Goal: Task Accomplishment & Management: Complete application form

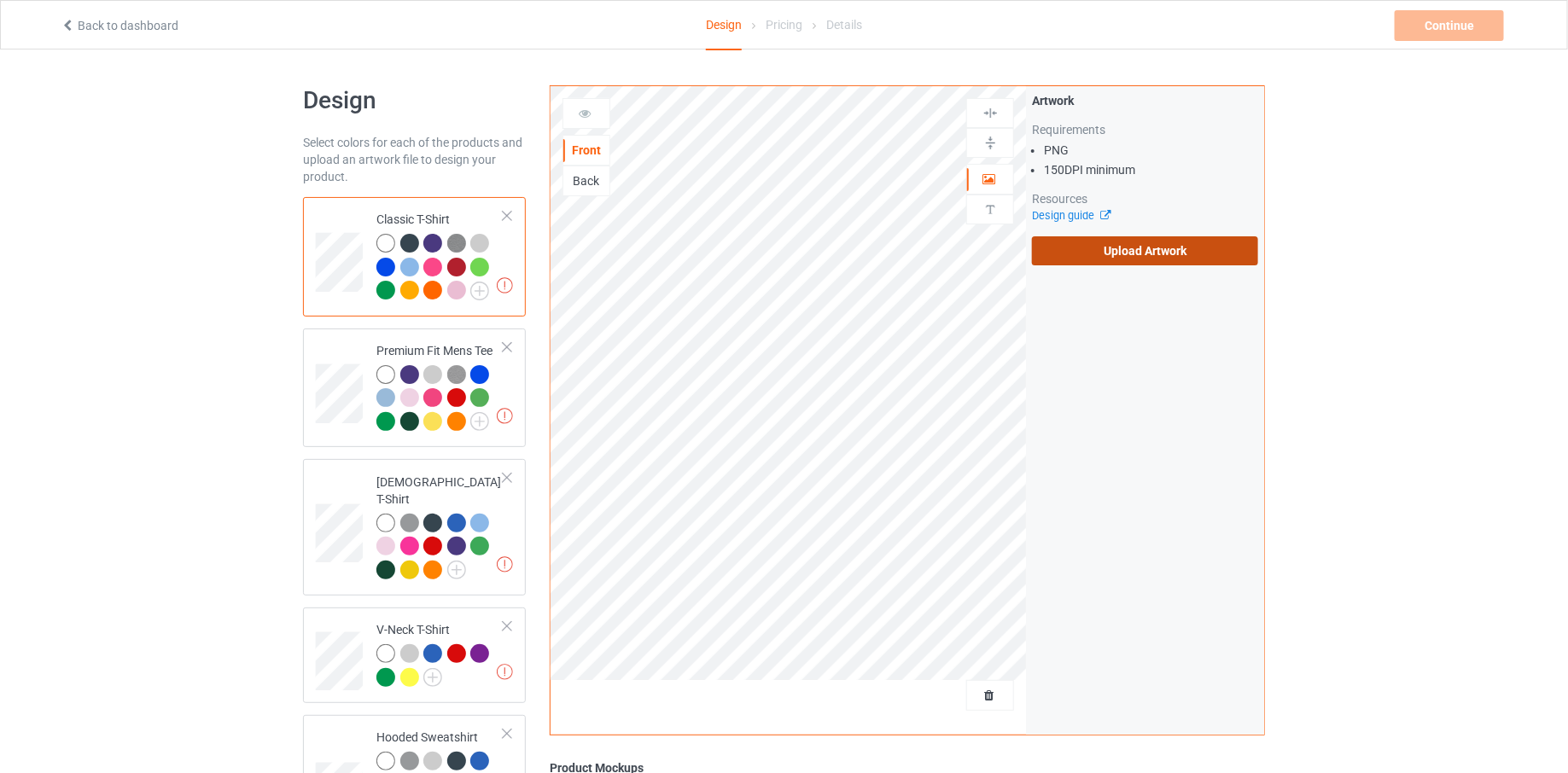
click at [1123, 250] on label "Upload Artwork" at bounding box center [1145, 250] width 226 height 29
click at [0, 0] on input "Upload Artwork" at bounding box center [0, 0] width 0 height 0
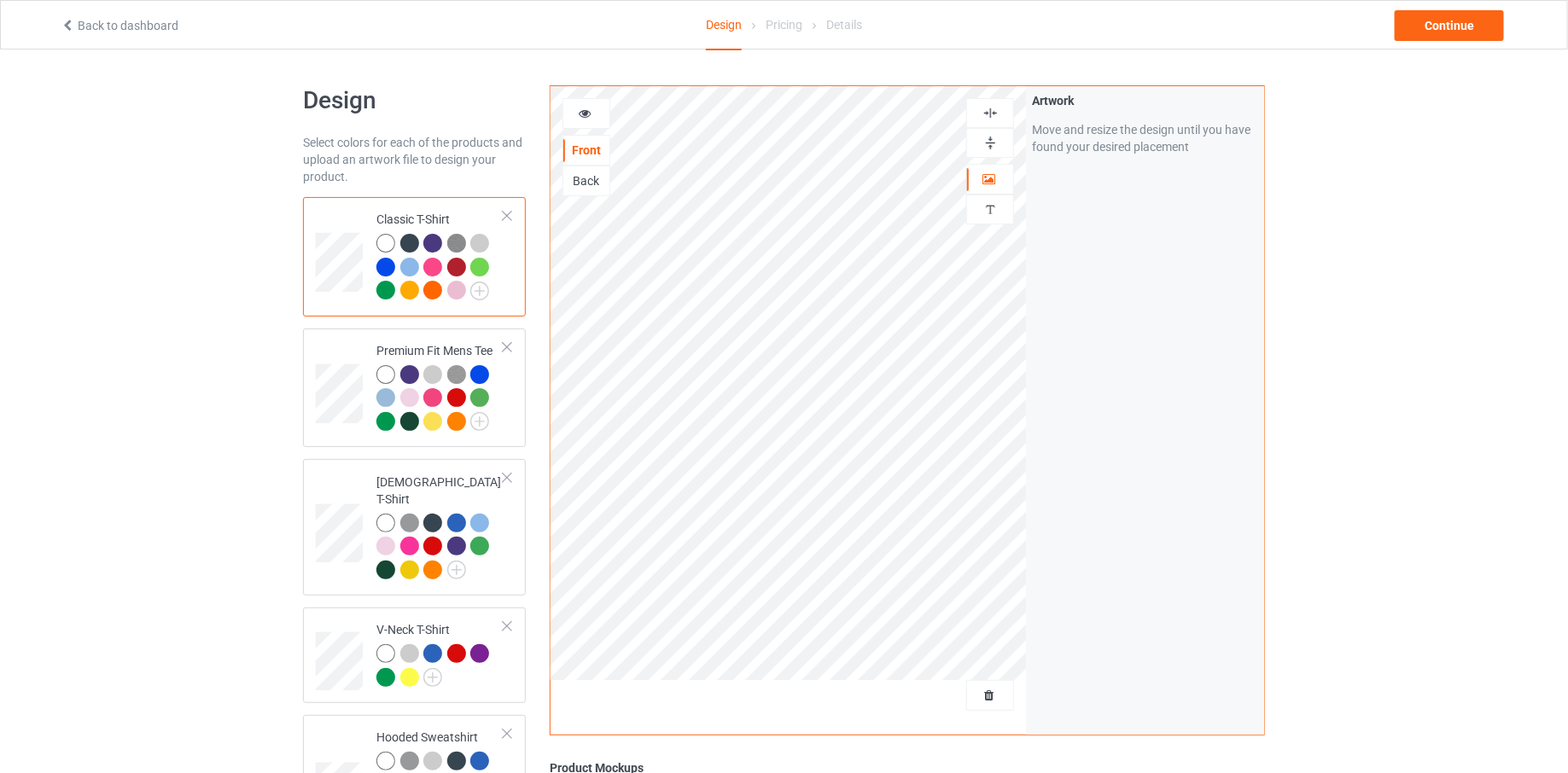
click at [586, 117] on icon at bounding box center [585, 111] width 14 height 12
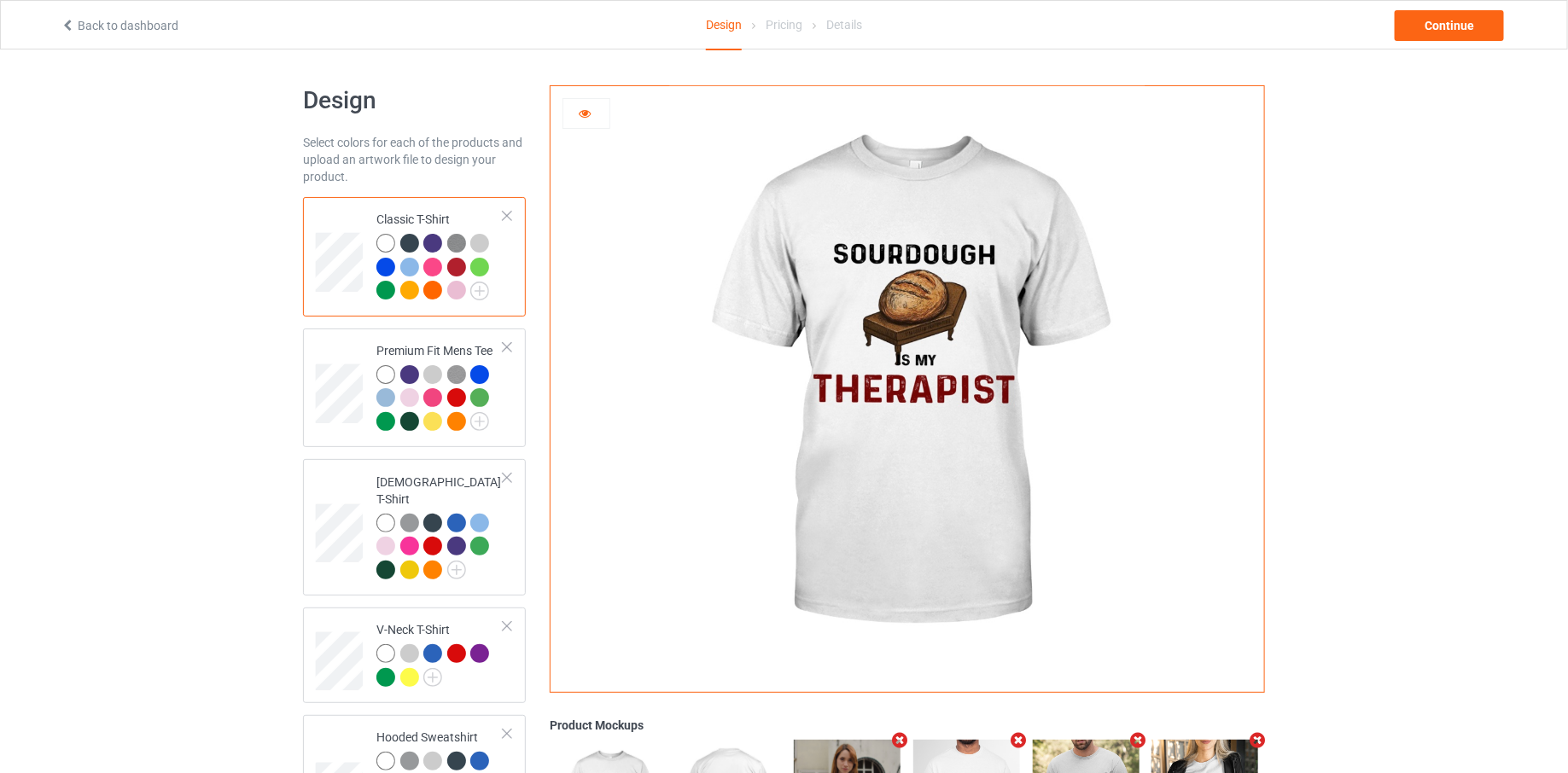
click at [586, 117] on icon at bounding box center [585, 111] width 14 height 12
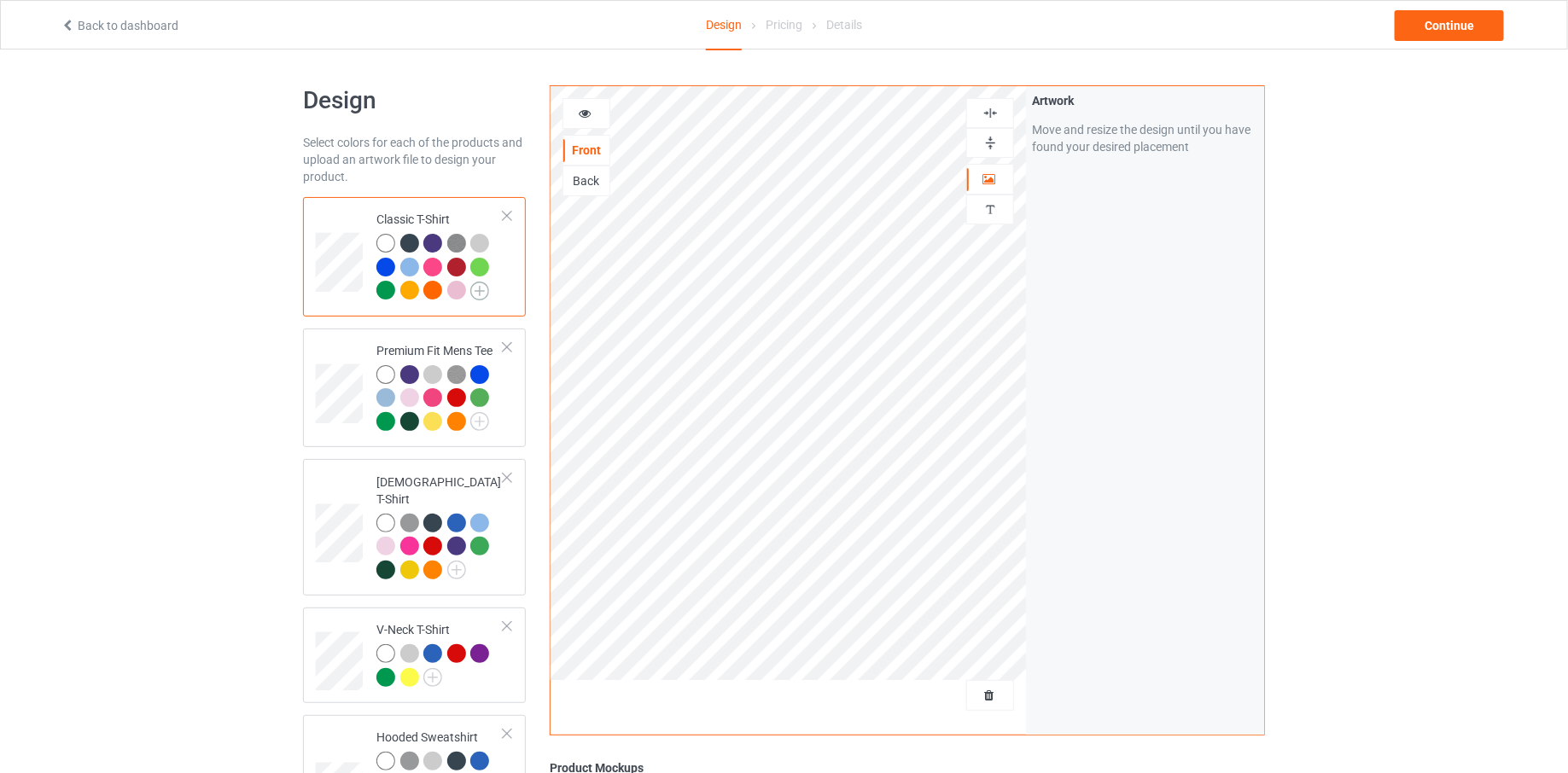
click at [485, 286] on img at bounding box center [480, 291] width 19 height 19
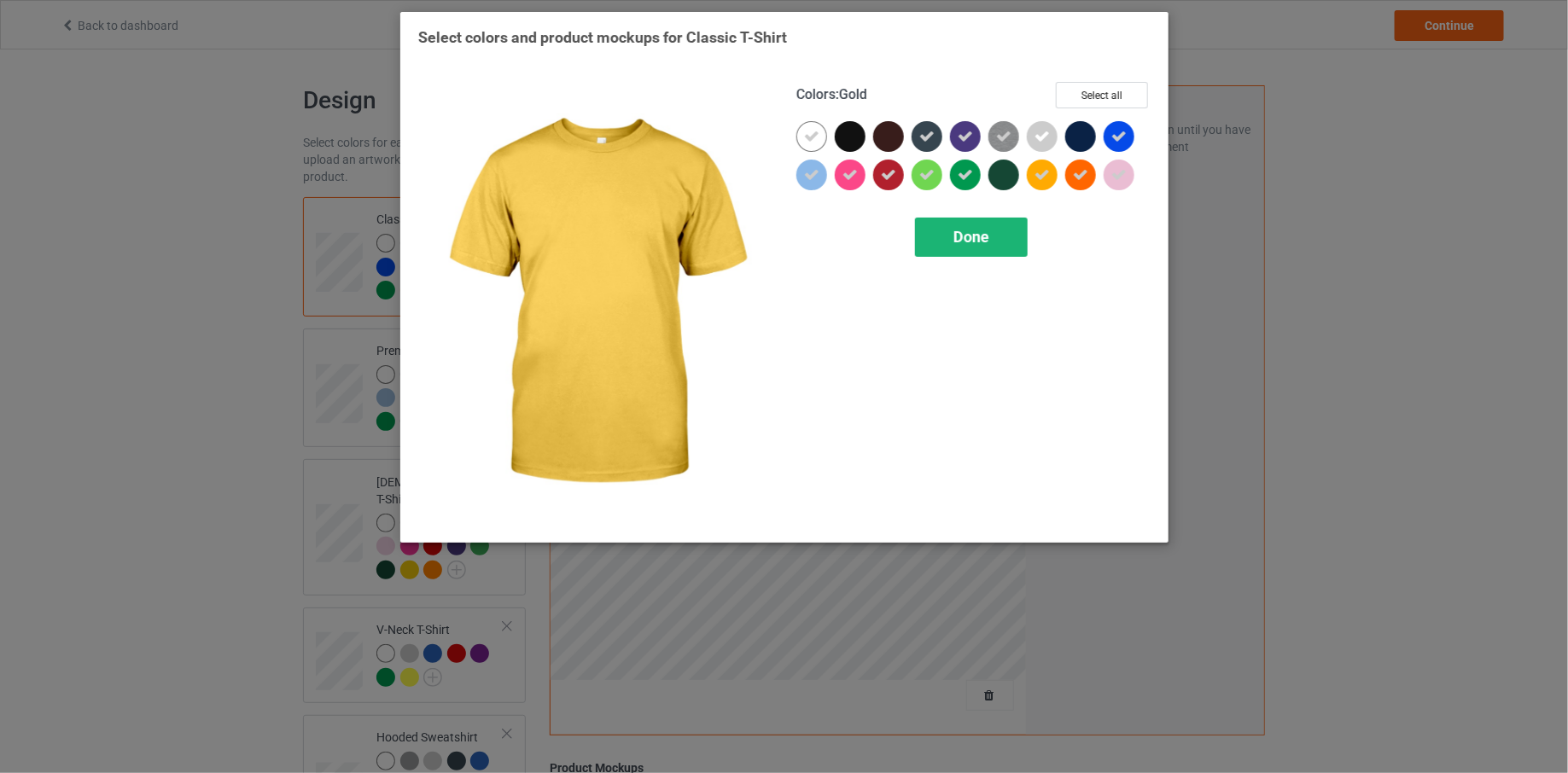
click at [982, 237] on span "Done" at bounding box center [971, 236] width 36 height 18
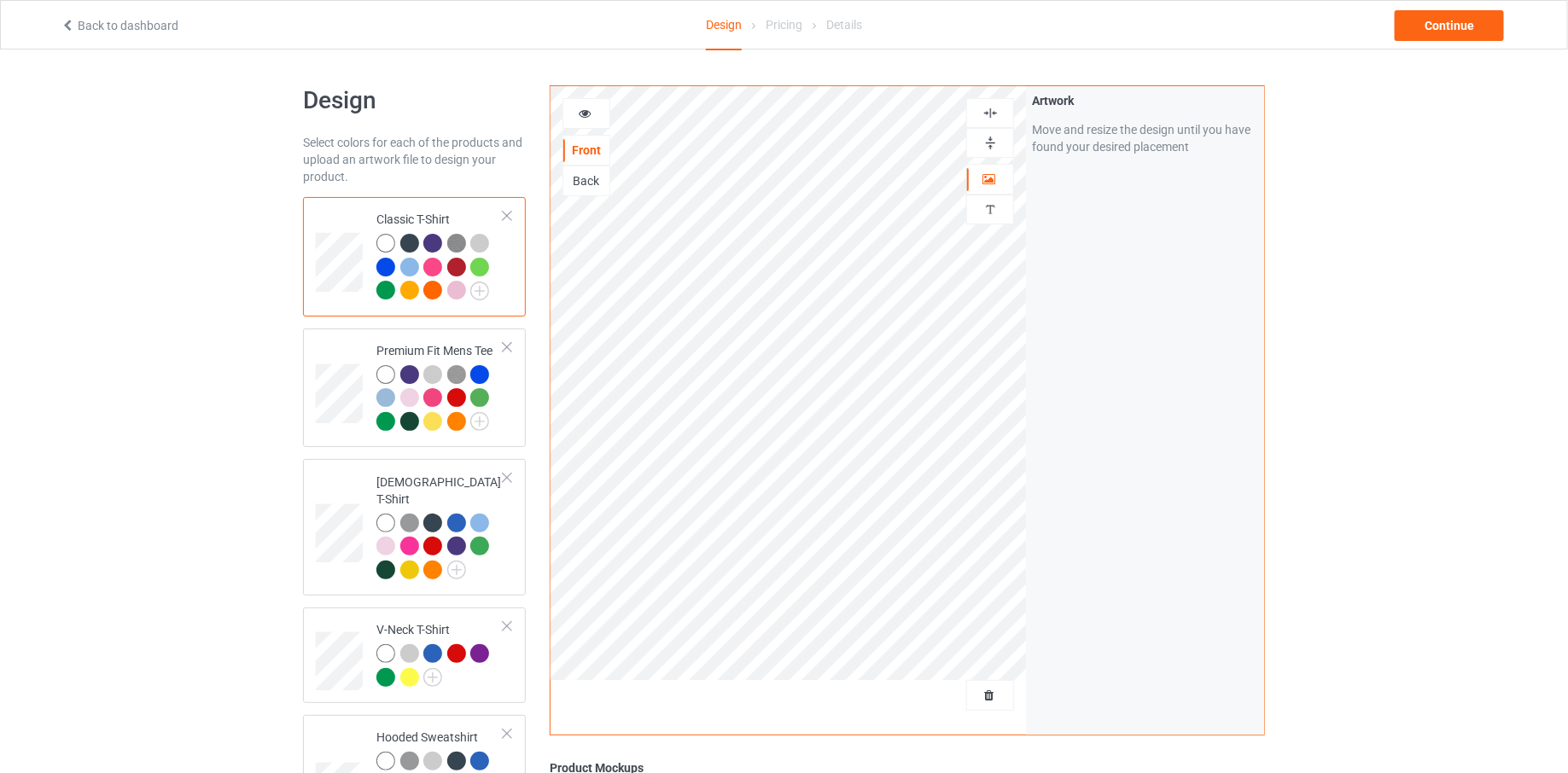
click at [479, 243] on div at bounding box center [480, 243] width 19 height 19
click at [483, 245] on div at bounding box center [480, 243] width 19 height 19
click at [592, 118] on div at bounding box center [586, 114] width 46 height 17
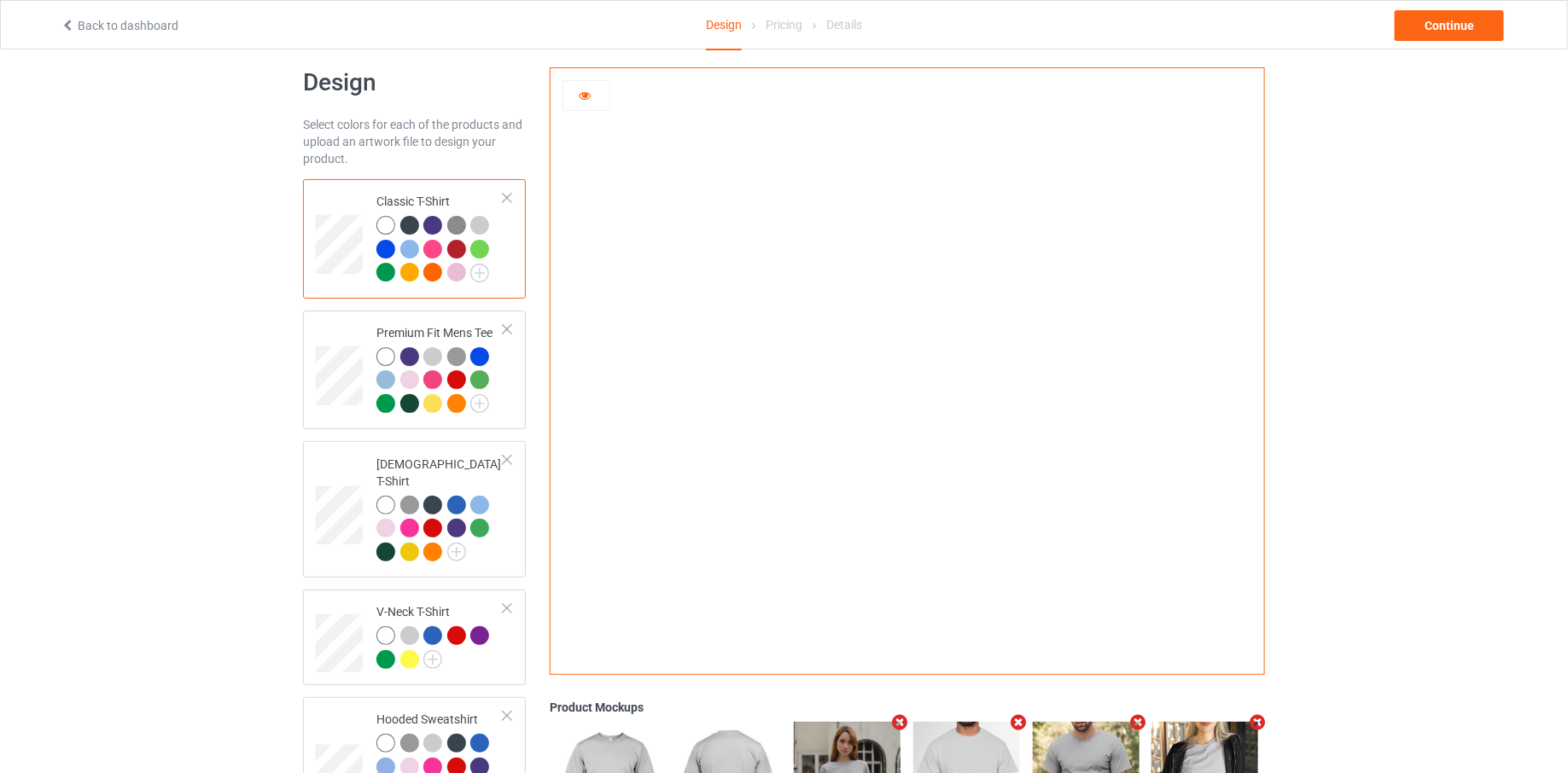
scroll to position [14, 0]
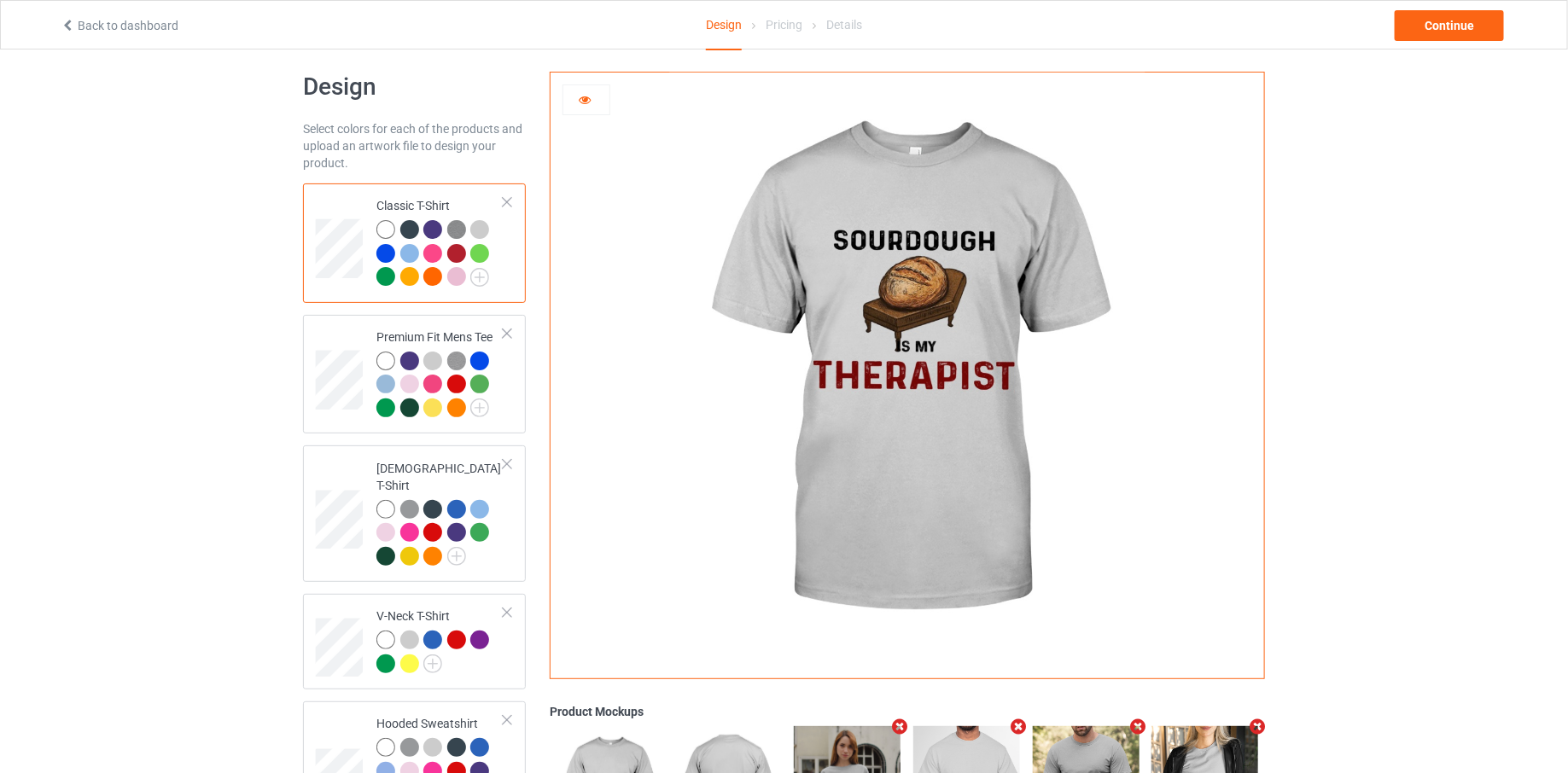
click at [455, 270] on div at bounding box center [457, 277] width 19 height 19
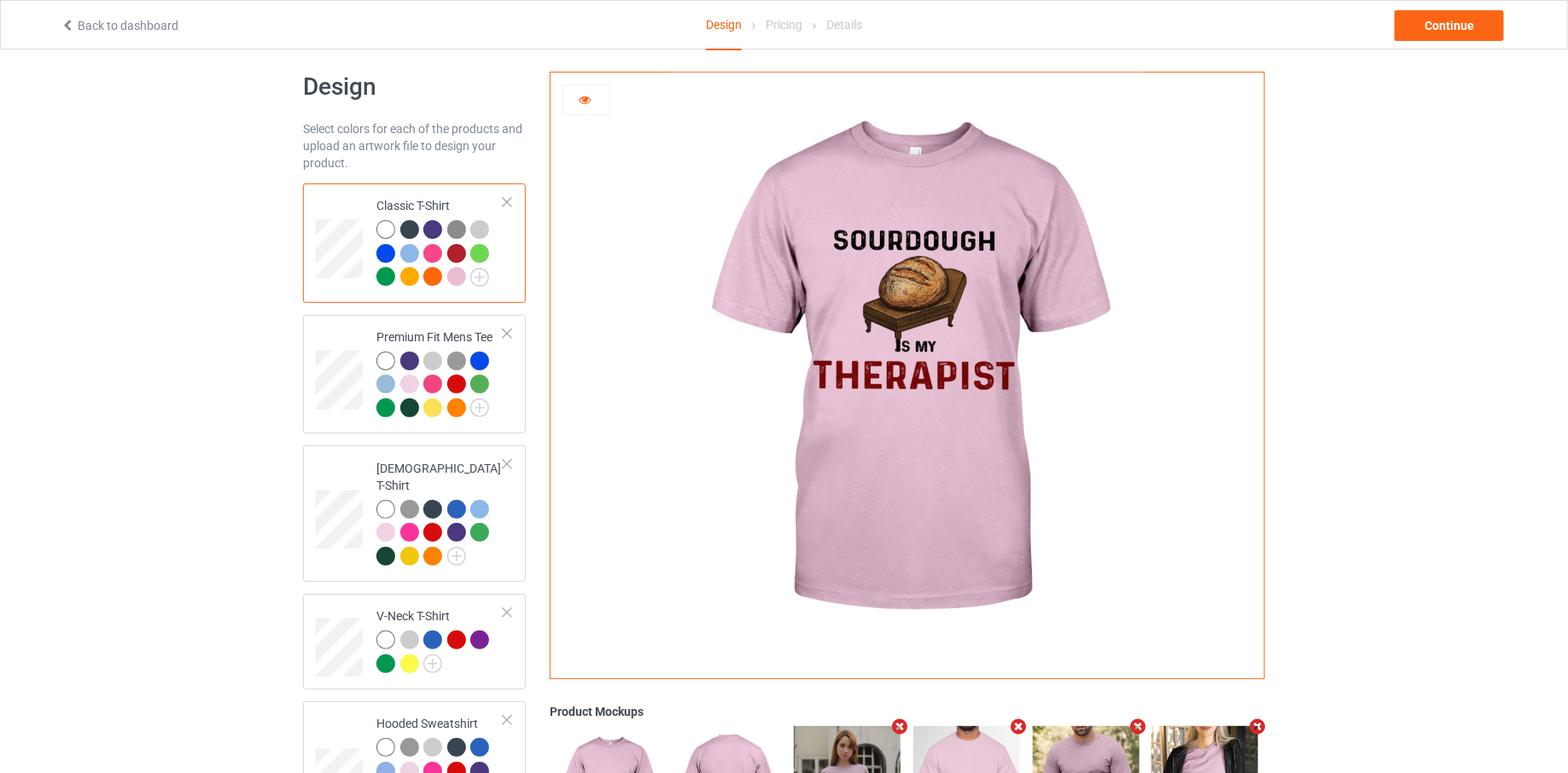
click at [411, 257] on div at bounding box center [410, 253] width 19 height 19
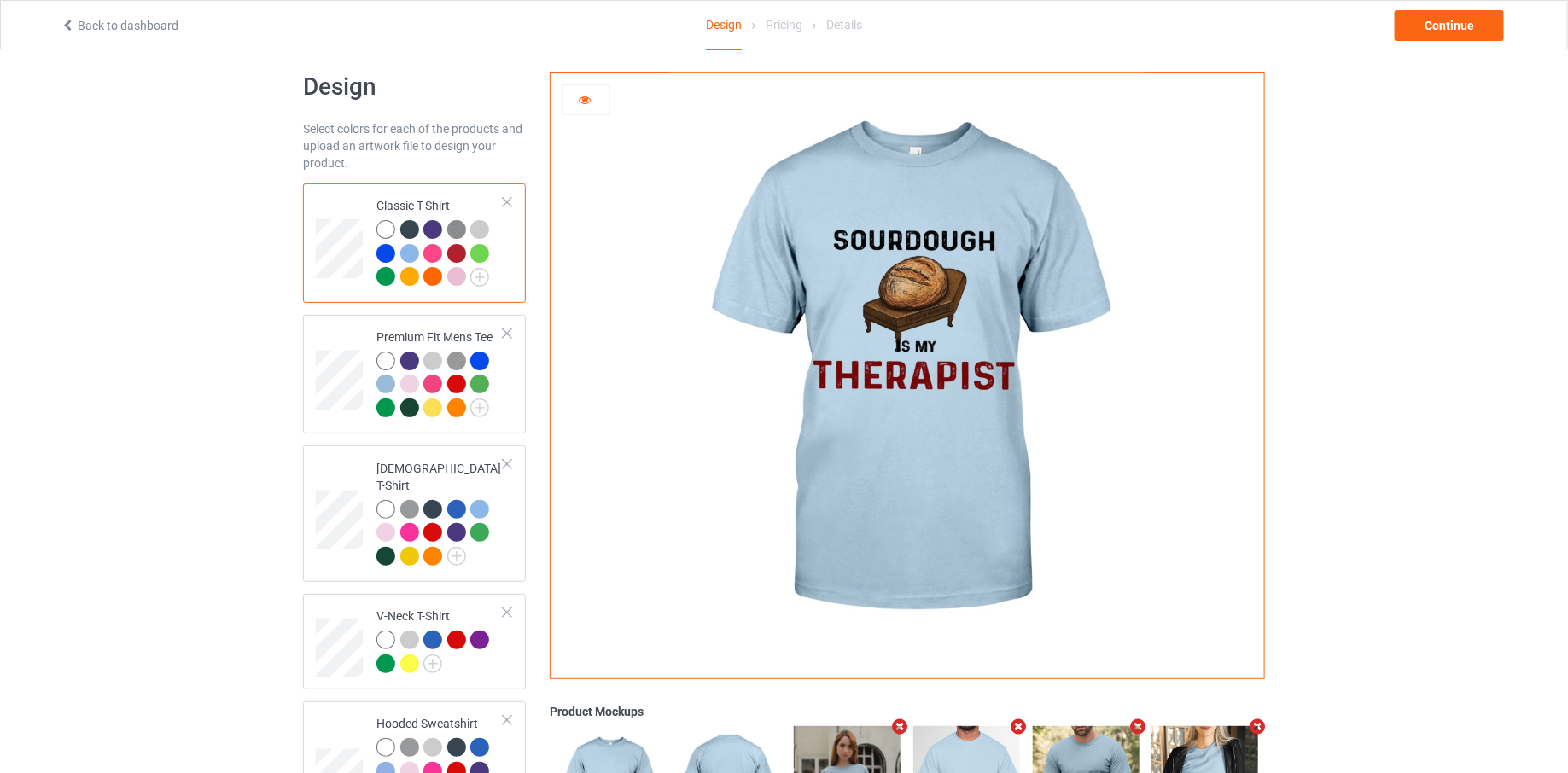
click at [415, 232] on div at bounding box center [410, 230] width 19 height 19
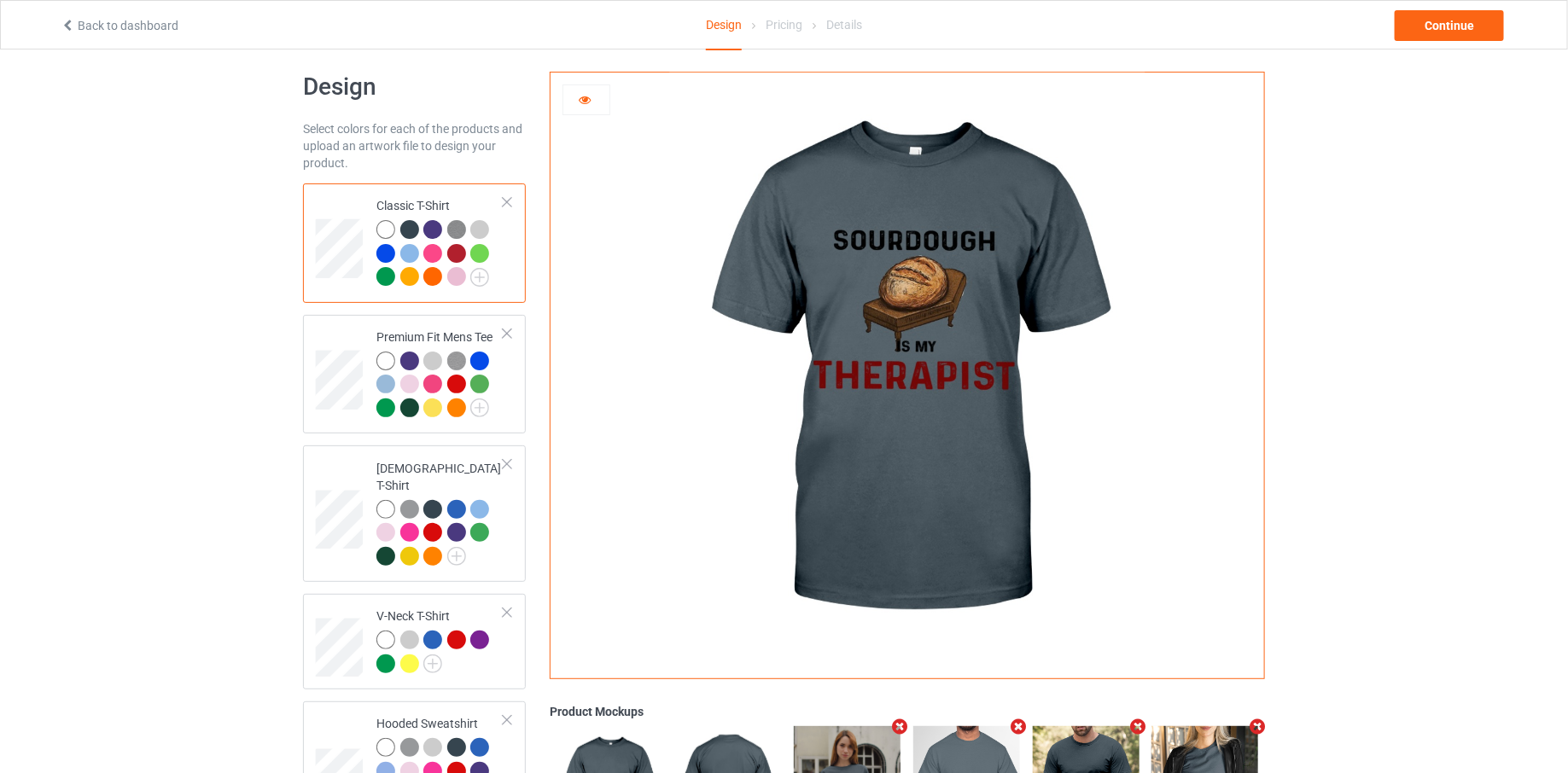
click at [455, 232] on img at bounding box center [457, 230] width 19 height 19
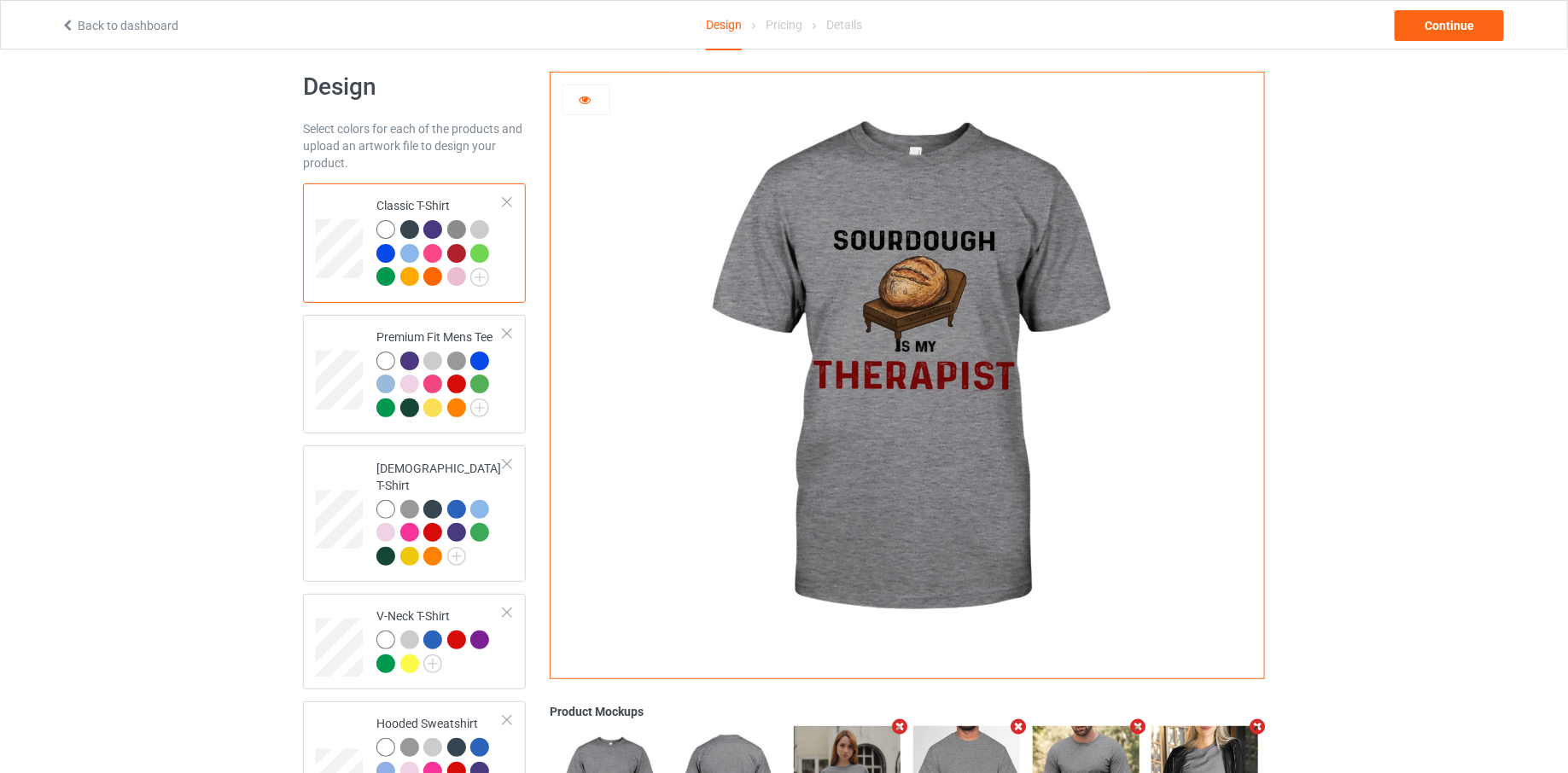
click at [417, 277] on div at bounding box center [410, 277] width 19 height 19
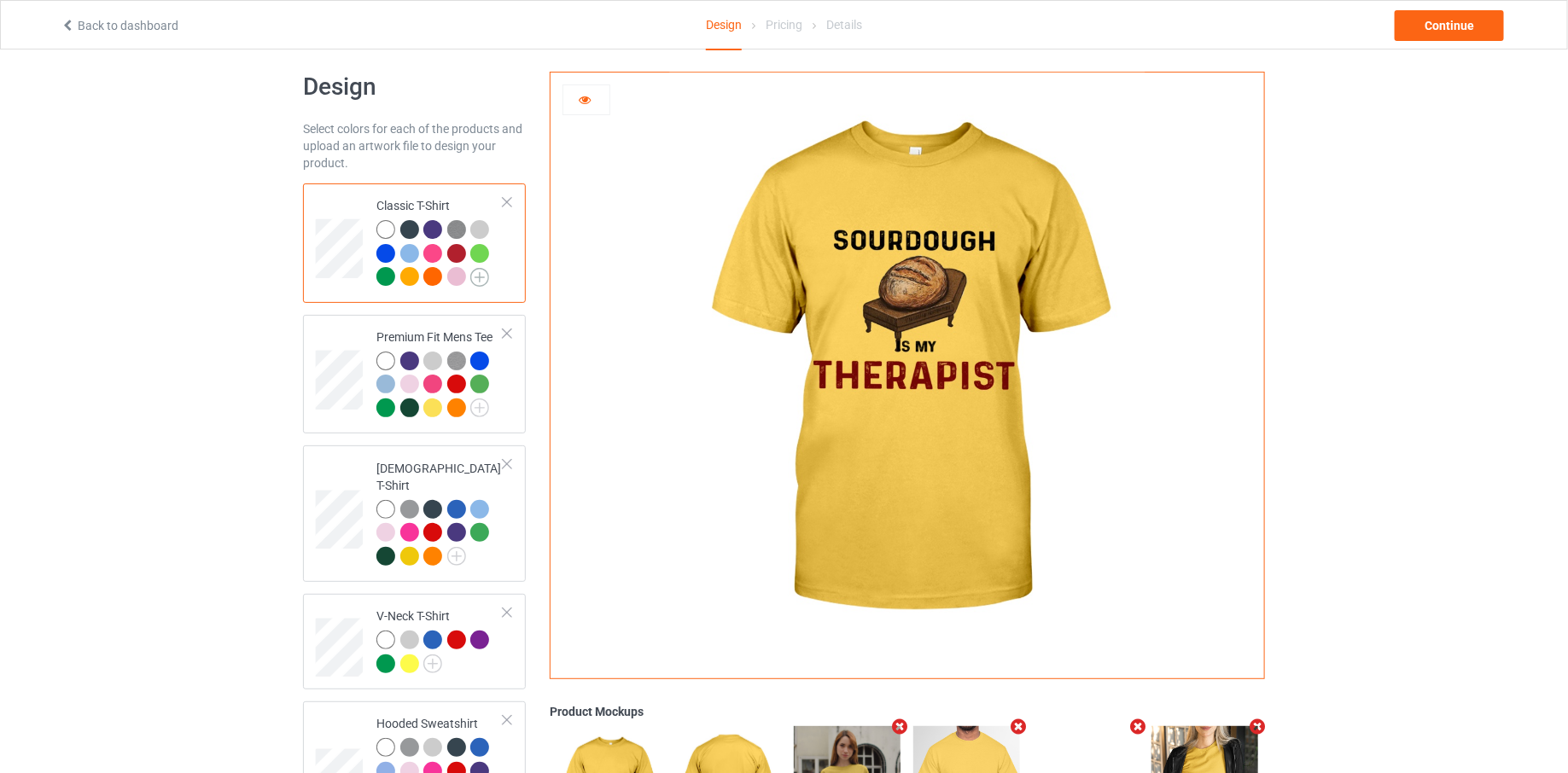
click at [480, 280] on img at bounding box center [480, 278] width 19 height 19
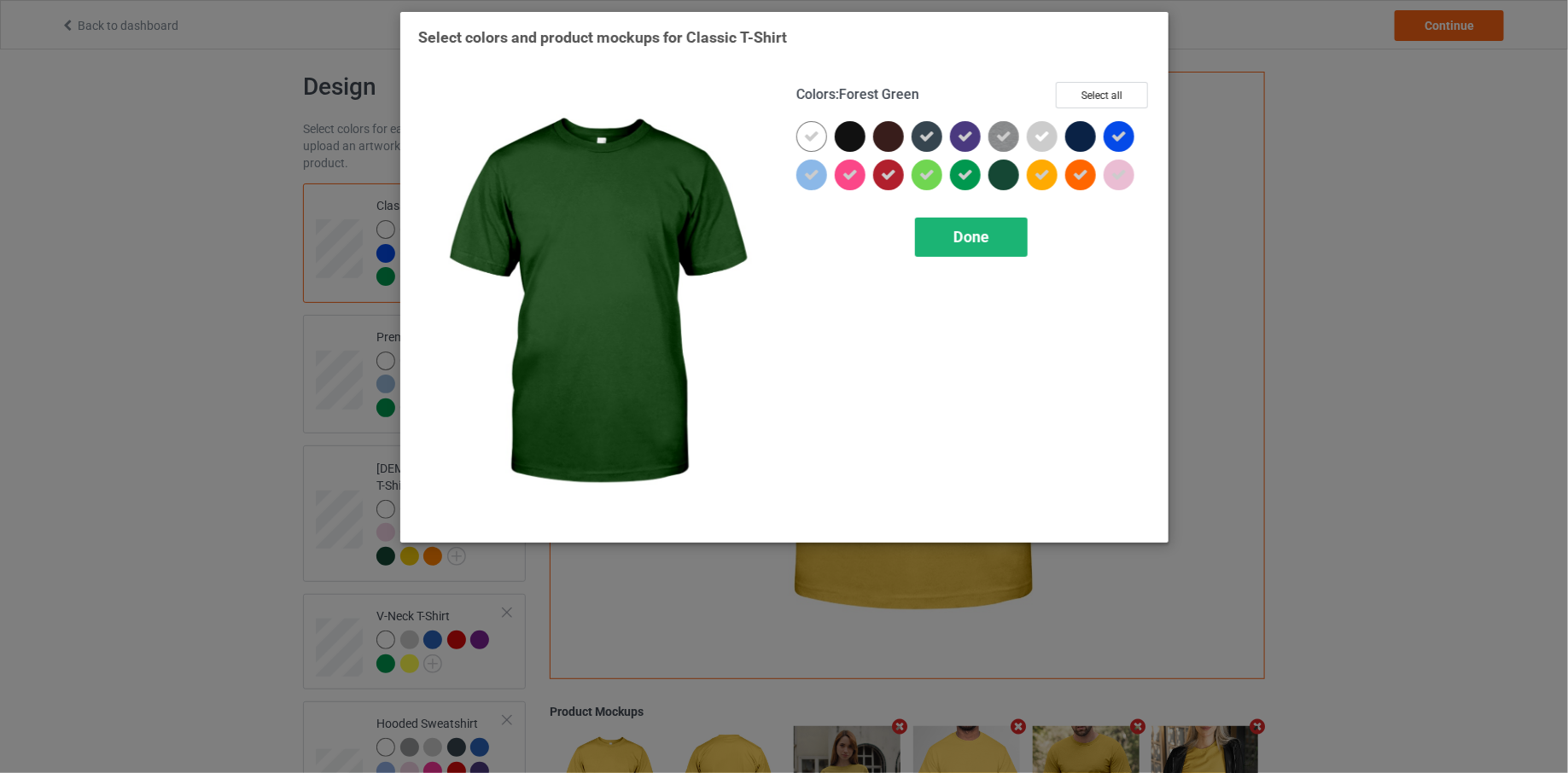
click at [986, 233] on span "Done" at bounding box center [971, 236] width 36 height 18
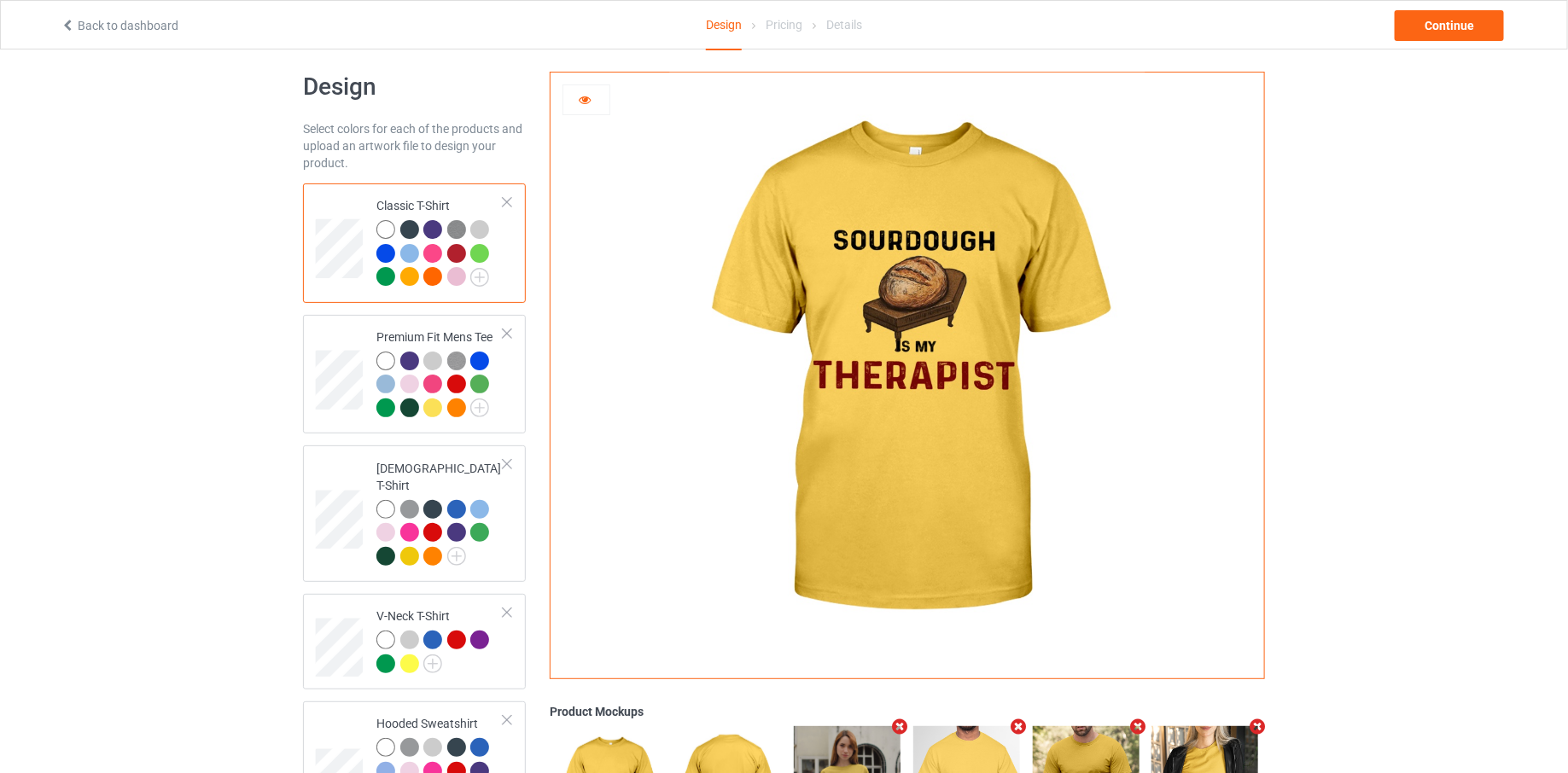
click at [387, 233] on div at bounding box center [386, 230] width 19 height 19
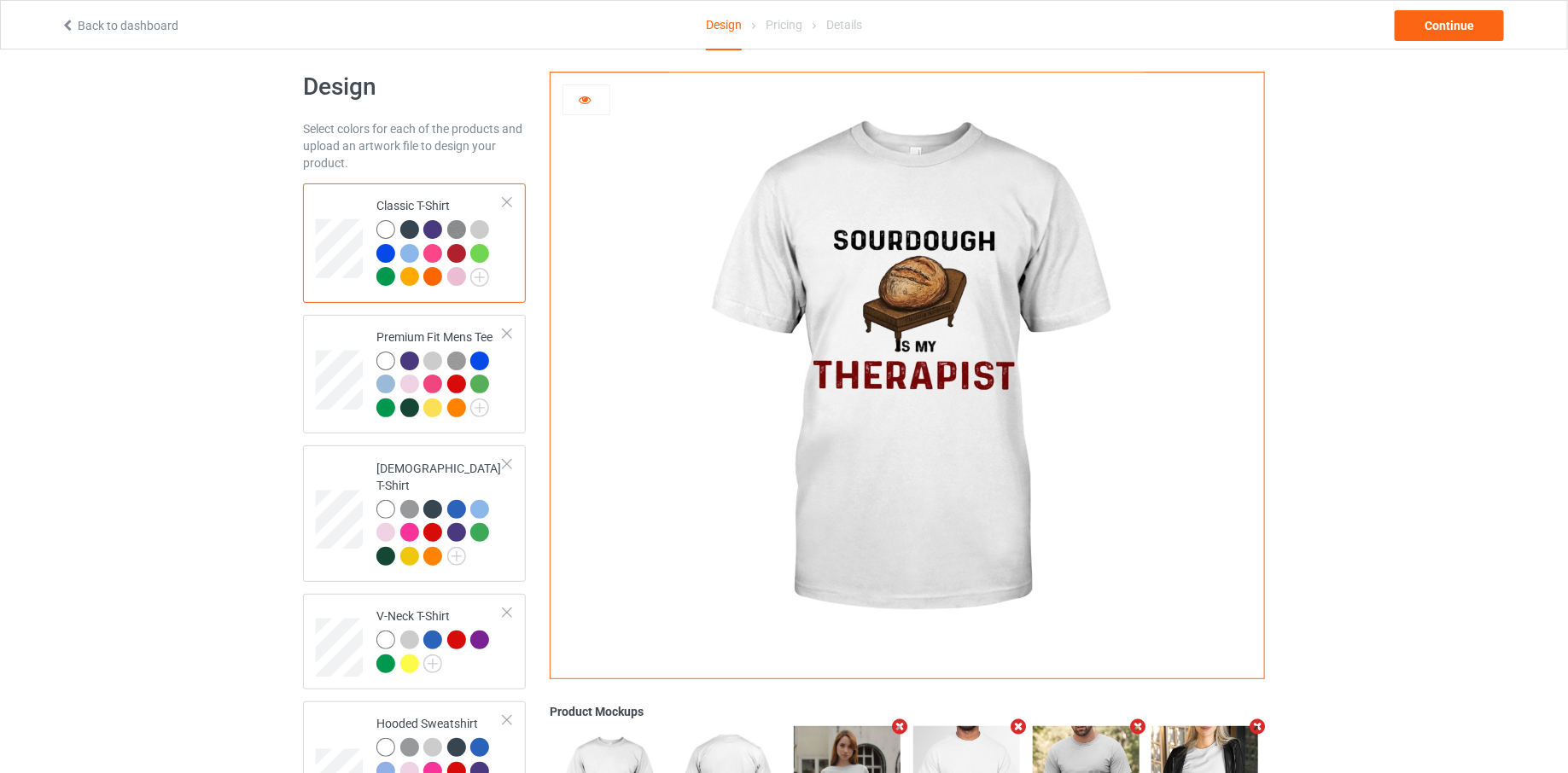
click at [482, 235] on div at bounding box center [480, 230] width 19 height 19
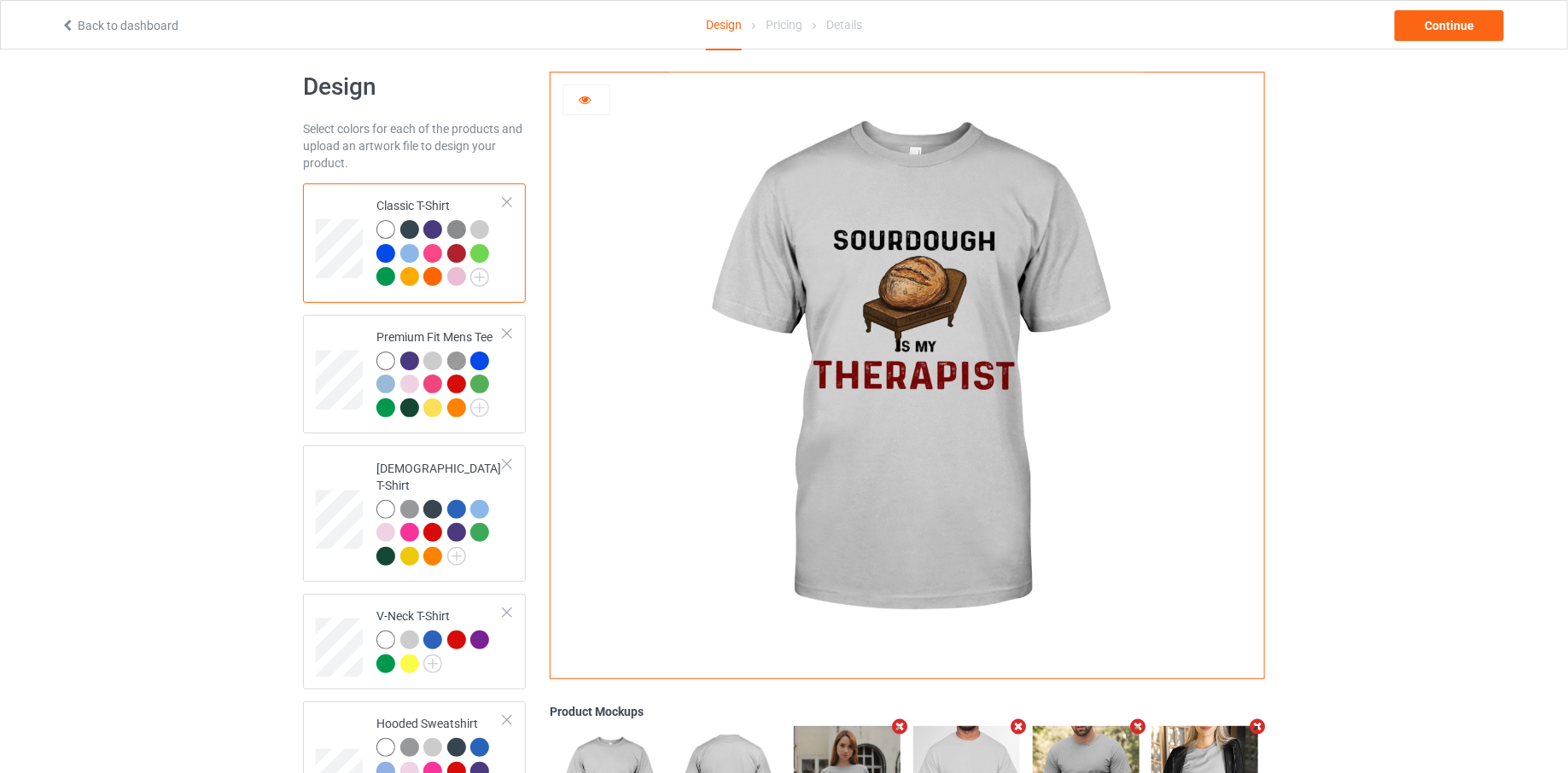
click at [467, 235] on div at bounding box center [459, 232] width 23 height 23
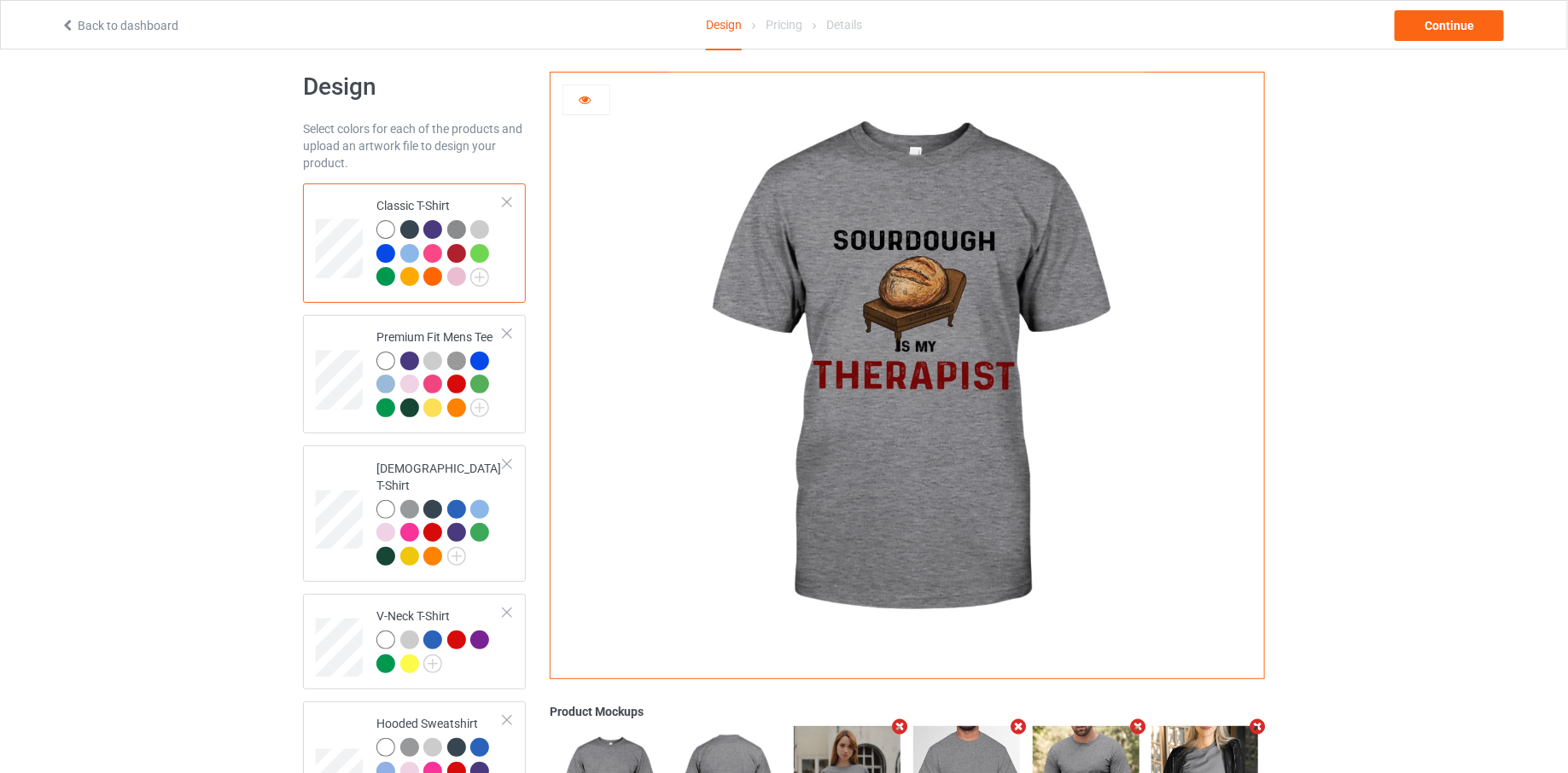
click at [464, 235] on img at bounding box center [457, 230] width 19 height 19
click at [454, 233] on img at bounding box center [457, 230] width 19 height 19
click at [904, 242] on img at bounding box center [906, 369] width 476 height 594
click at [384, 224] on div at bounding box center [386, 230] width 19 height 19
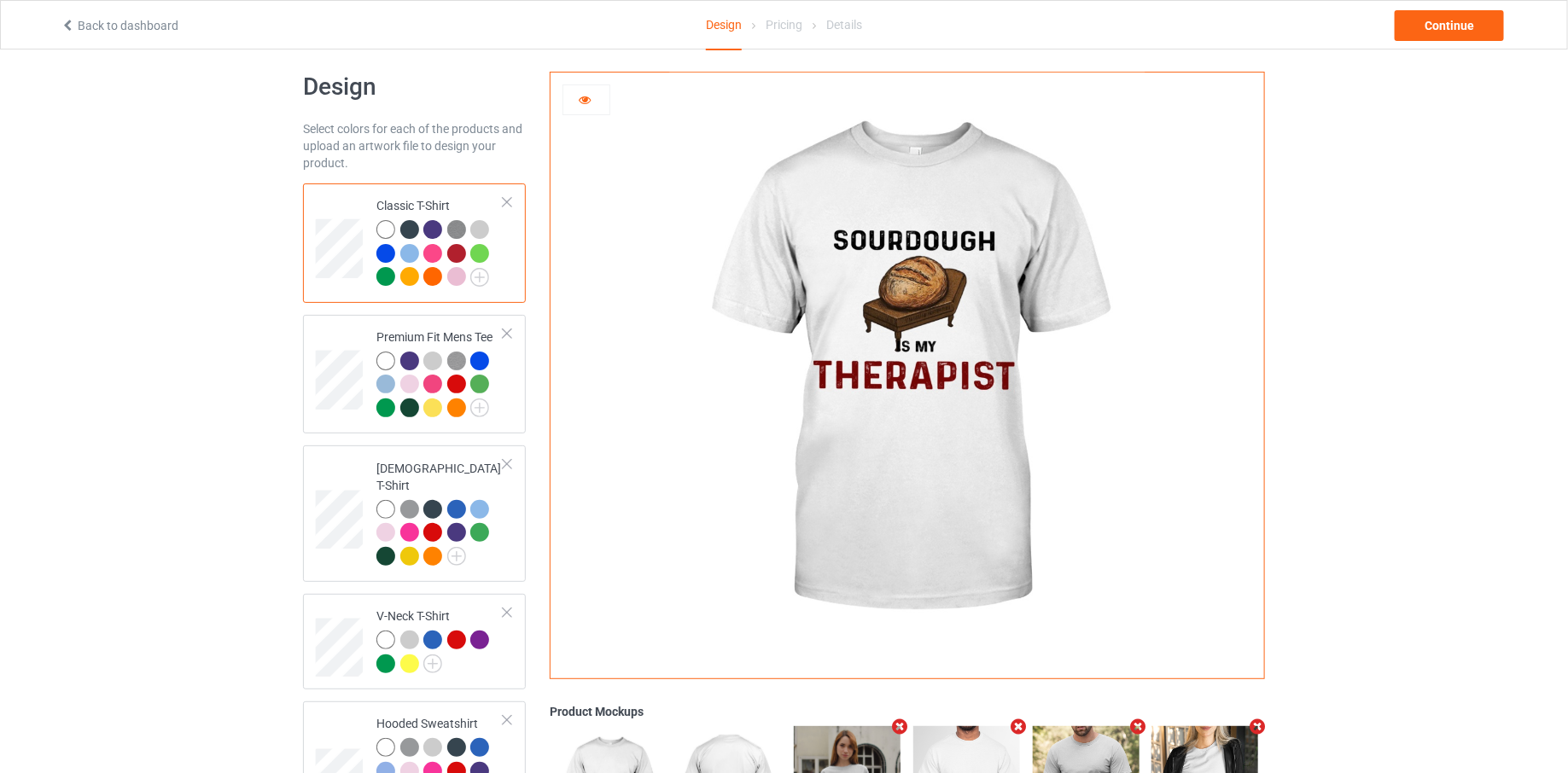
click at [886, 275] on img at bounding box center [906, 369] width 476 height 594
click at [599, 109] on div at bounding box center [586, 99] width 48 height 31
click at [585, 101] on icon at bounding box center [585, 97] width 14 height 12
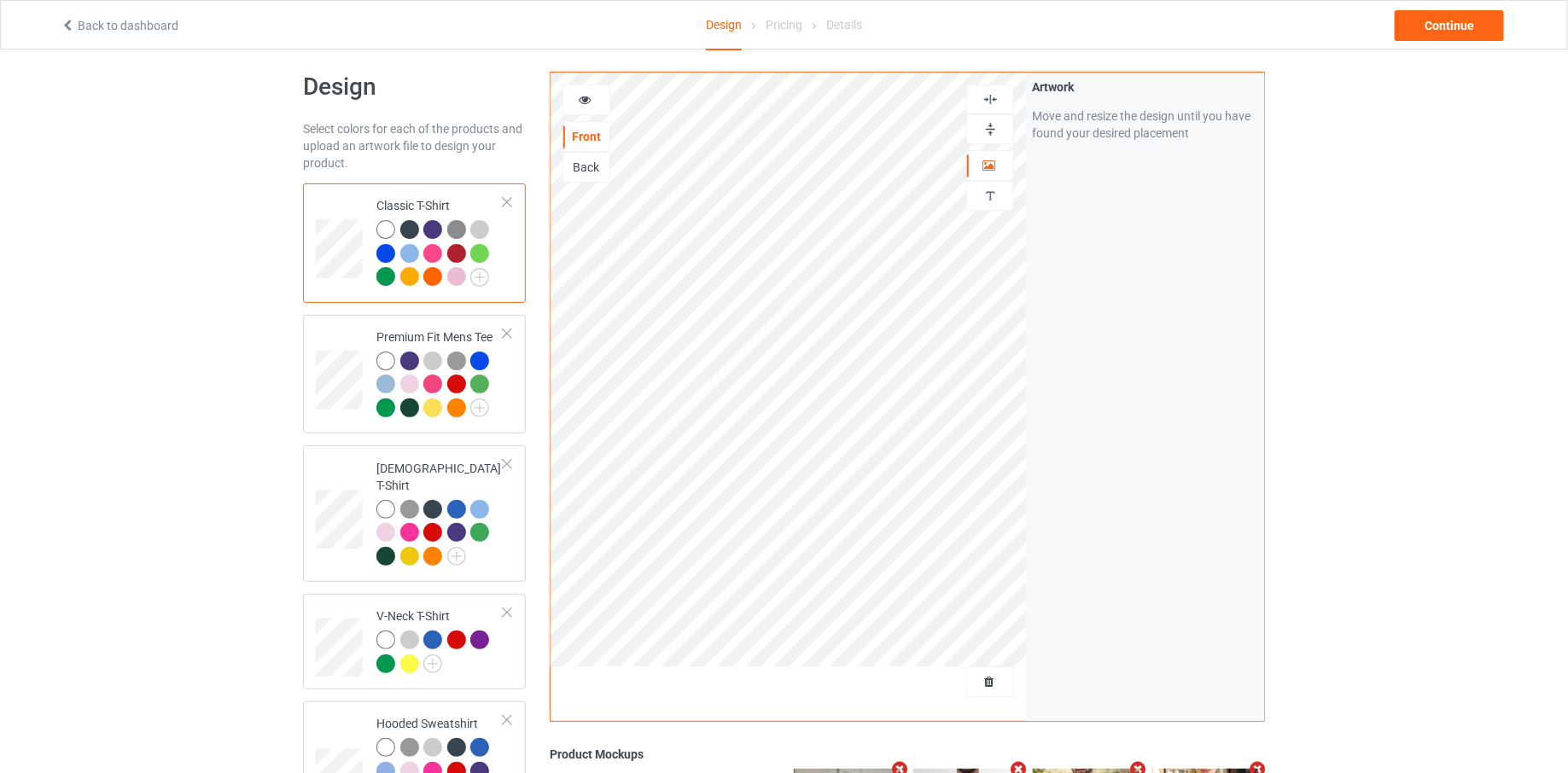
click at [452, 224] on img at bounding box center [457, 230] width 19 height 19
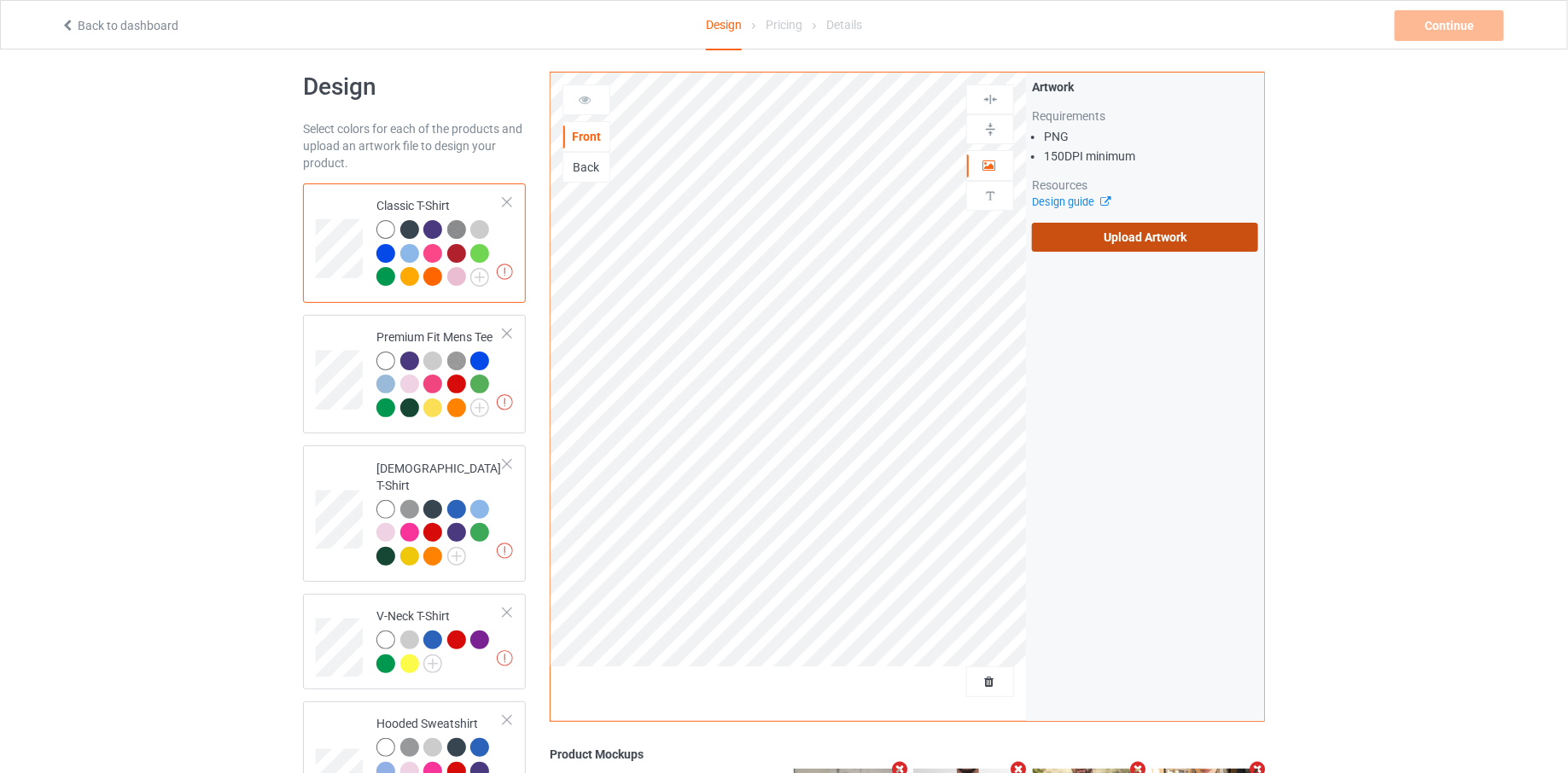
click at [1078, 241] on label "Upload Artwork" at bounding box center [1145, 236] width 226 height 29
click at [0, 0] on input "Upload Artwork" at bounding box center [0, 0] width 0 height 0
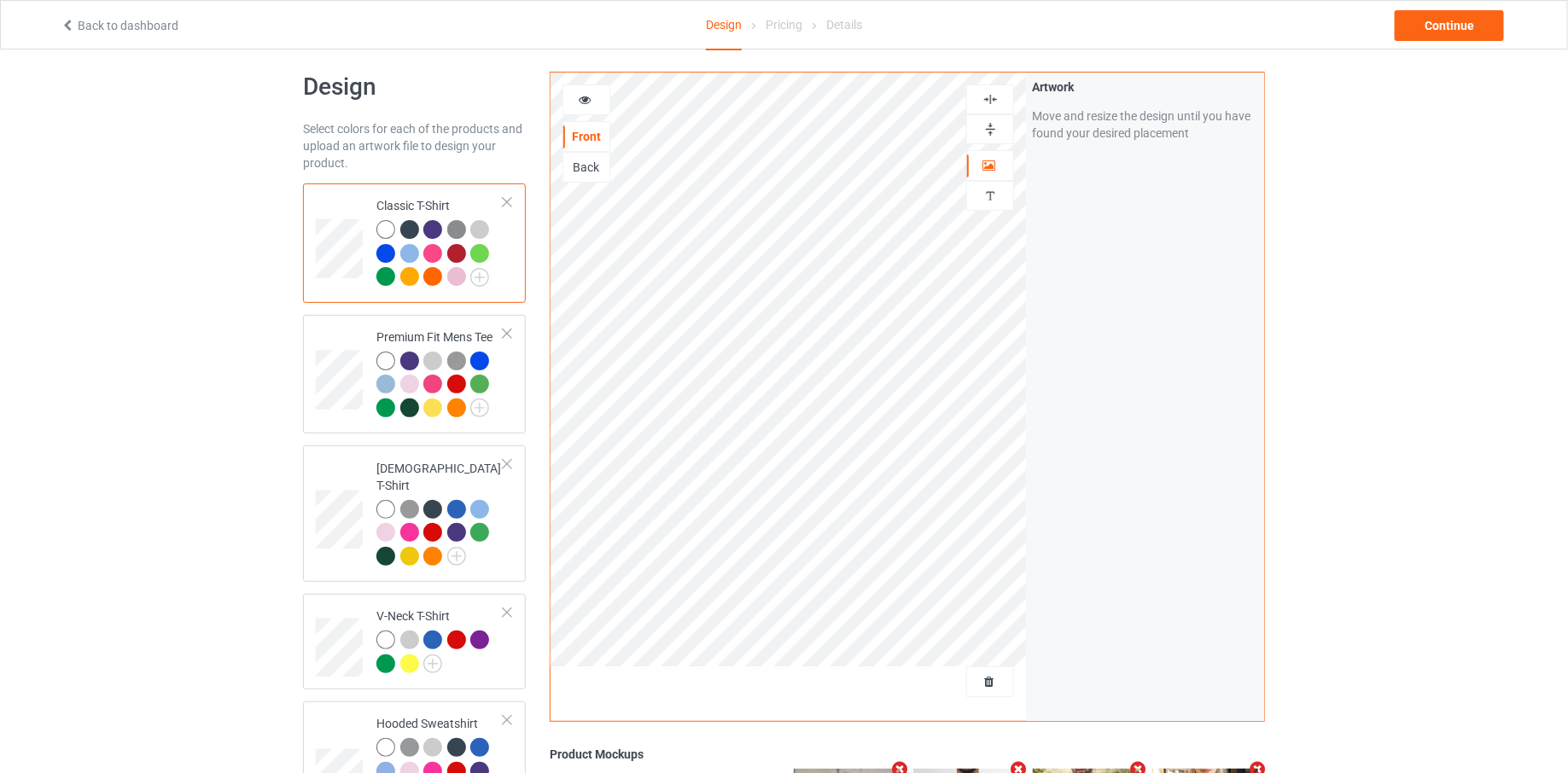
click at [579, 103] on icon at bounding box center [585, 97] width 14 height 12
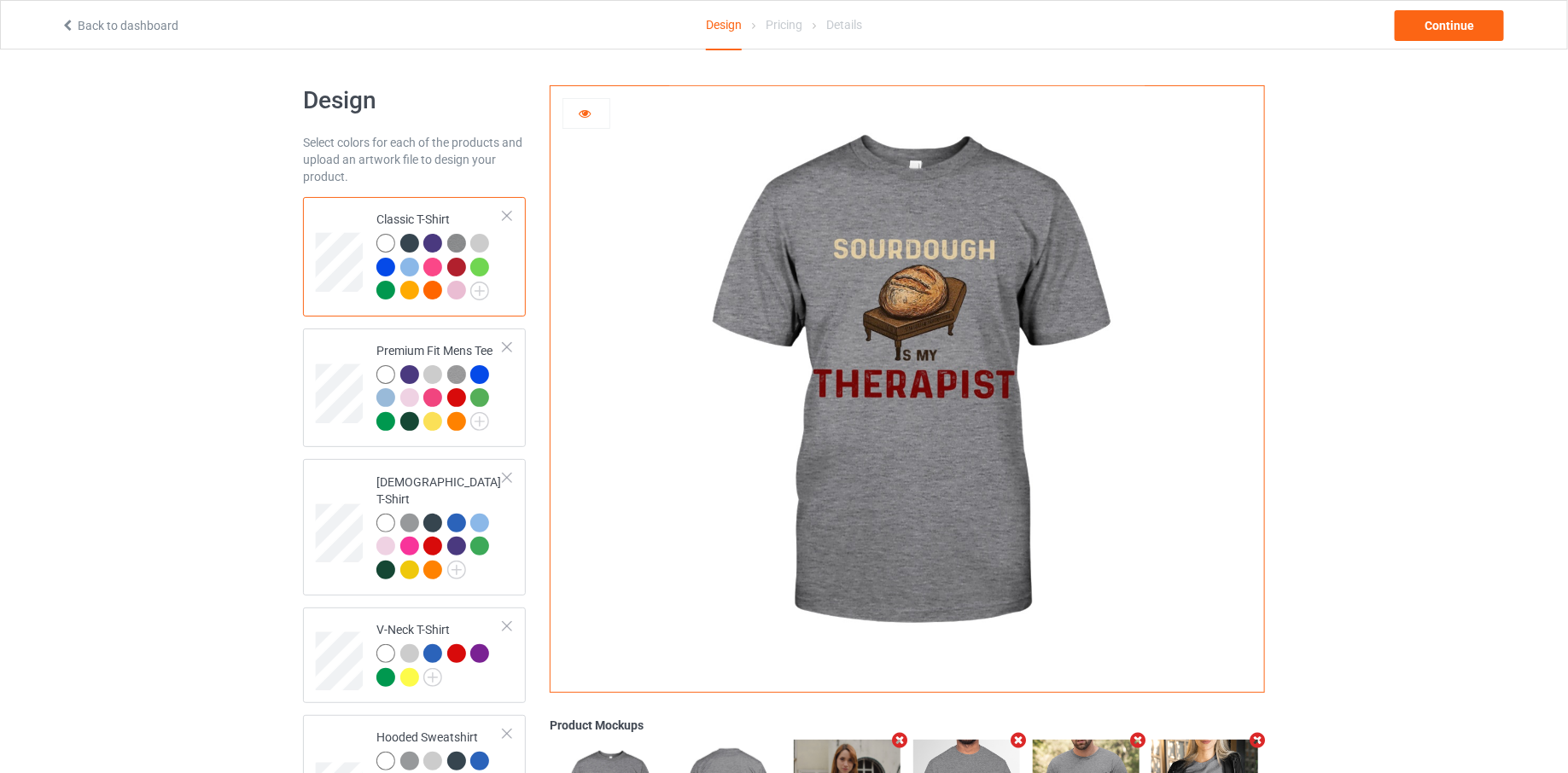
click at [480, 238] on div at bounding box center [480, 243] width 19 height 19
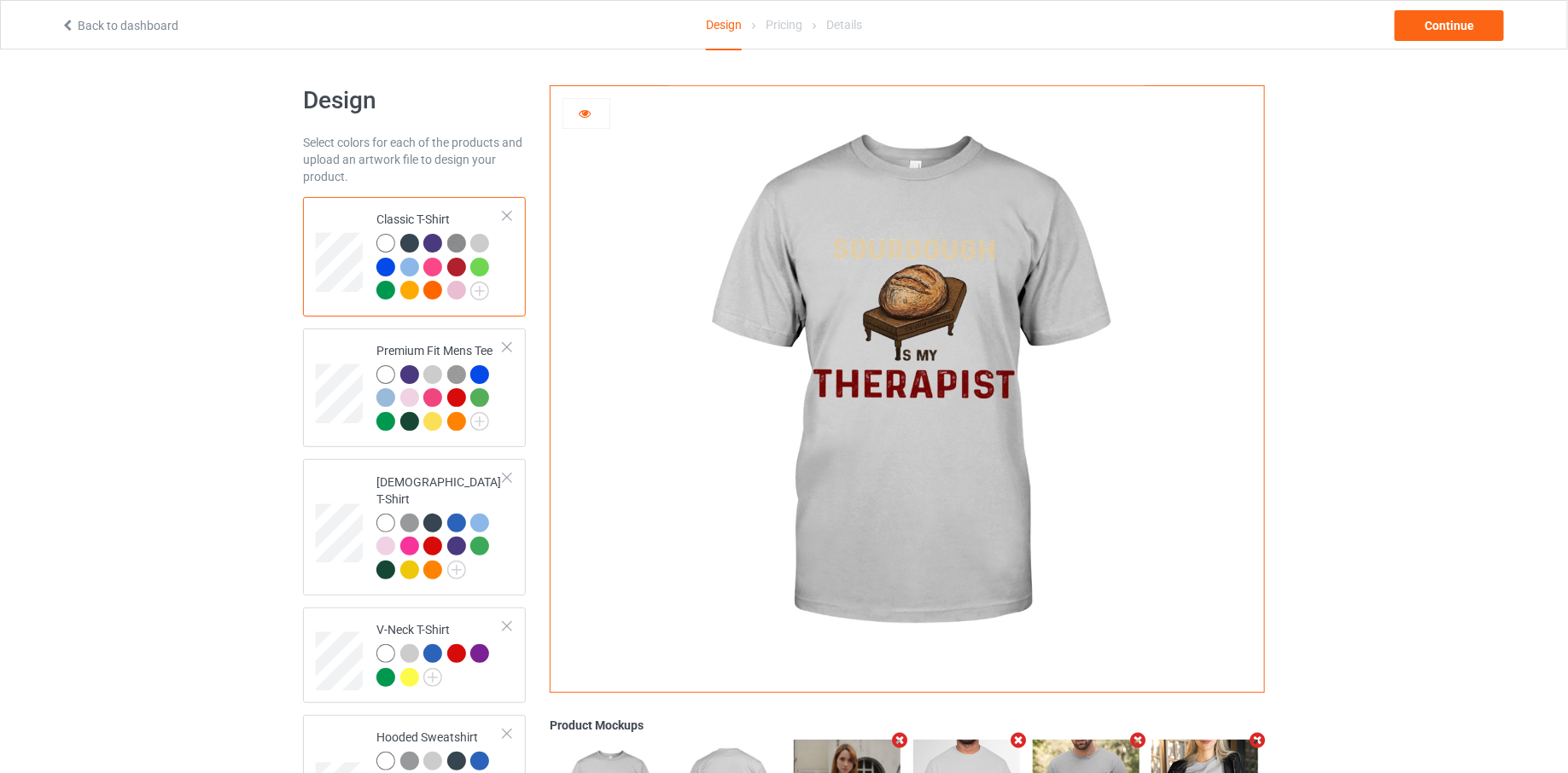
click at [456, 246] on img at bounding box center [457, 243] width 19 height 19
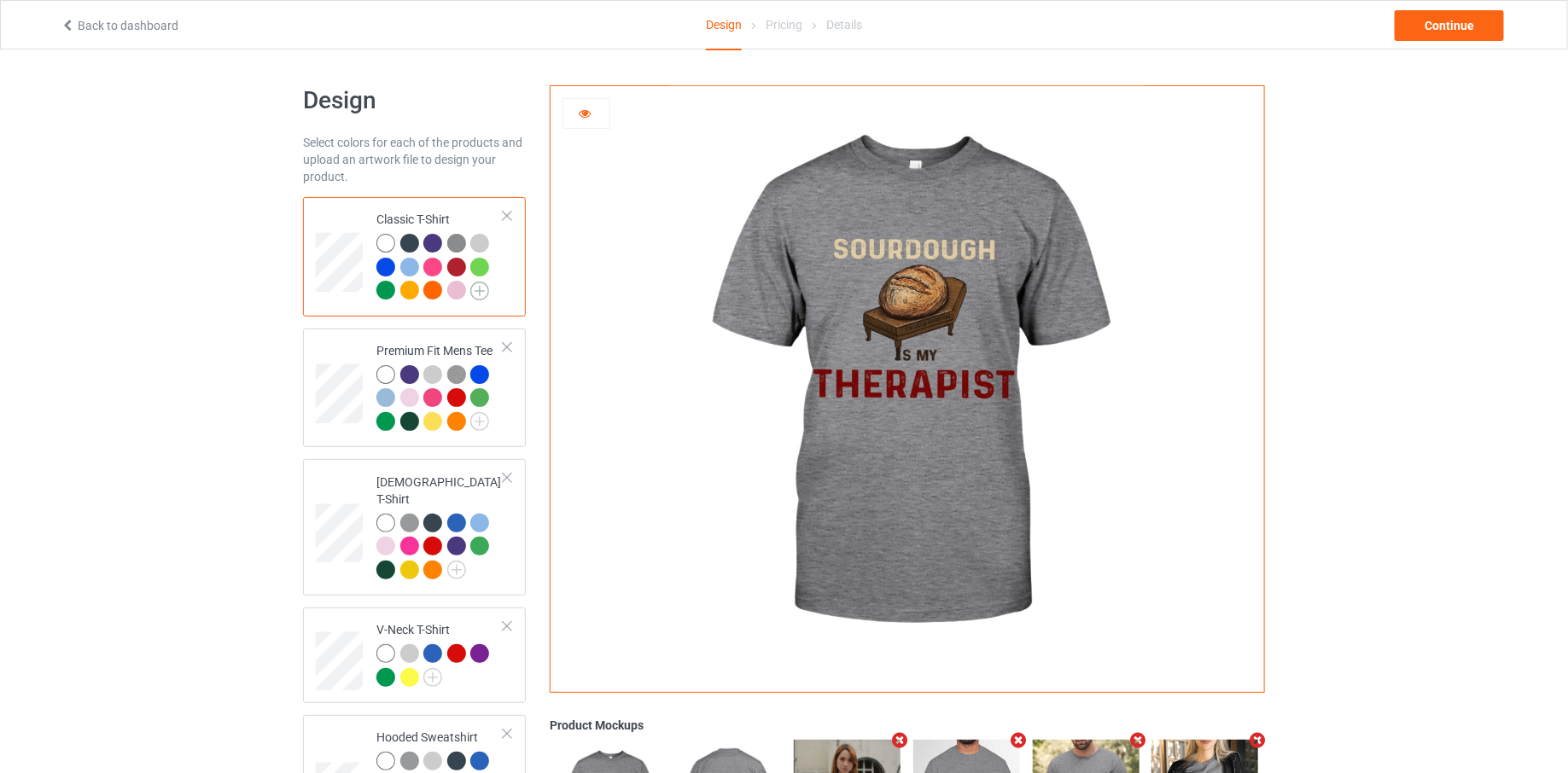
click at [483, 297] on img at bounding box center [480, 291] width 19 height 19
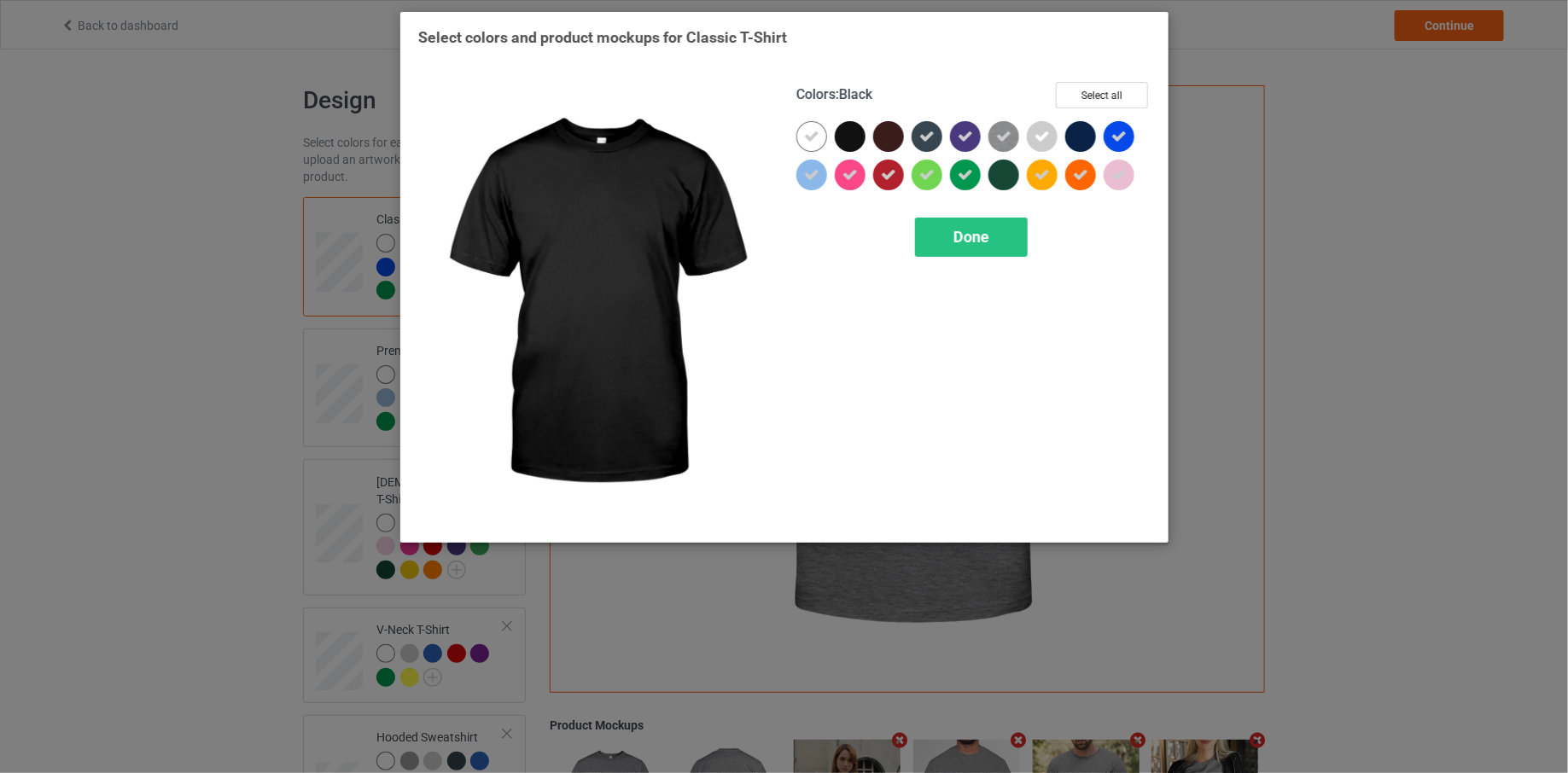
click at [850, 141] on div at bounding box center [850, 136] width 31 height 31
click at [875, 141] on div at bounding box center [889, 136] width 31 height 31
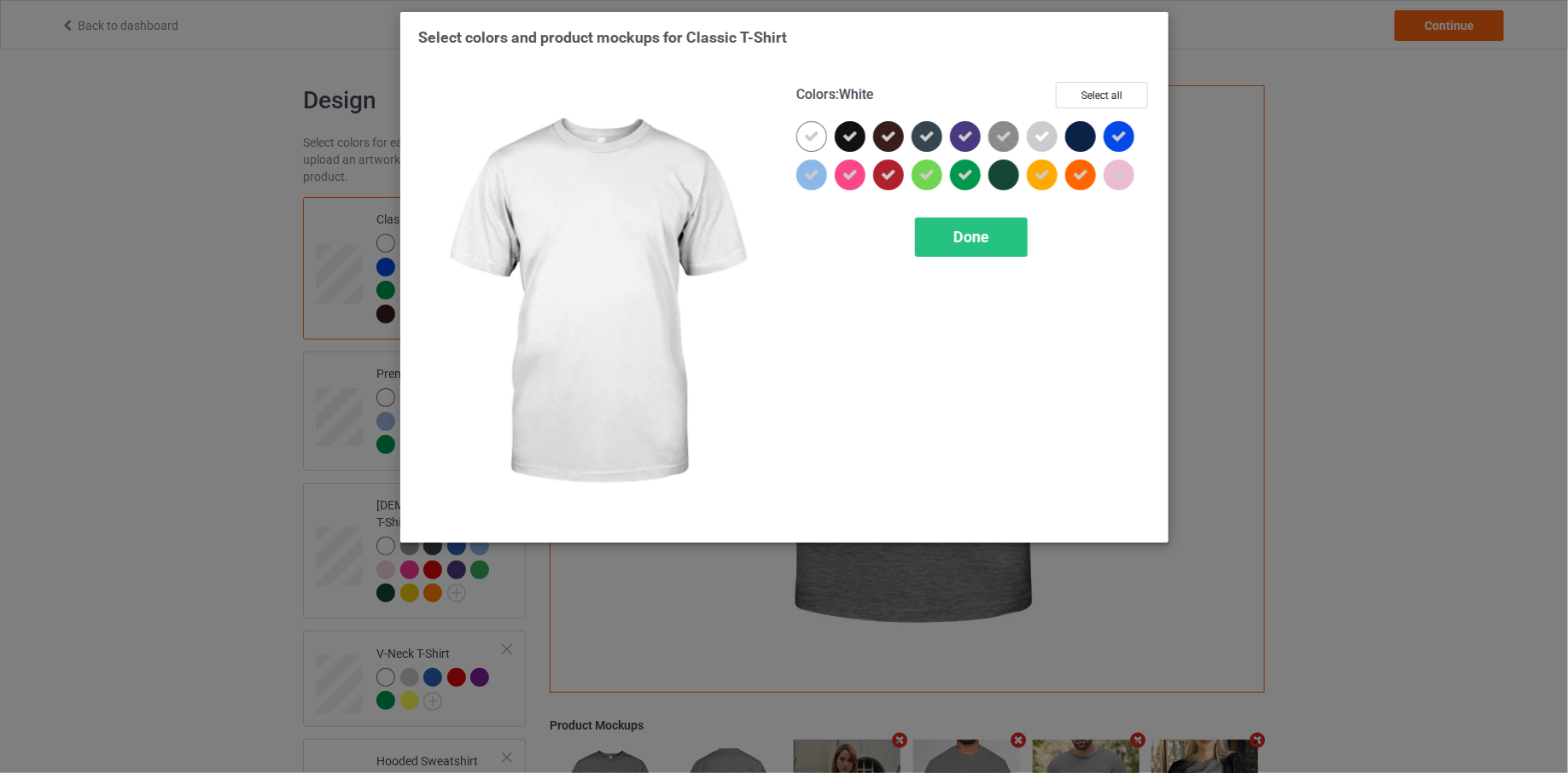
click at [820, 136] on div at bounding box center [812, 136] width 31 height 31
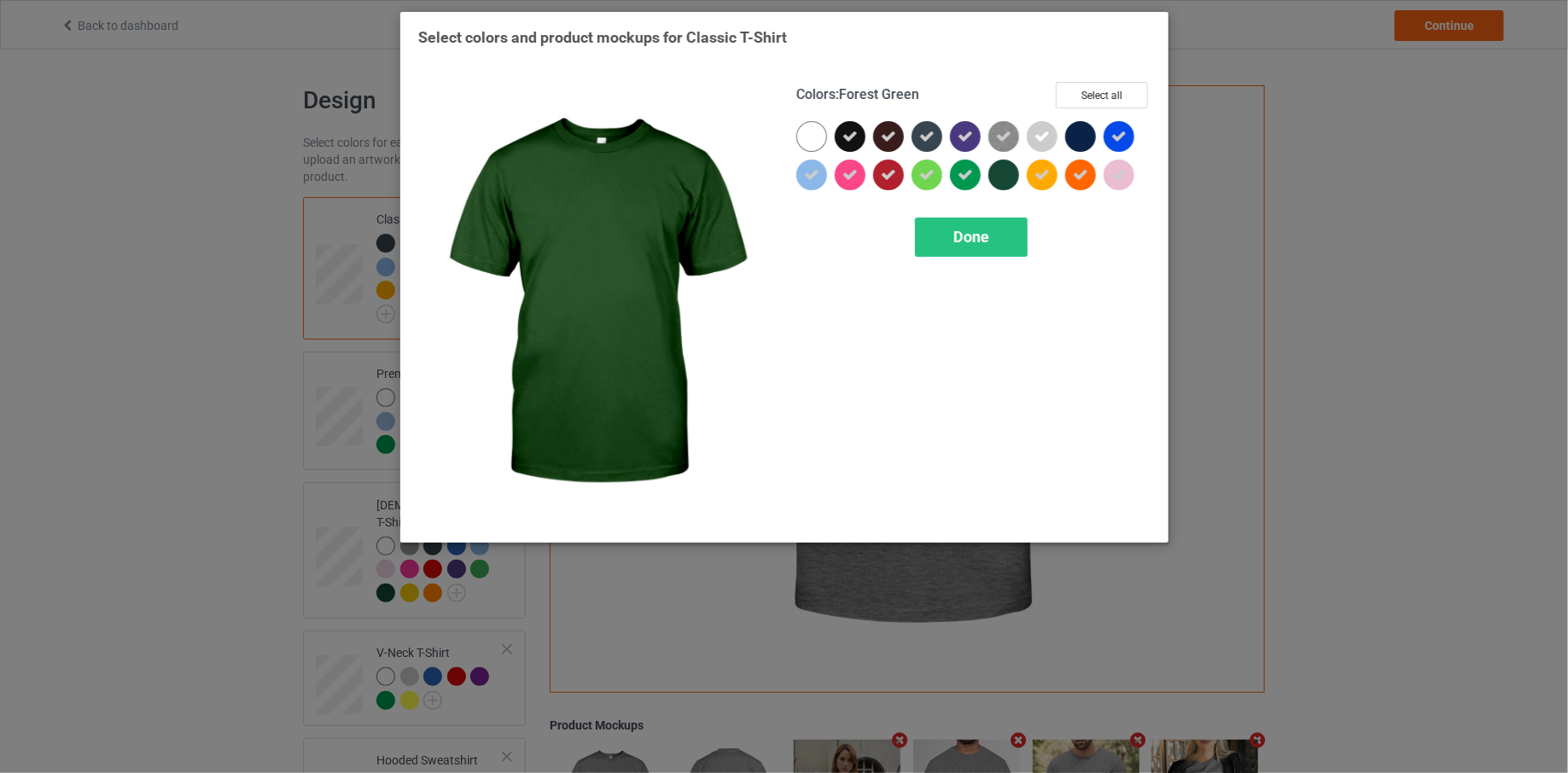
click at [1002, 187] on div at bounding box center [1003, 174] width 31 height 31
click at [982, 231] on span "Done" at bounding box center [971, 236] width 36 height 18
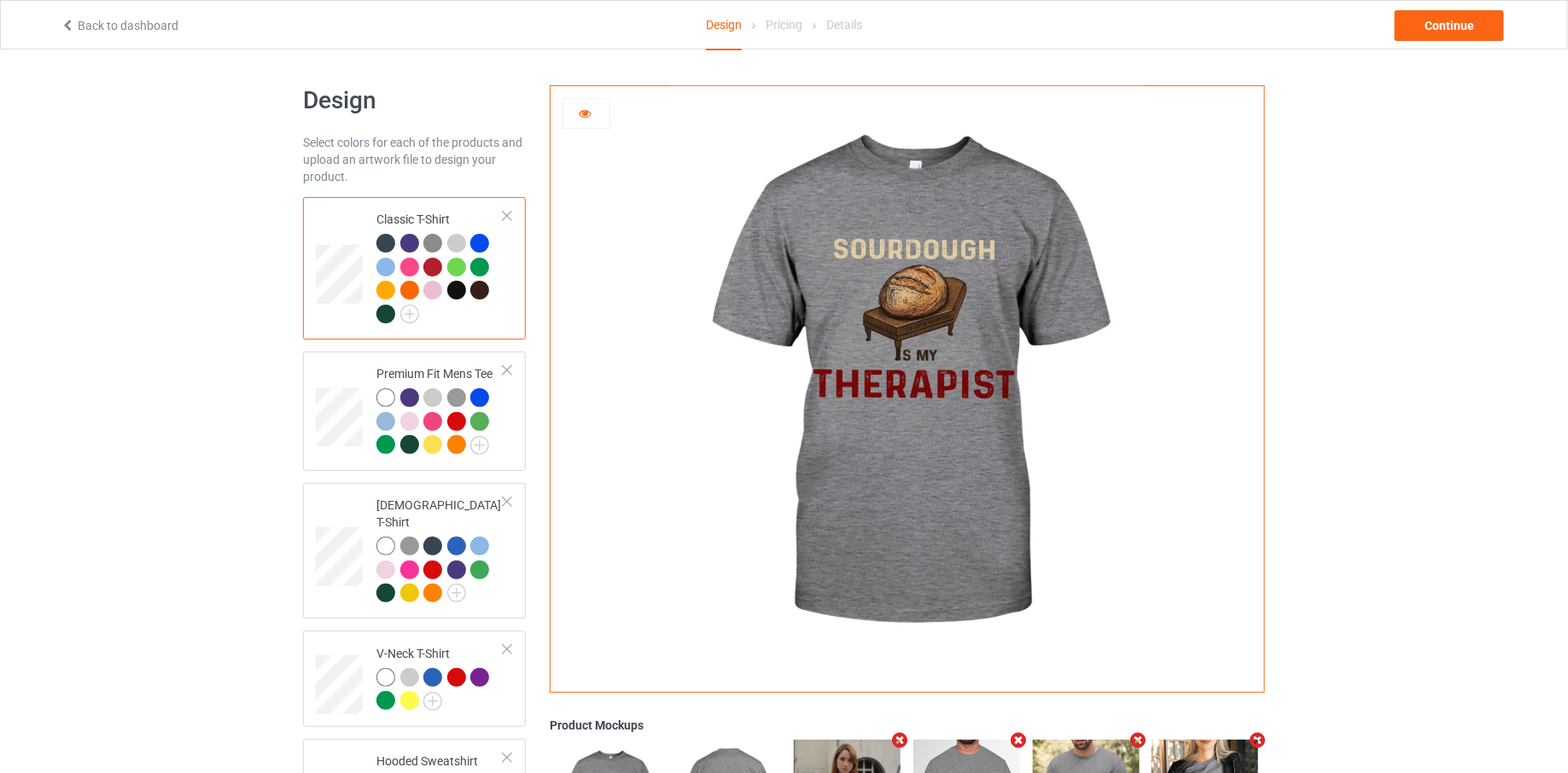
click at [386, 245] on div at bounding box center [386, 243] width 19 height 19
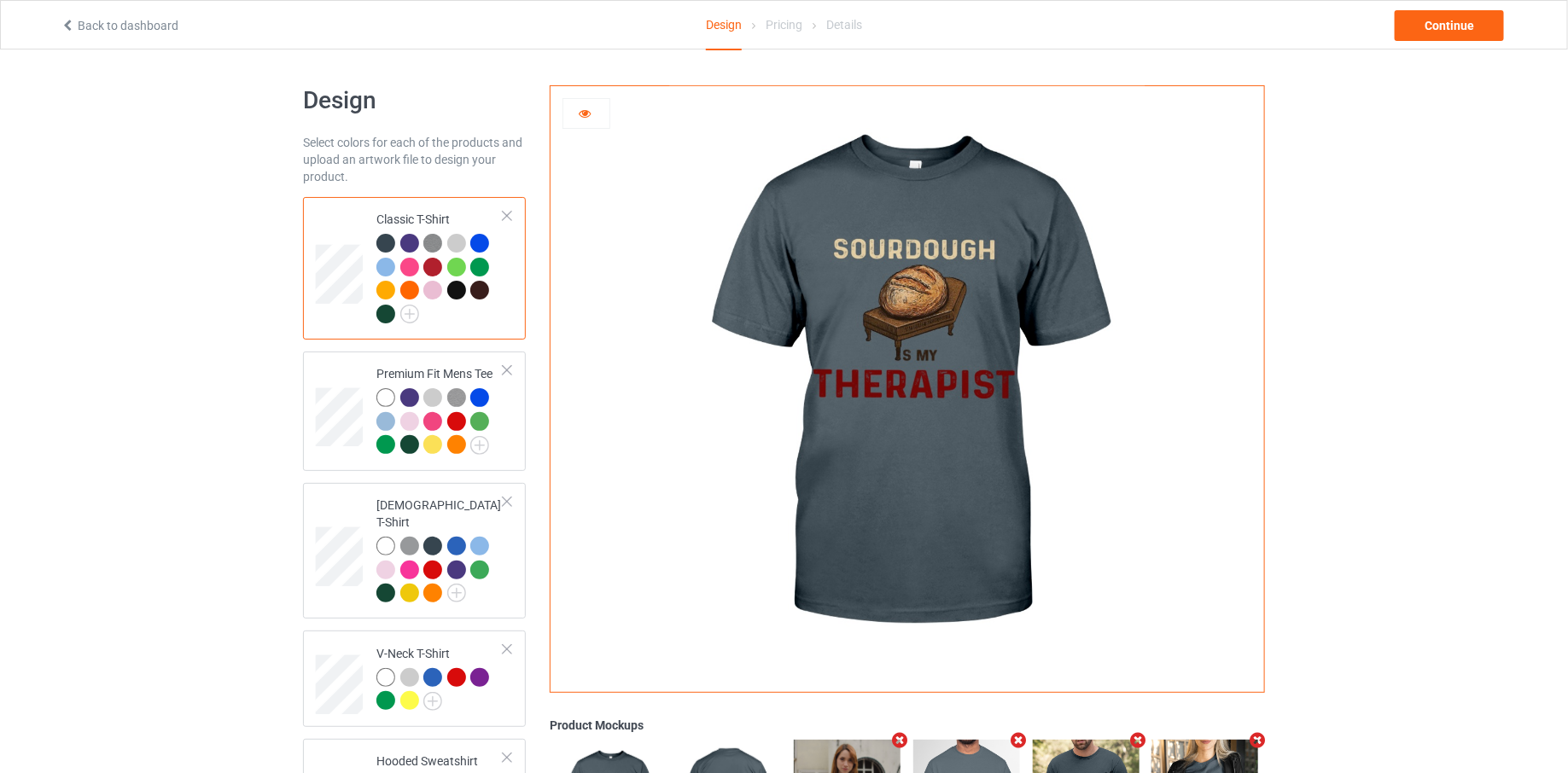
click at [458, 293] on div at bounding box center [457, 290] width 19 height 19
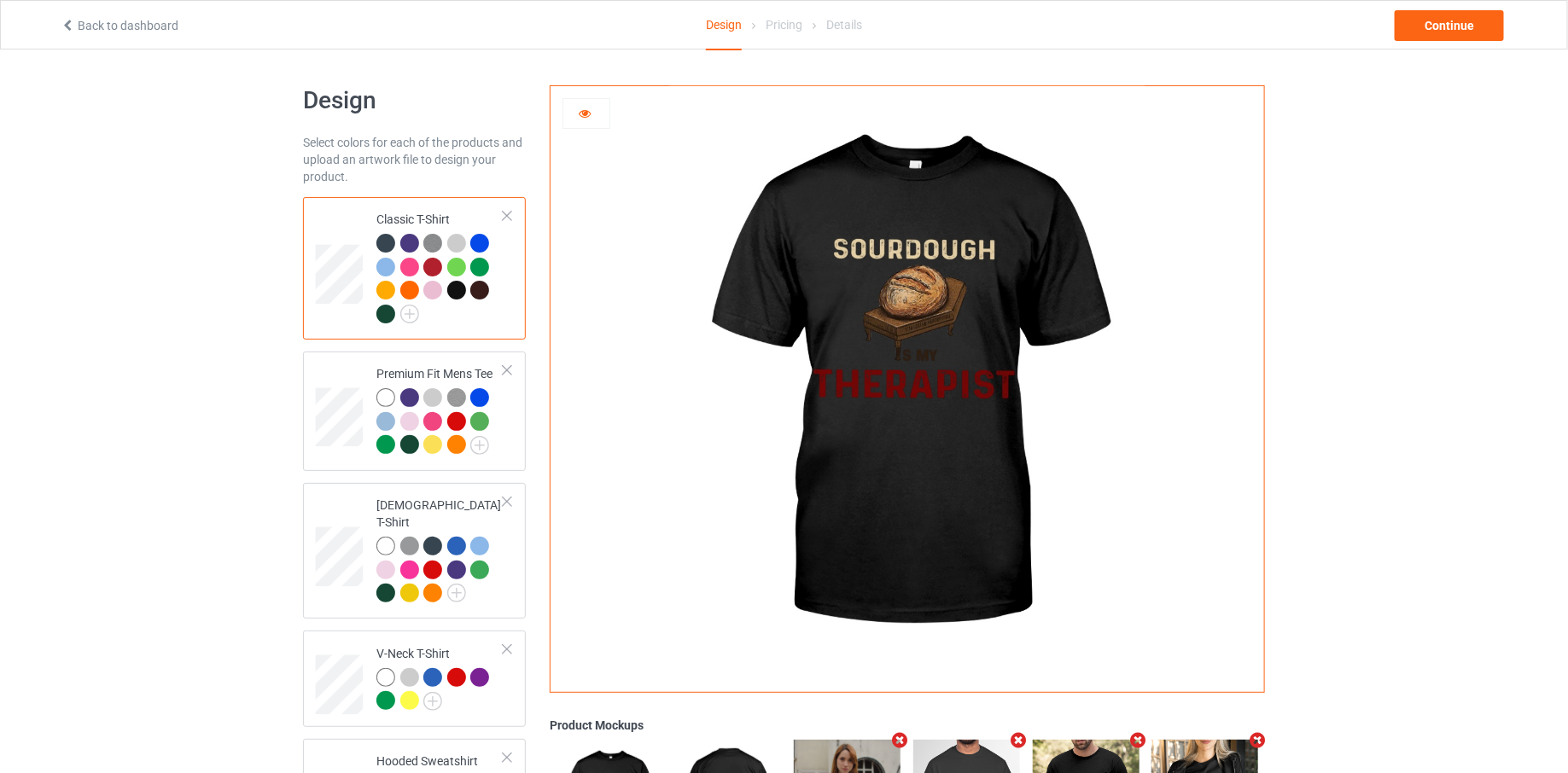
click at [464, 243] on div at bounding box center [457, 243] width 19 height 19
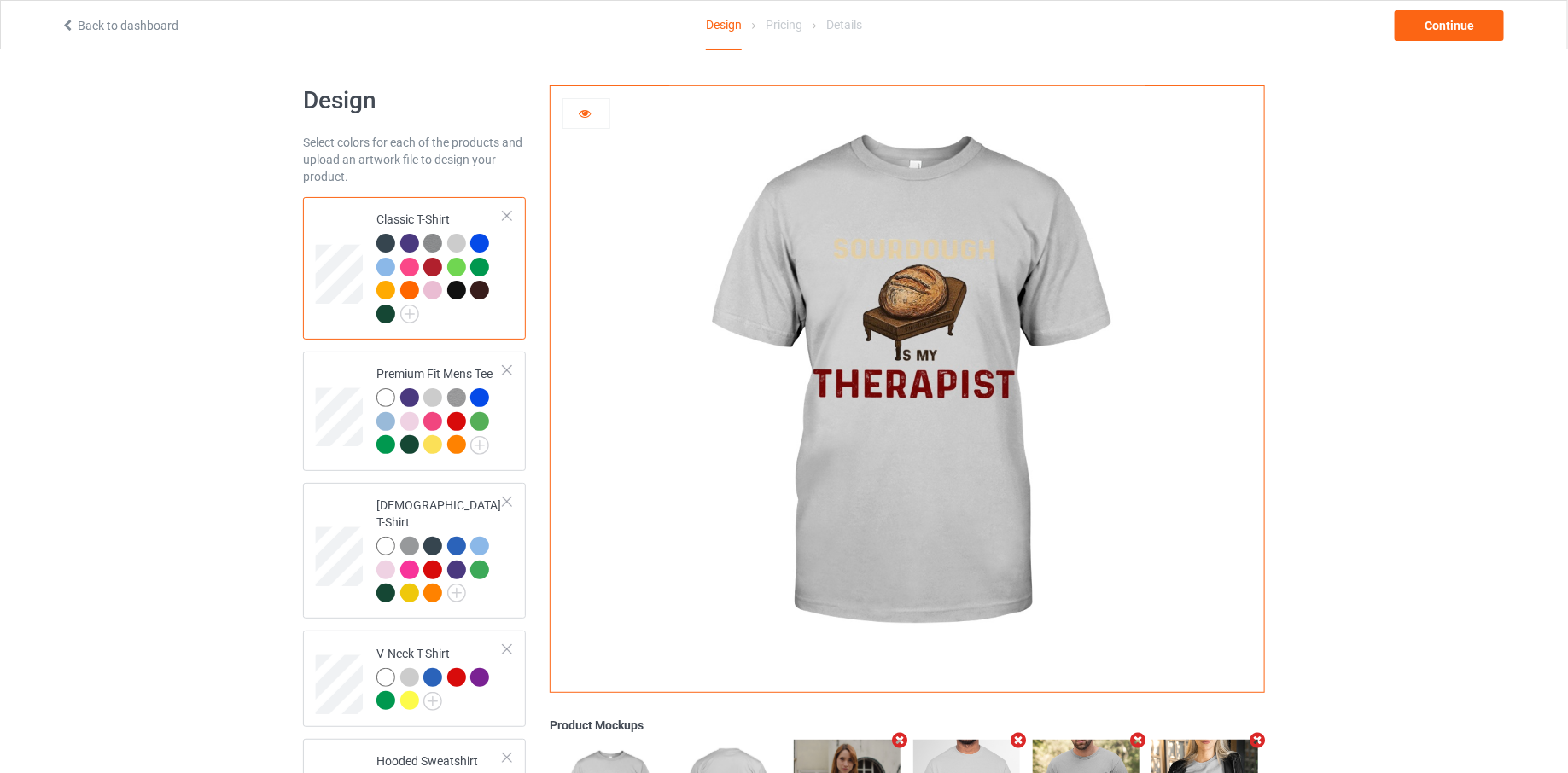
click at [419, 247] on div at bounding box center [412, 245] width 23 height 23
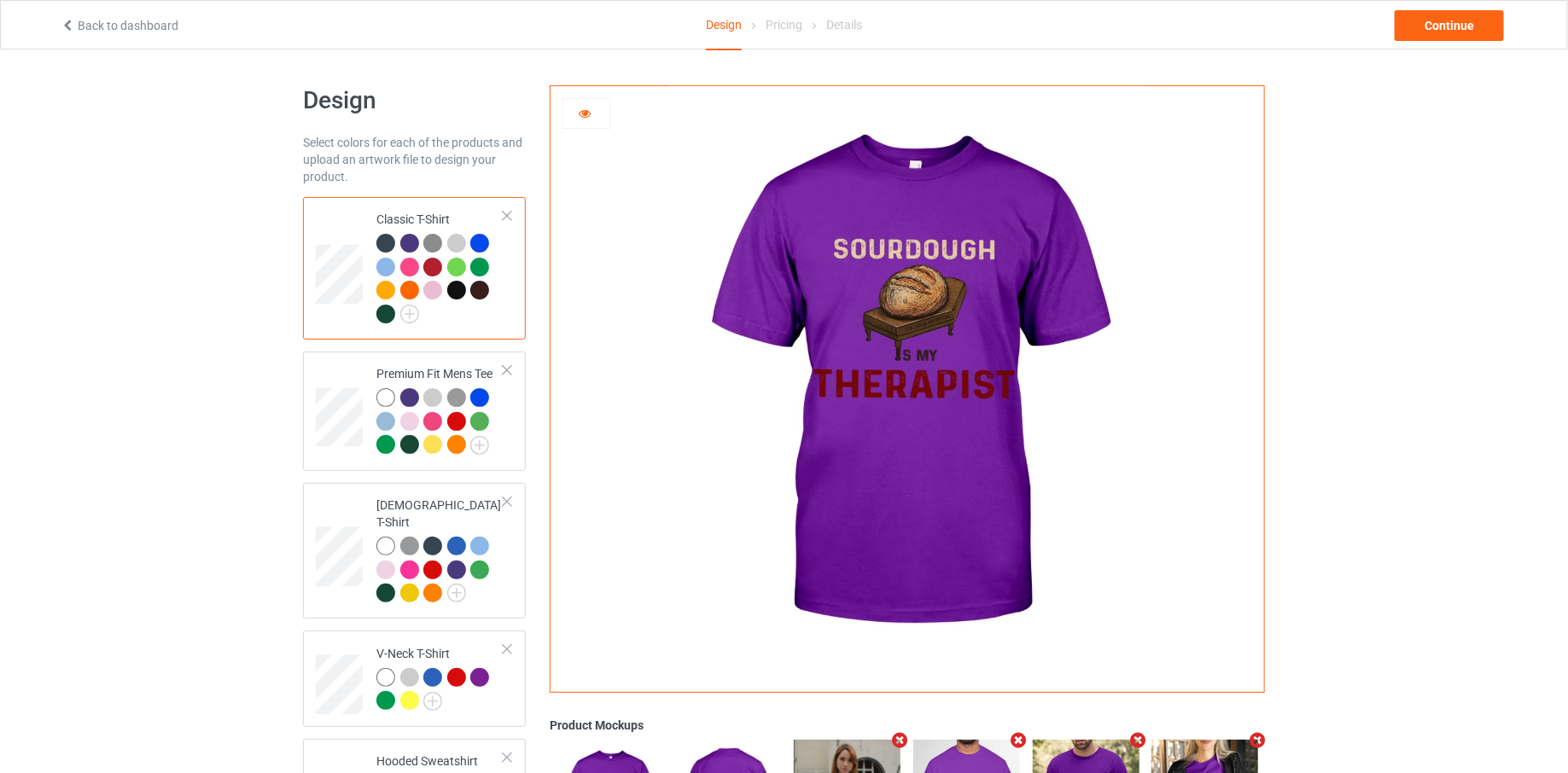
click at [433, 243] on img at bounding box center [433, 243] width 19 height 19
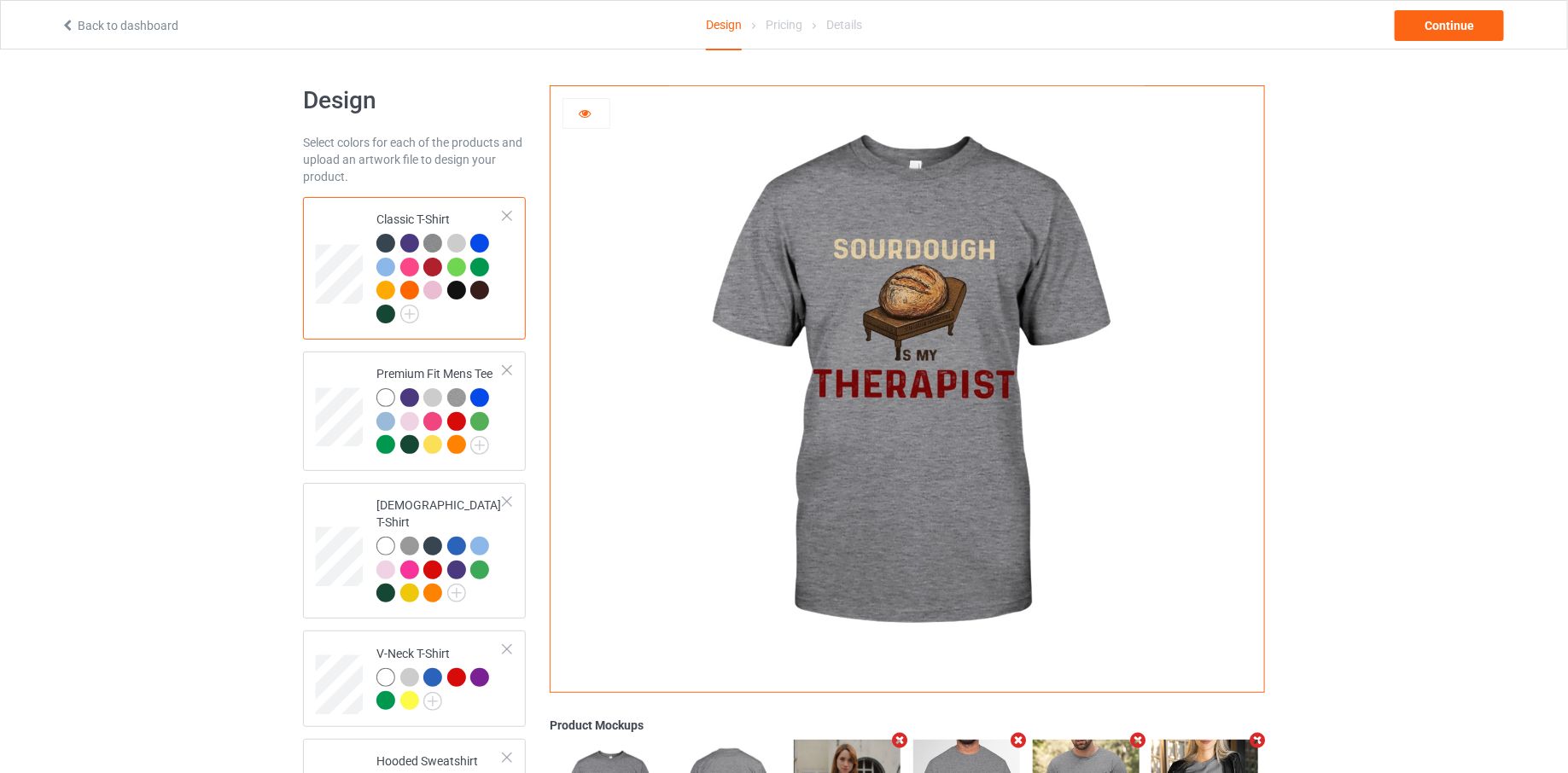
click at [430, 296] on div at bounding box center [433, 290] width 19 height 19
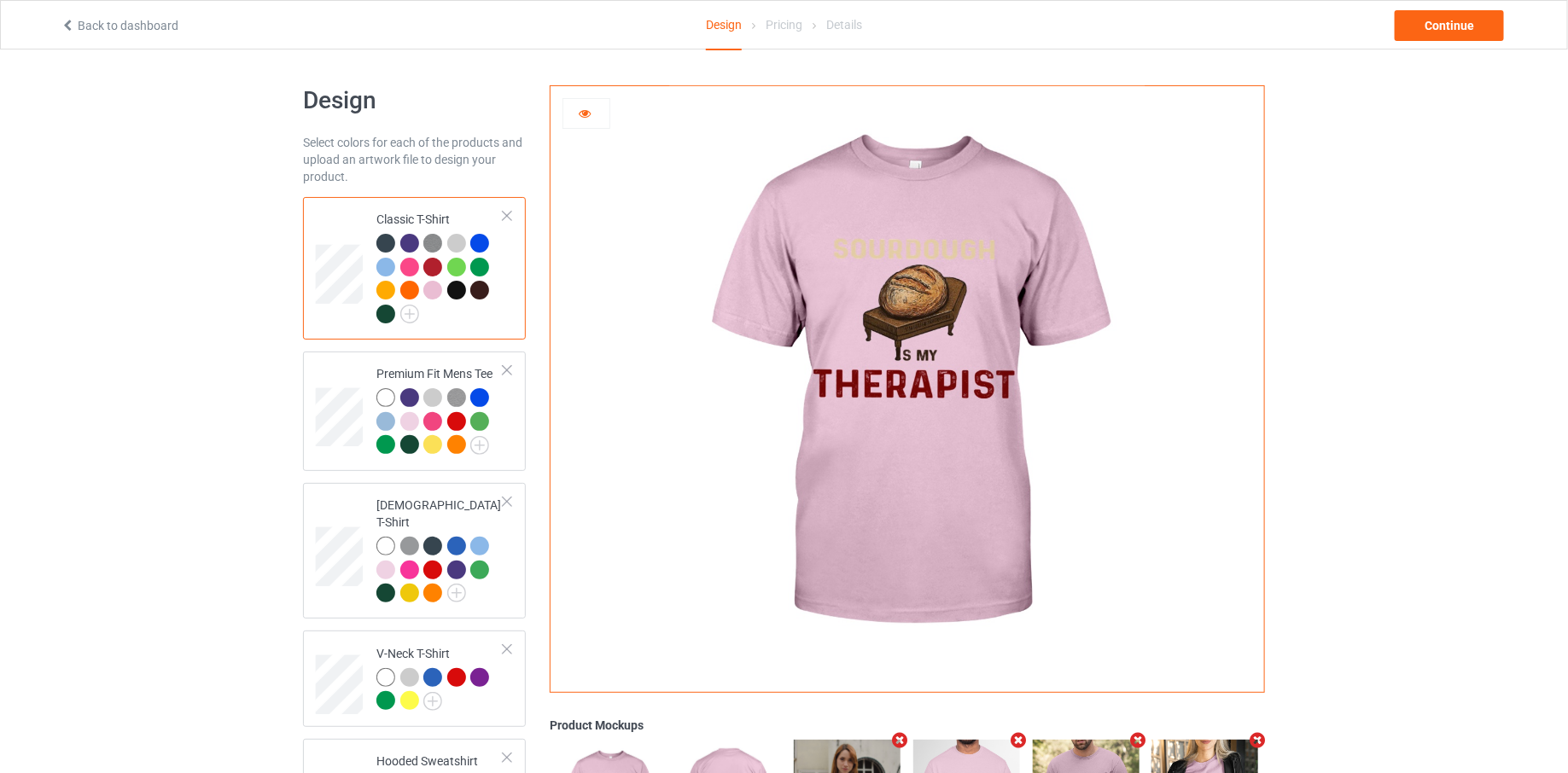
click at [436, 241] on img at bounding box center [433, 243] width 19 height 19
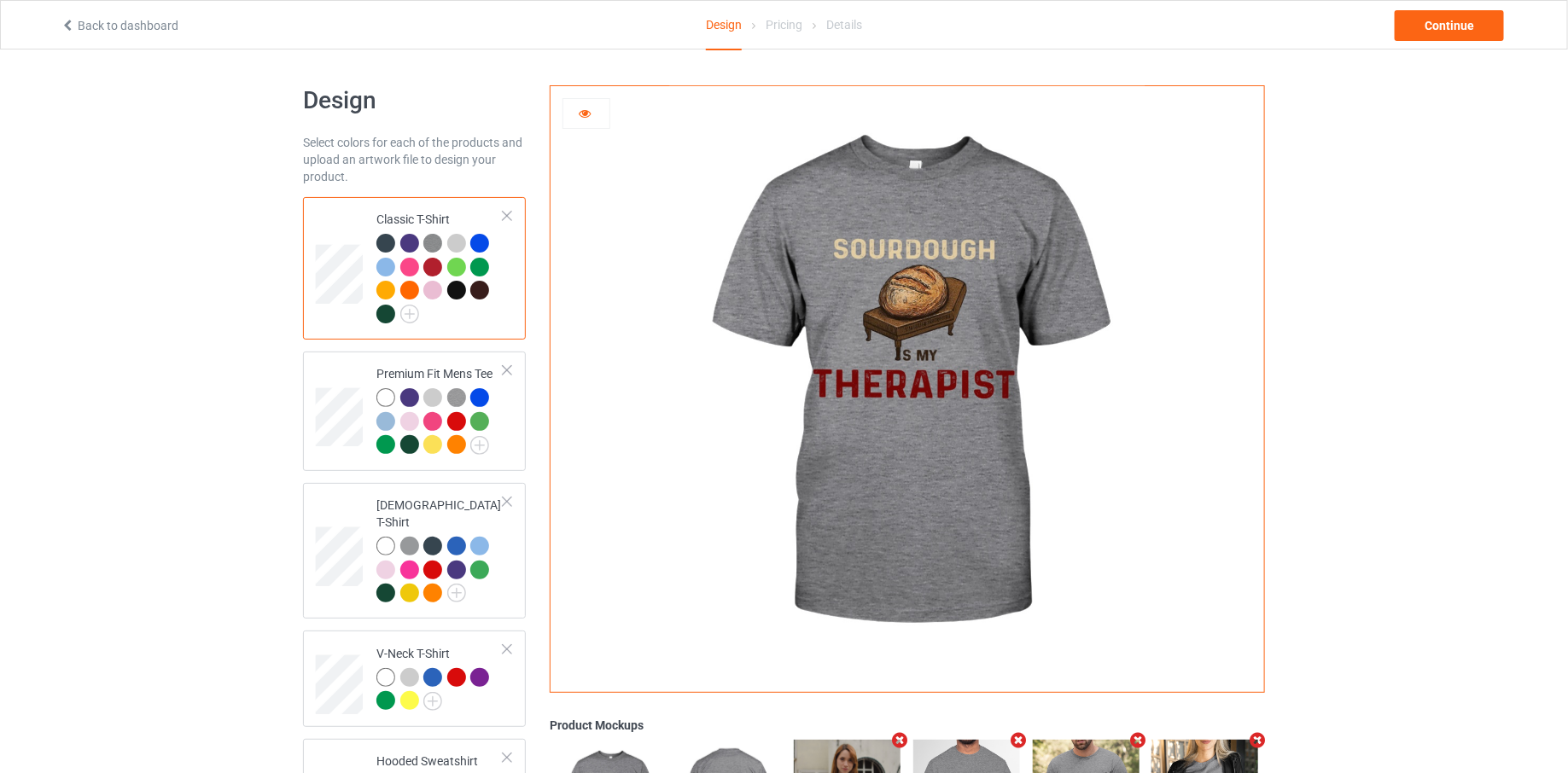
click at [482, 288] on div at bounding box center [480, 290] width 19 height 19
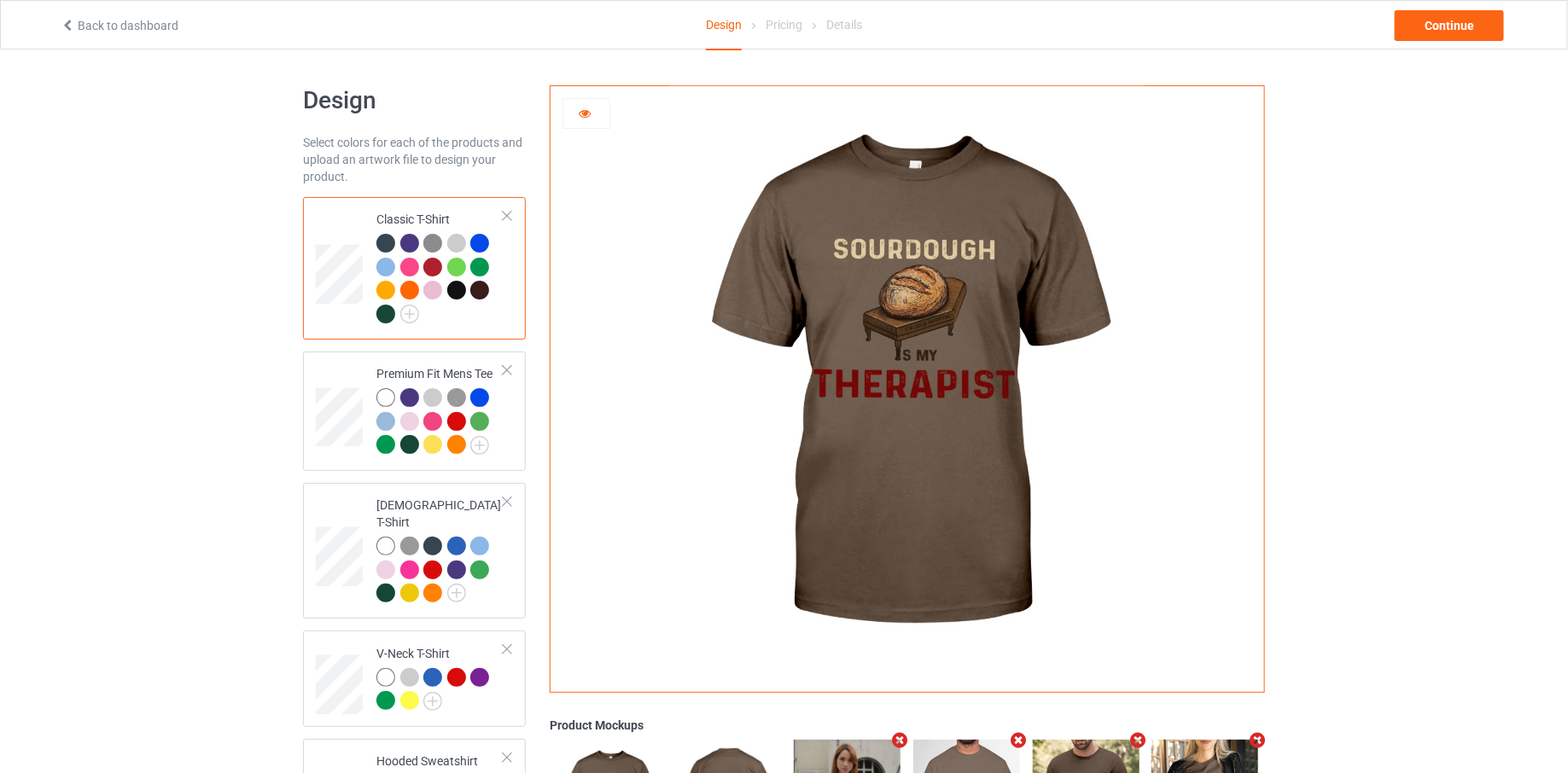
click at [383, 315] on div at bounding box center [386, 314] width 19 height 19
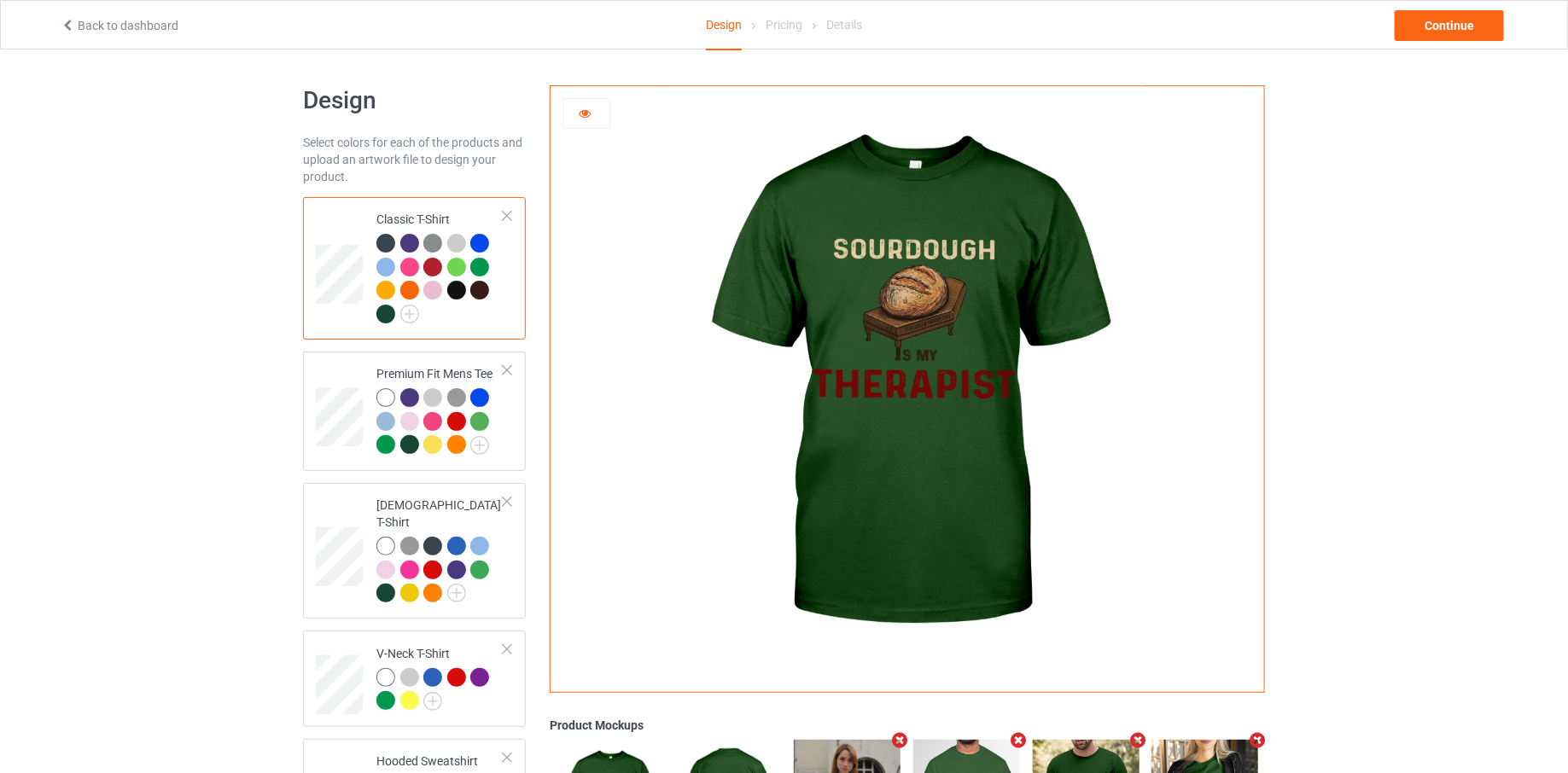
click at [431, 244] on img at bounding box center [433, 243] width 19 height 19
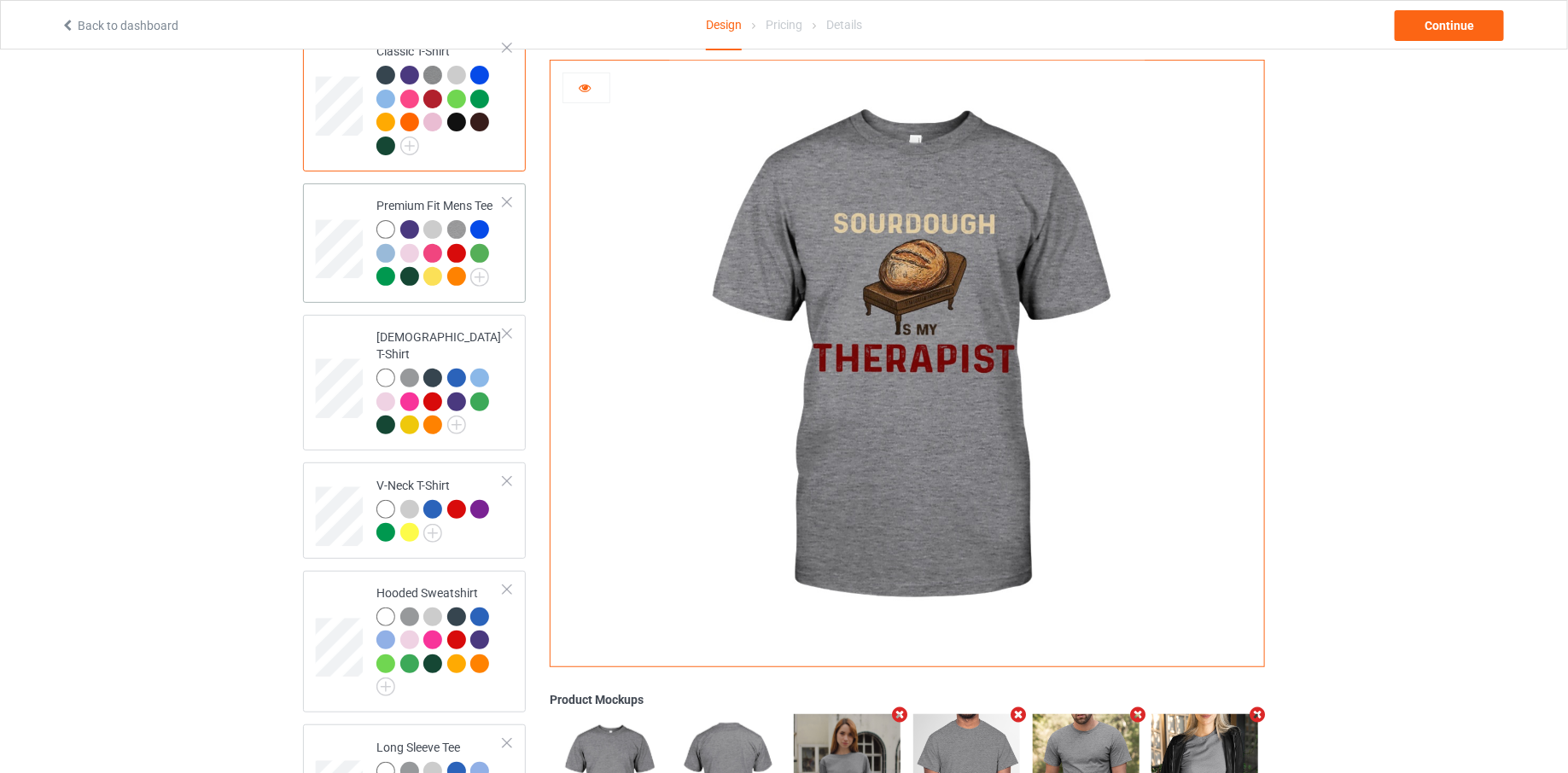
scroll to position [171, 0]
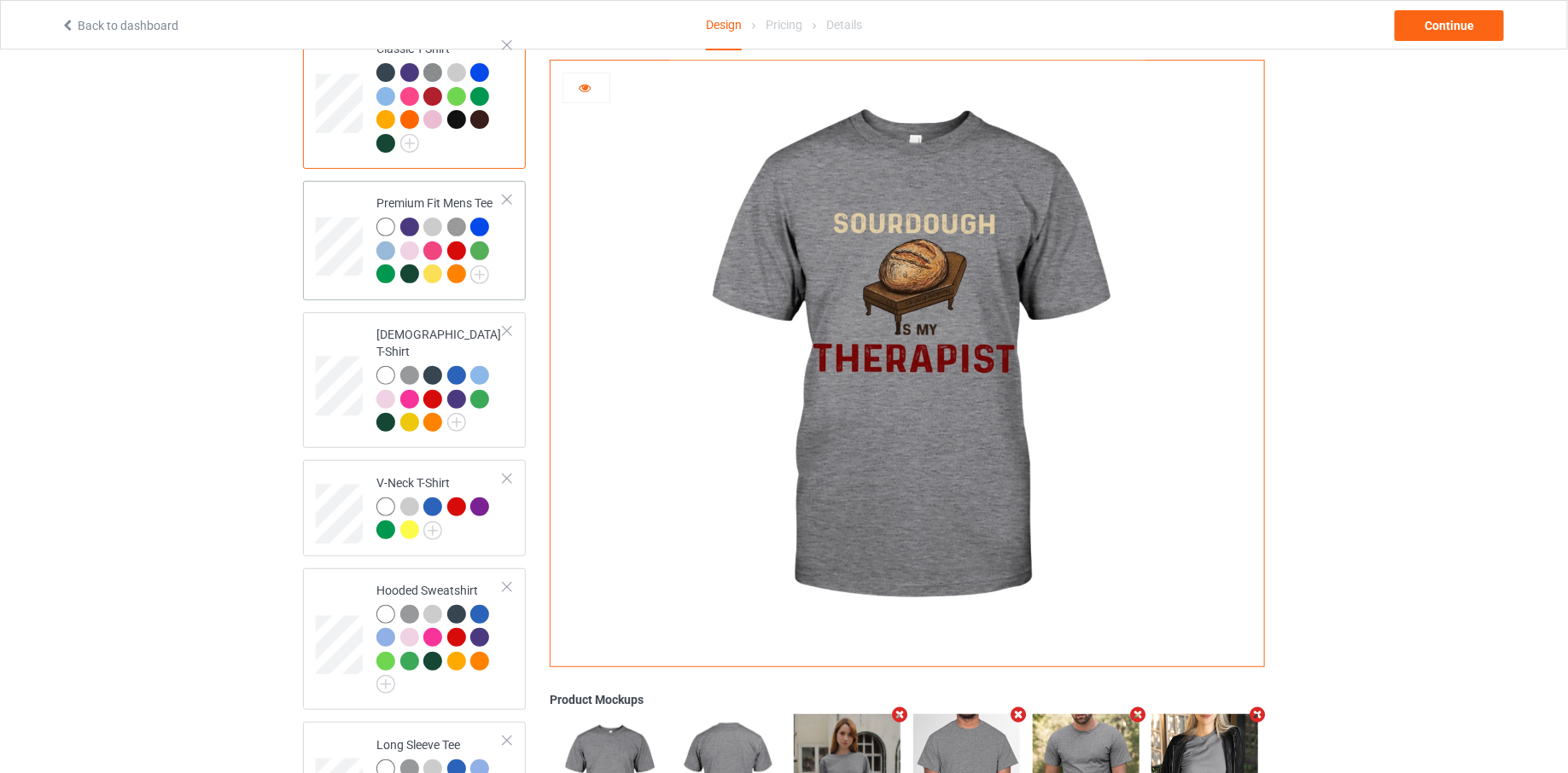
click at [503, 235] on div at bounding box center [440, 252] width 128 height 70
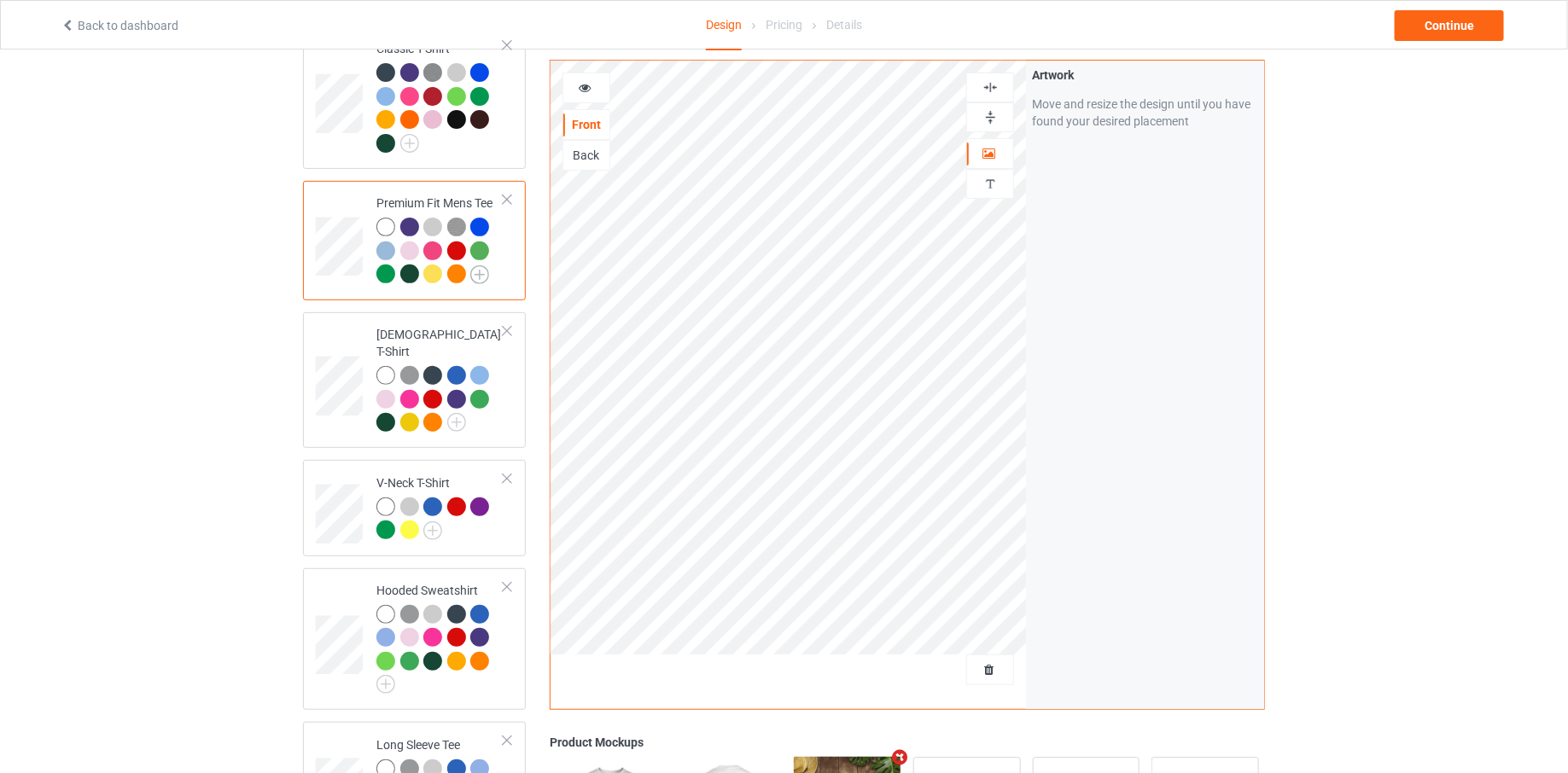
click at [482, 279] on img at bounding box center [480, 275] width 19 height 19
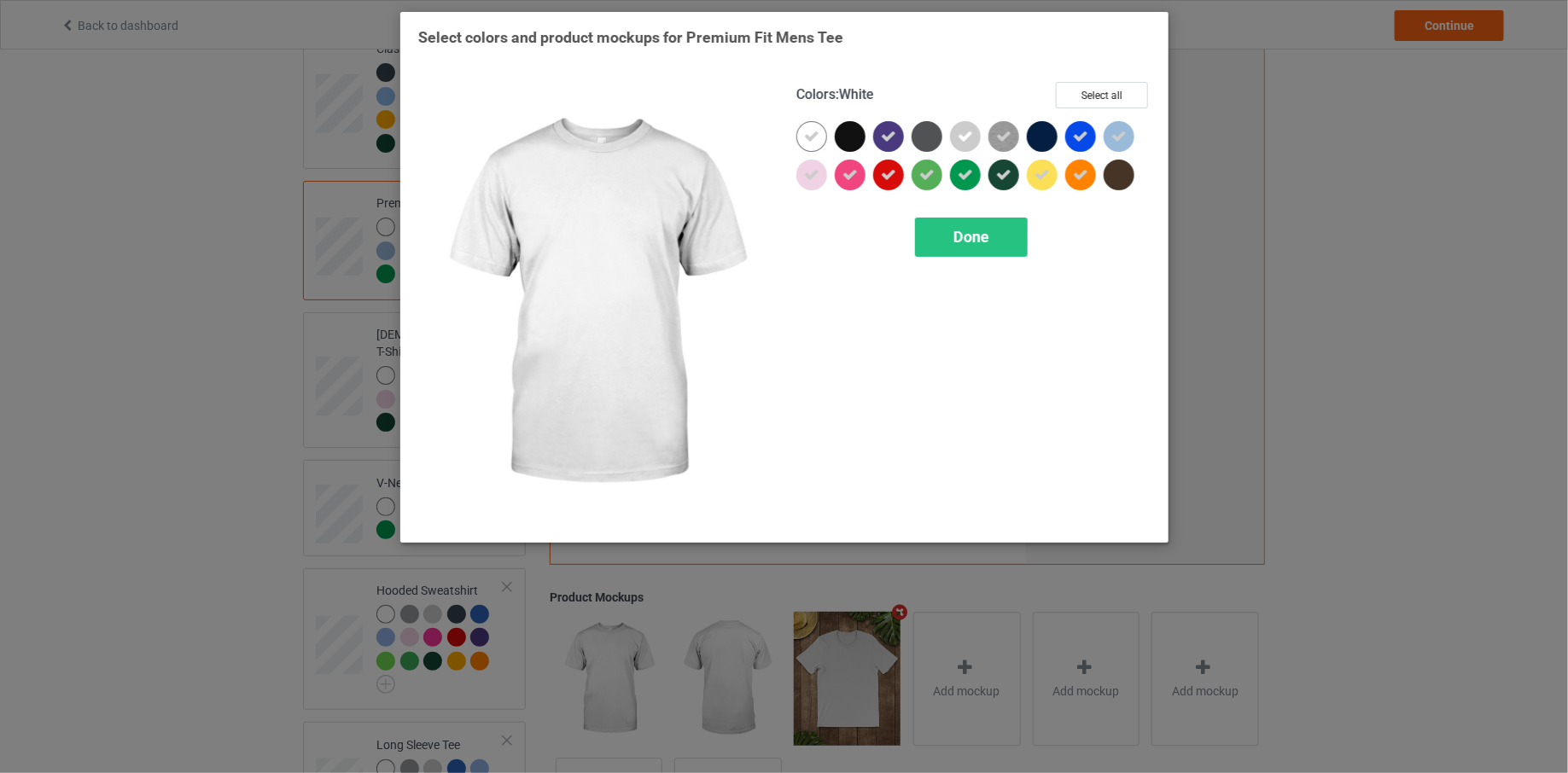
click at [823, 133] on div at bounding box center [812, 136] width 31 height 31
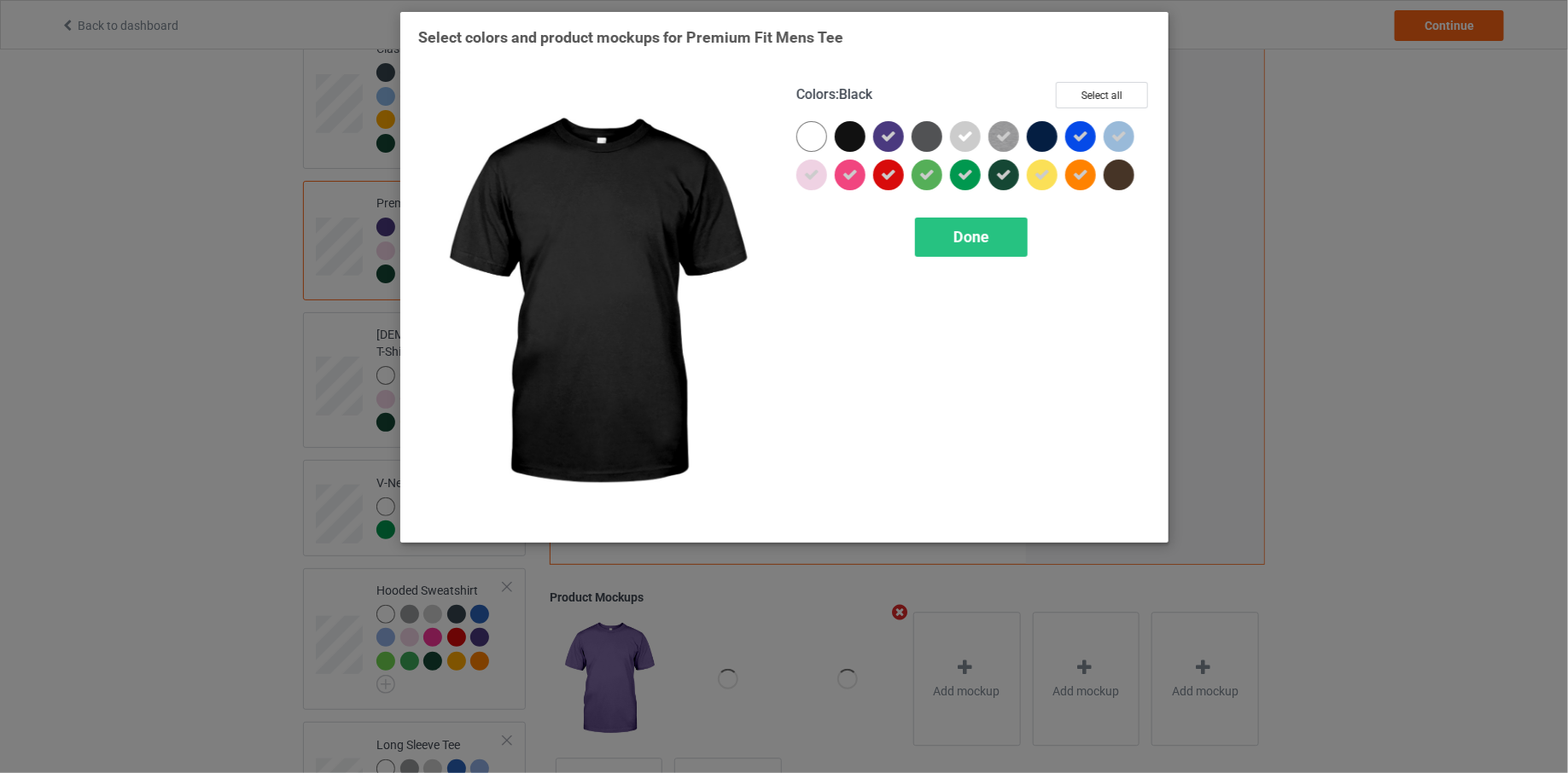
click at [845, 137] on div at bounding box center [850, 136] width 31 height 31
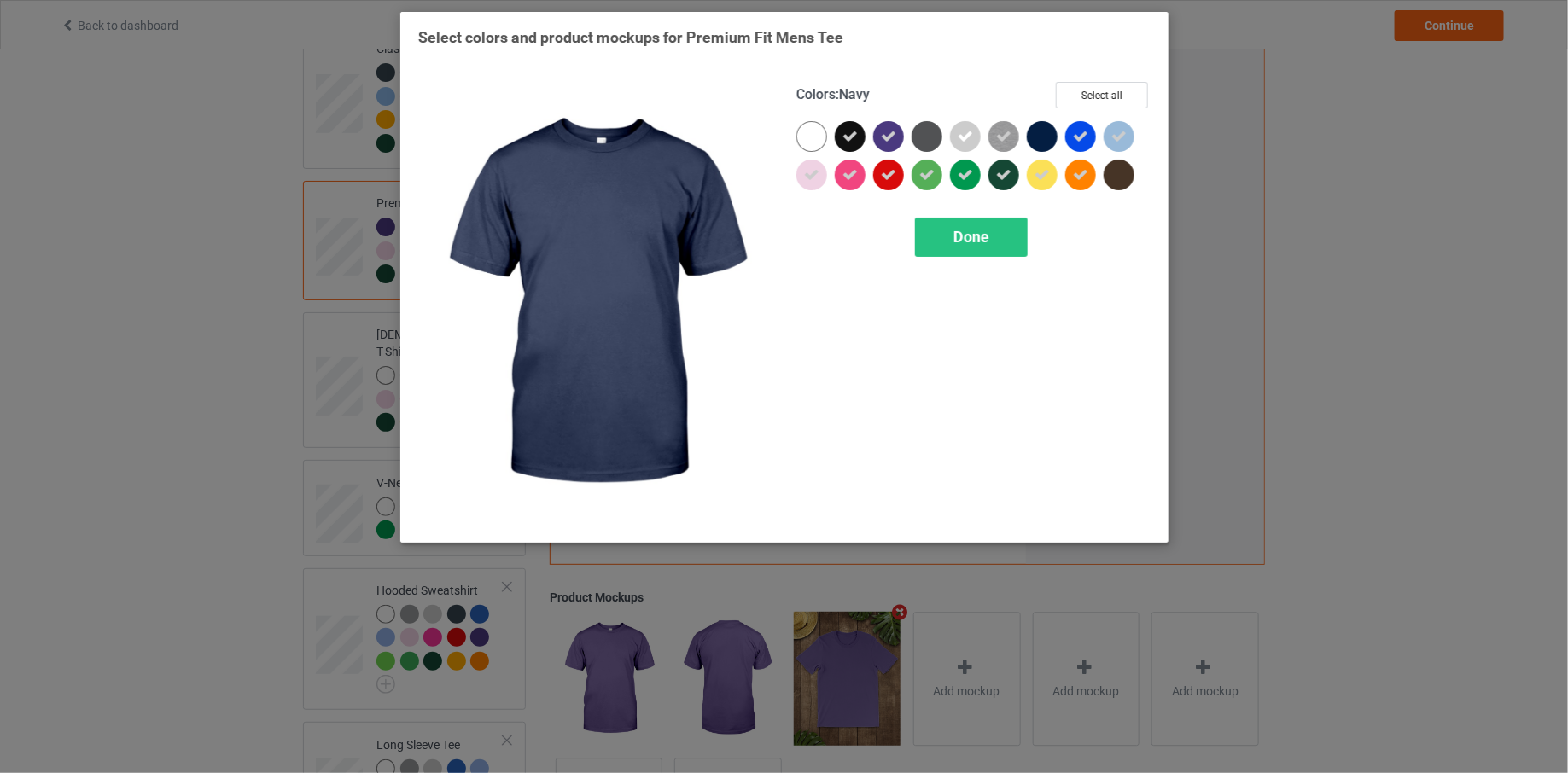
click at [1046, 135] on div at bounding box center [1042, 136] width 31 height 31
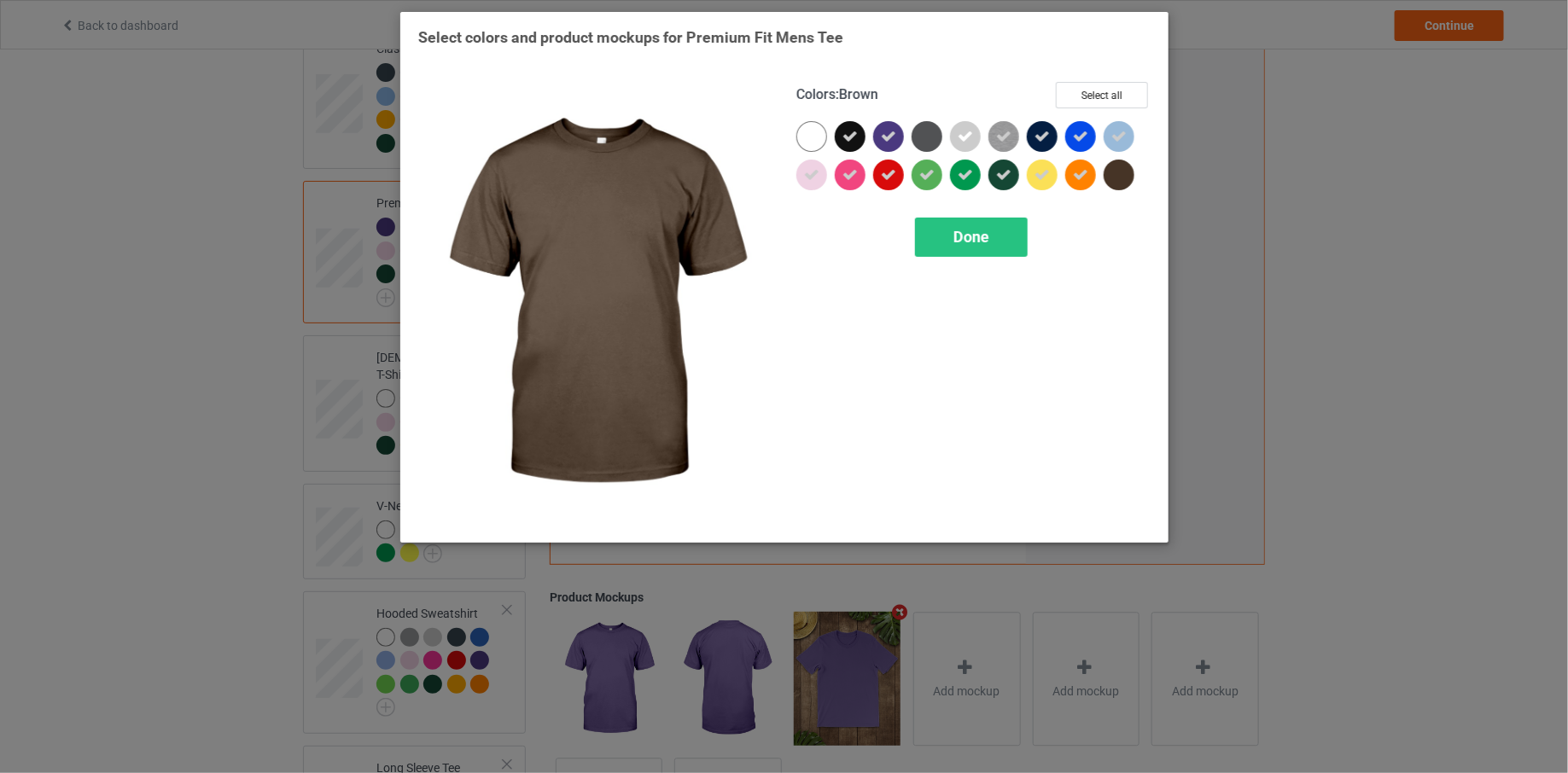
click at [1123, 181] on div at bounding box center [1119, 174] width 31 height 31
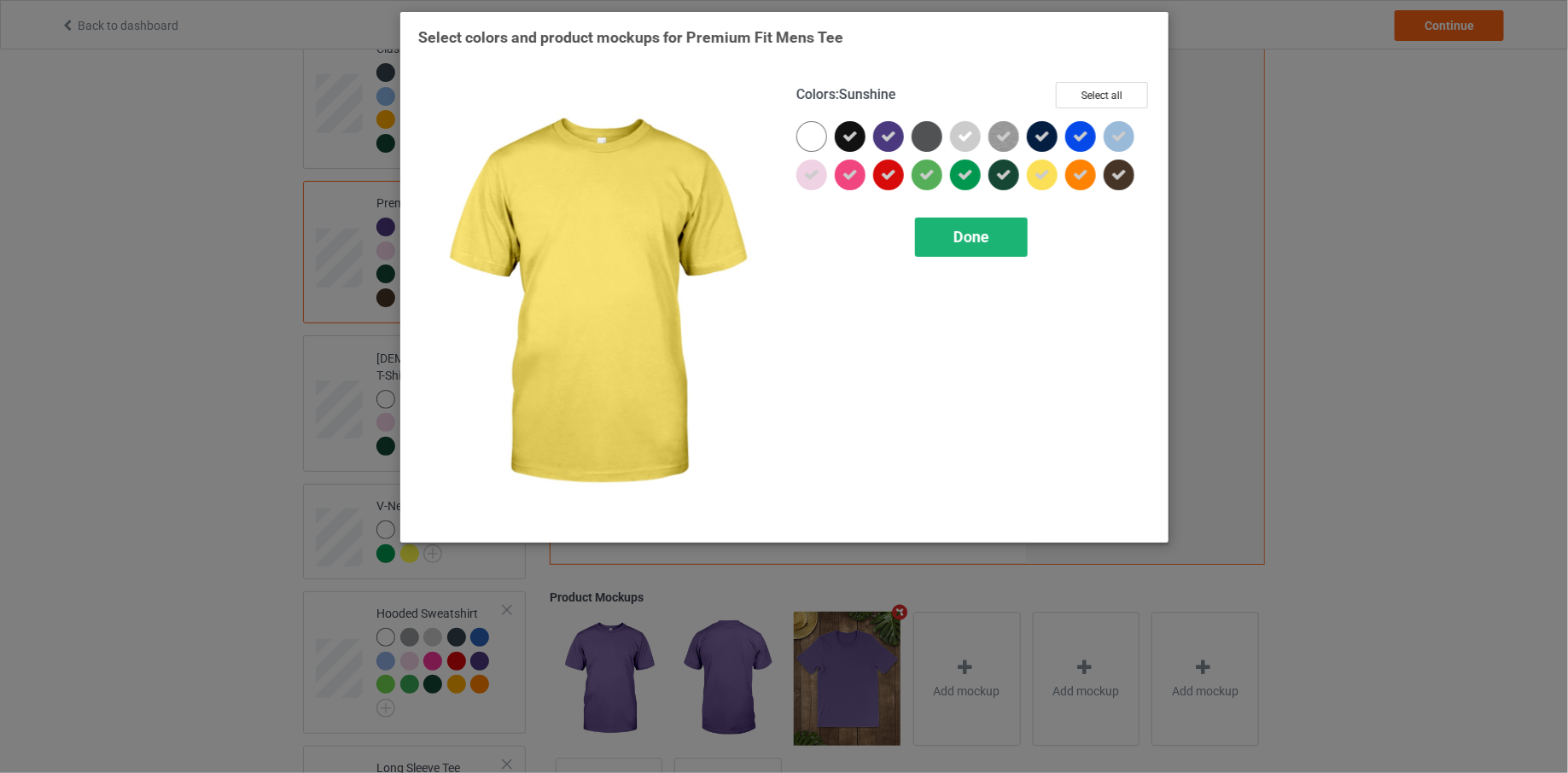
click at [954, 232] on span "Done" at bounding box center [971, 236] width 36 height 18
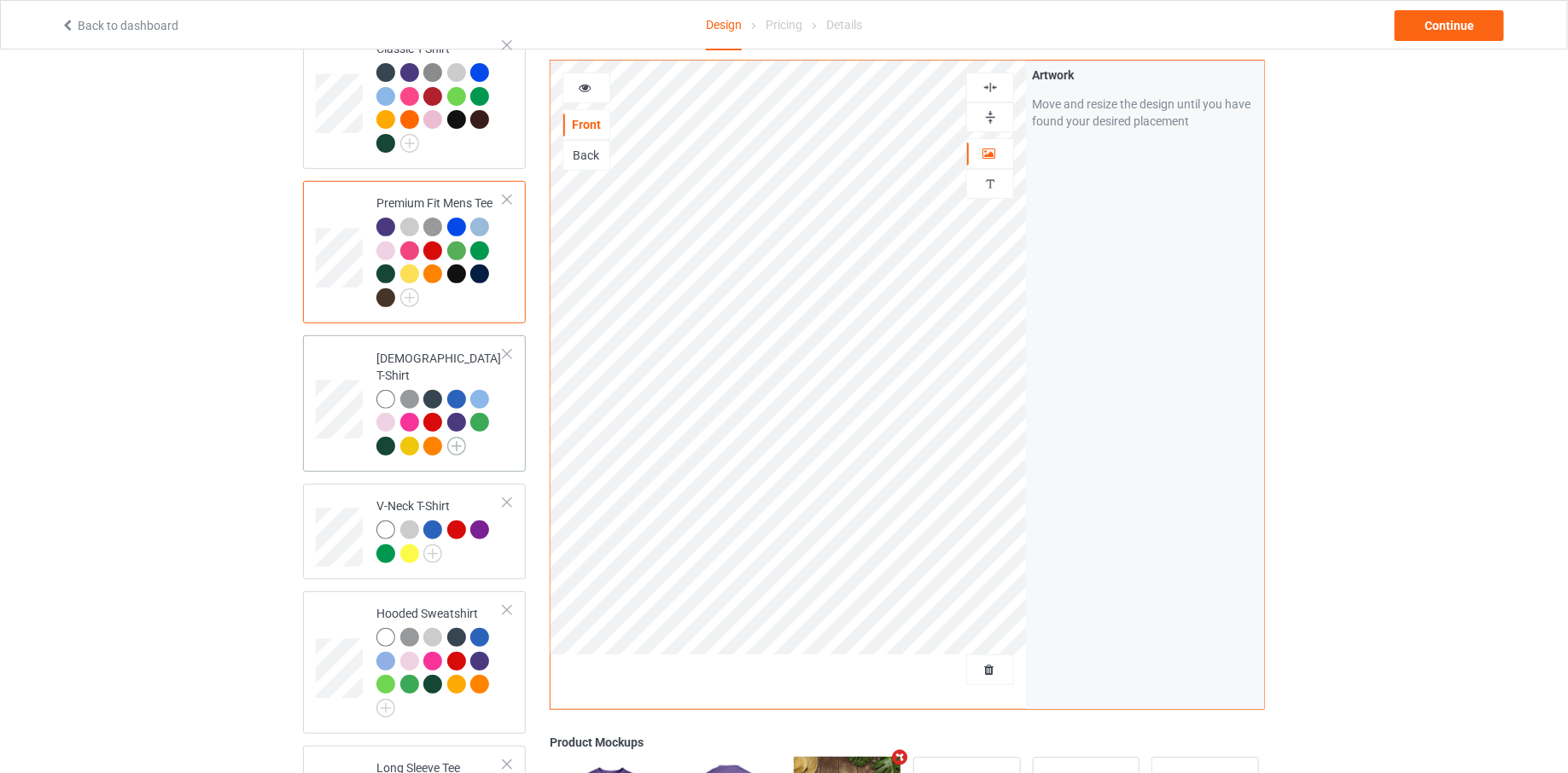
click at [455, 437] on img at bounding box center [457, 447] width 19 height 19
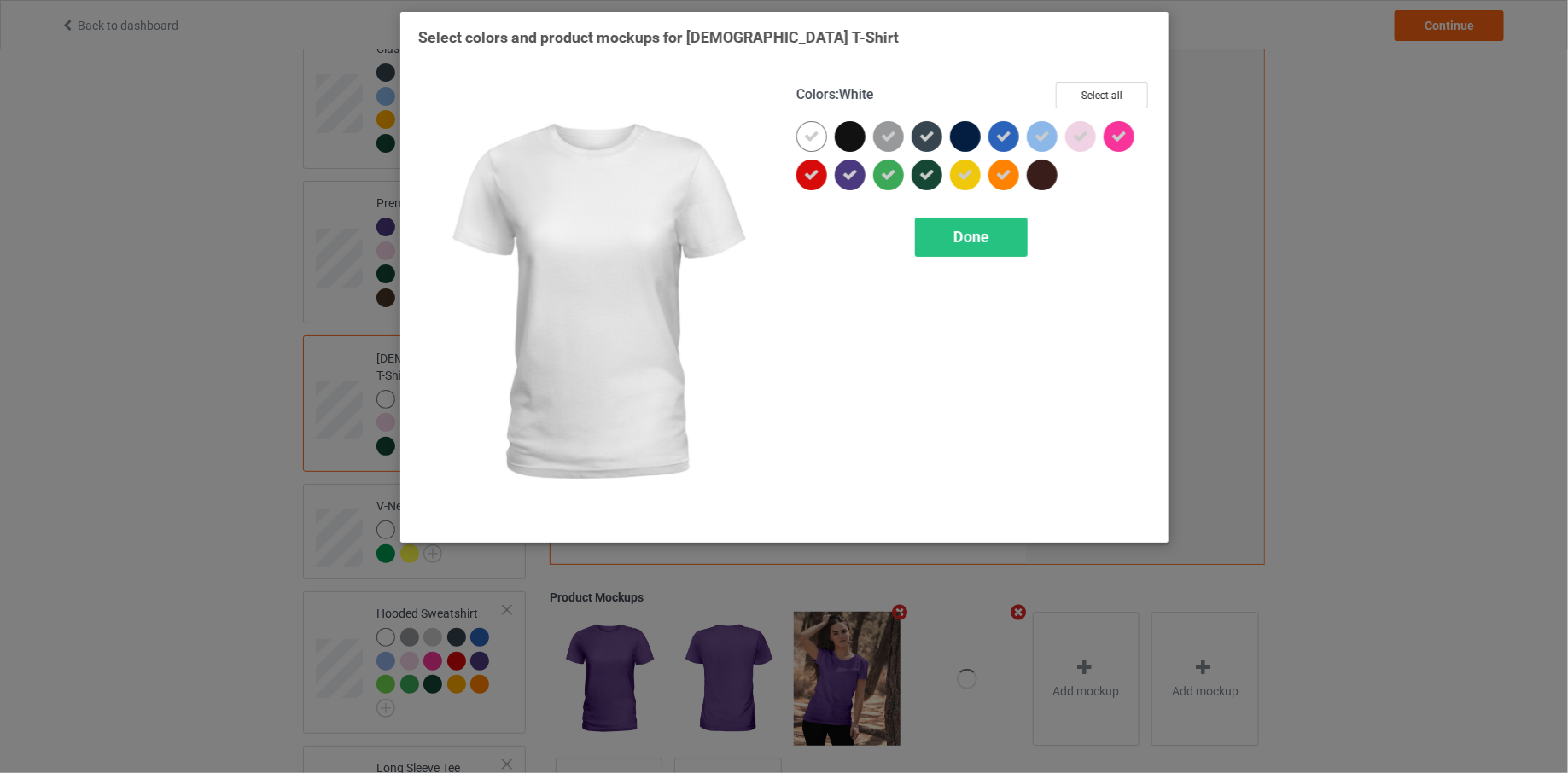
click at [809, 149] on div at bounding box center [812, 136] width 31 height 31
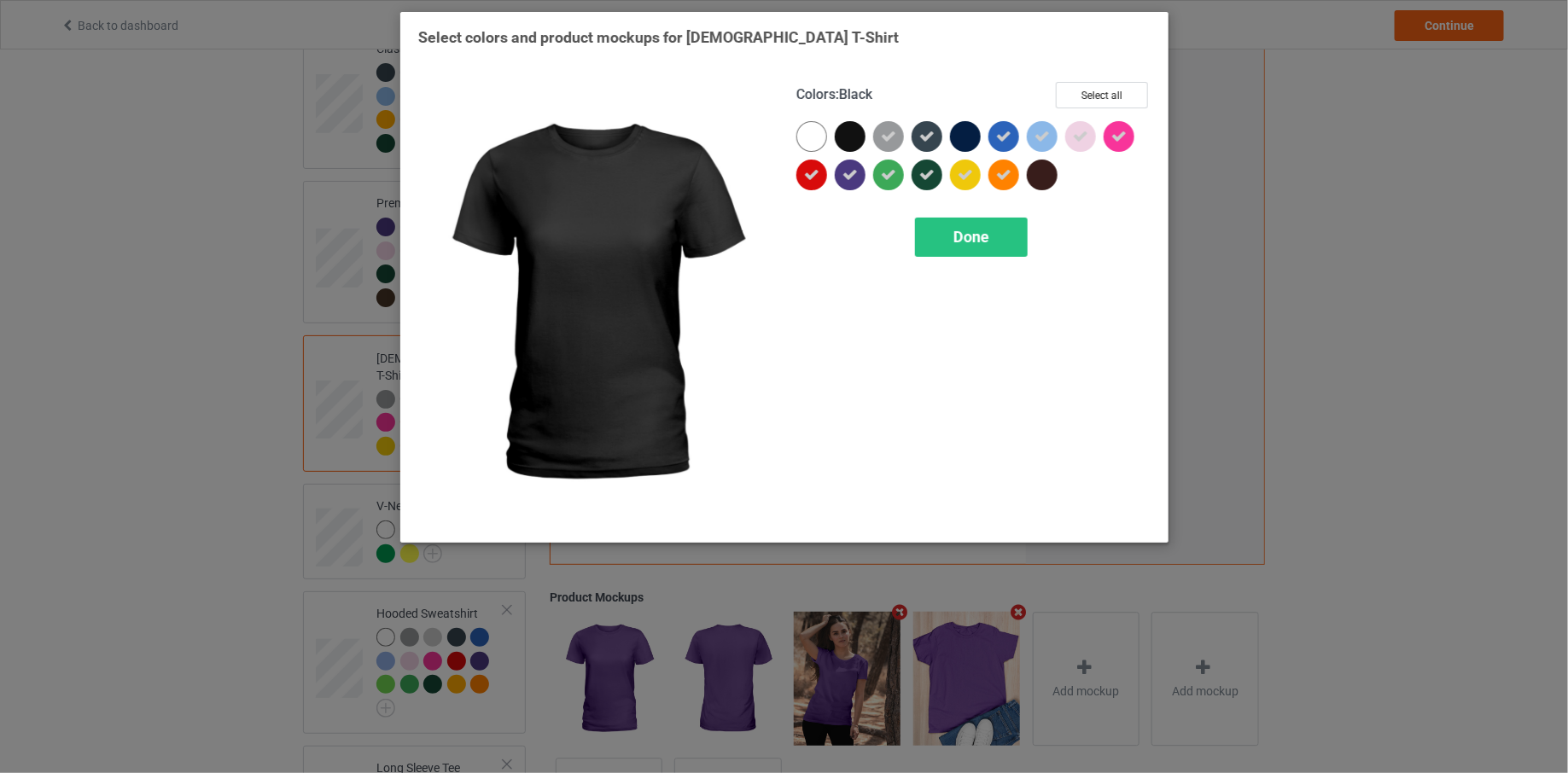
click at [847, 141] on div at bounding box center [850, 136] width 31 height 31
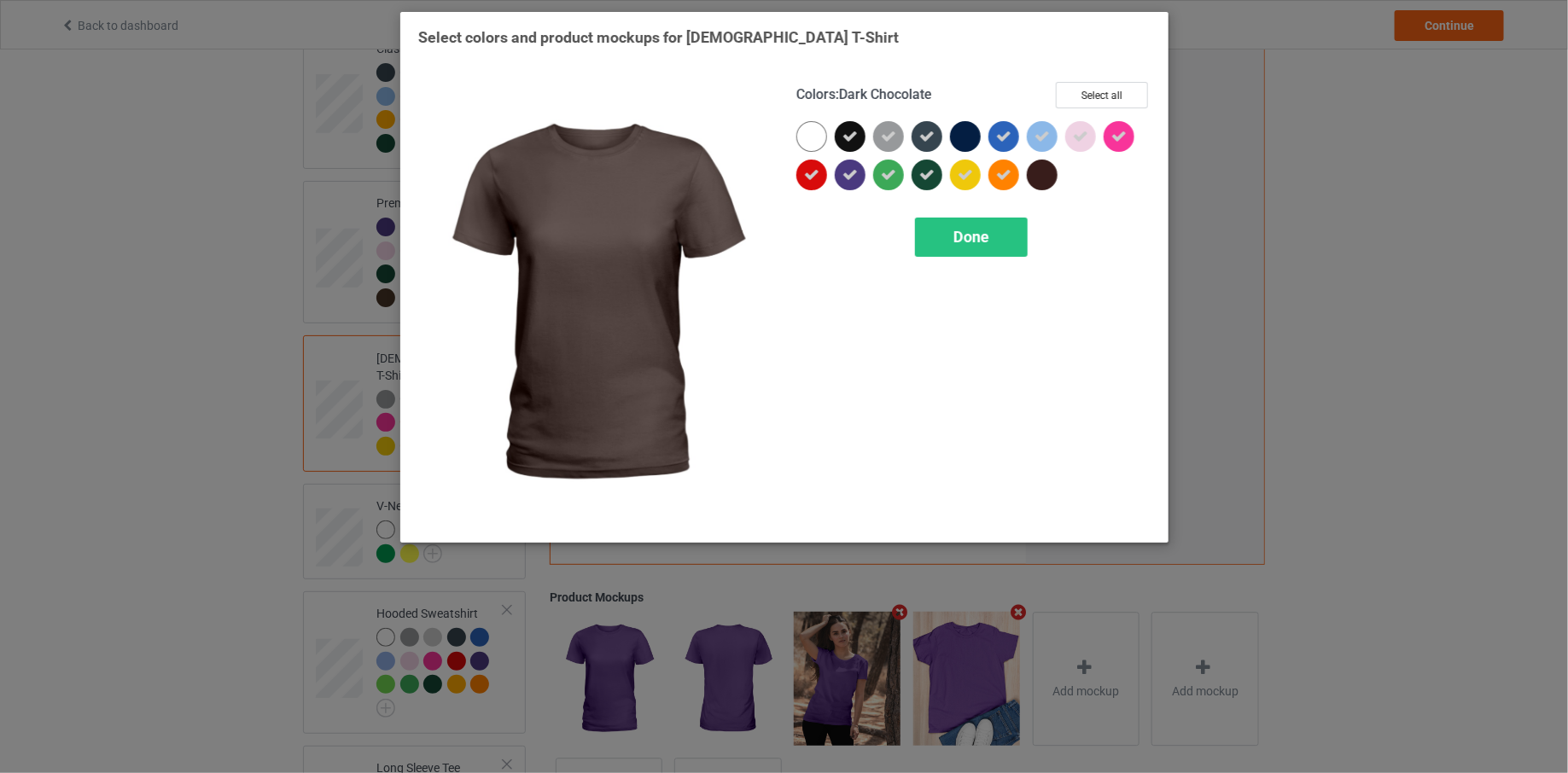
click at [1043, 165] on div at bounding box center [1042, 174] width 31 height 31
click at [1005, 235] on div "Done" at bounding box center [971, 237] width 113 height 39
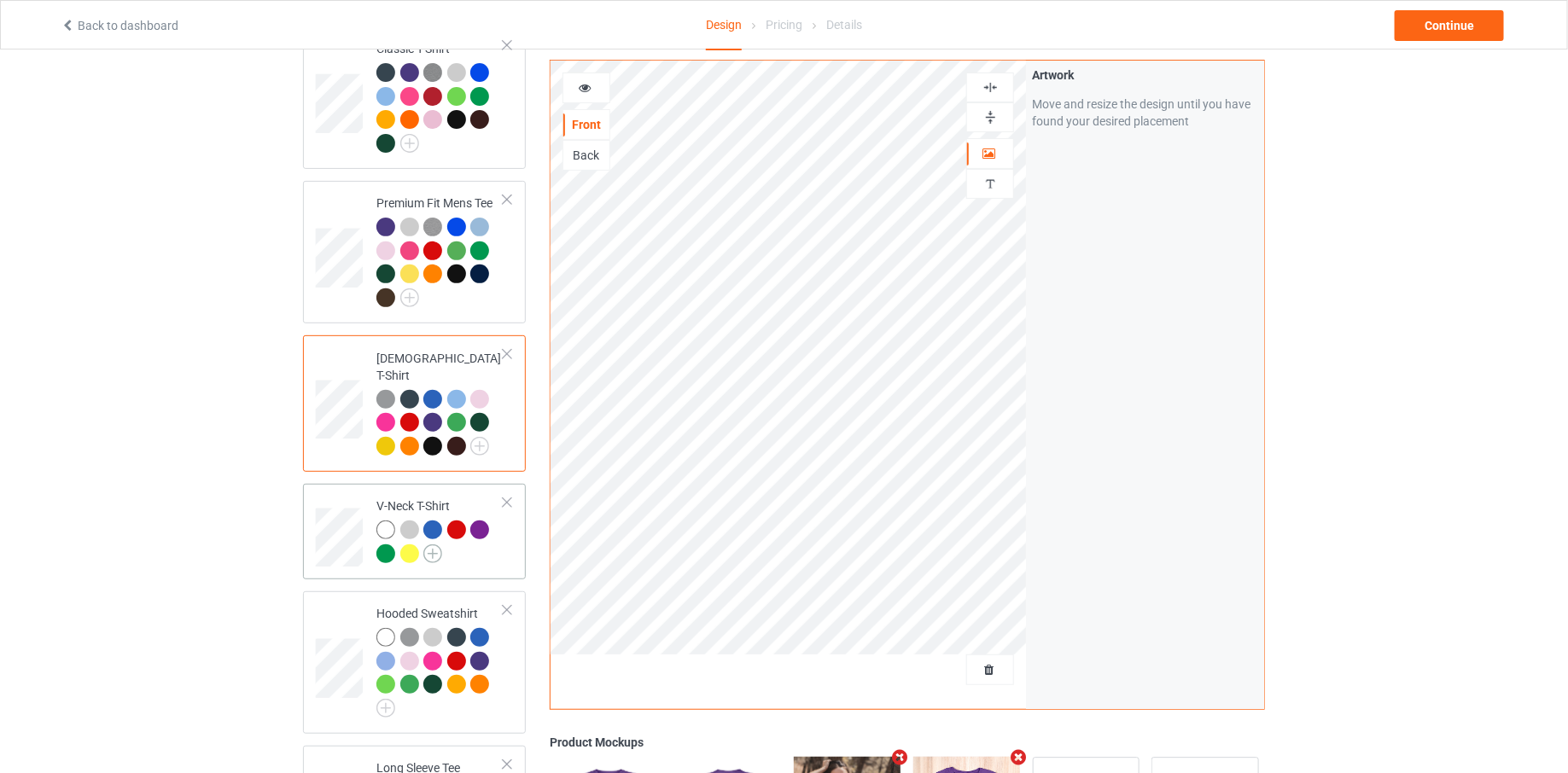
click at [437, 544] on img at bounding box center [433, 553] width 19 height 19
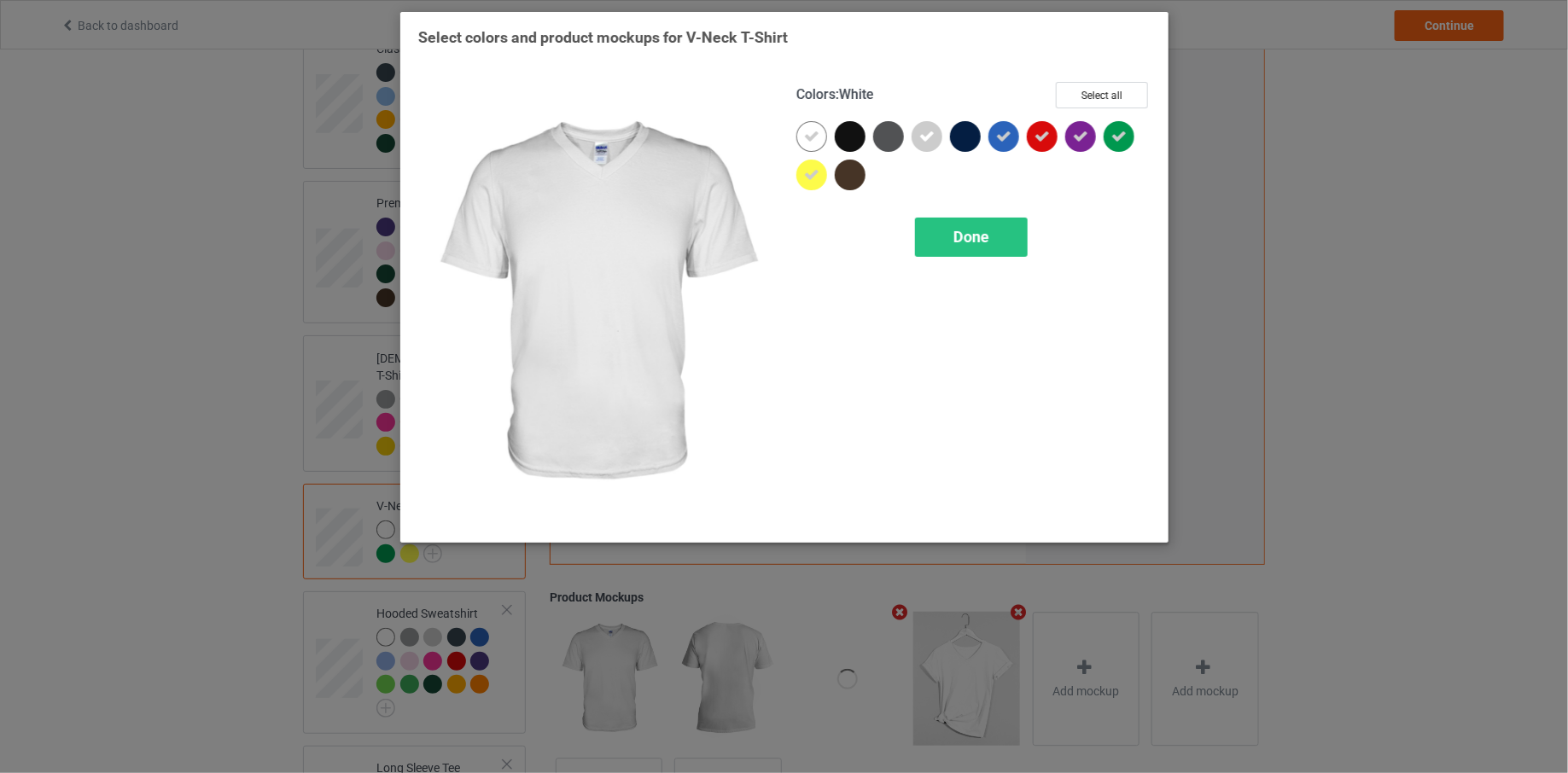
click at [814, 137] on icon at bounding box center [812, 136] width 15 height 15
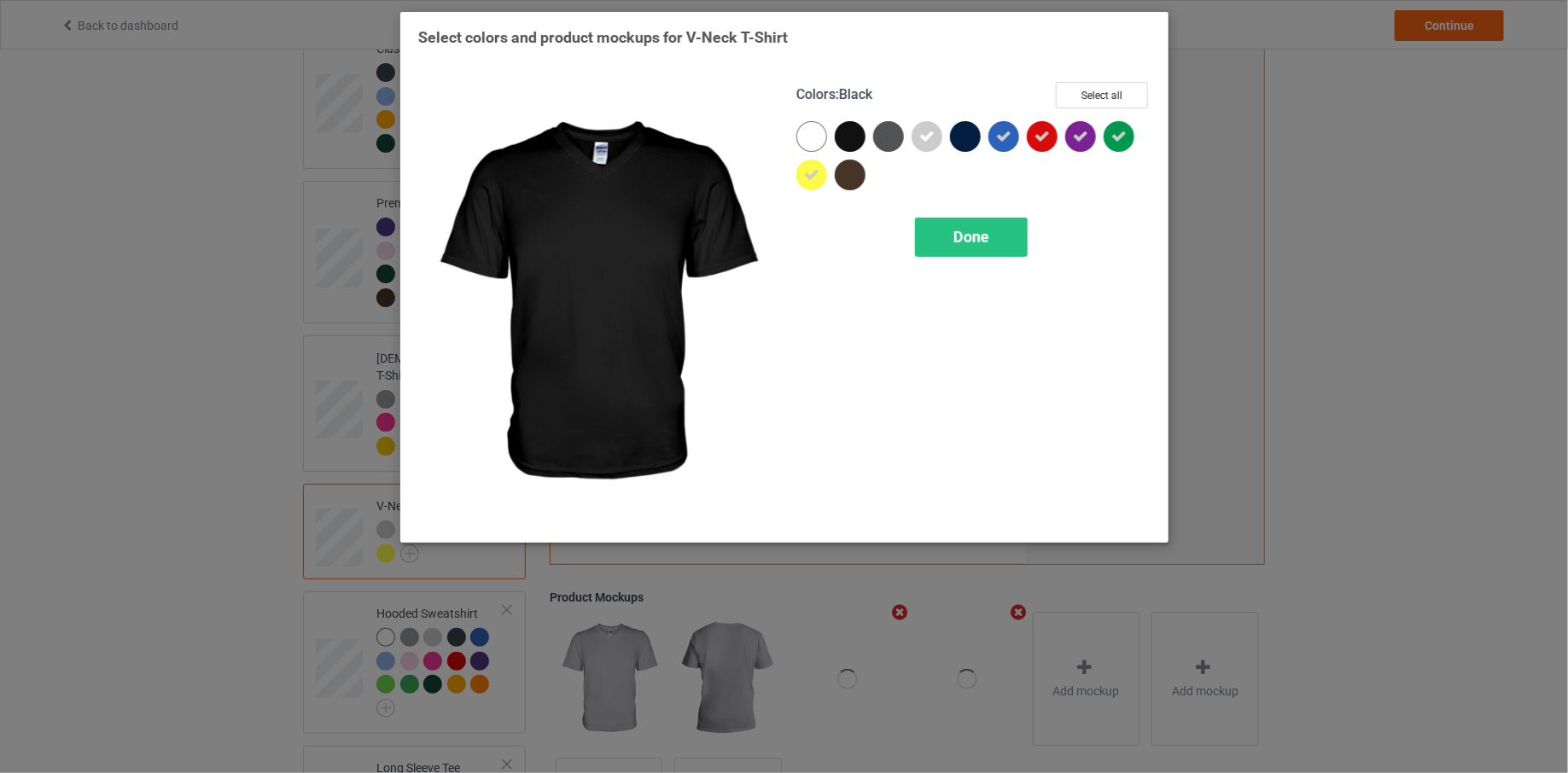
click at [858, 131] on div at bounding box center [850, 136] width 31 height 31
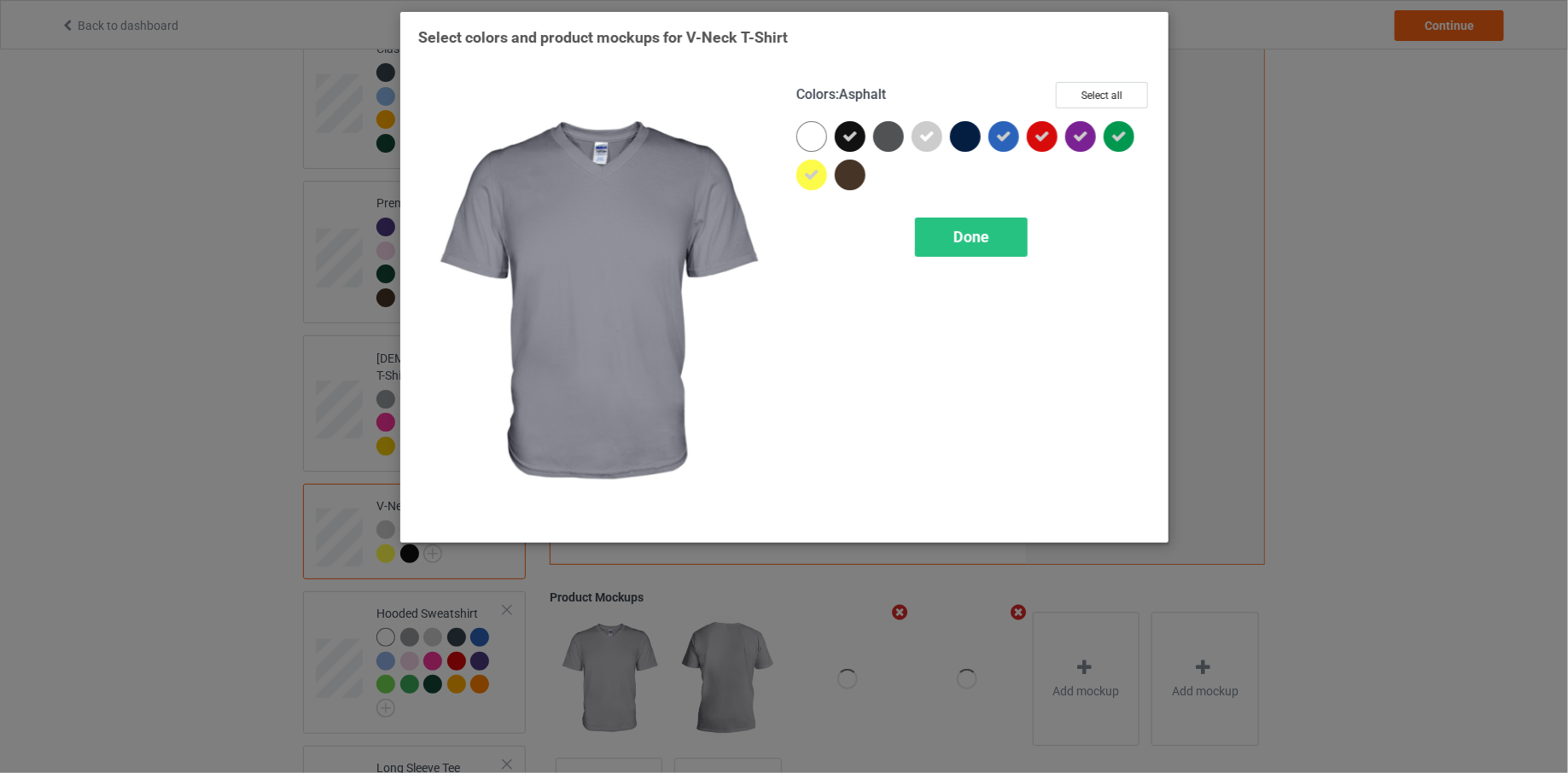
click at [885, 131] on div at bounding box center [889, 136] width 31 height 31
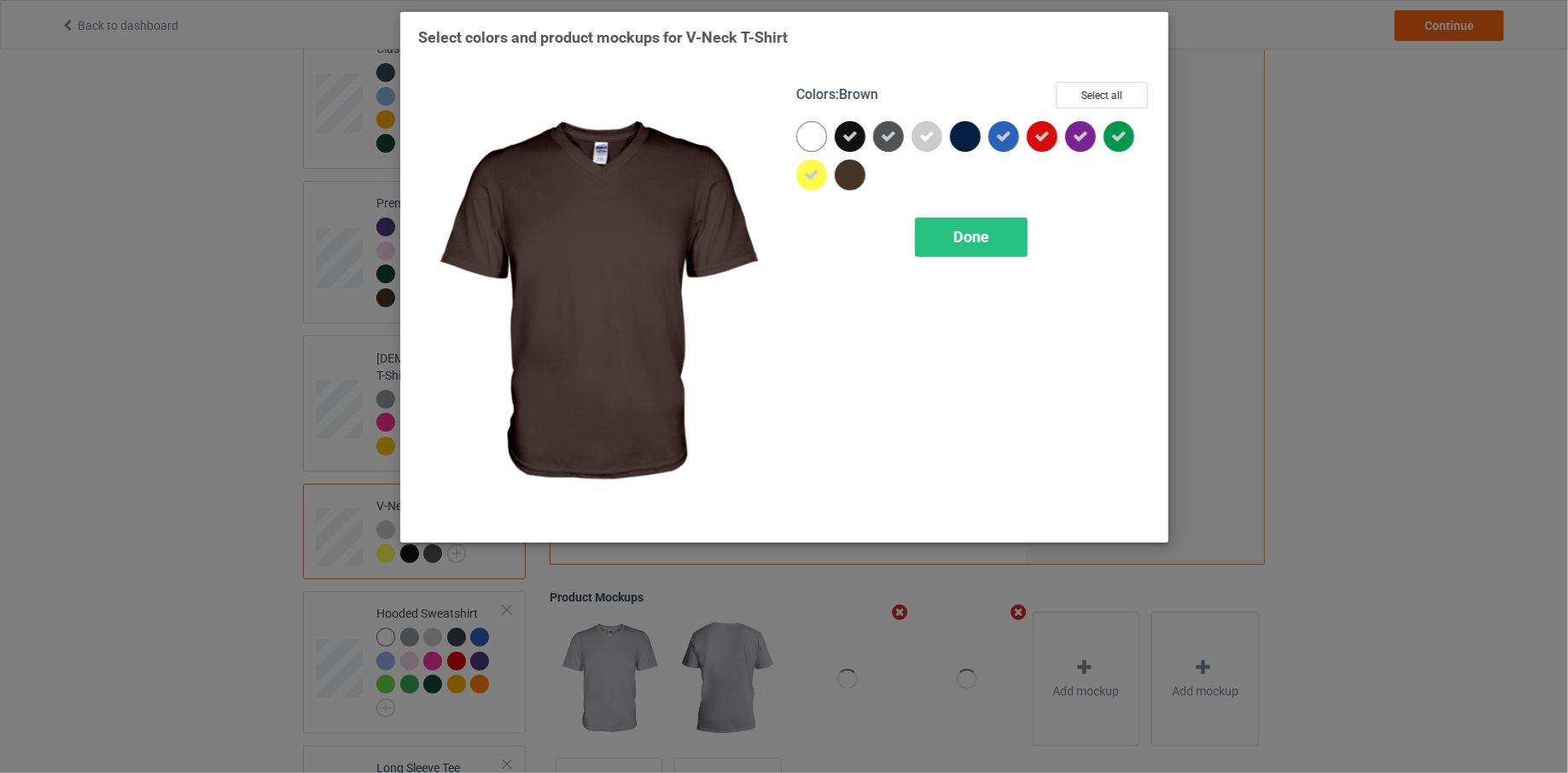
click at [842, 174] on div at bounding box center [850, 174] width 31 height 31
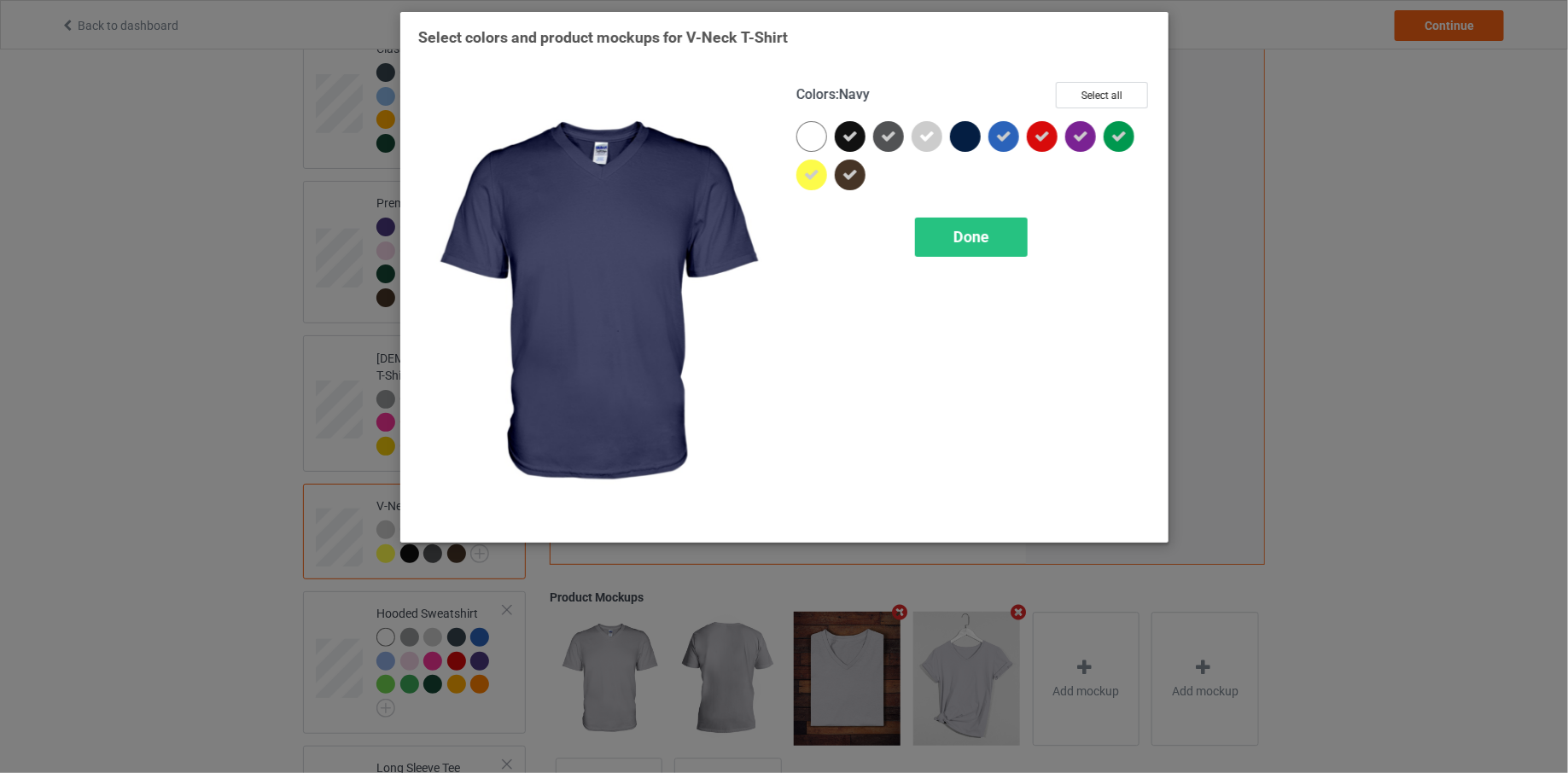
click at [956, 141] on div at bounding box center [965, 136] width 31 height 31
click at [953, 231] on span "Done" at bounding box center [971, 236] width 36 height 18
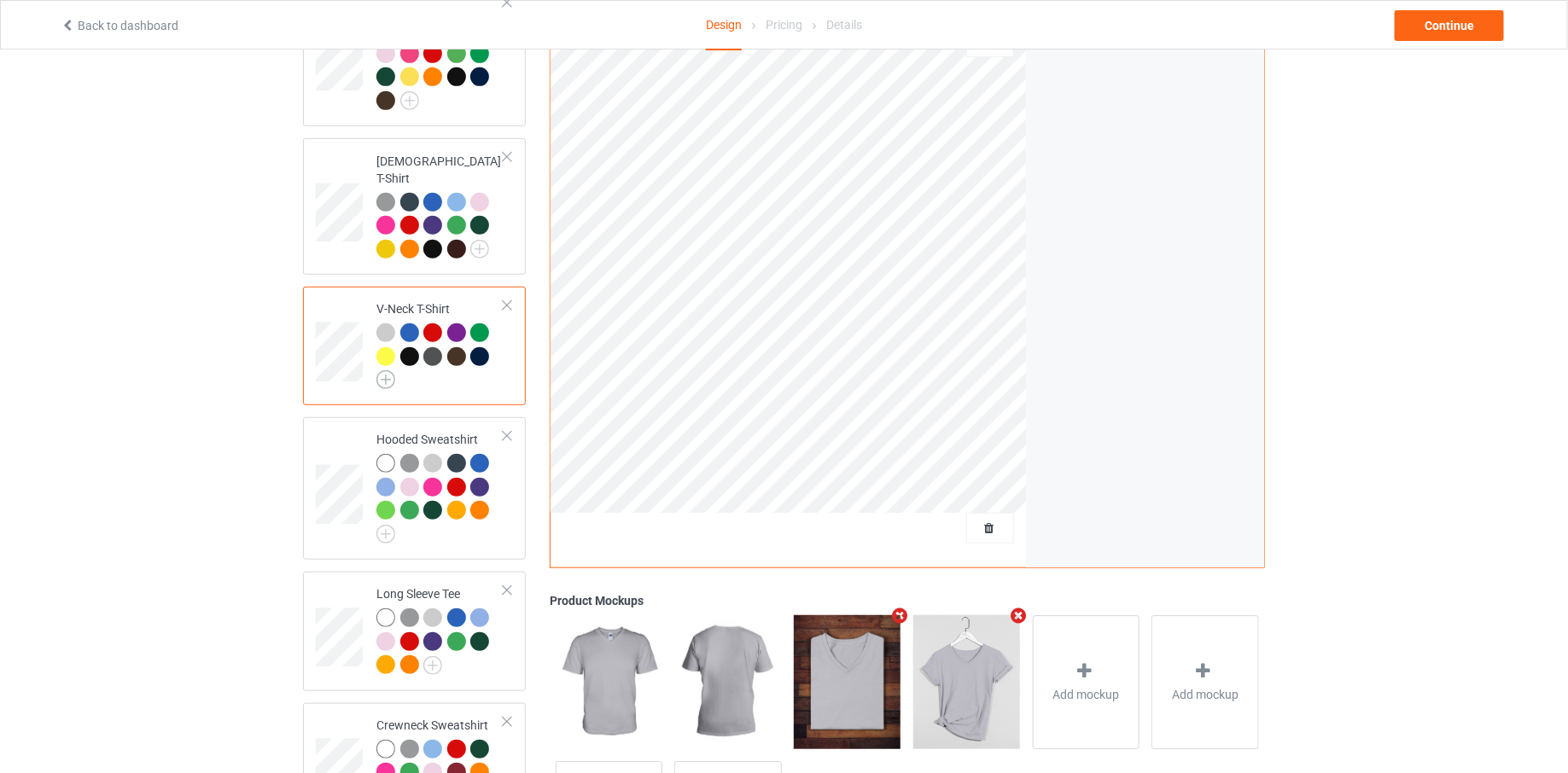
scroll to position [380, 0]
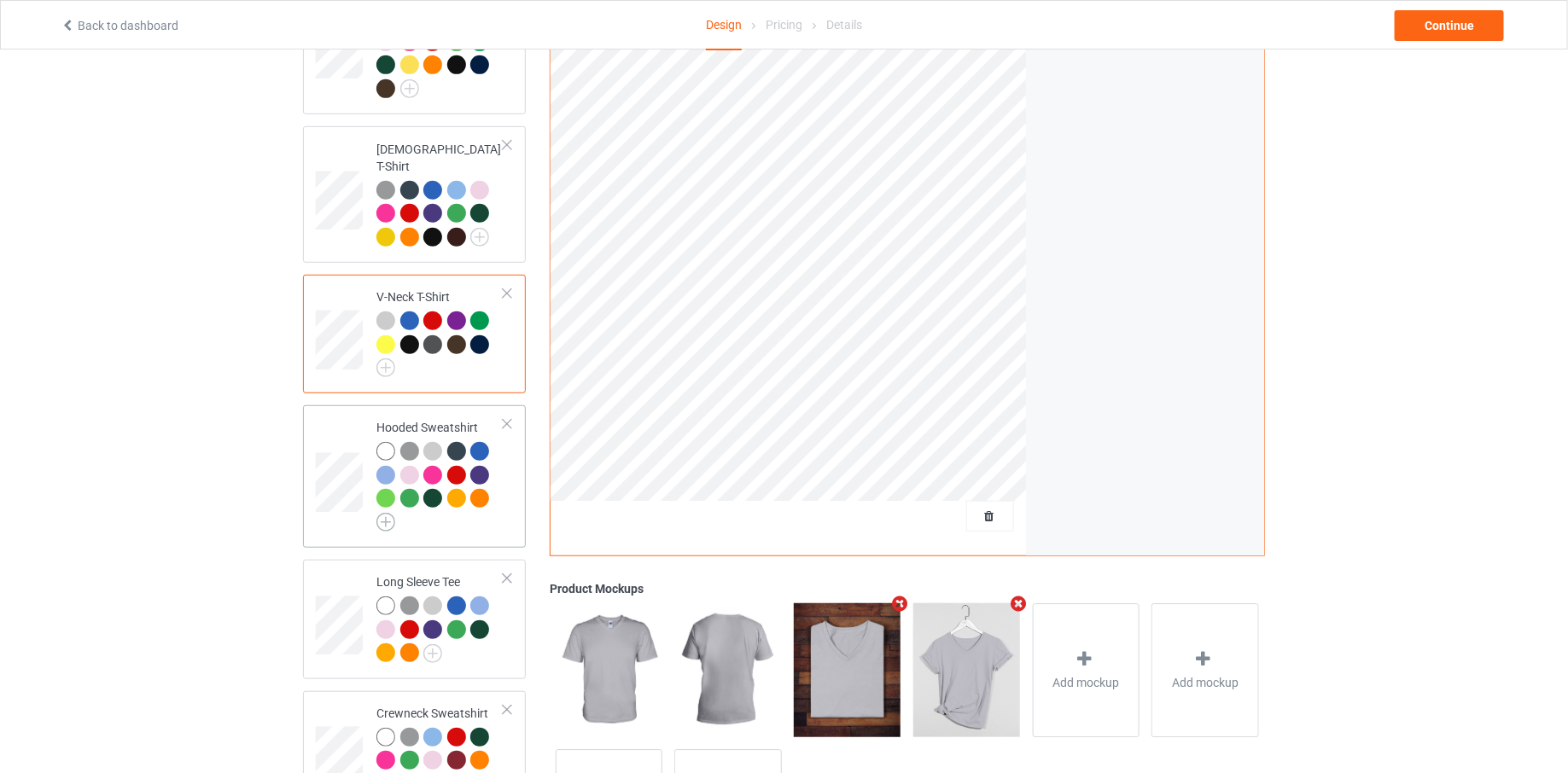
click at [388, 513] on img at bounding box center [386, 523] width 19 height 19
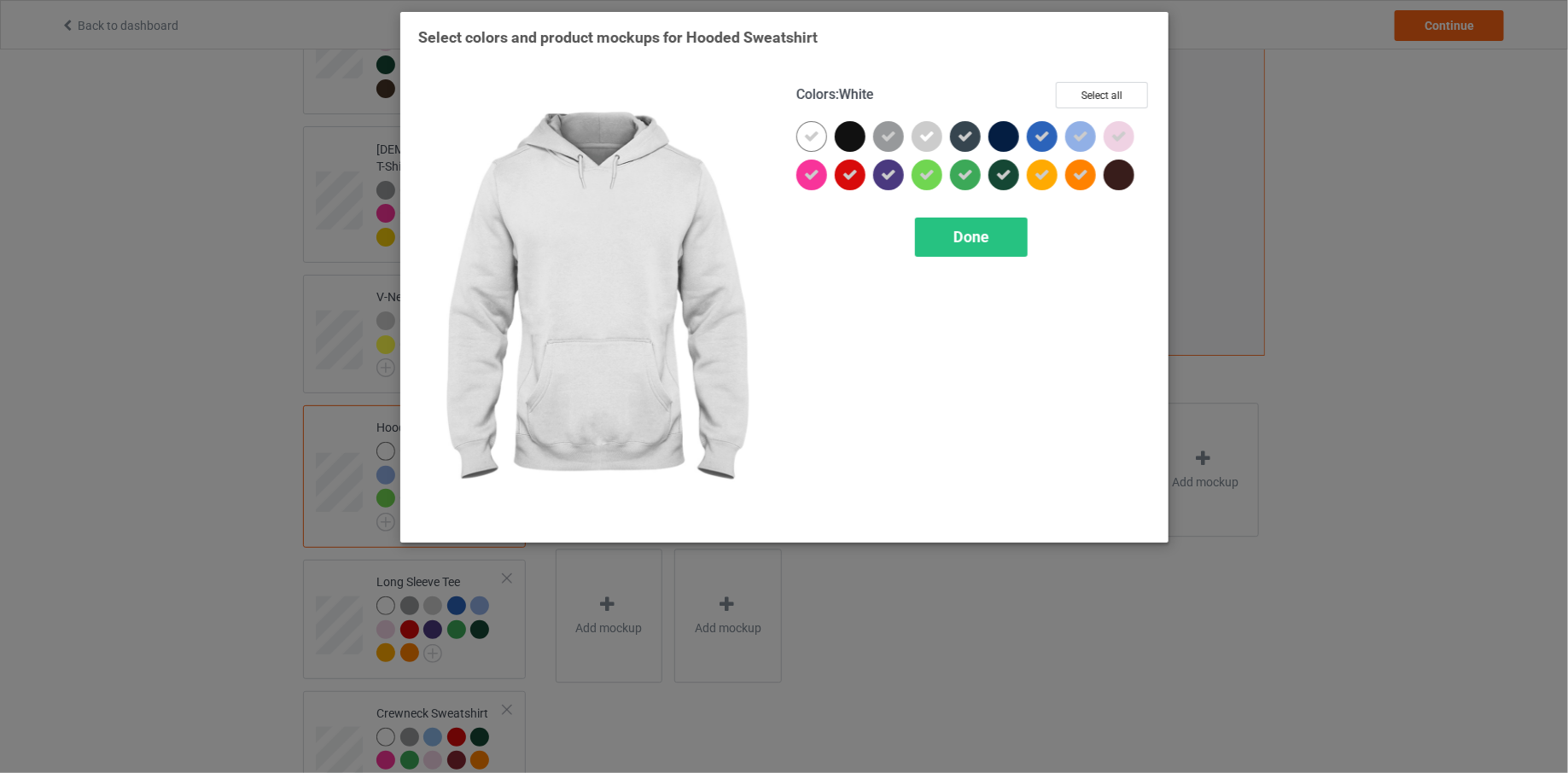
click at [810, 129] on icon at bounding box center [812, 136] width 15 height 15
click at [855, 129] on div at bounding box center [850, 136] width 31 height 31
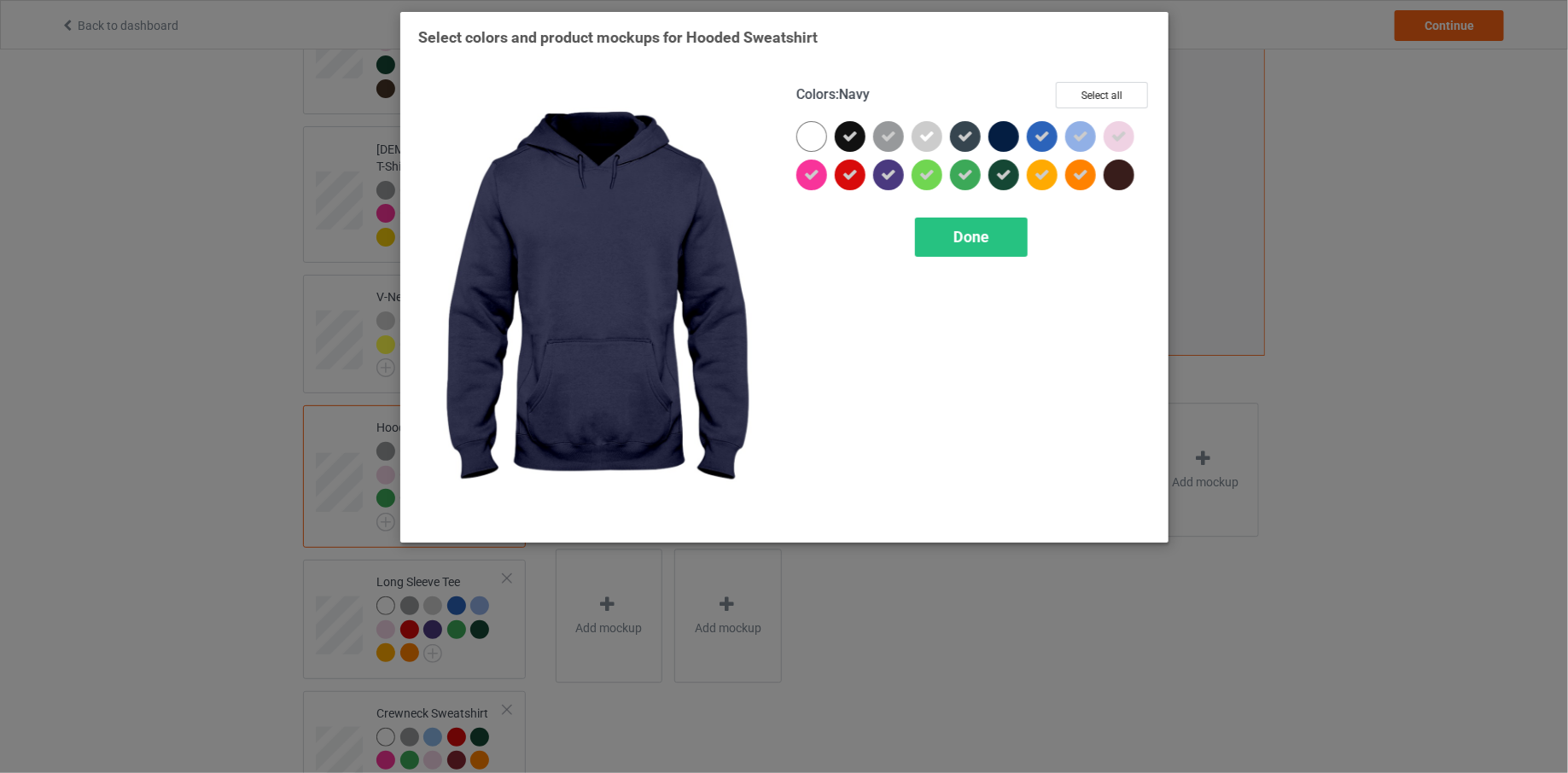
click at [999, 141] on div at bounding box center [1003, 136] width 31 height 31
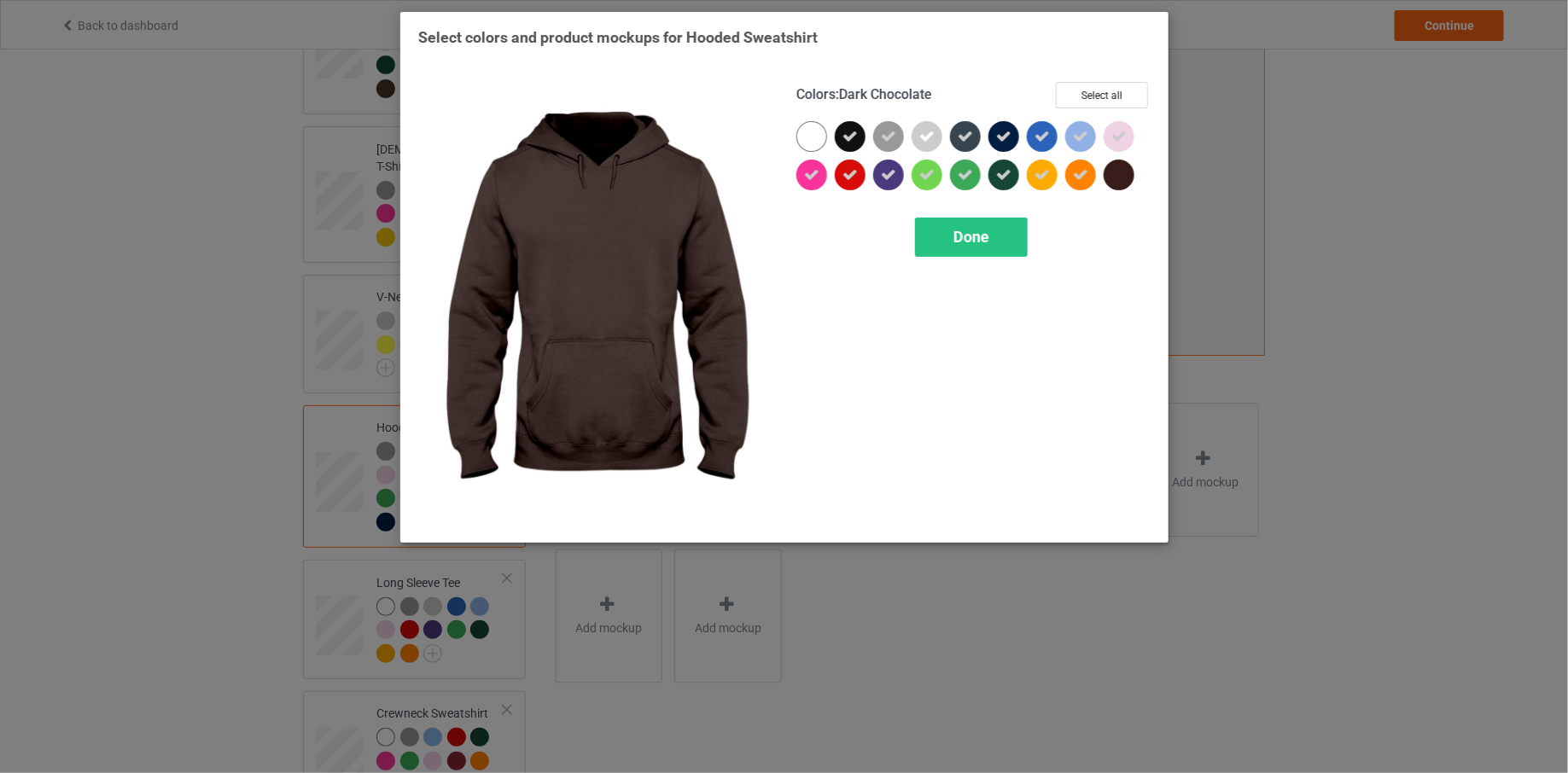
click at [1117, 174] on div at bounding box center [1119, 174] width 31 height 31
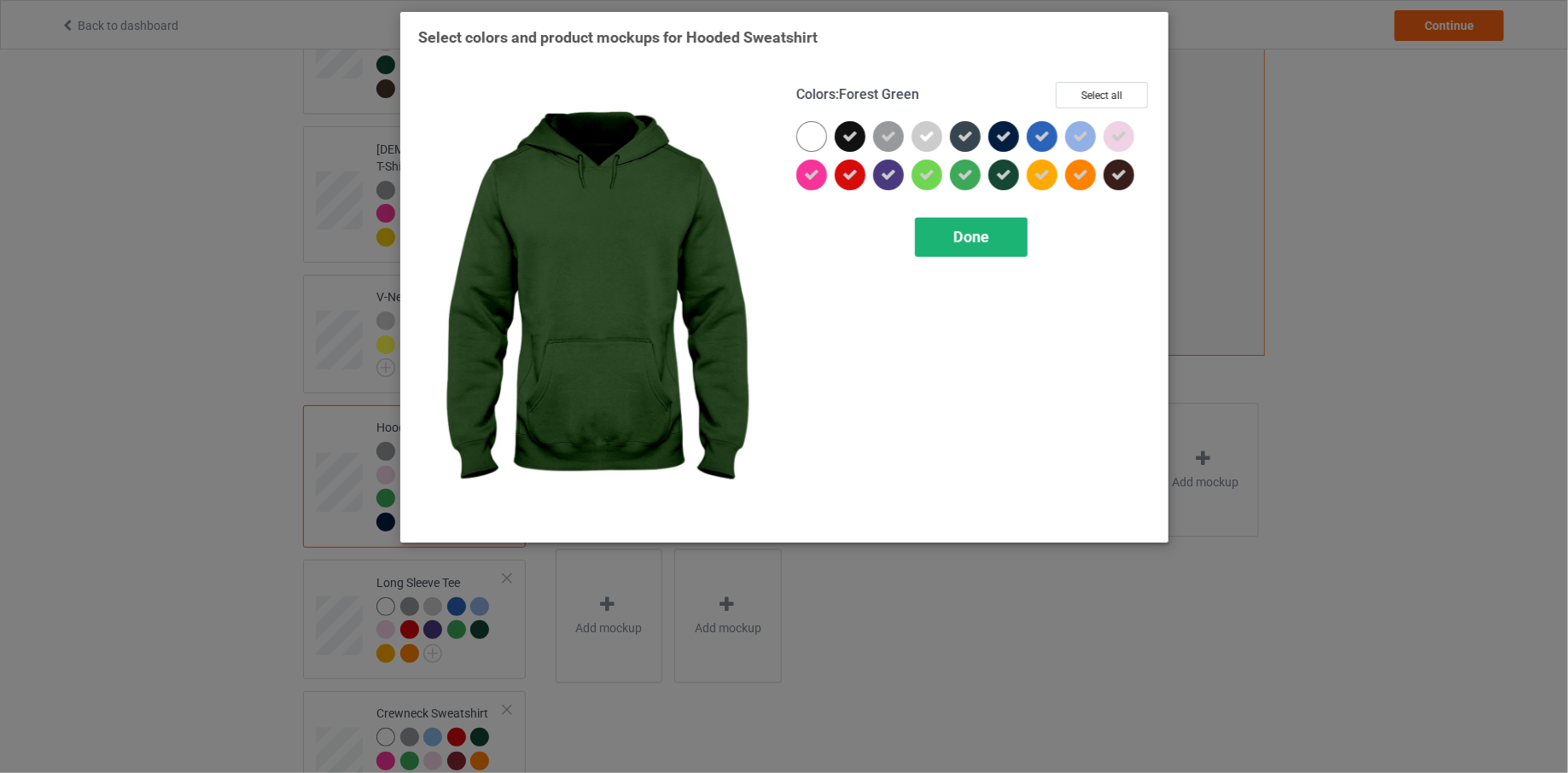
click at [975, 232] on span "Done" at bounding box center [971, 236] width 36 height 18
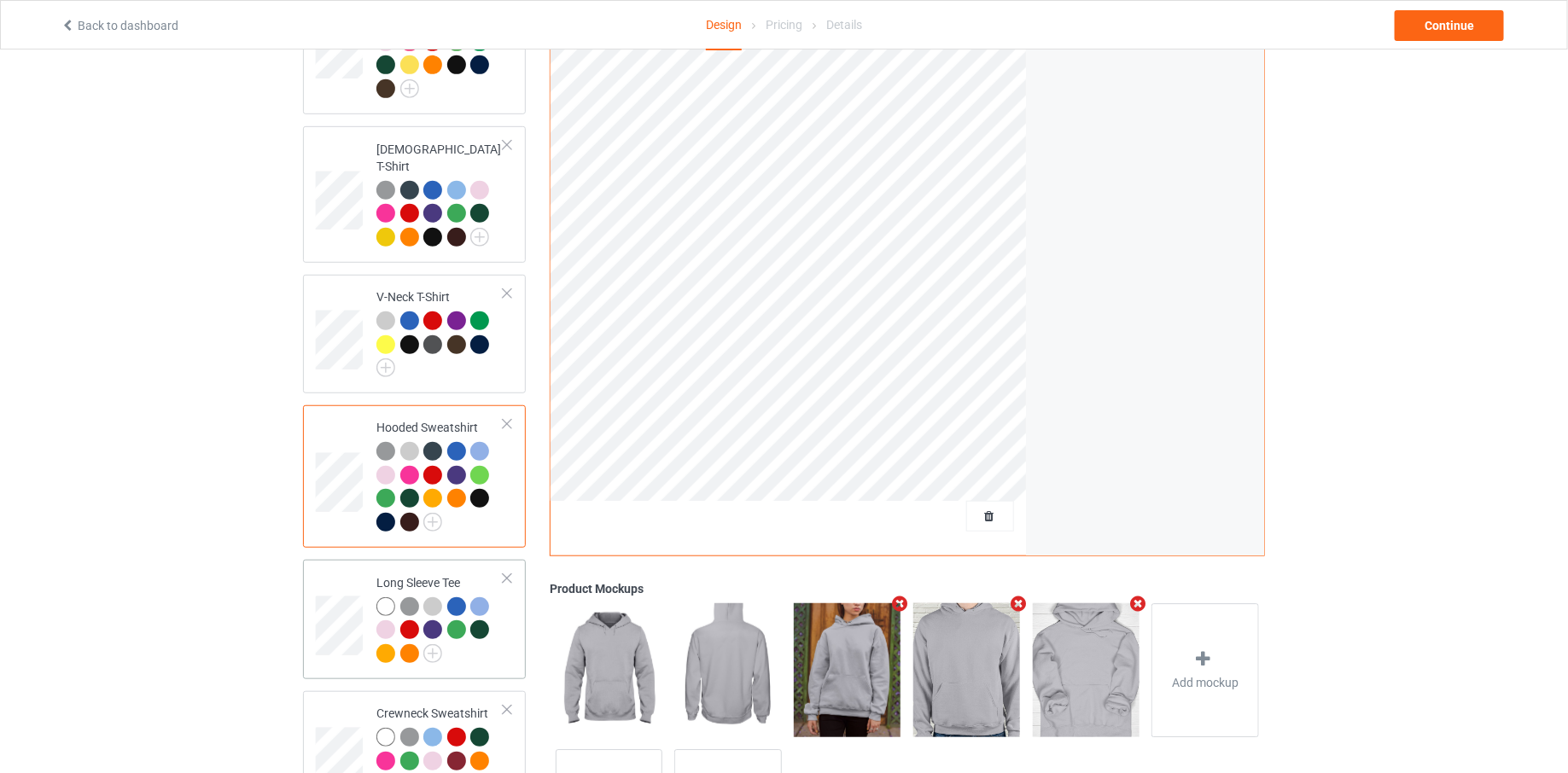
scroll to position [509, 0]
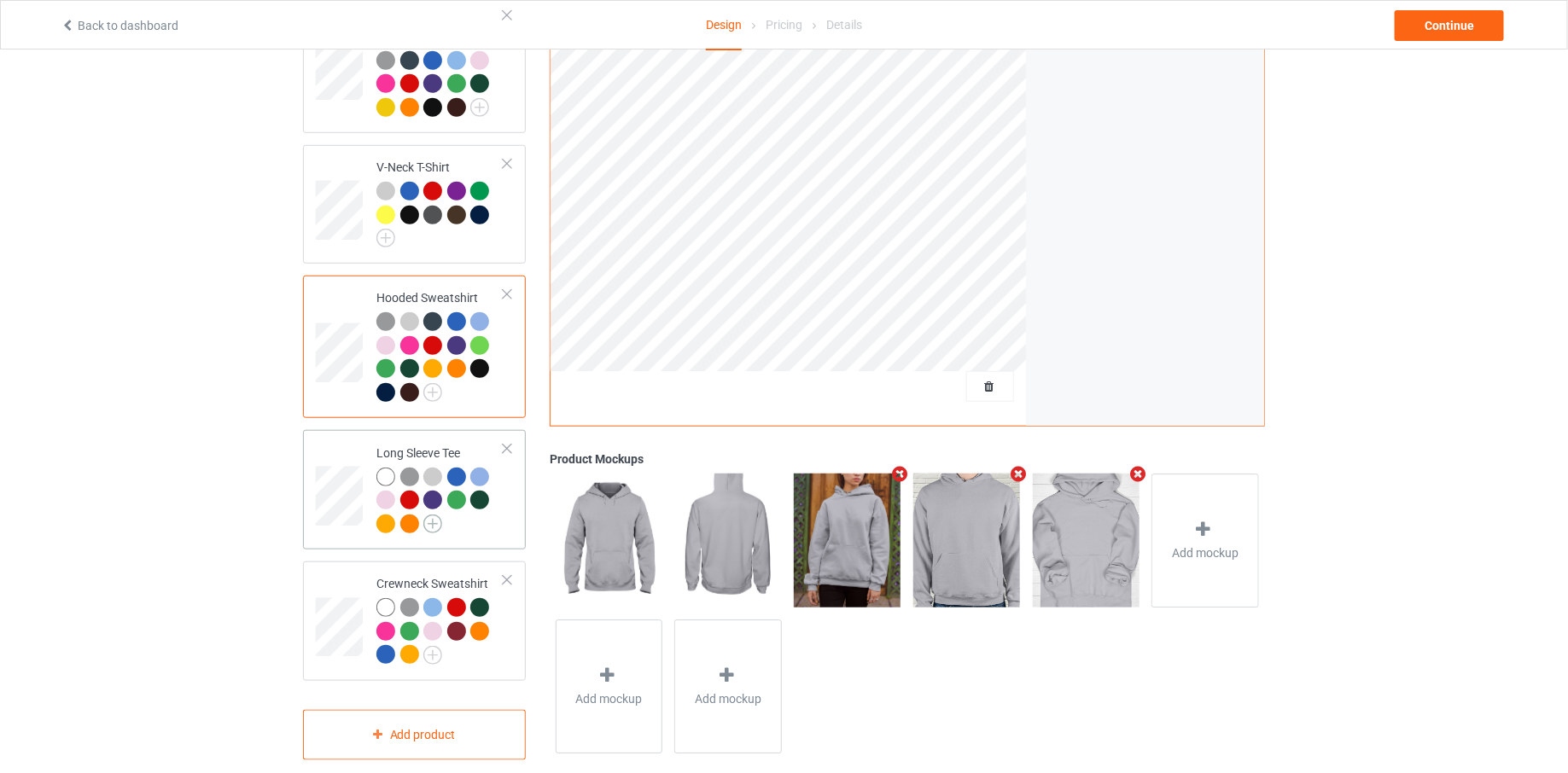
click at [430, 514] on img at bounding box center [433, 523] width 19 height 19
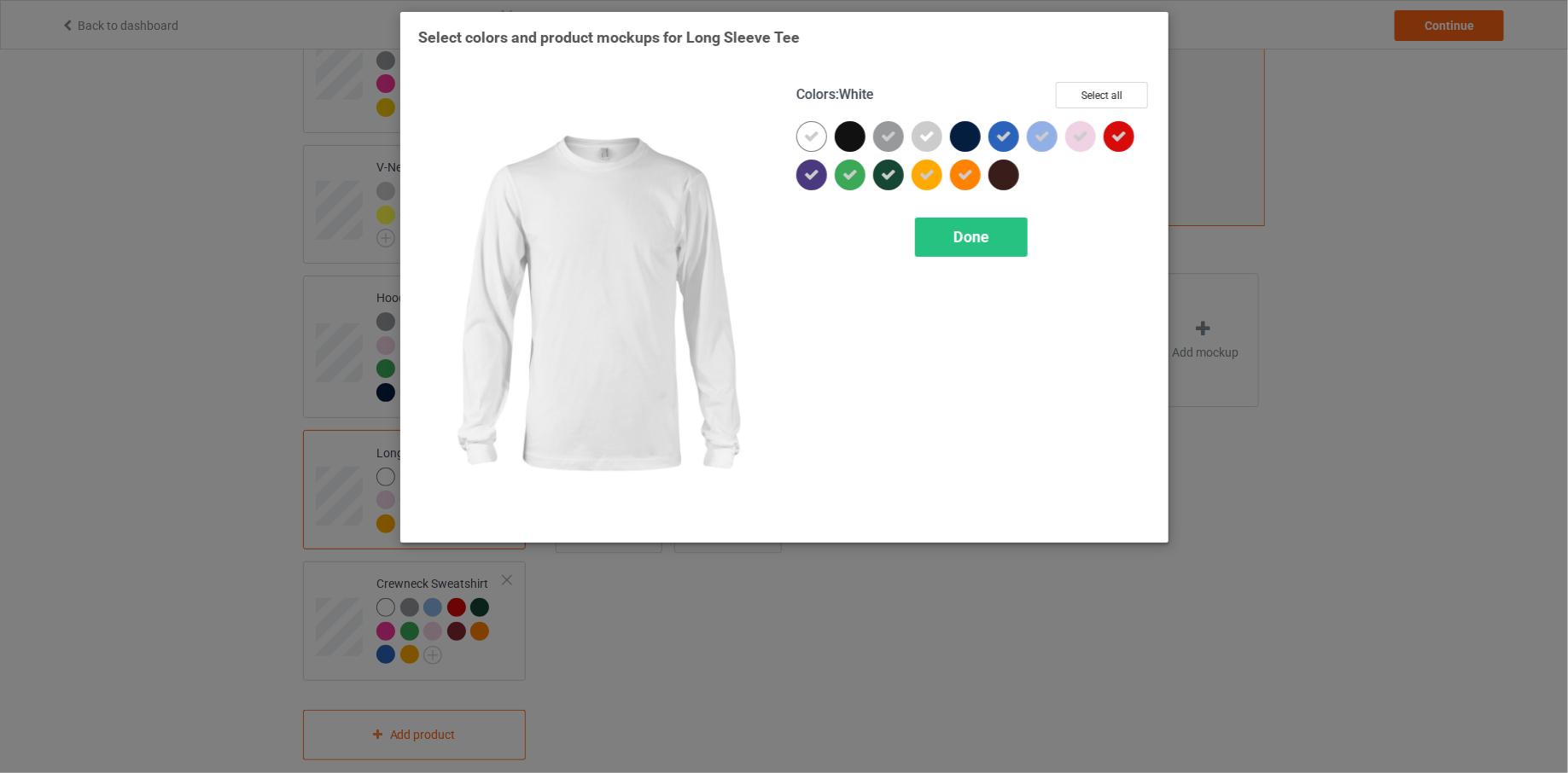
click at [820, 141] on div at bounding box center [812, 136] width 31 height 31
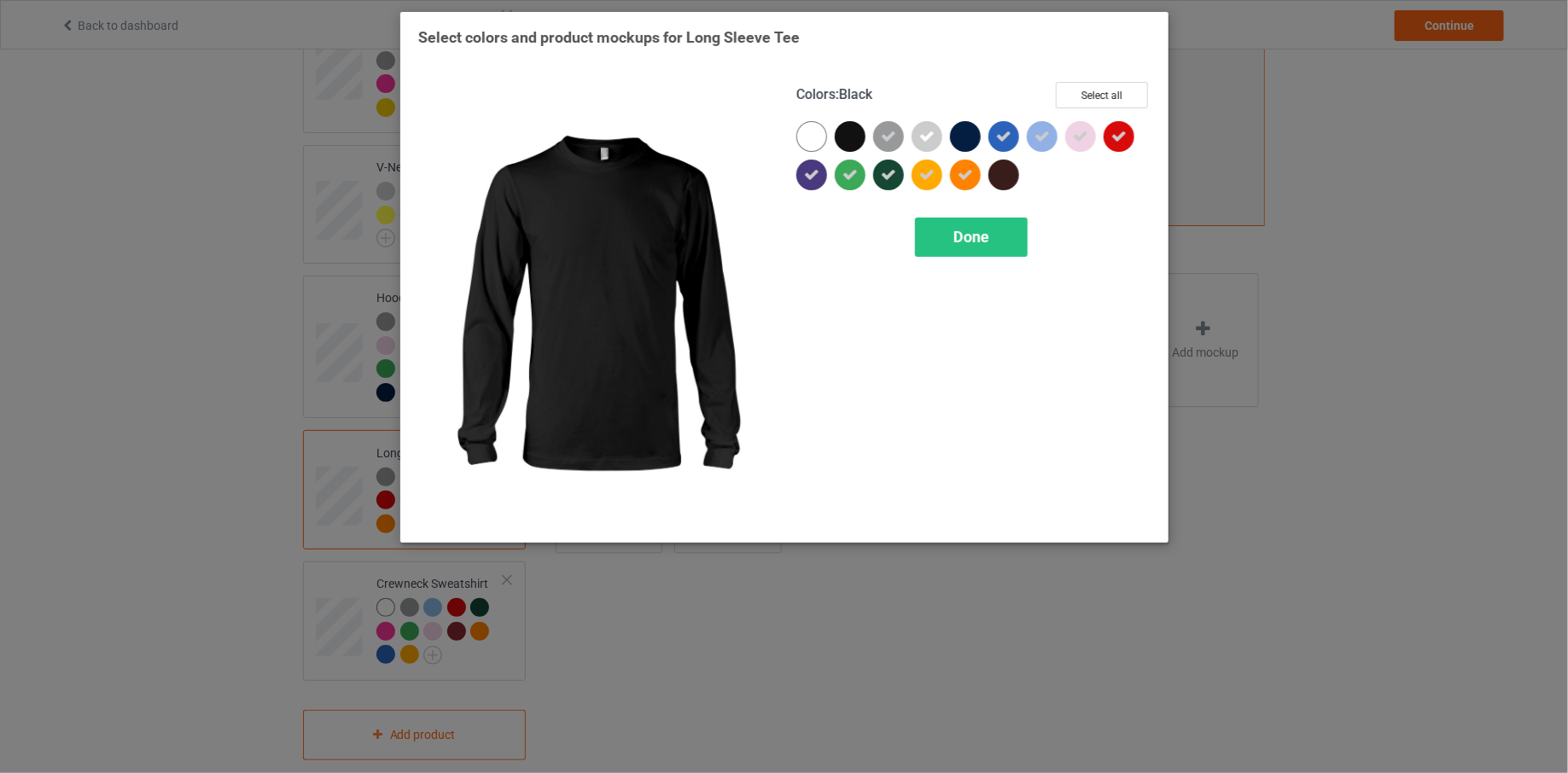
click at [852, 141] on div at bounding box center [850, 136] width 31 height 31
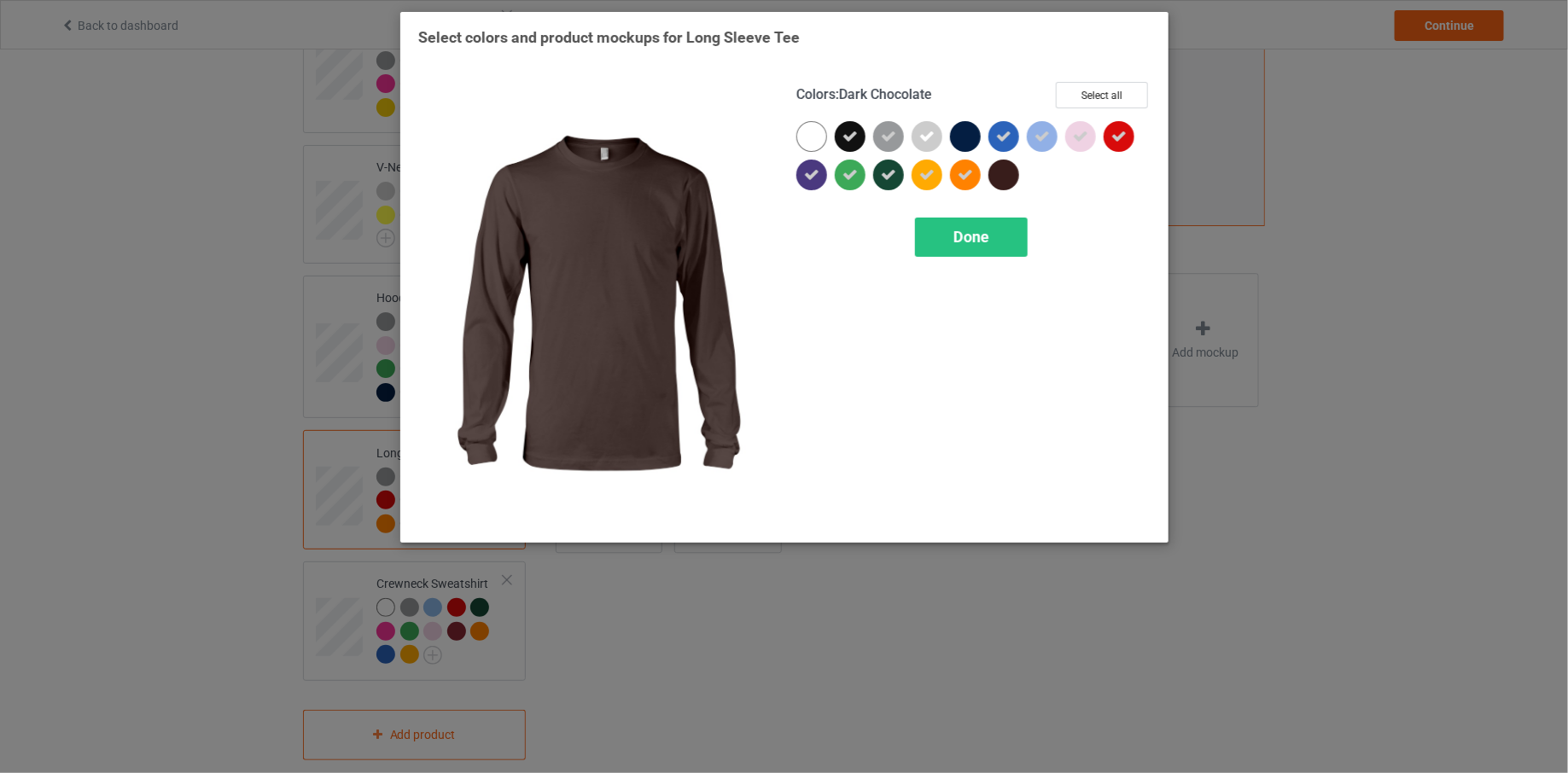
click at [1000, 174] on div at bounding box center [1003, 174] width 31 height 31
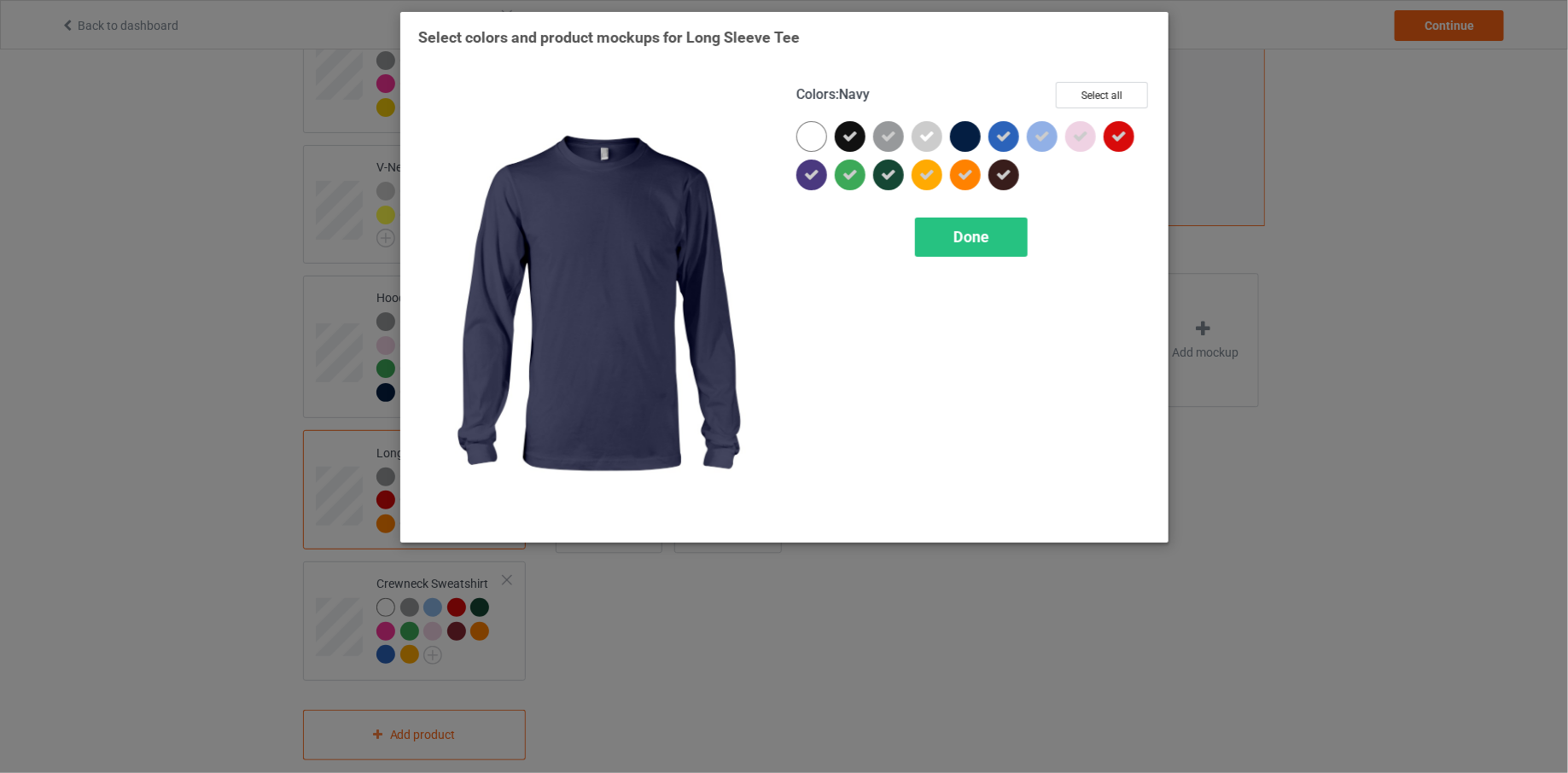
click at [971, 137] on div at bounding box center [965, 136] width 31 height 31
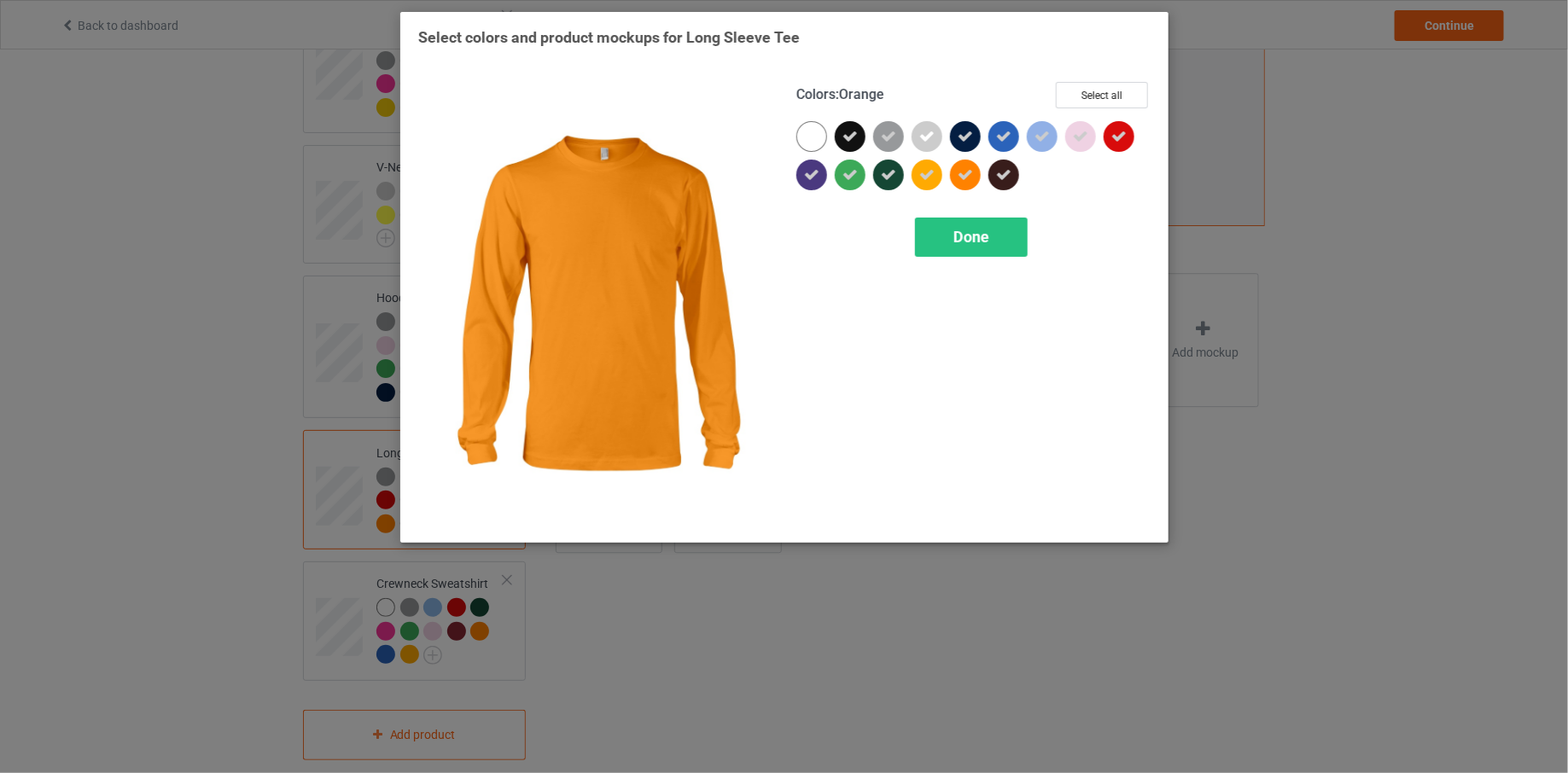
click at [972, 270] on div "Colors : Orange Select all Done" at bounding box center [973, 304] width 378 height 467
click at [972, 220] on div "Done" at bounding box center [971, 237] width 113 height 39
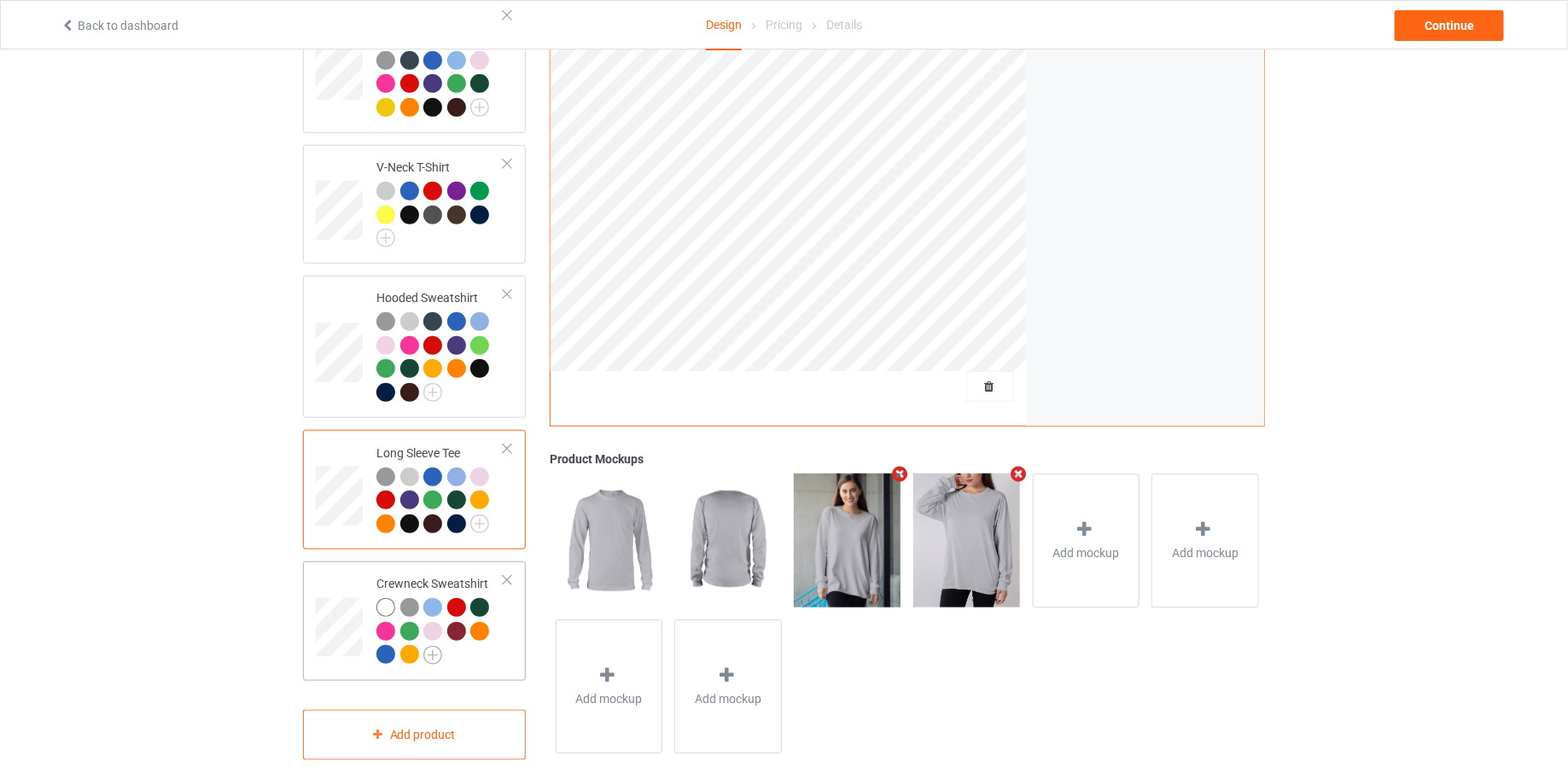
click at [434, 646] on img at bounding box center [433, 656] width 19 height 19
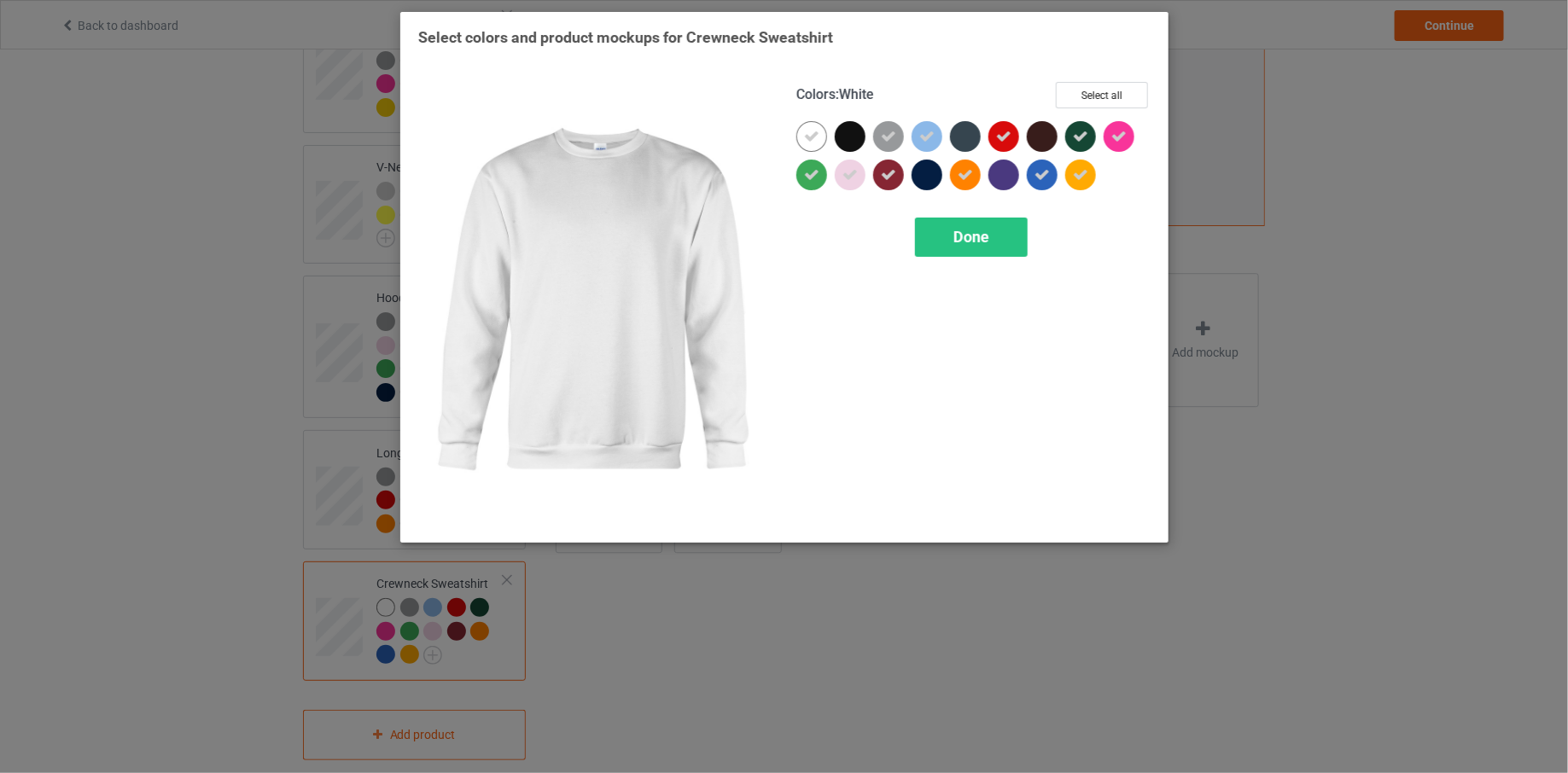
click at [810, 133] on icon at bounding box center [812, 136] width 15 height 15
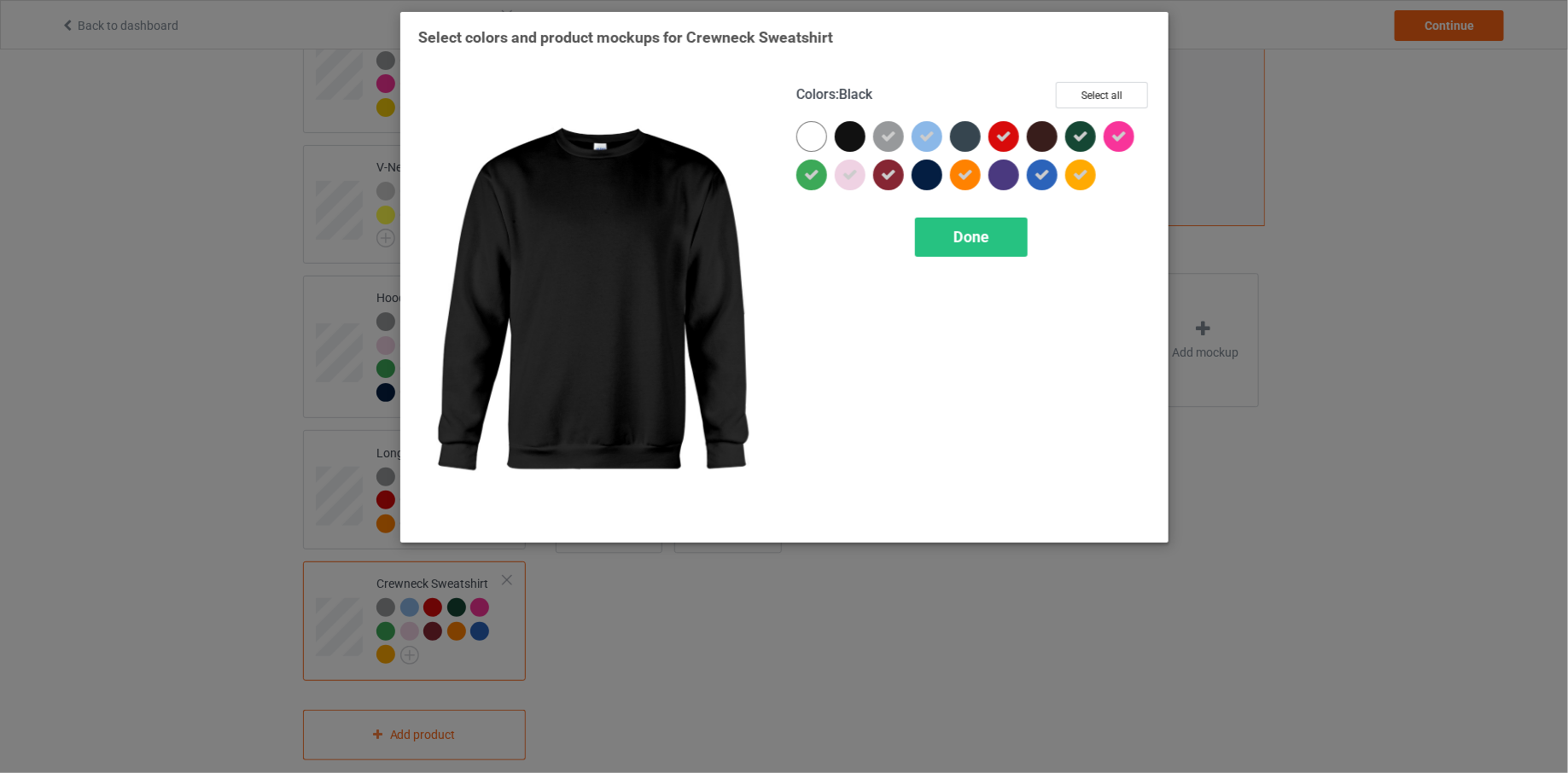
click at [853, 129] on div at bounding box center [850, 136] width 31 height 31
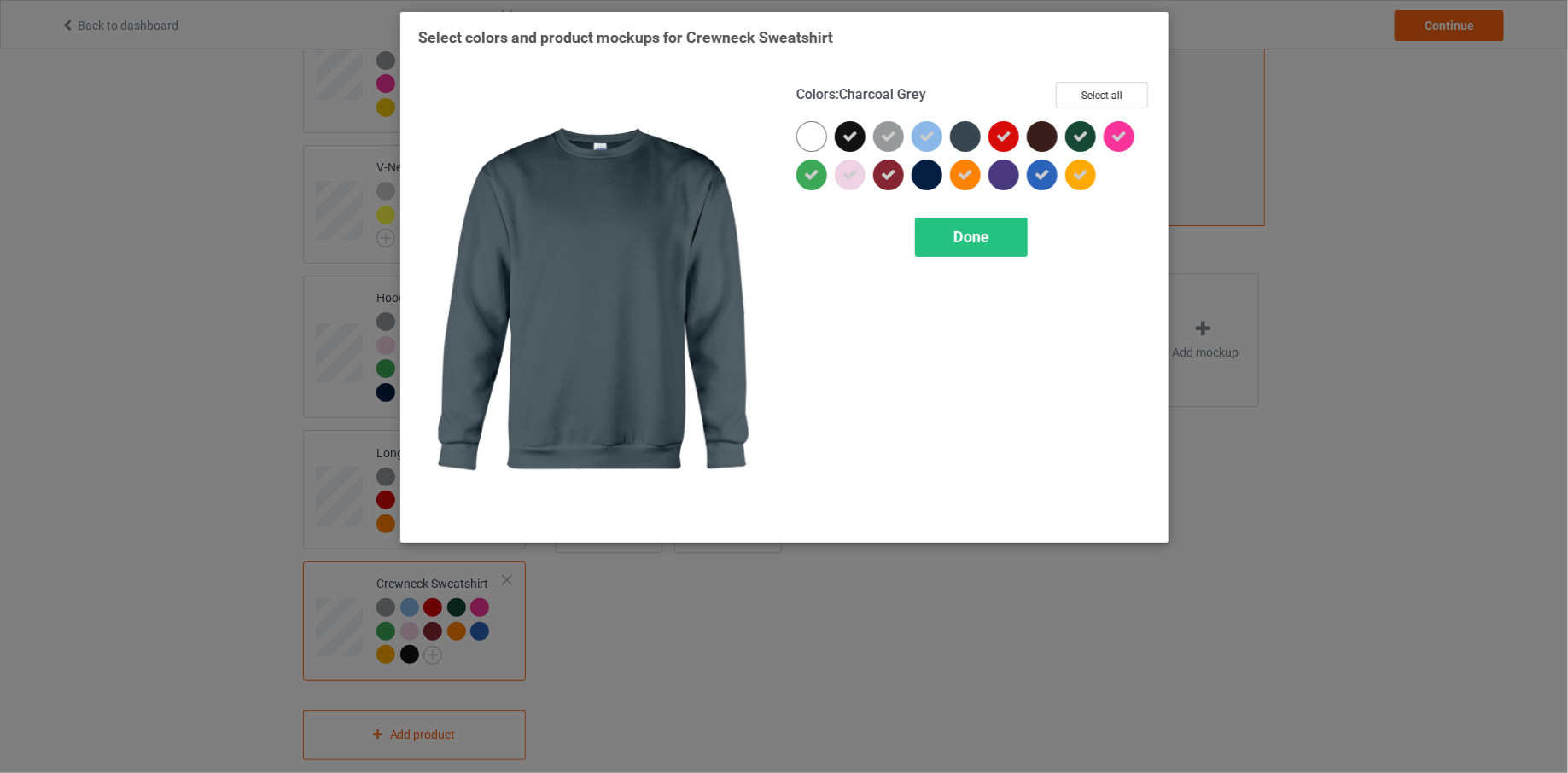
click at [960, 137] on div at bounding box center [965, 136] width 31 height 31
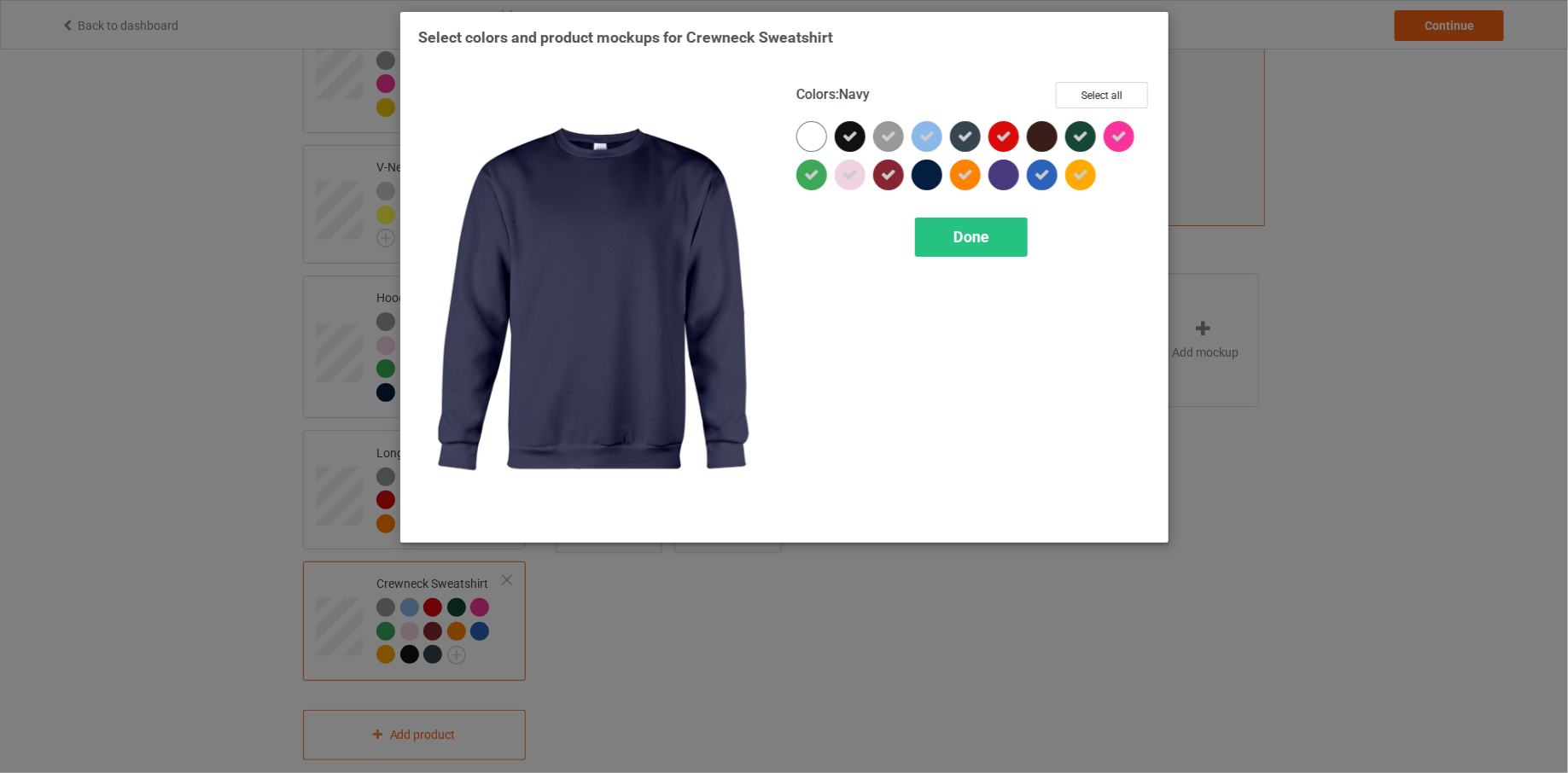
click at [928, 174] on div at bounding box center [926, 174] width 31 height 31
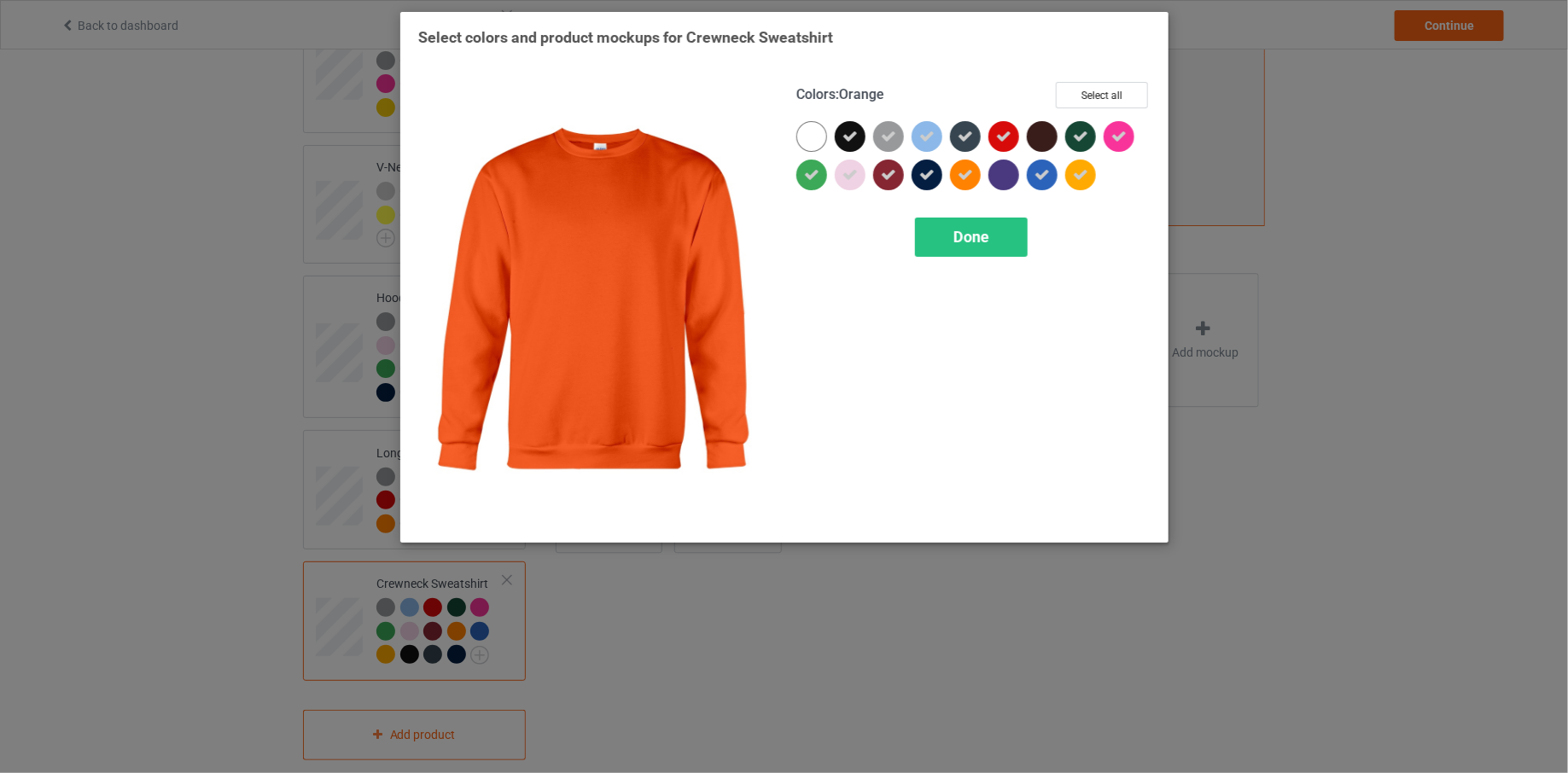
click at [988, 177] on div at bounding box center [1007, 178] width 38 height 38
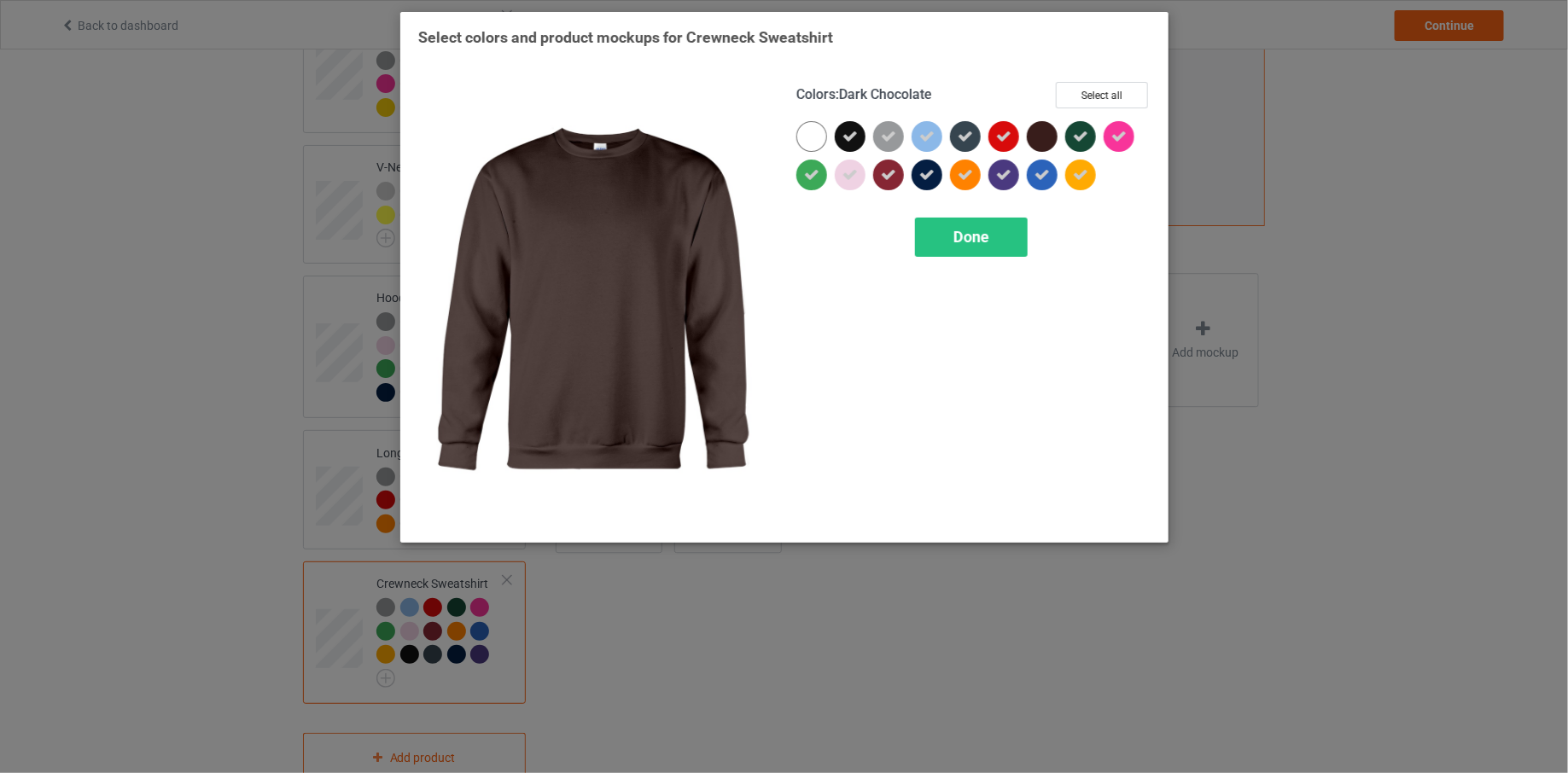
click at [1043, 142] on div at bounding box center [1042, 136] width 31 height 31
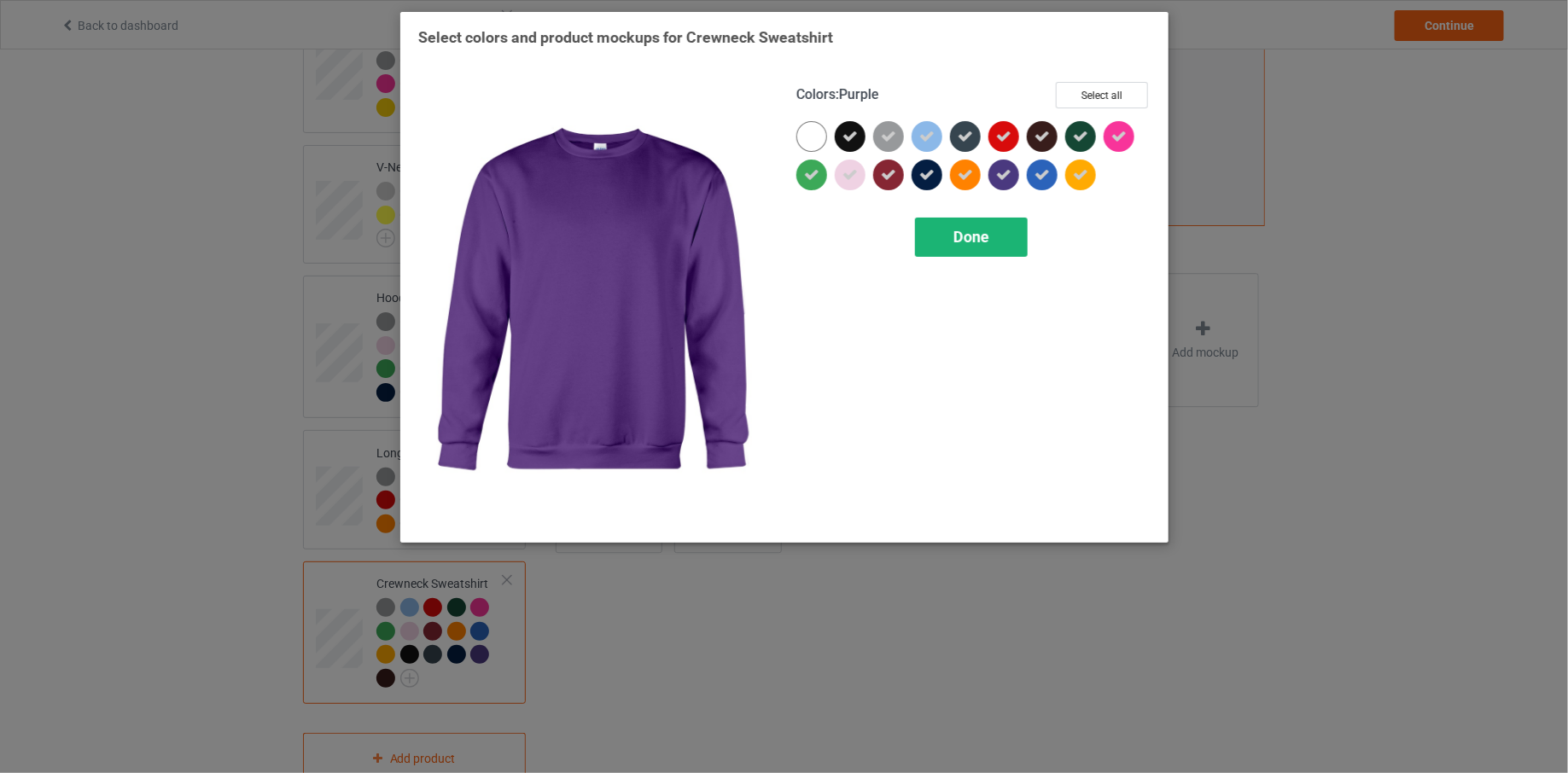
click at [980, 250] on div "Done" at bounding box center [971, 237] width 113 height 39
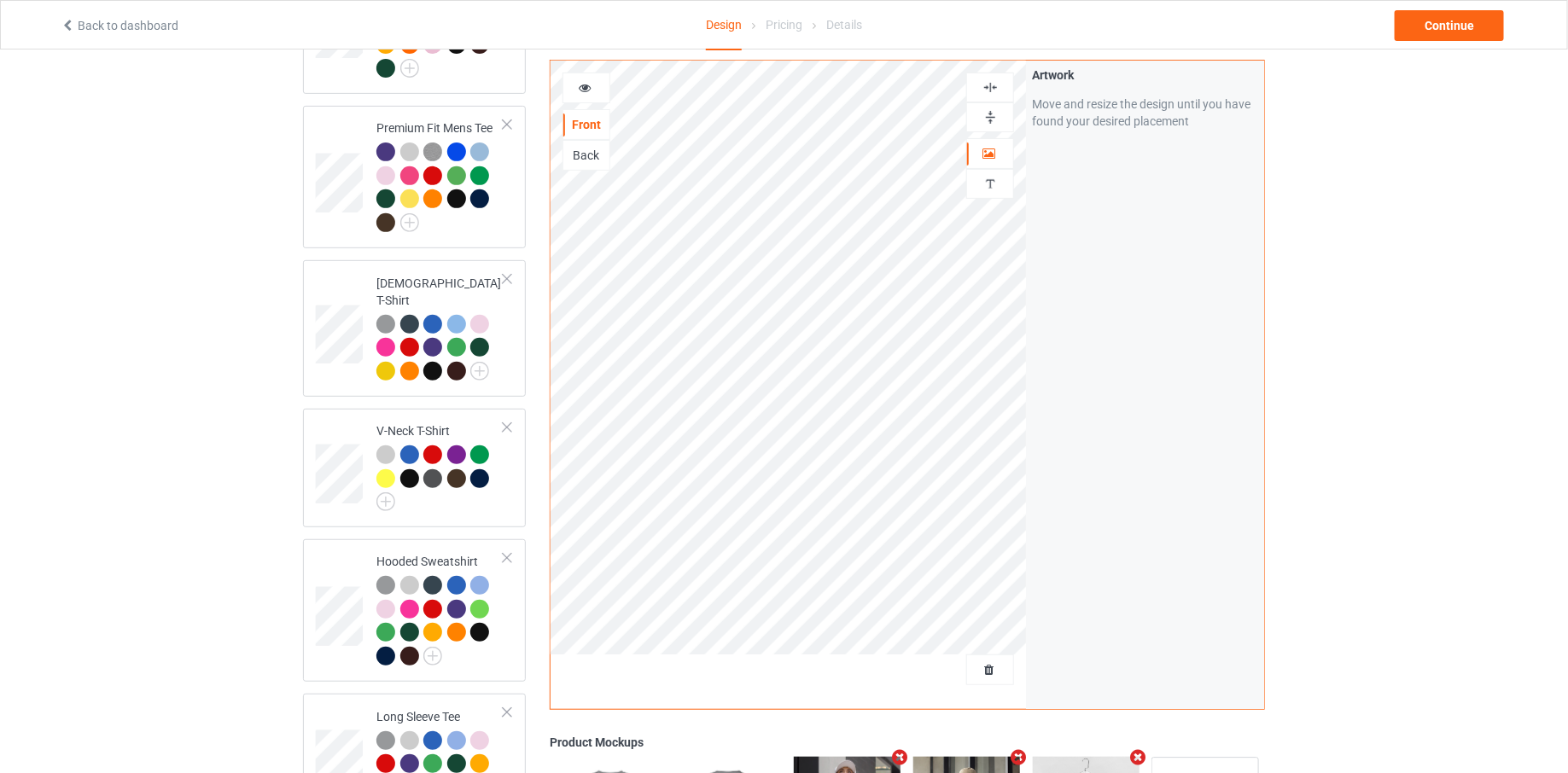
scroll to position [534, 0]
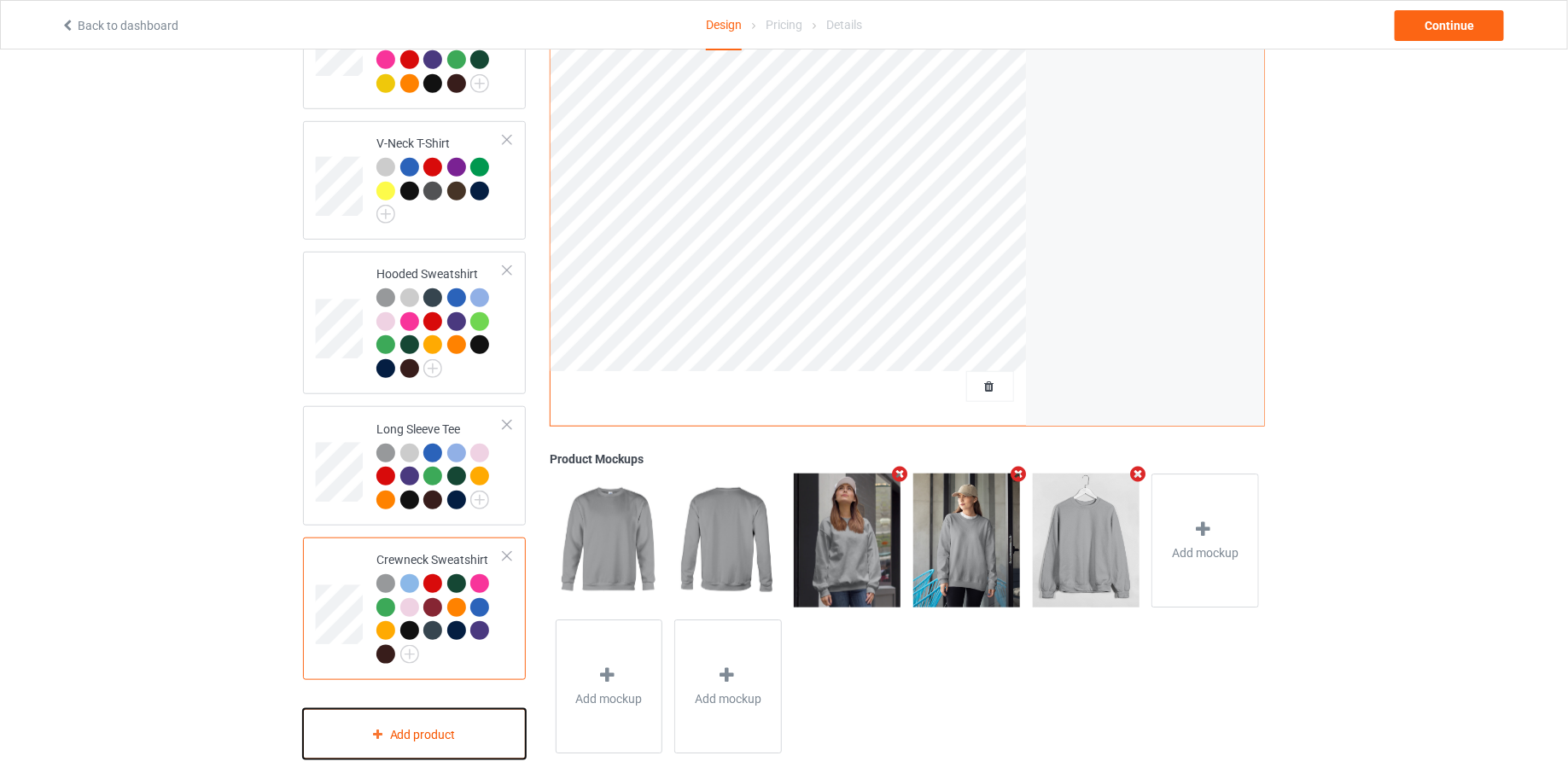
click at [392, 731] on div "Add product" at bounding box center [414, 735] width 222 height 51
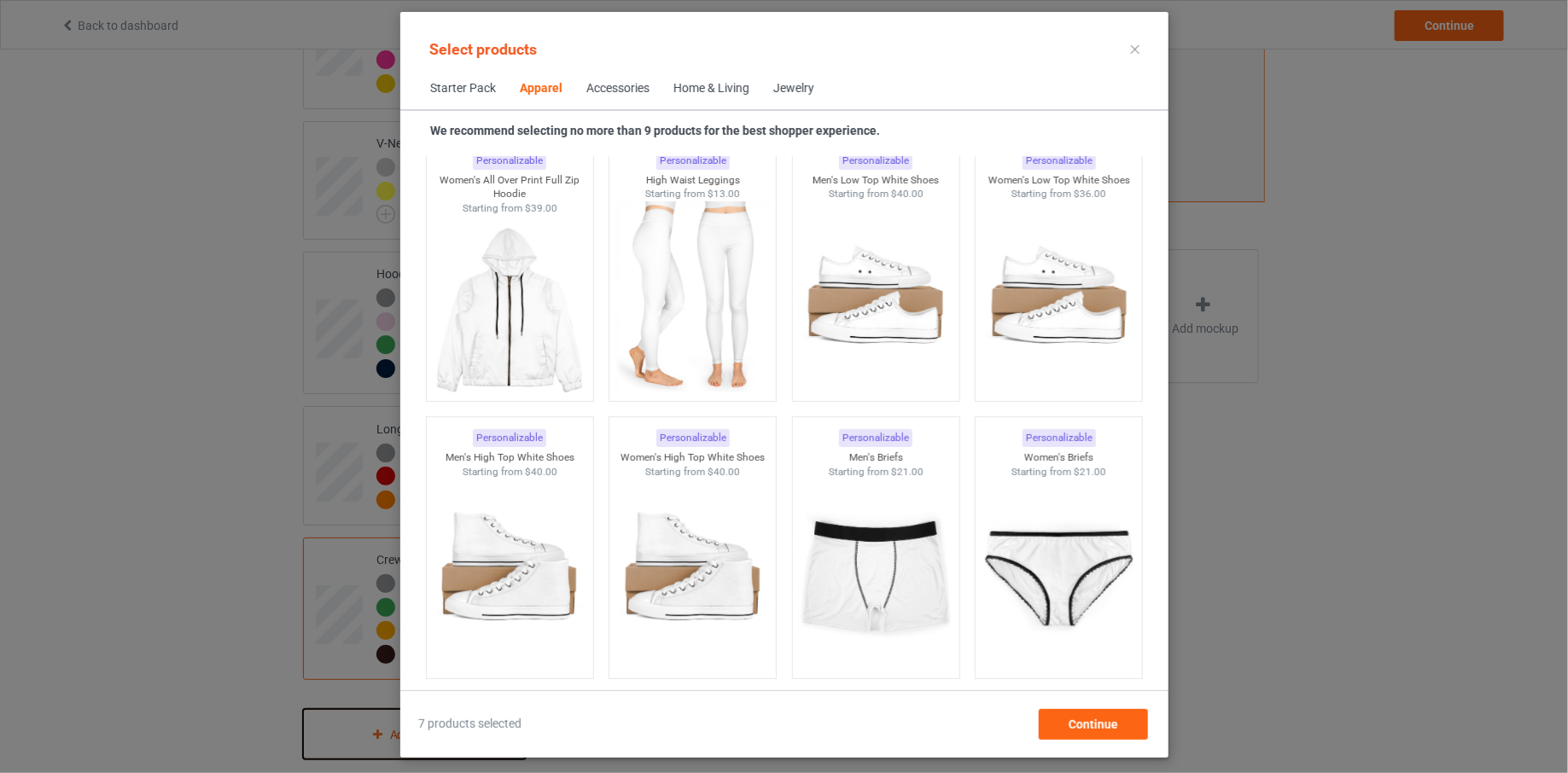
scroll to position [1806, 0]
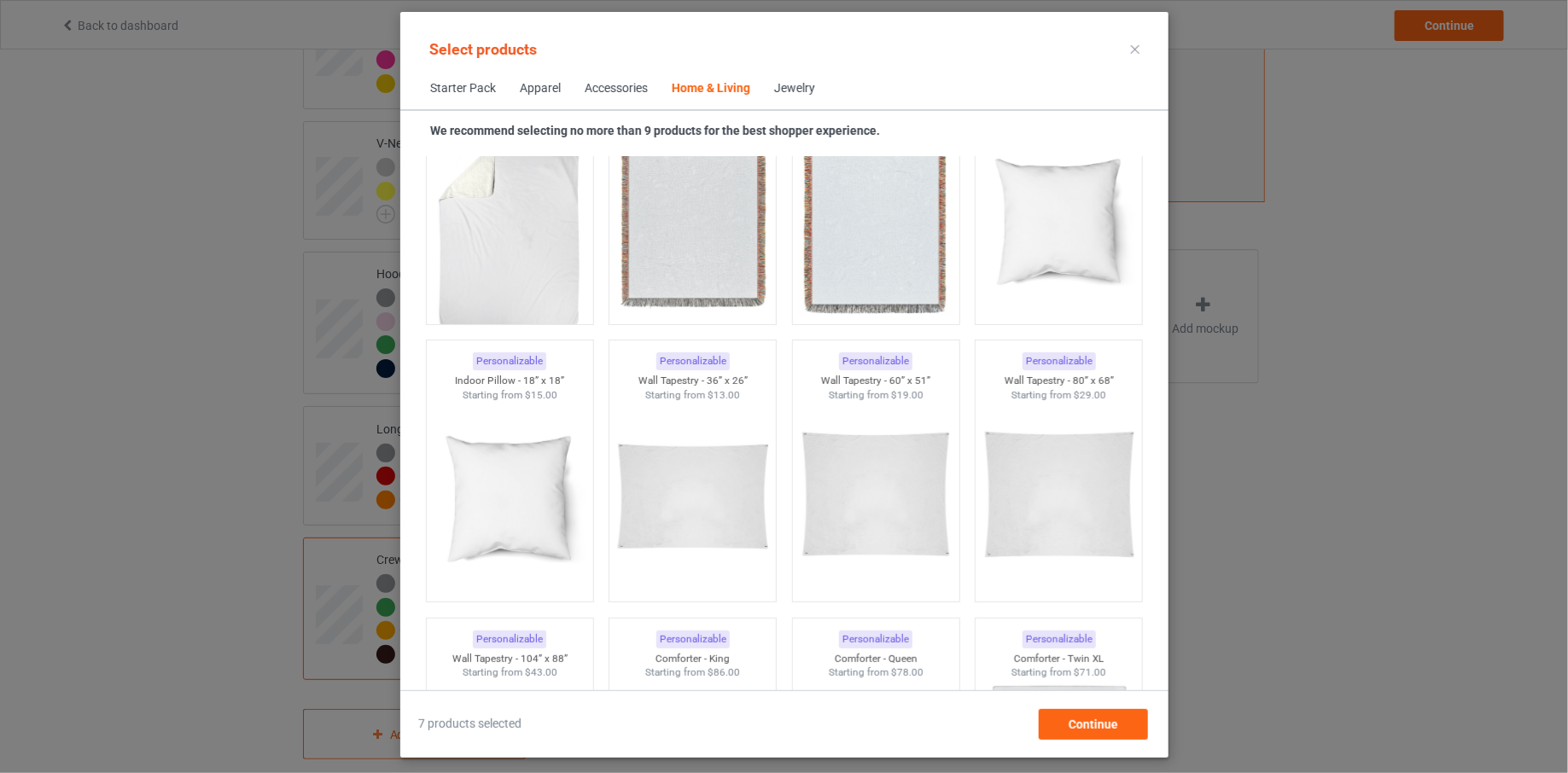
scroll to position [7697, 0]
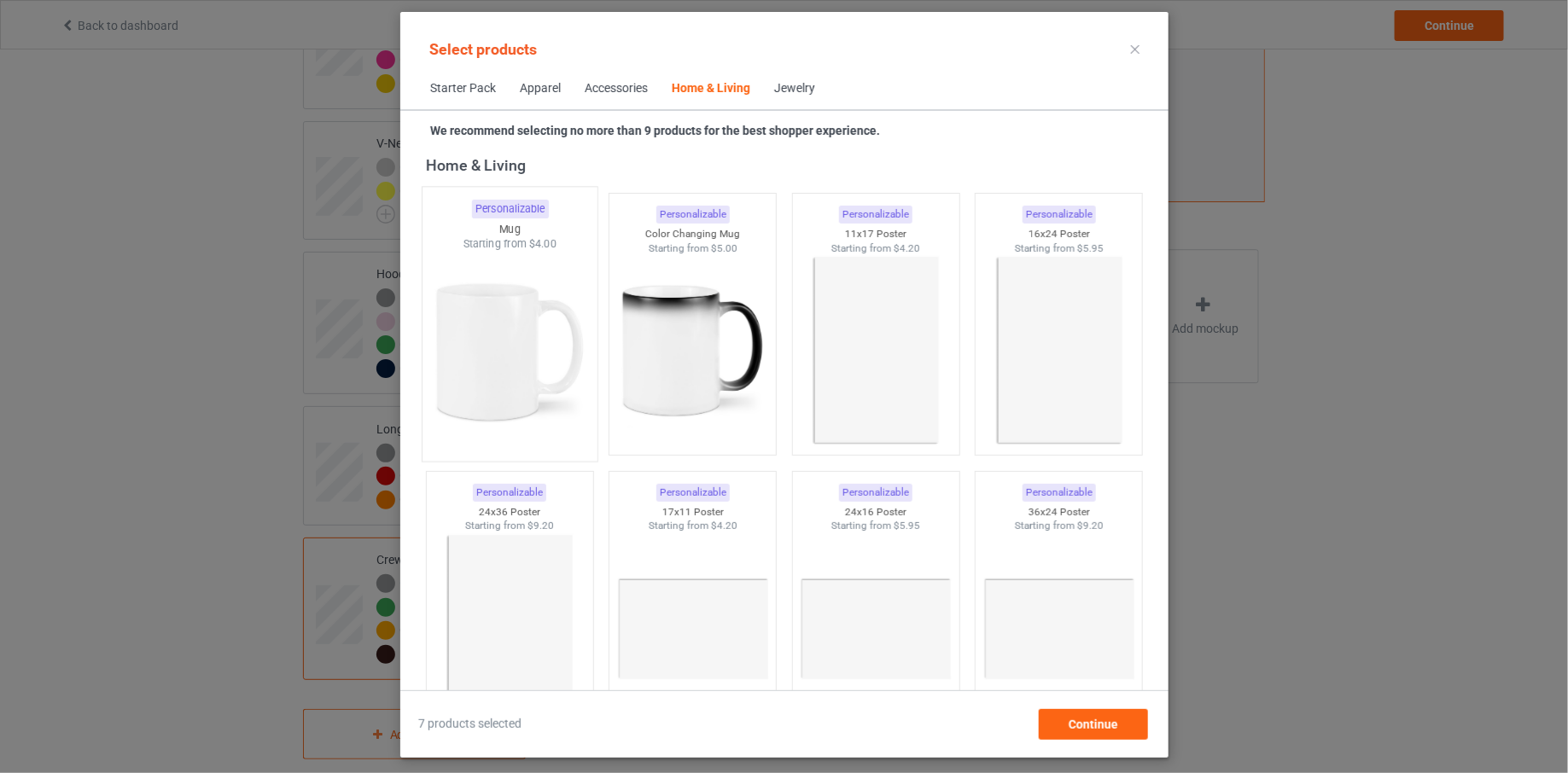
click at [508, 346] on img at bounding box center [510, 352] width 160 height 201
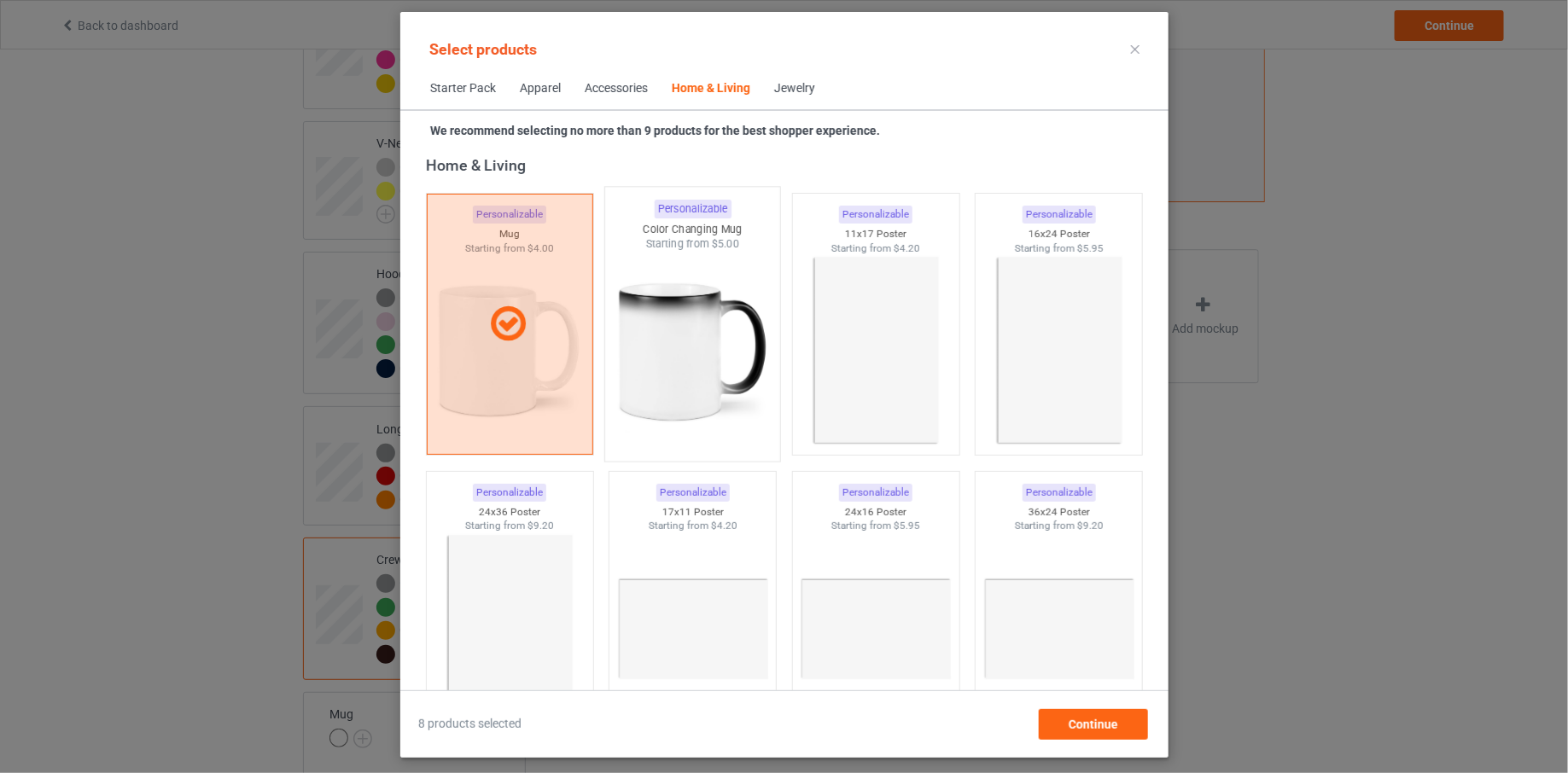
click at [665, 358] on img at bounding box center [692, 352] width 160 height 201
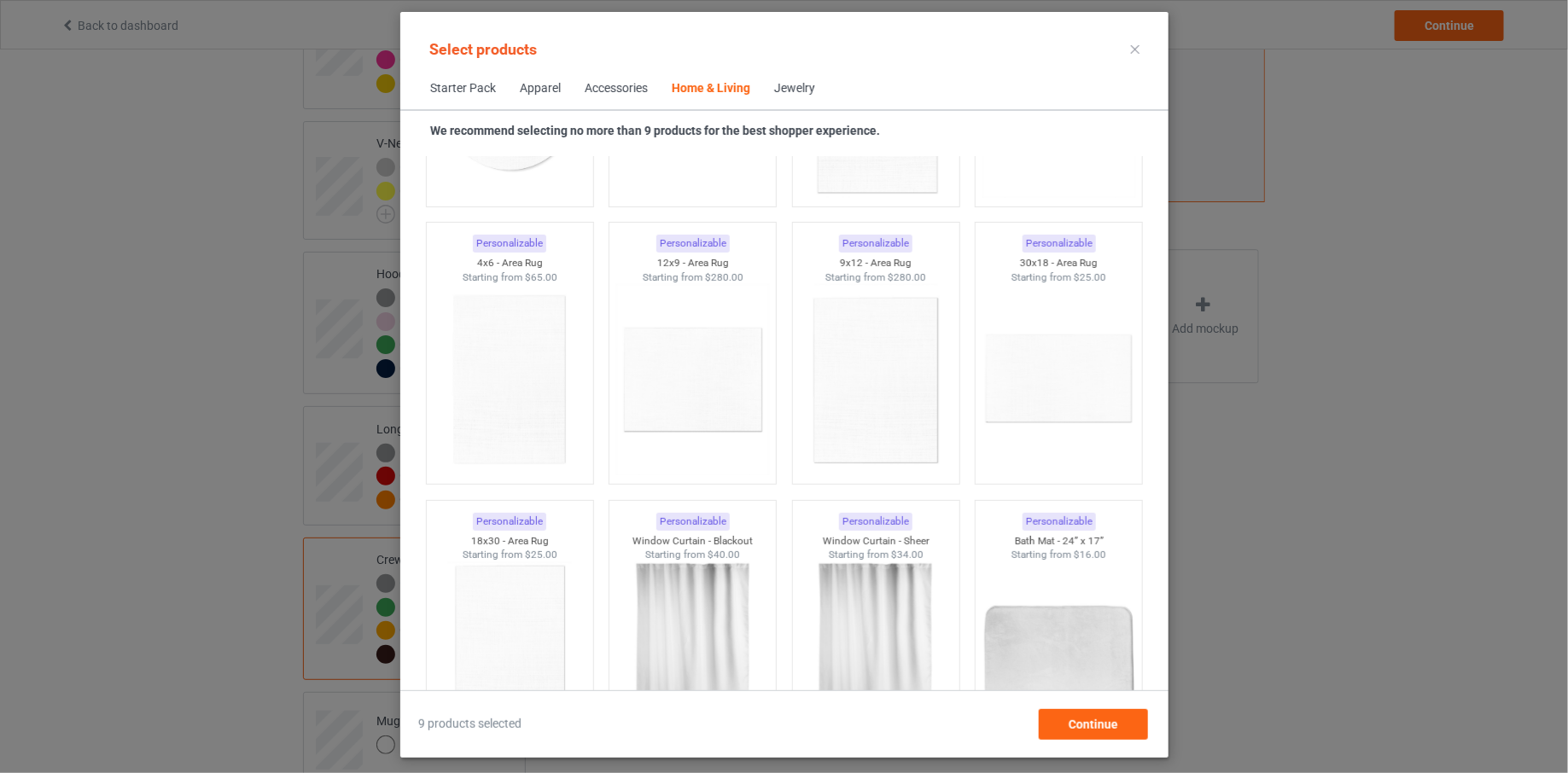
scroll to position [12784, 0]
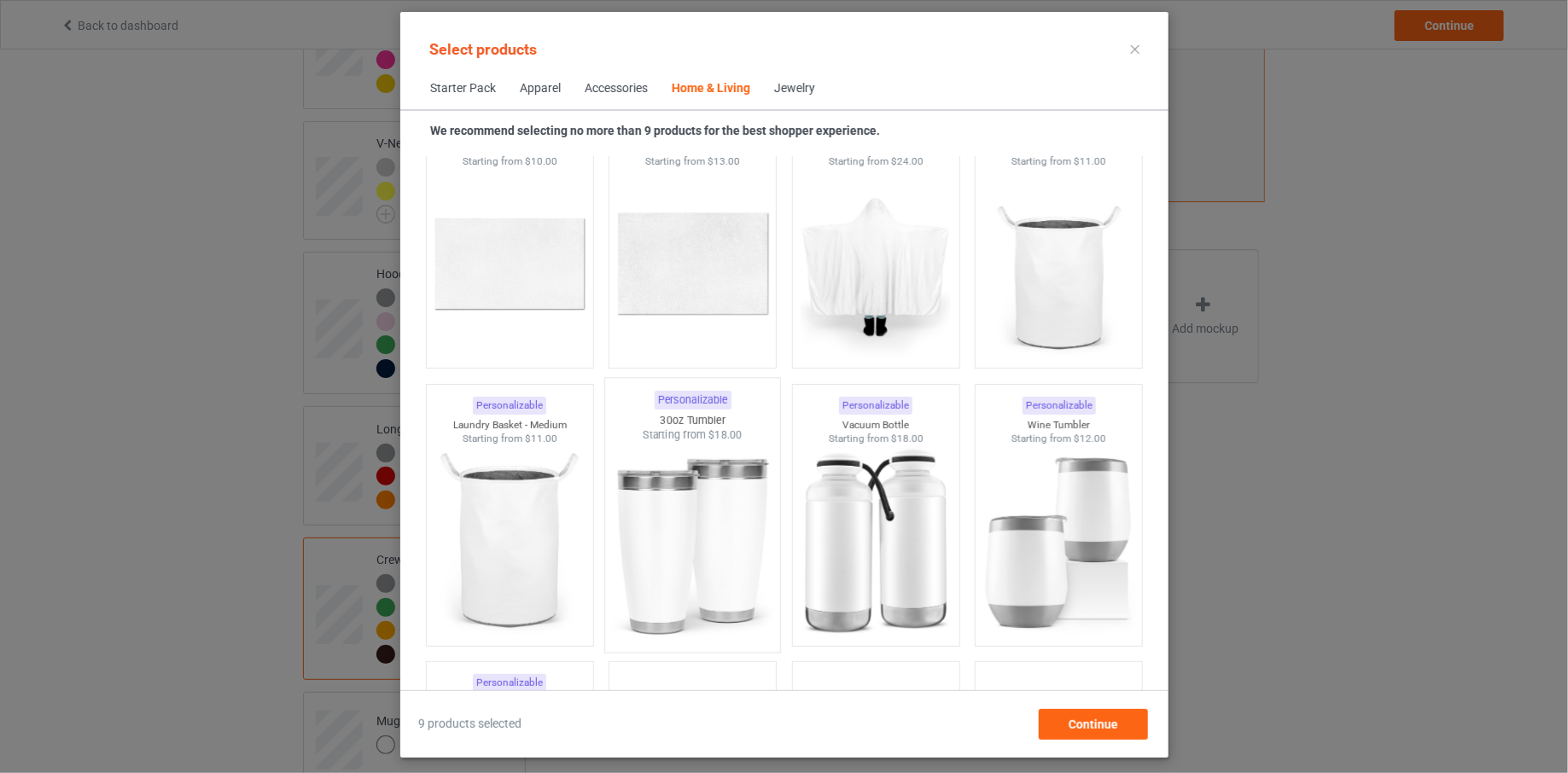
click at [683, 507] on img at bounding box center [692, 543] width 160 height 201
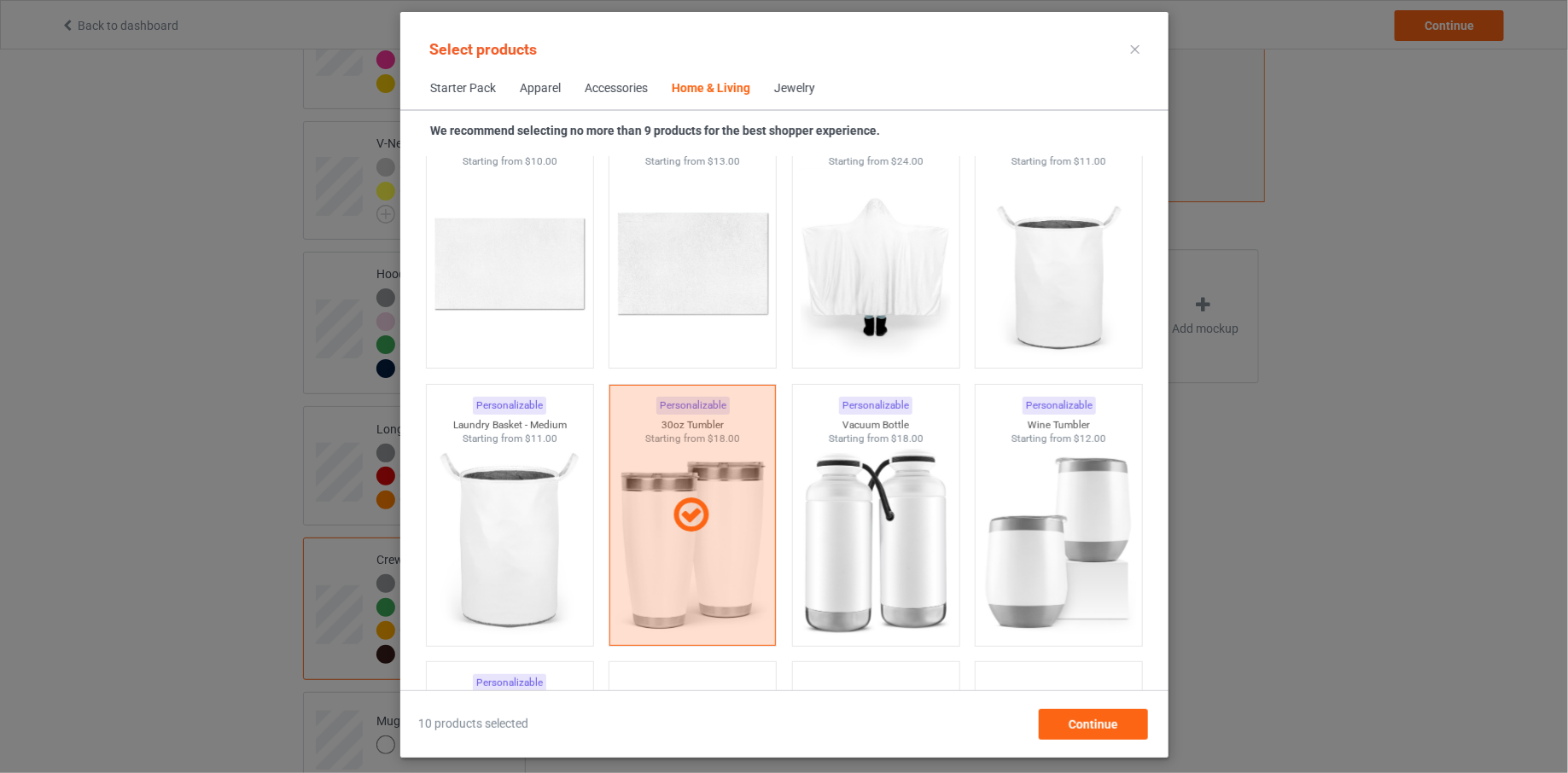
scroll to position [13061, 0]
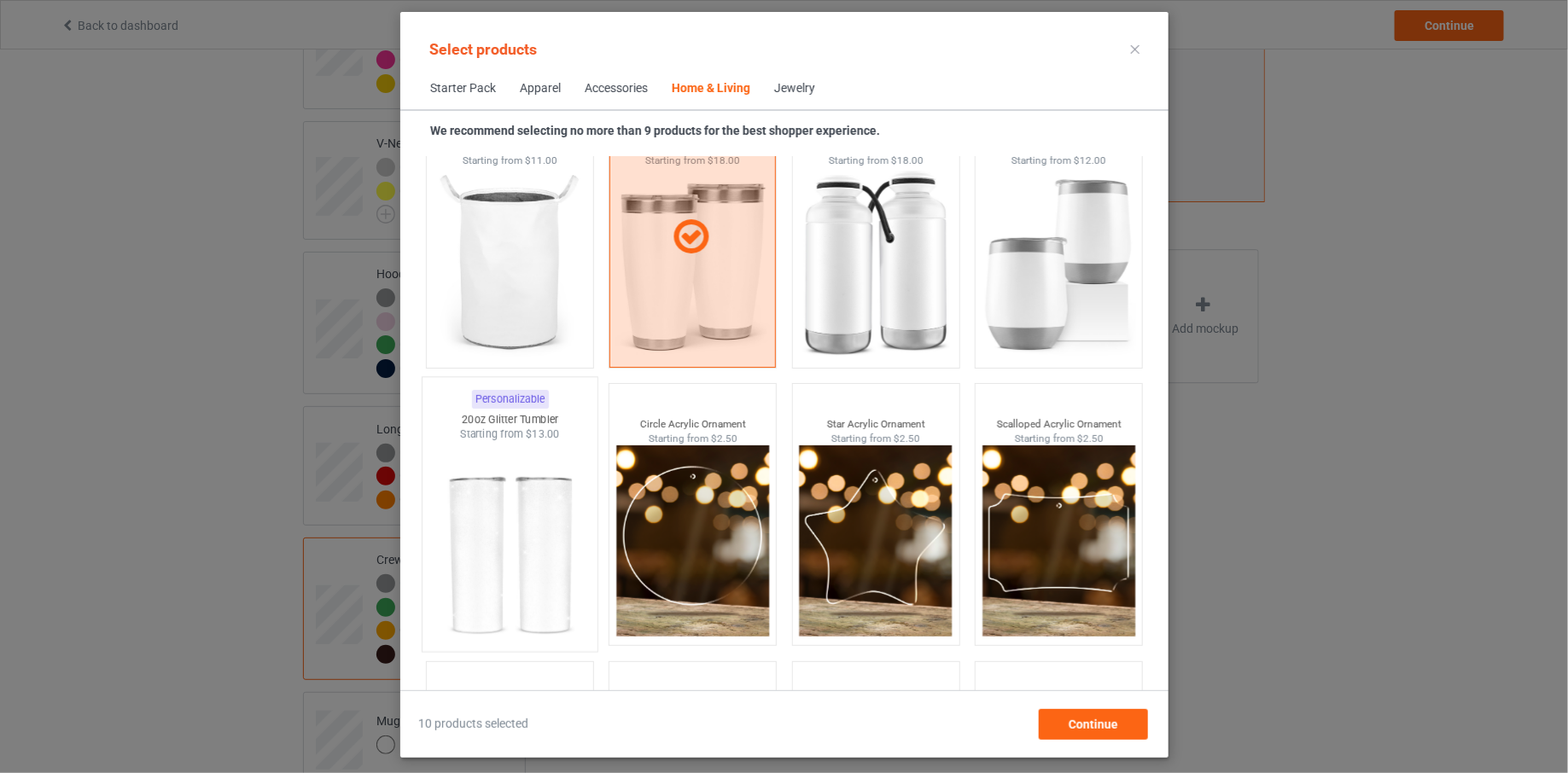
click at [435, 518] on img at bounding box center [510, 542] width 160 height 201
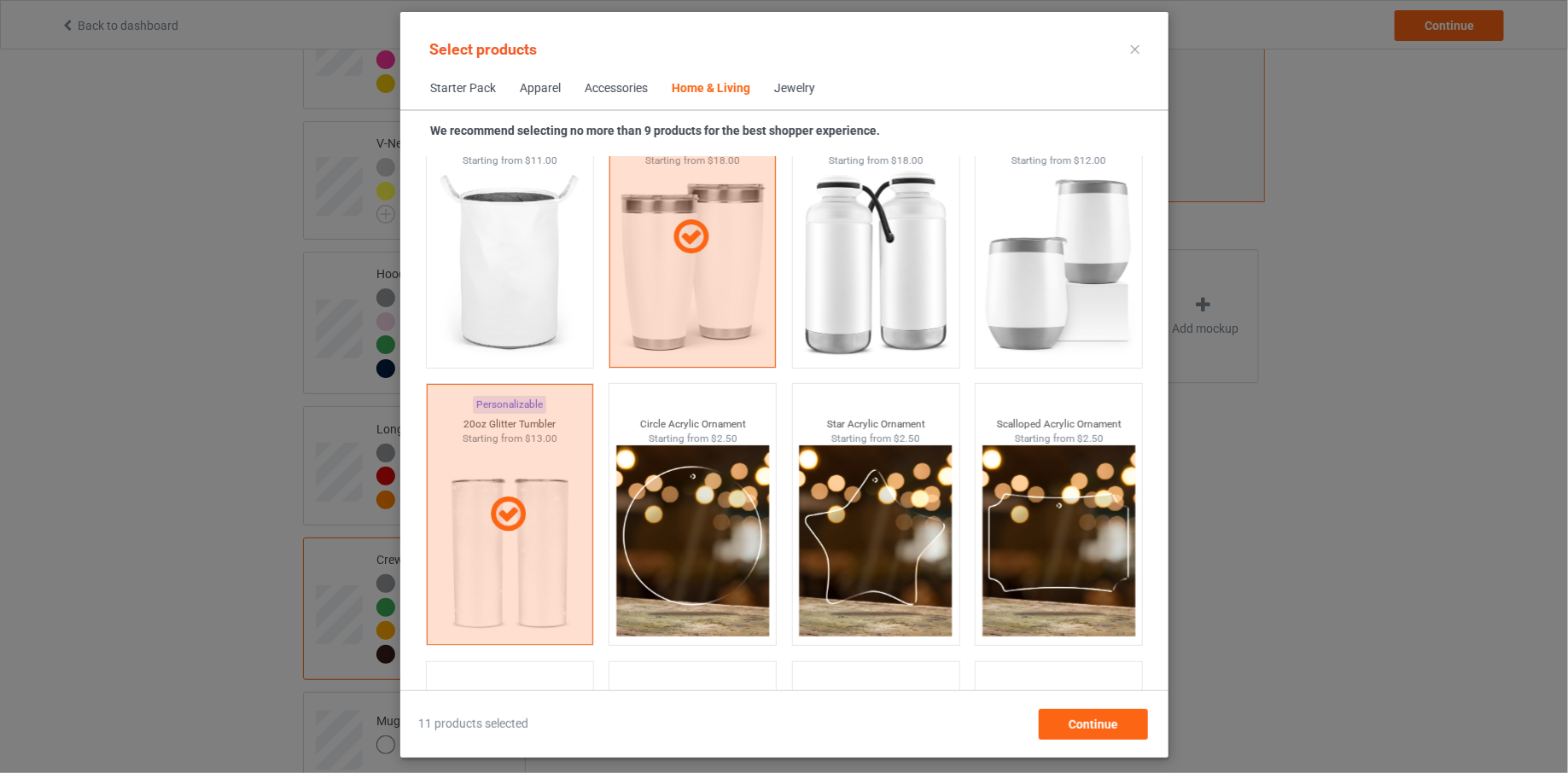
scroll to position [11118, 0]
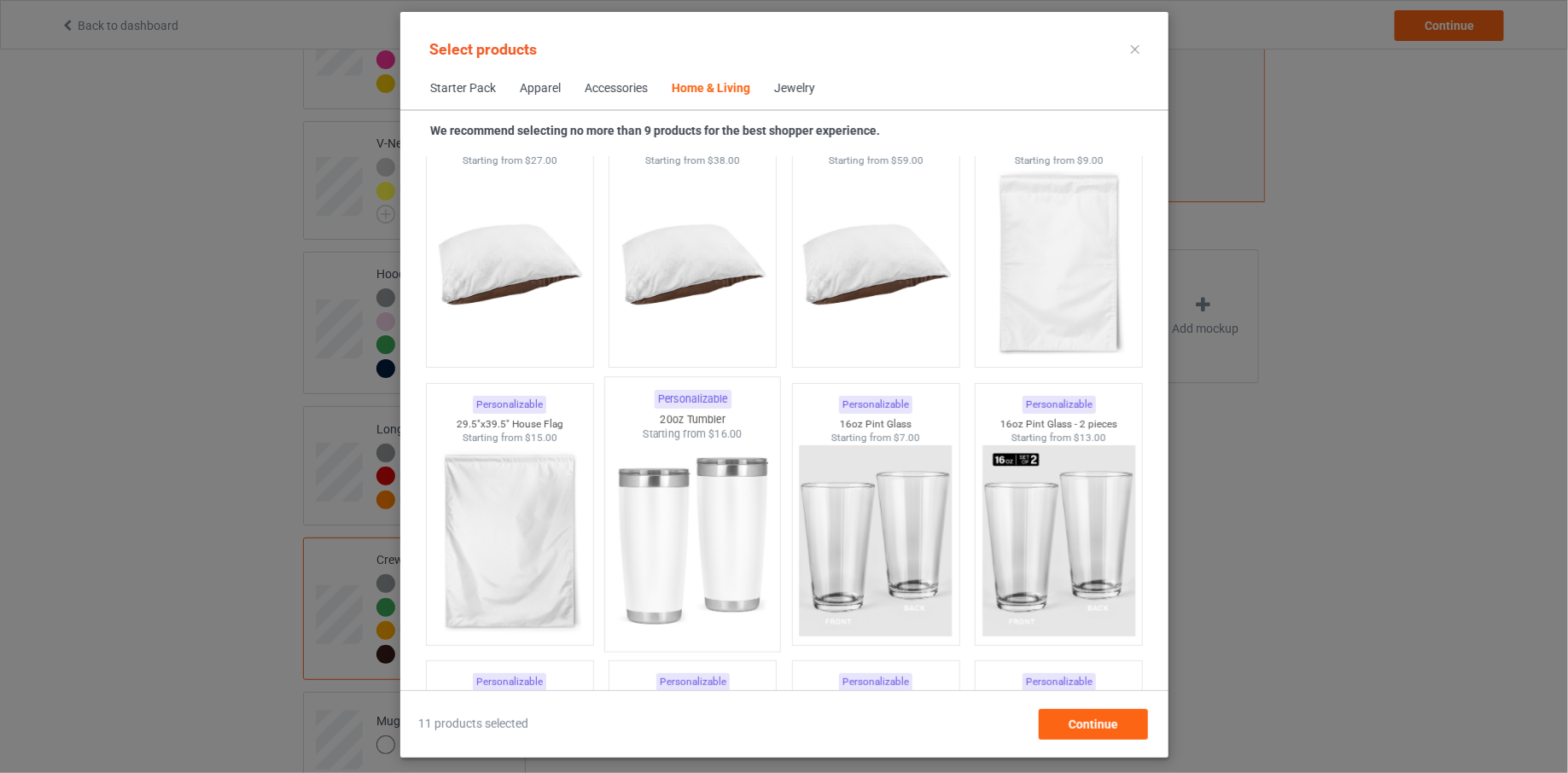
click at [711, 558] on img at bounding box center [692, 542] width 160 height 201
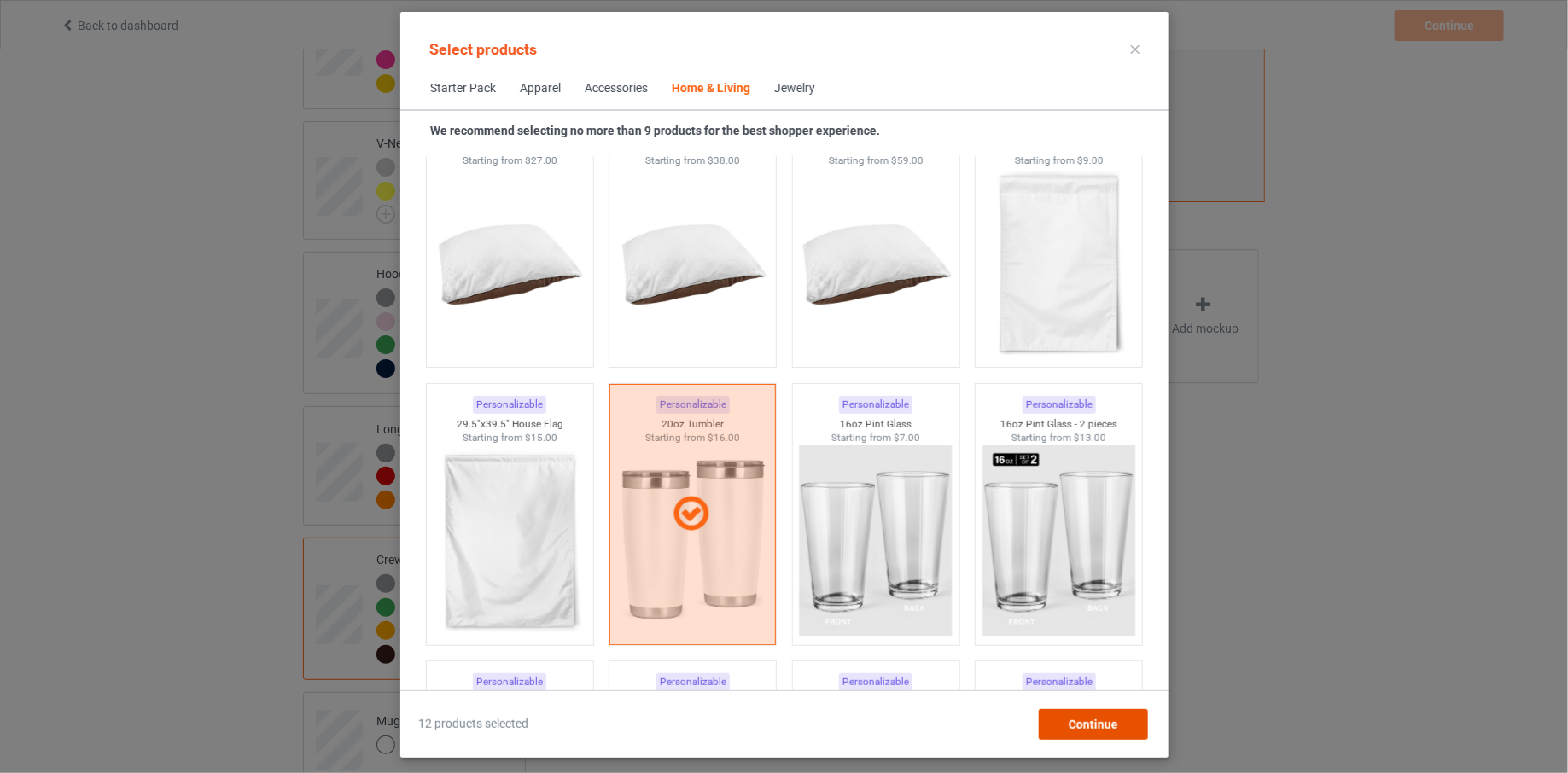
click at [1054, 724] on div "Continue" at bounding box center [1092, 724] width 109 height 31
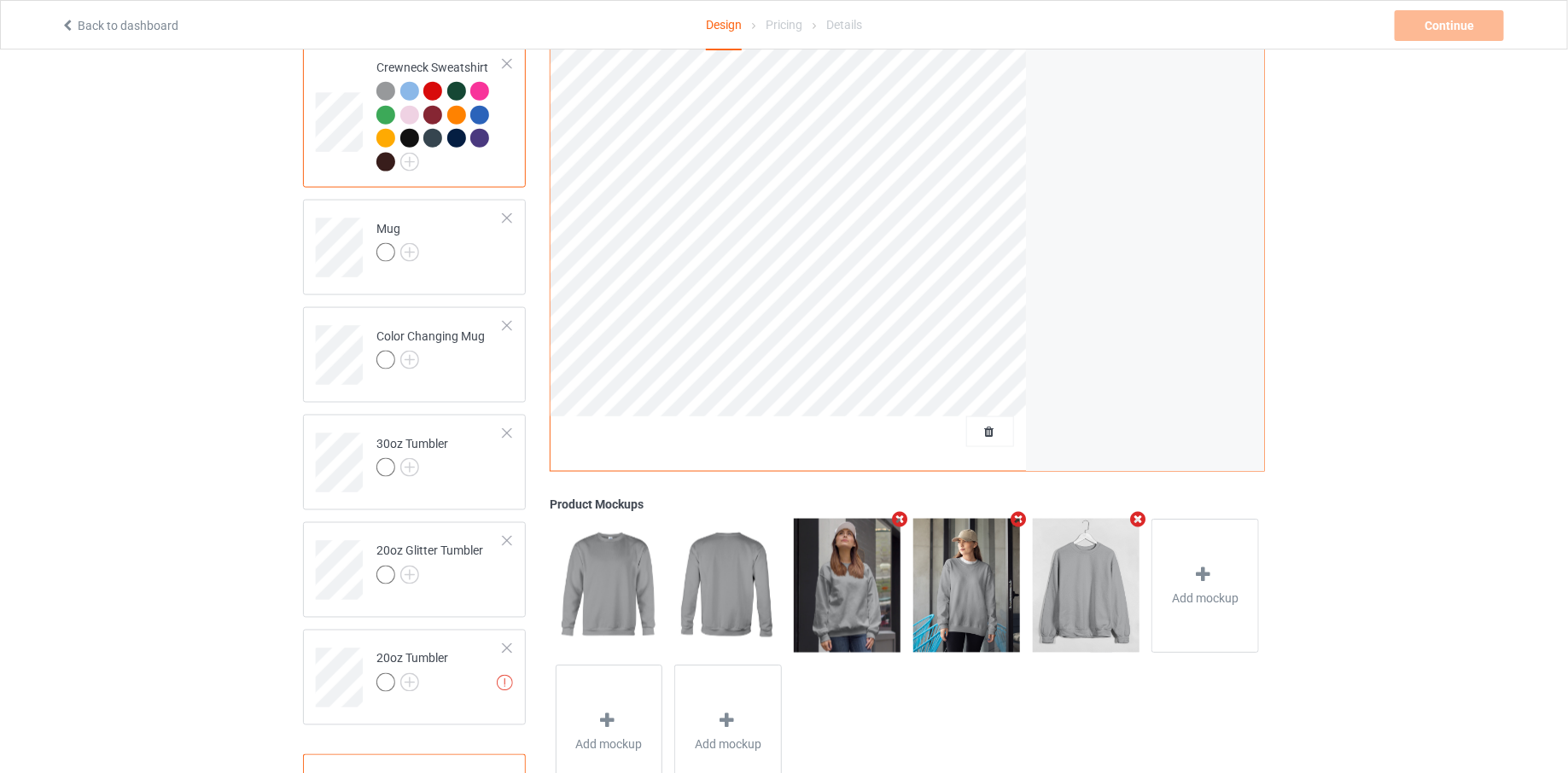
scroll to position [1071, 0]
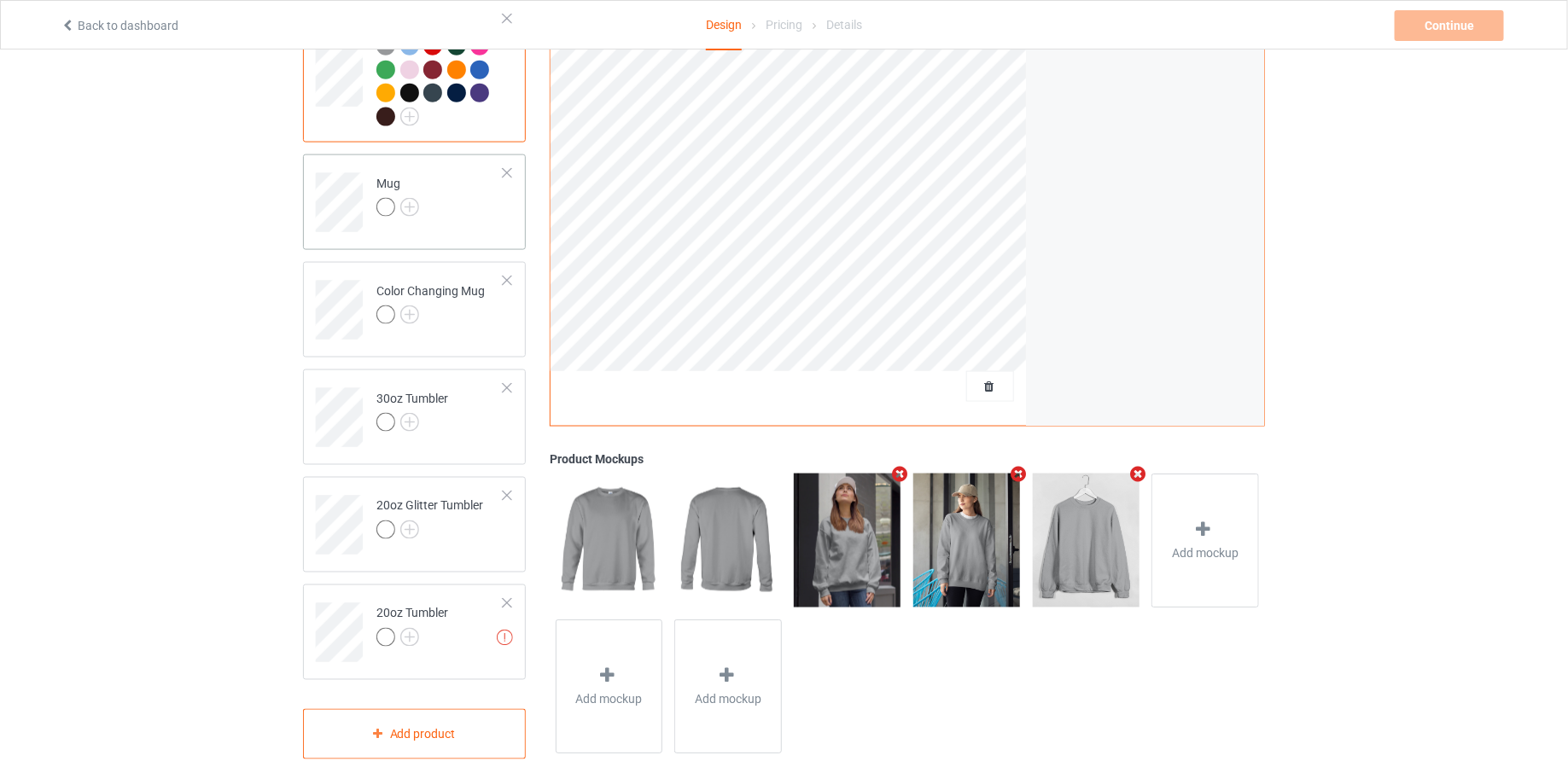
click at [434, 194] on td "Mug" at bounding box center [440, 196] width 146 height 70
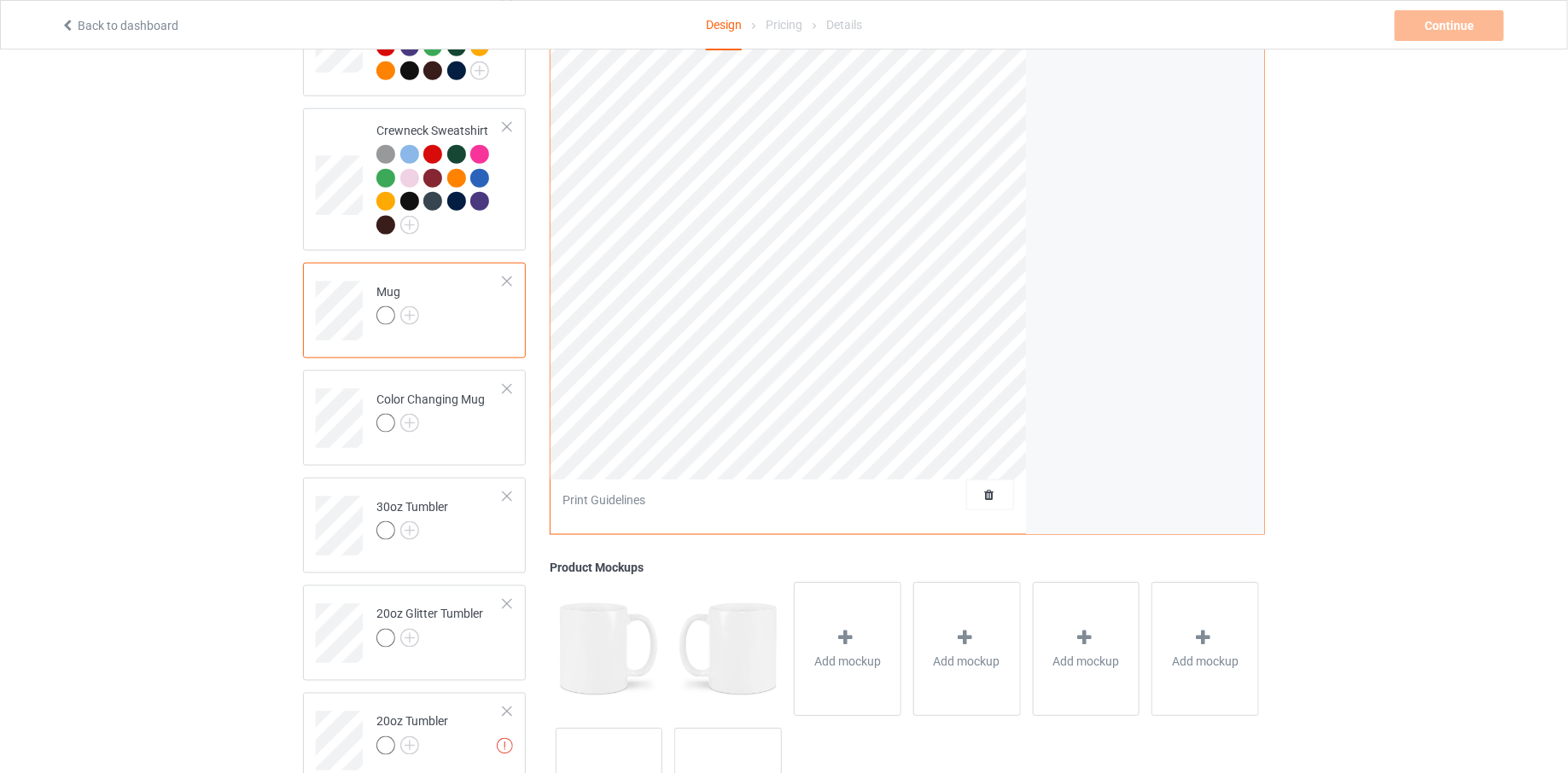
scroll to position [929, 0]
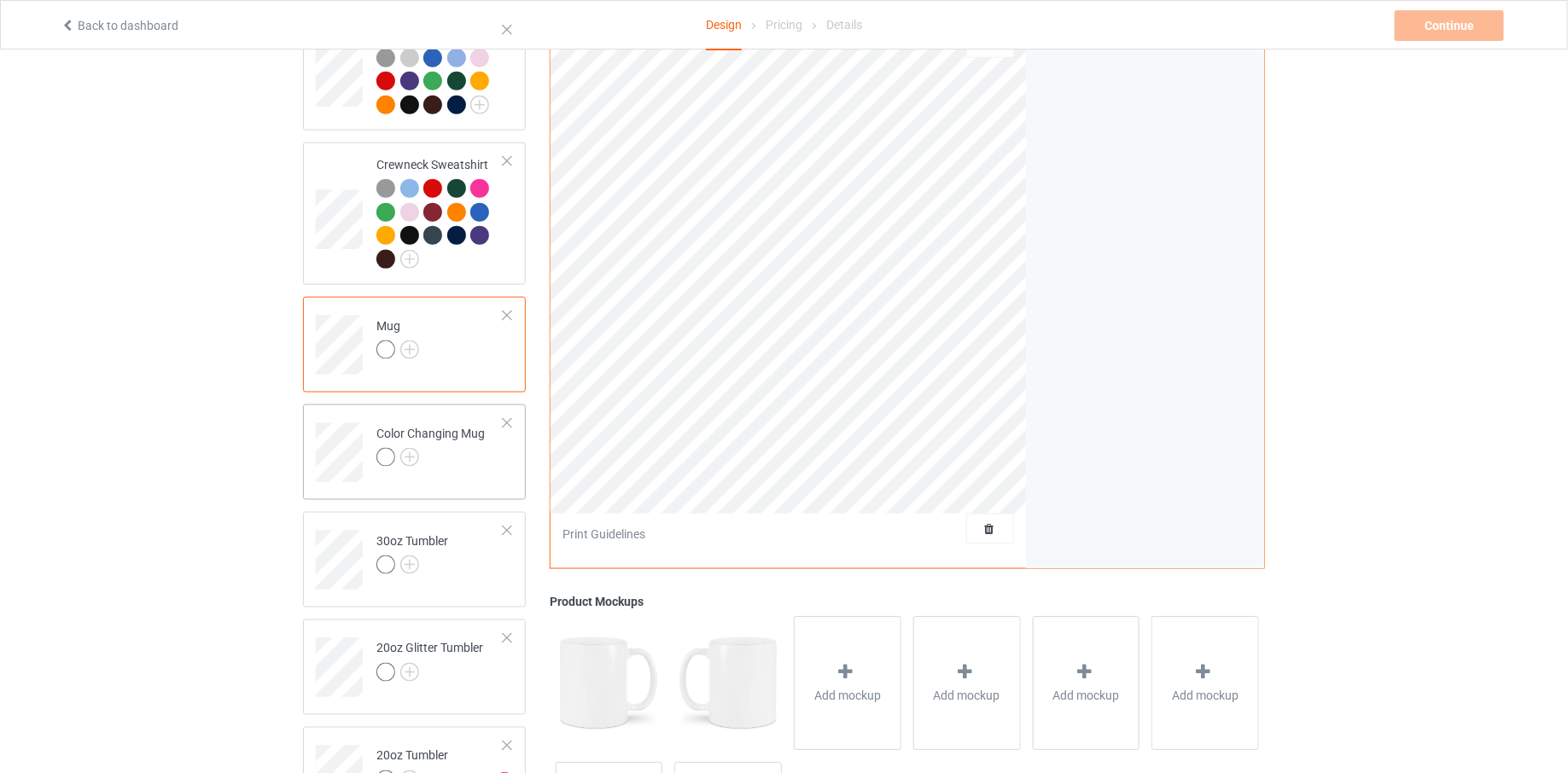
click at [477, 448] on div at bounding box center [431, 460] width 109 height 23
click at [470, 519] on td "30oz Tumbler" at bounding box center [440, 553] width 146 height 70
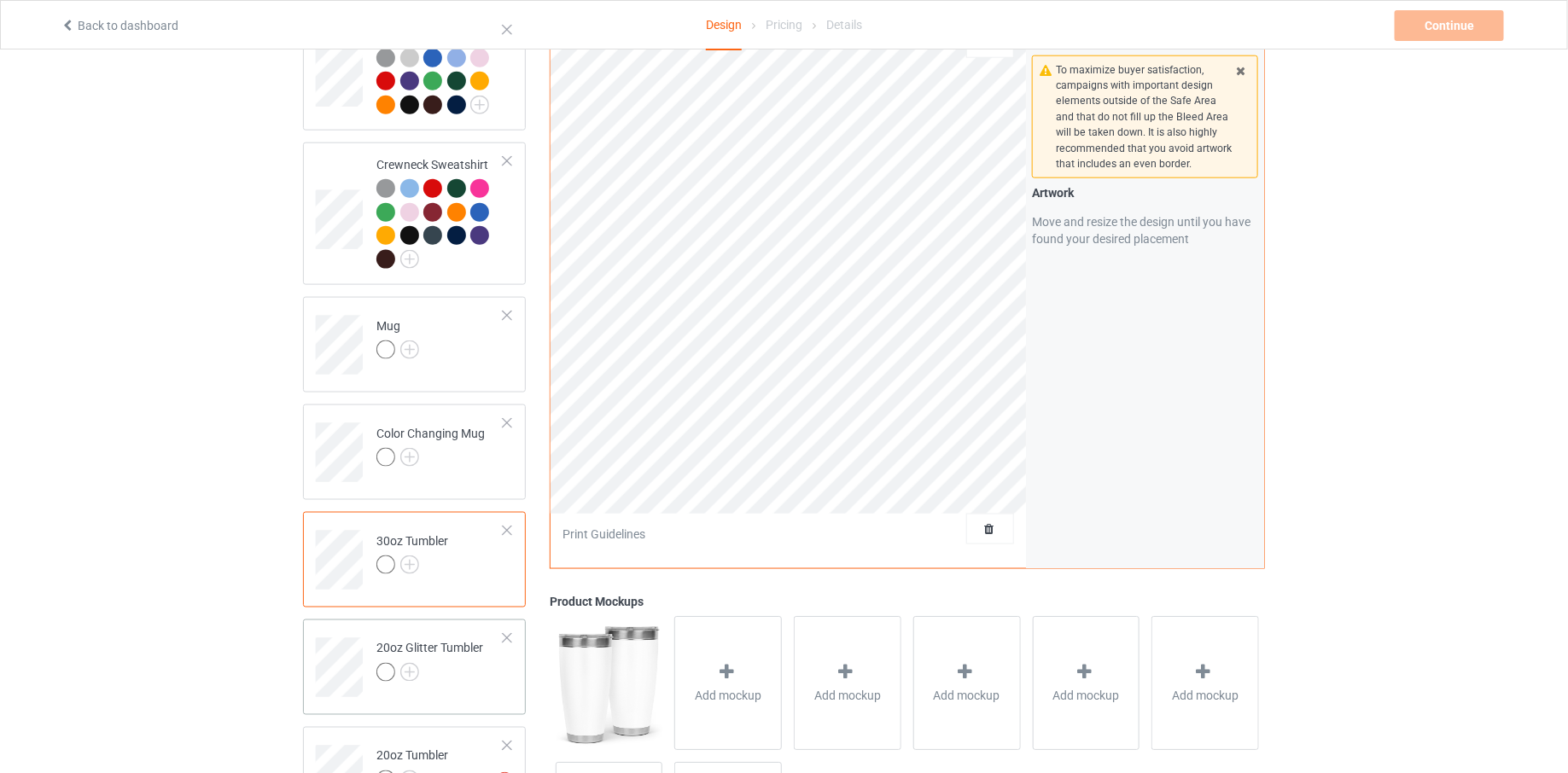
click at [400, 640] on div "20oz Glitter Tumbler" at bounding box center [430, 660] width 107 height 41
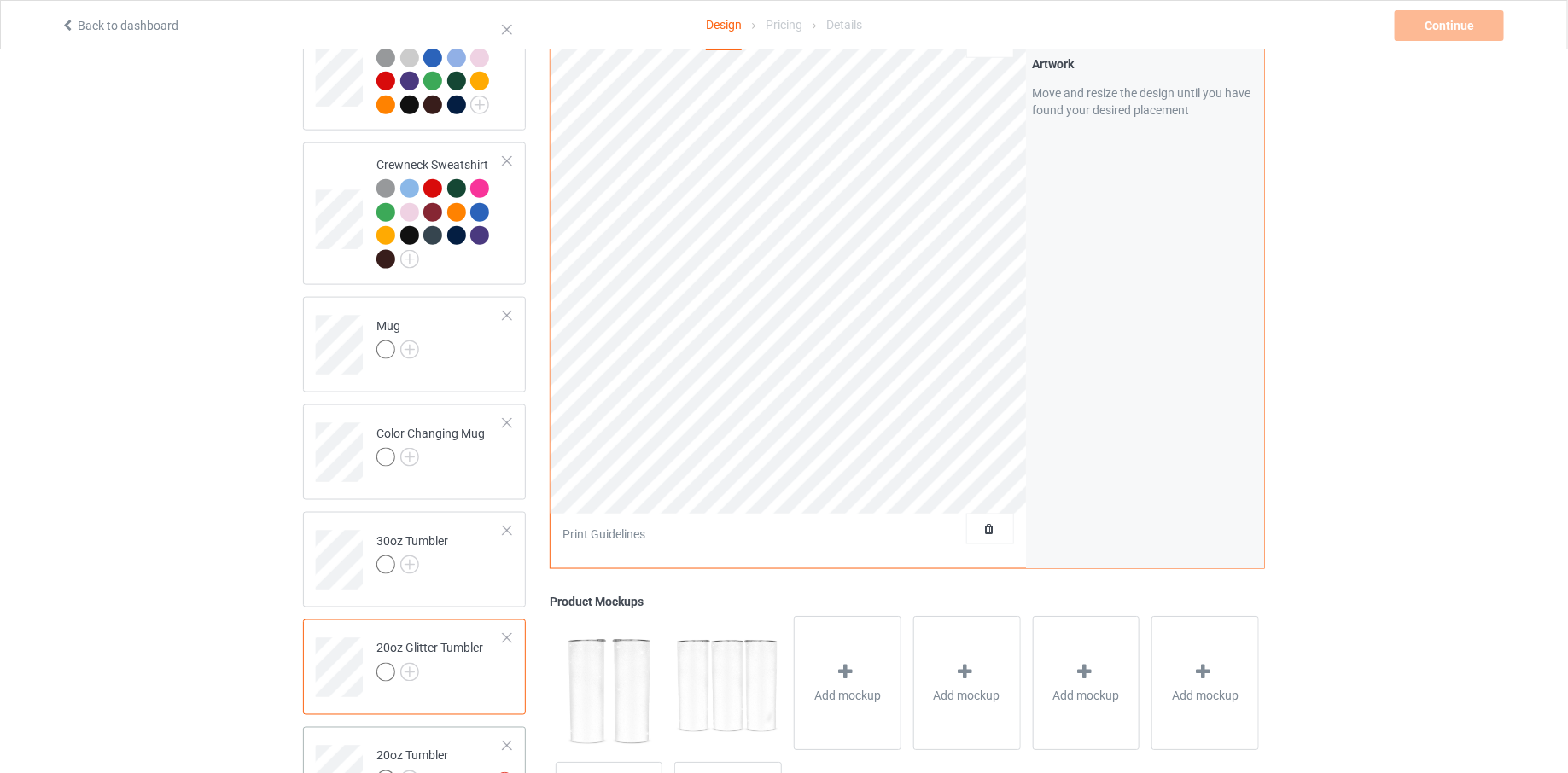
click at [471, 734] on td "Missing artworks 20oz Tumbler" at bounding box center [440, 768] width 146 height 70
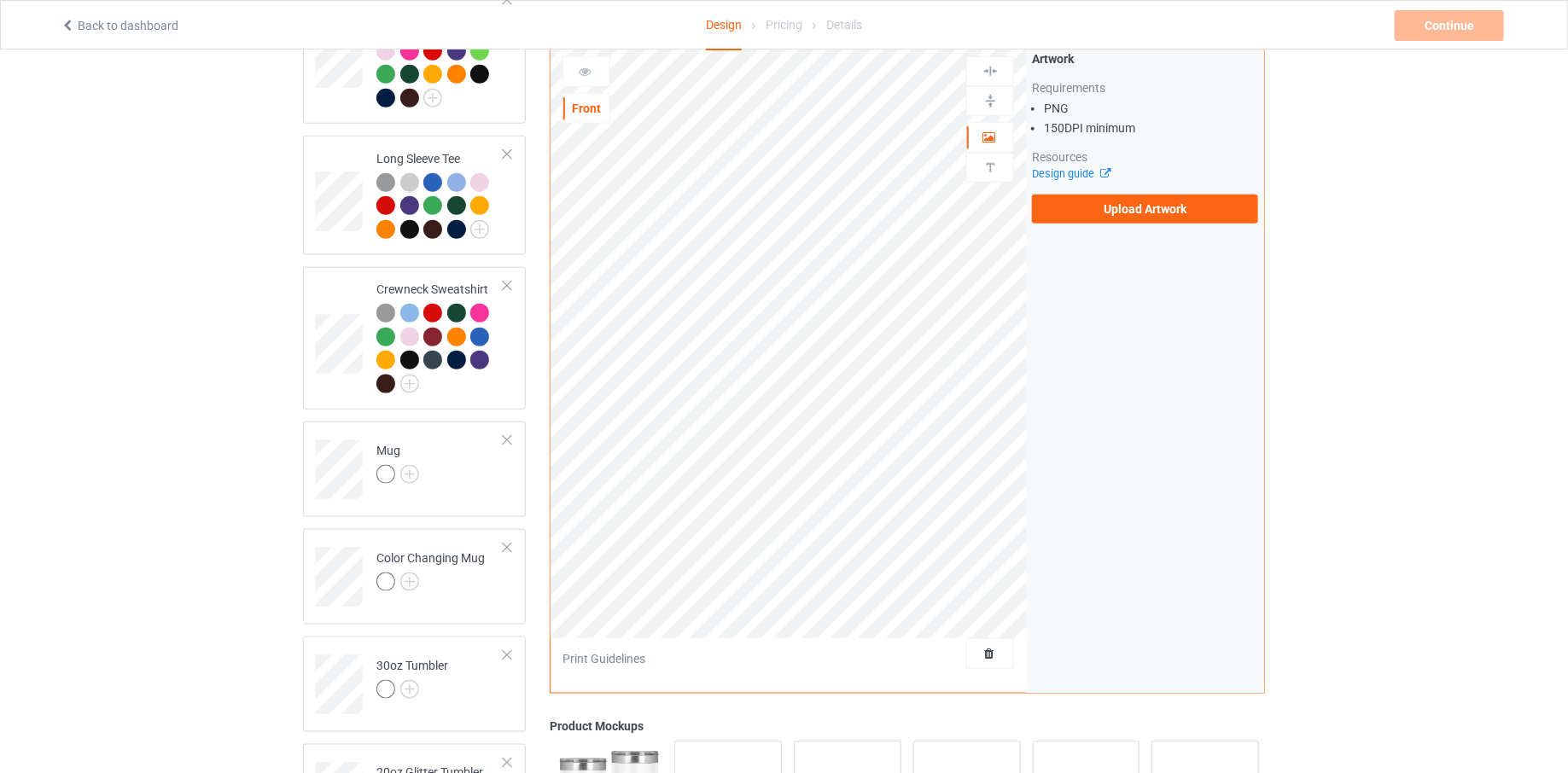
scroll to position [751, 0]
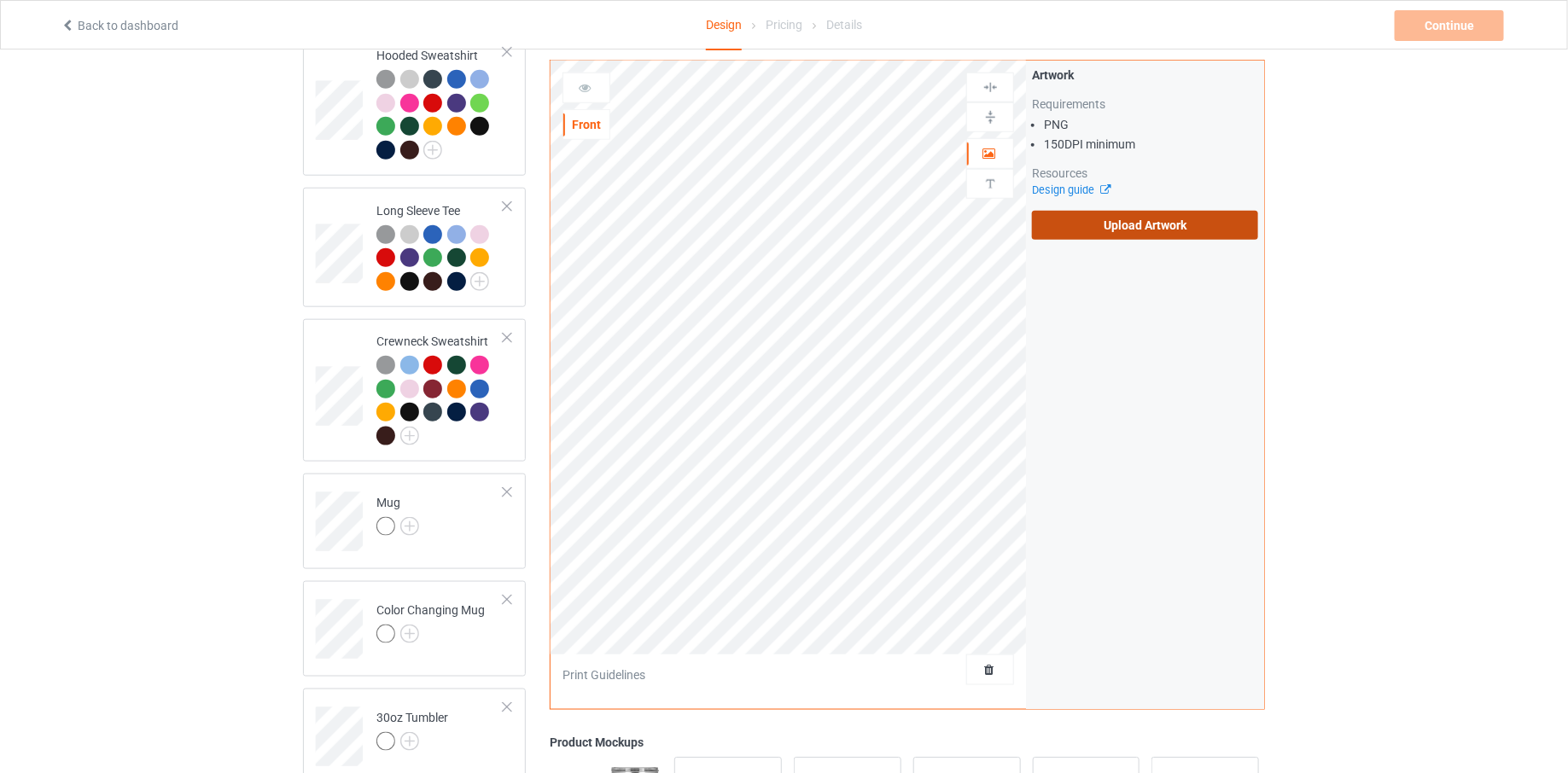
click at [1086, 221] on label "Upload Artwork" at bounding box center [1145, 225] width 226 height 29
click at [0, 0] on input "Upload Artwork" at bounding box center [0, 0] width 0 height 0
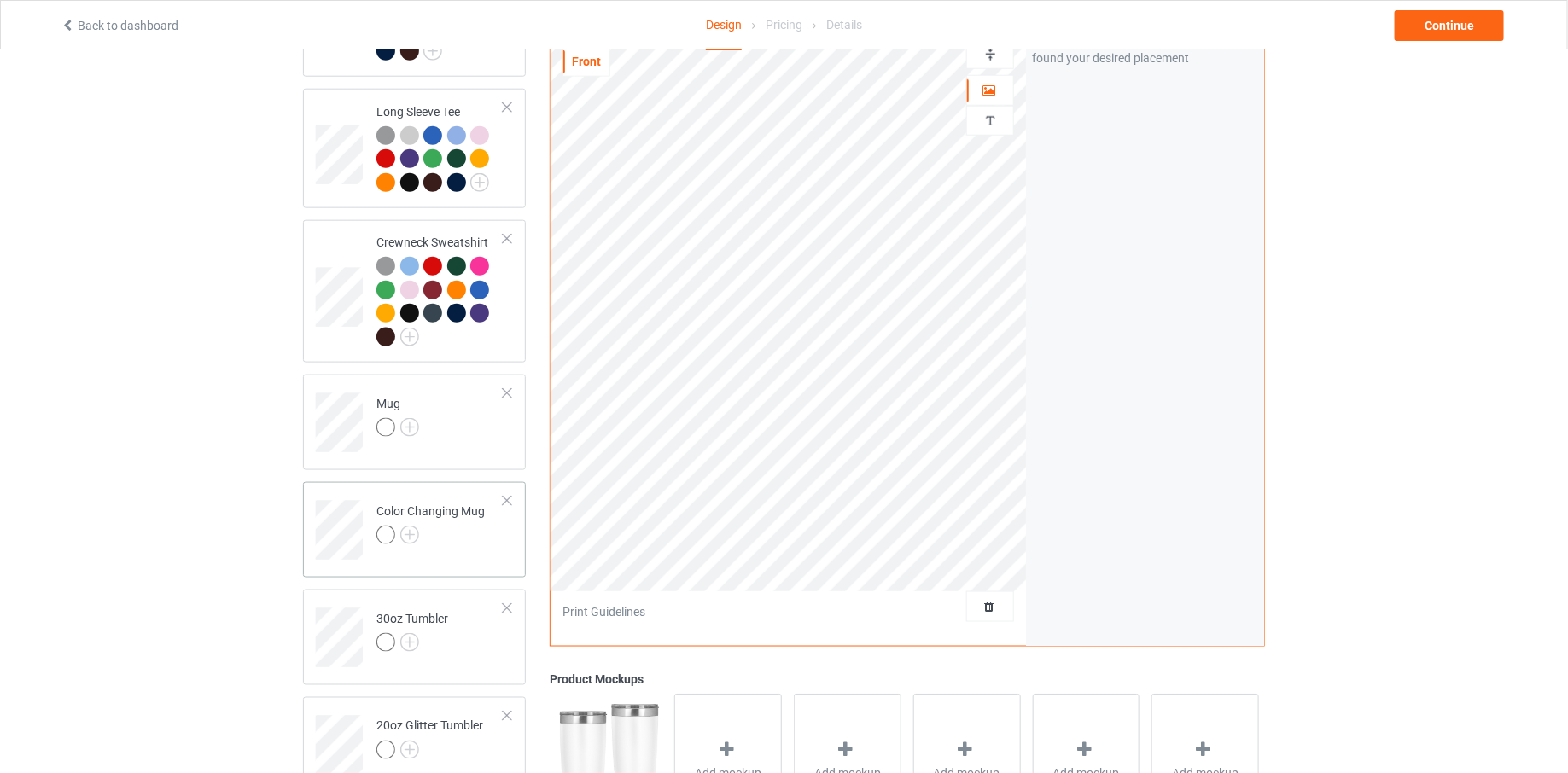
scroll to position [811, 0]
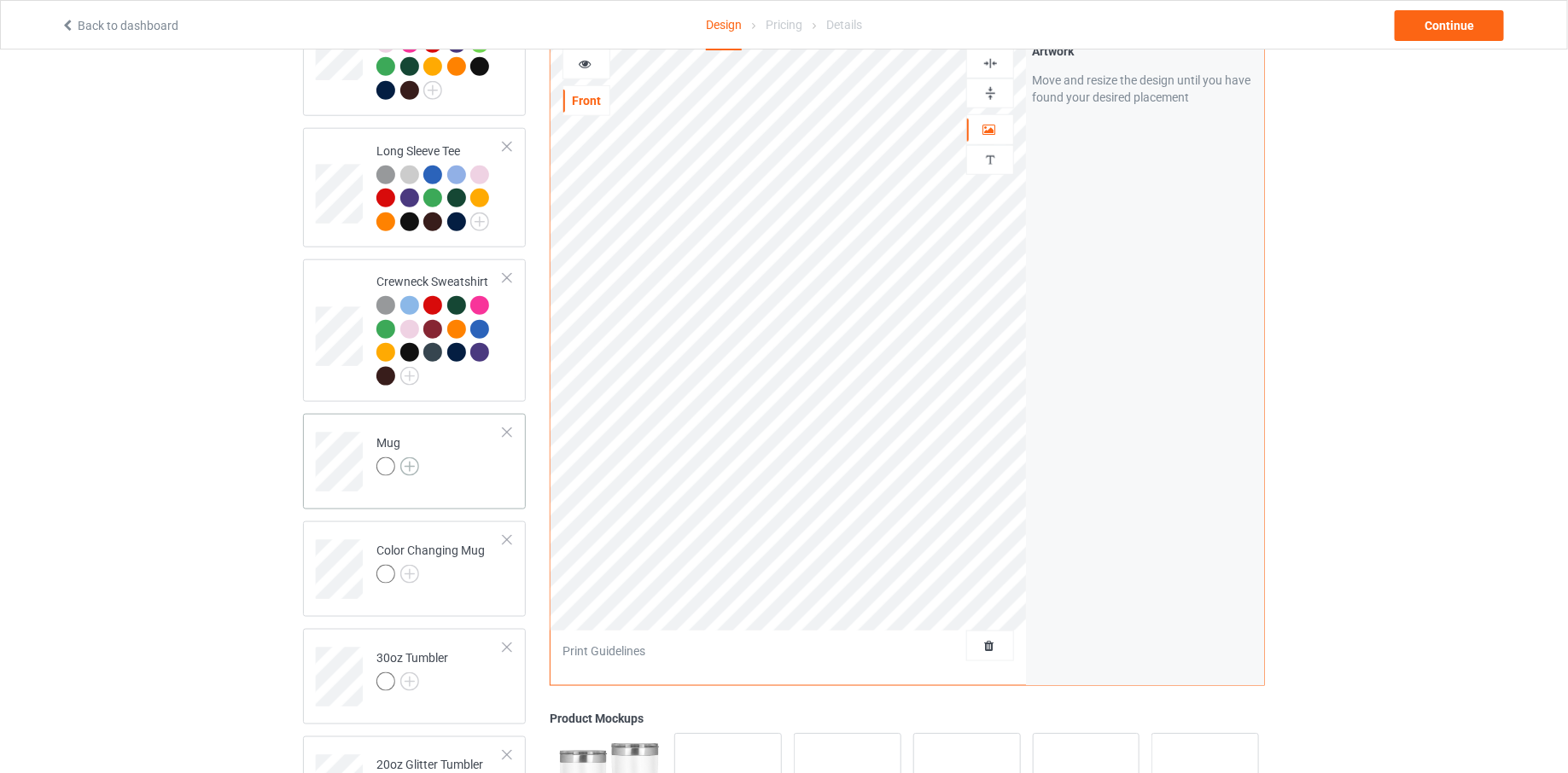
click at [412, 458] on img at bounding box center [410, 467] width 19 height 19
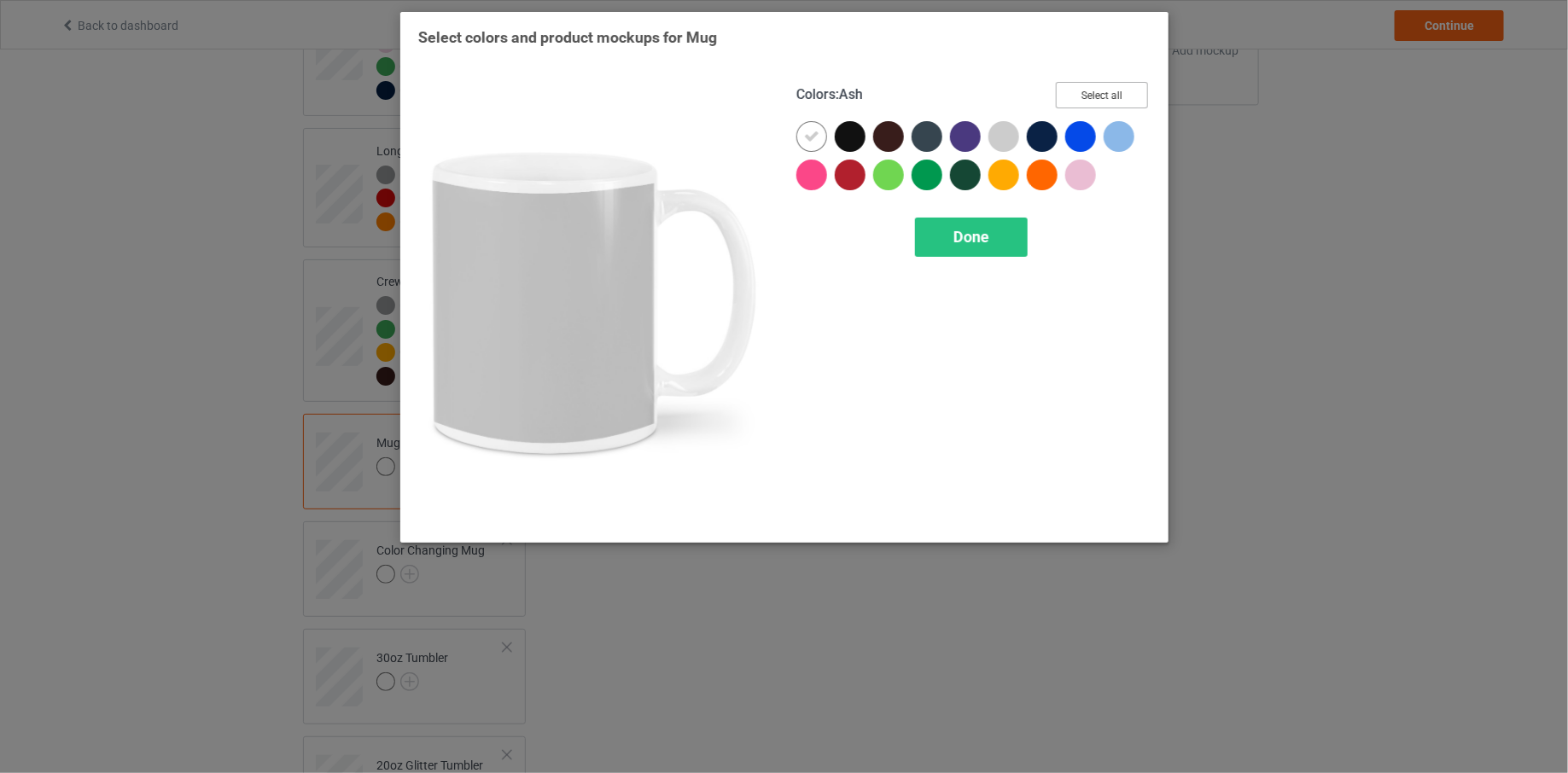
click at [1088, 100] on button "Select all" at bounding box center [1102, 95] width 92 height 26
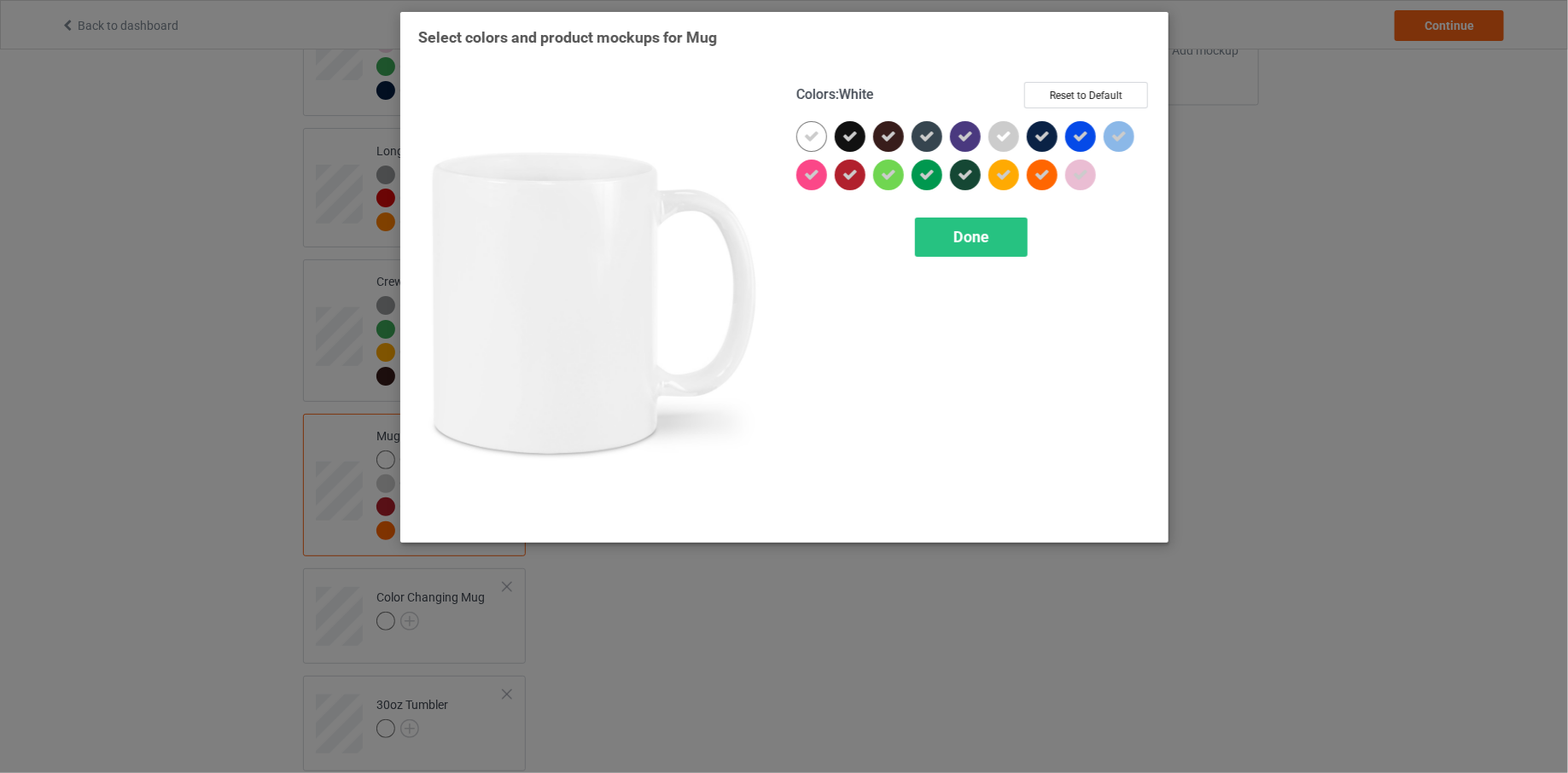
click at [799, 141] on div at bounding box center [812, 136] width 31 height 31
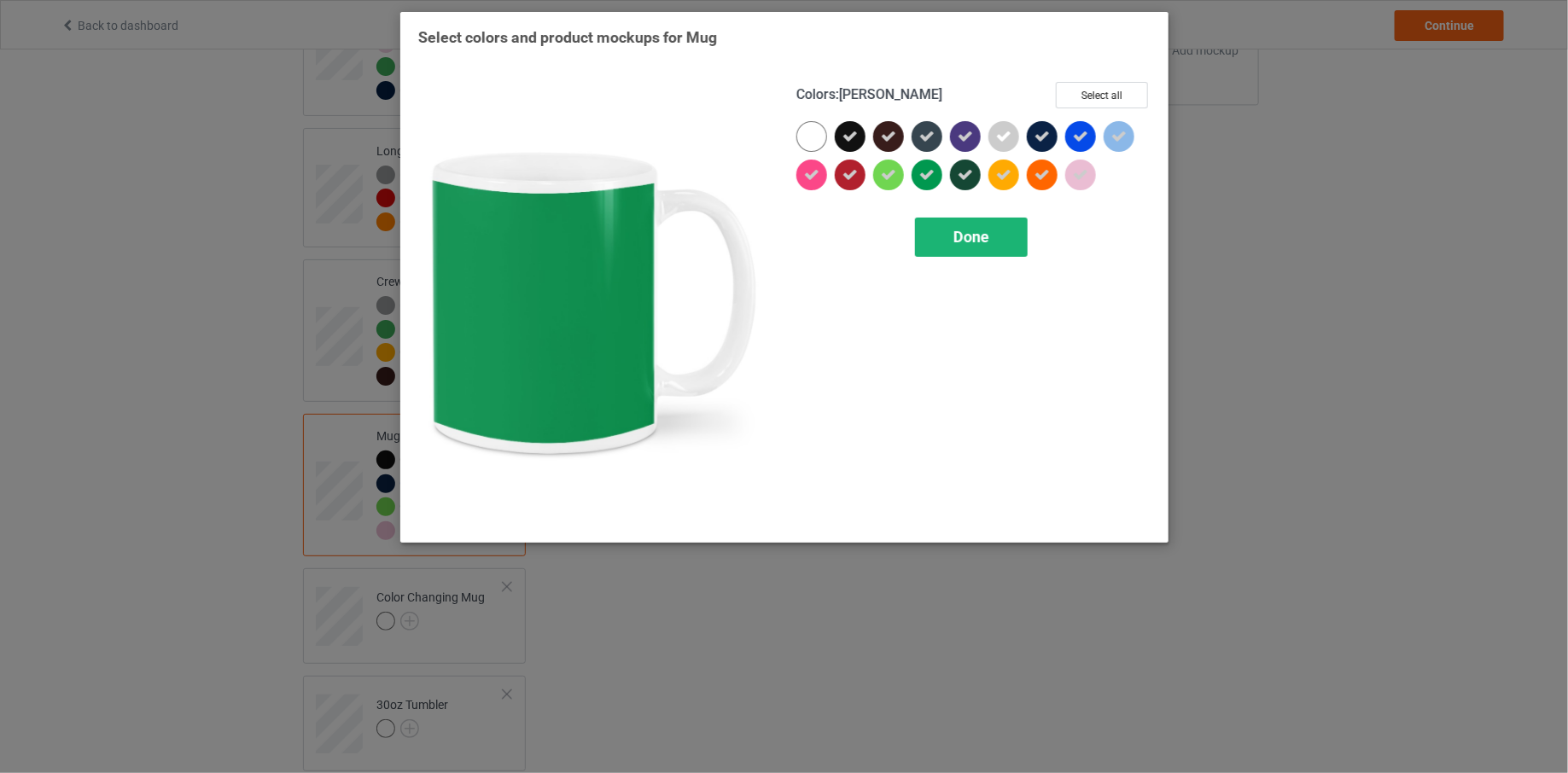
click at [949, 235] on div "Done" at bounding box center [971, 237] width 113 height 39
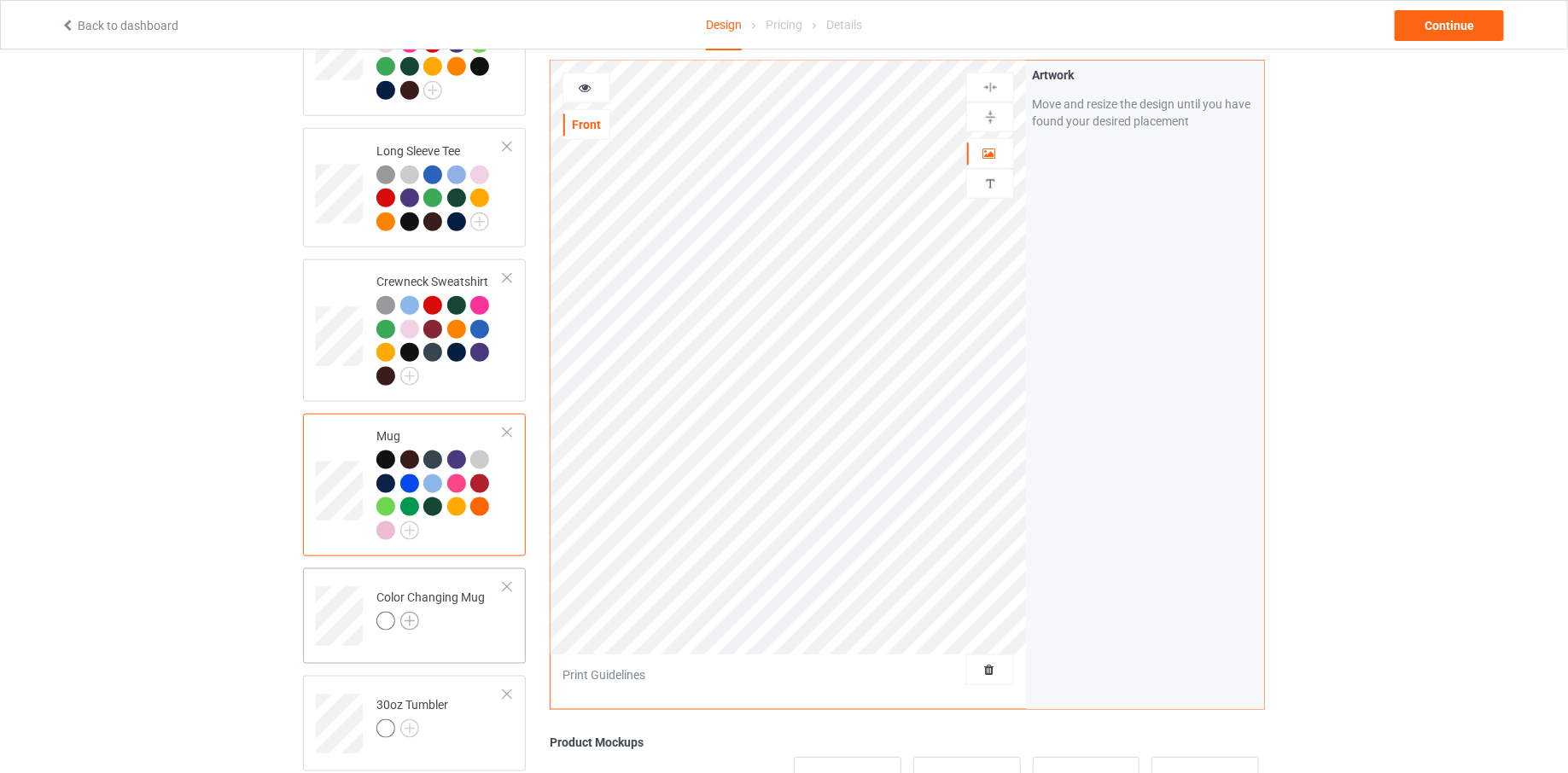
click at [408, 612] on img at bounding box center [410, 621] width 19 height 19
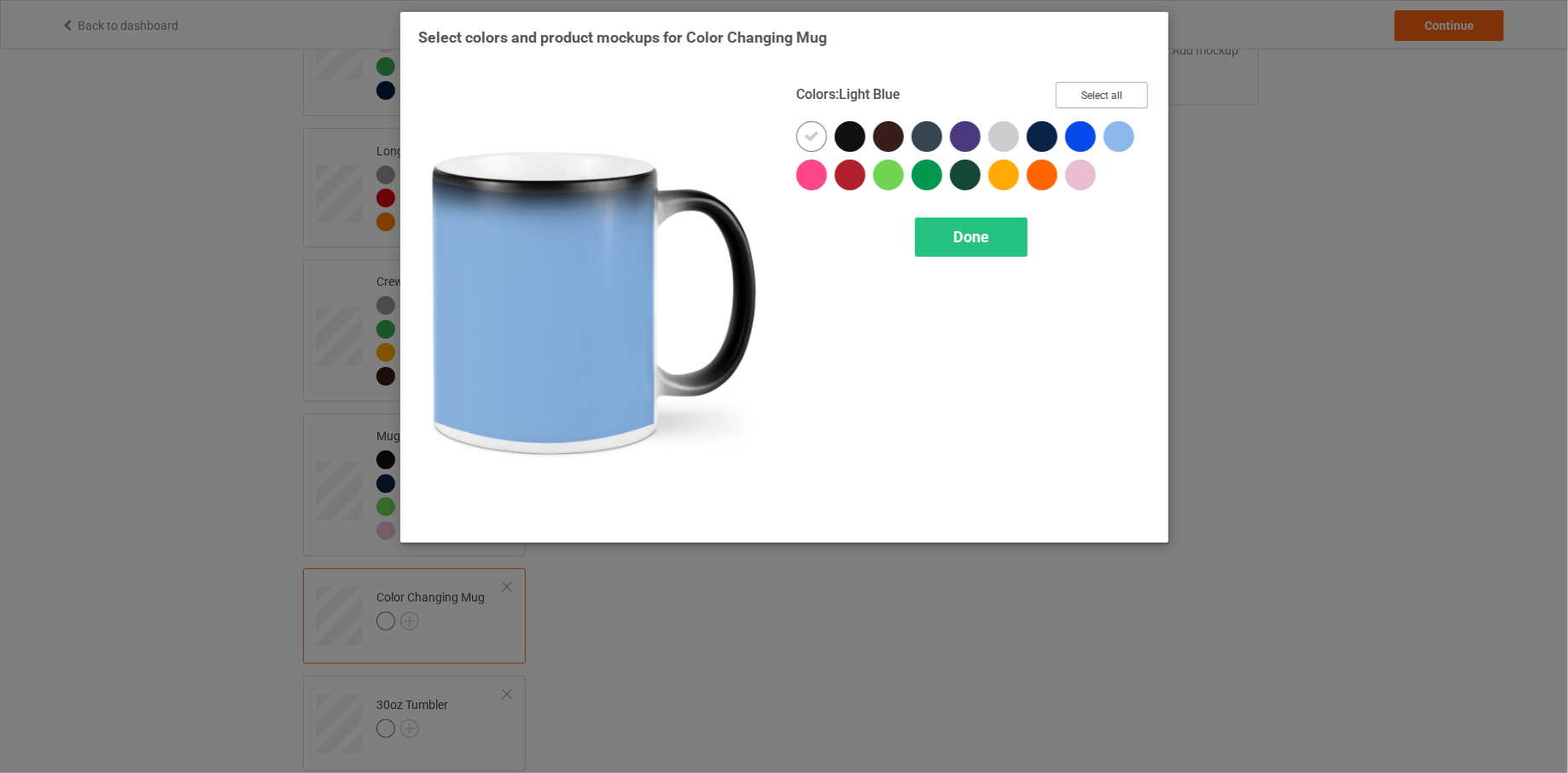
click at [1120, 99] on button "Select all" at bounding box center [1102, 95] width 92 height 26
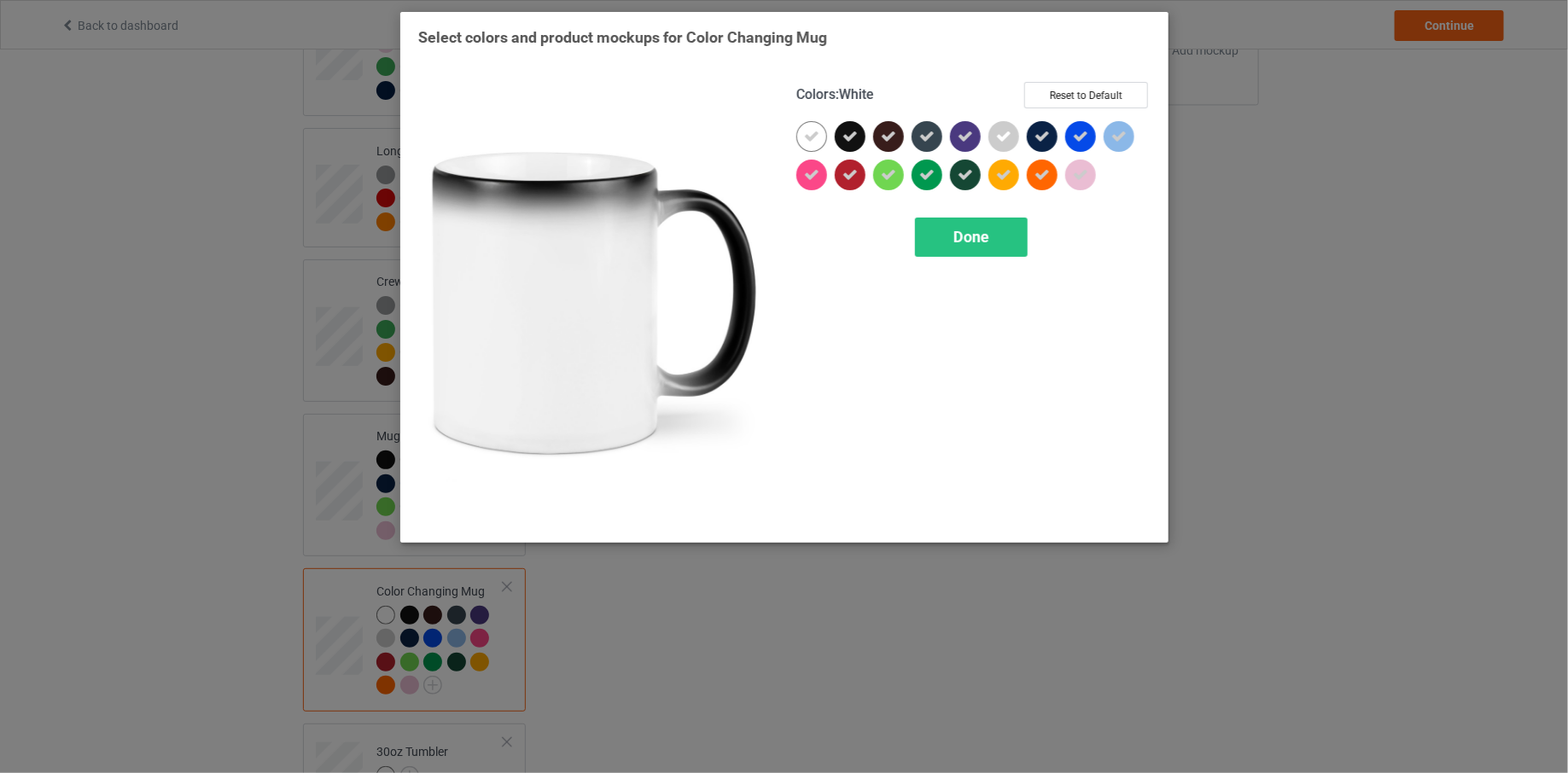
click at [805, 138] on icon at bounding box center [812, 136] width 15 height 15
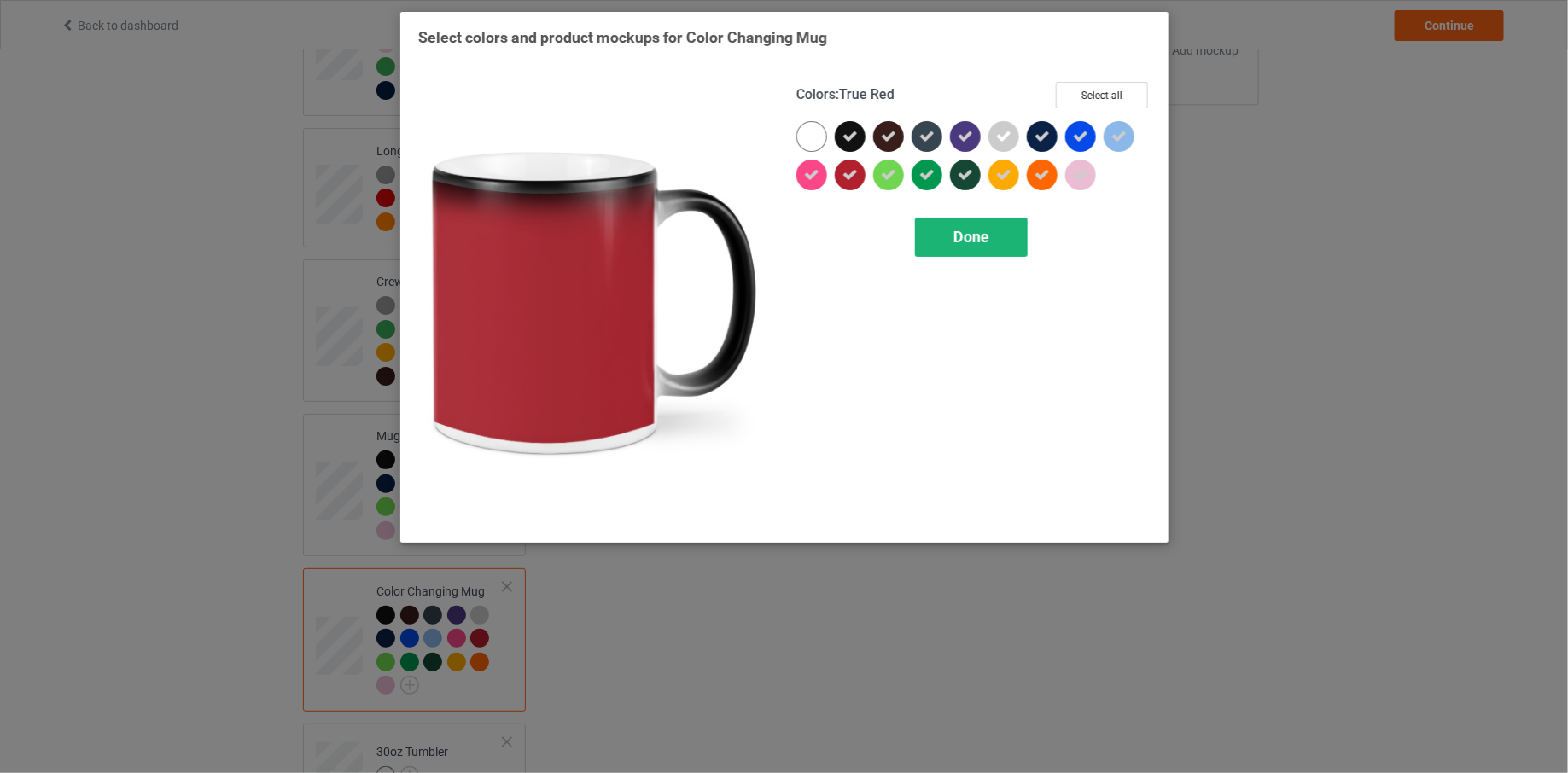
click at [933, 240] on div "Done" at bounding box center [971, 237] width 113 height 39
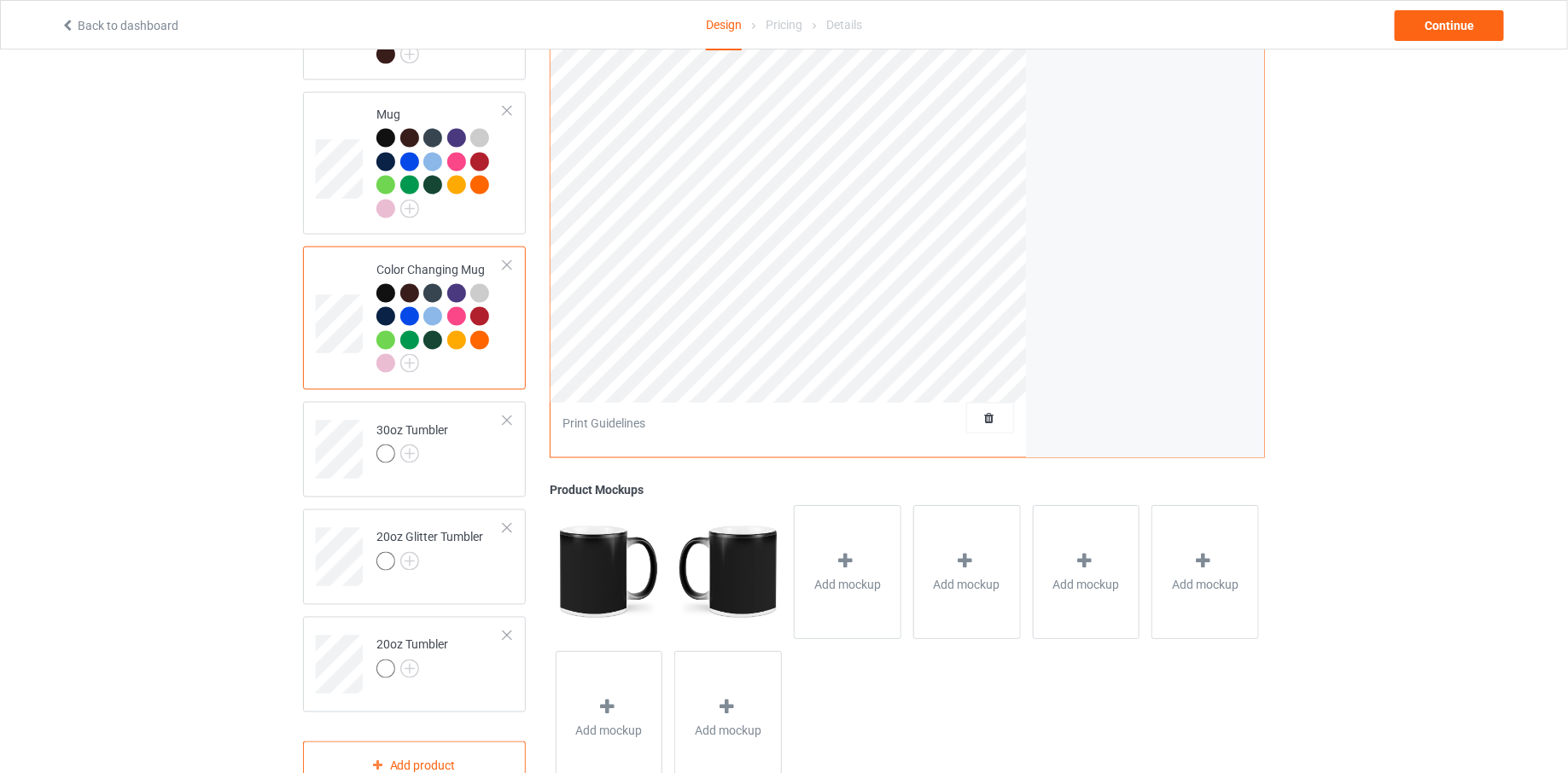
scroll to position [1135, 0]
click at [411, 443] on img at bounding box center [410, 452] width 19 height 19
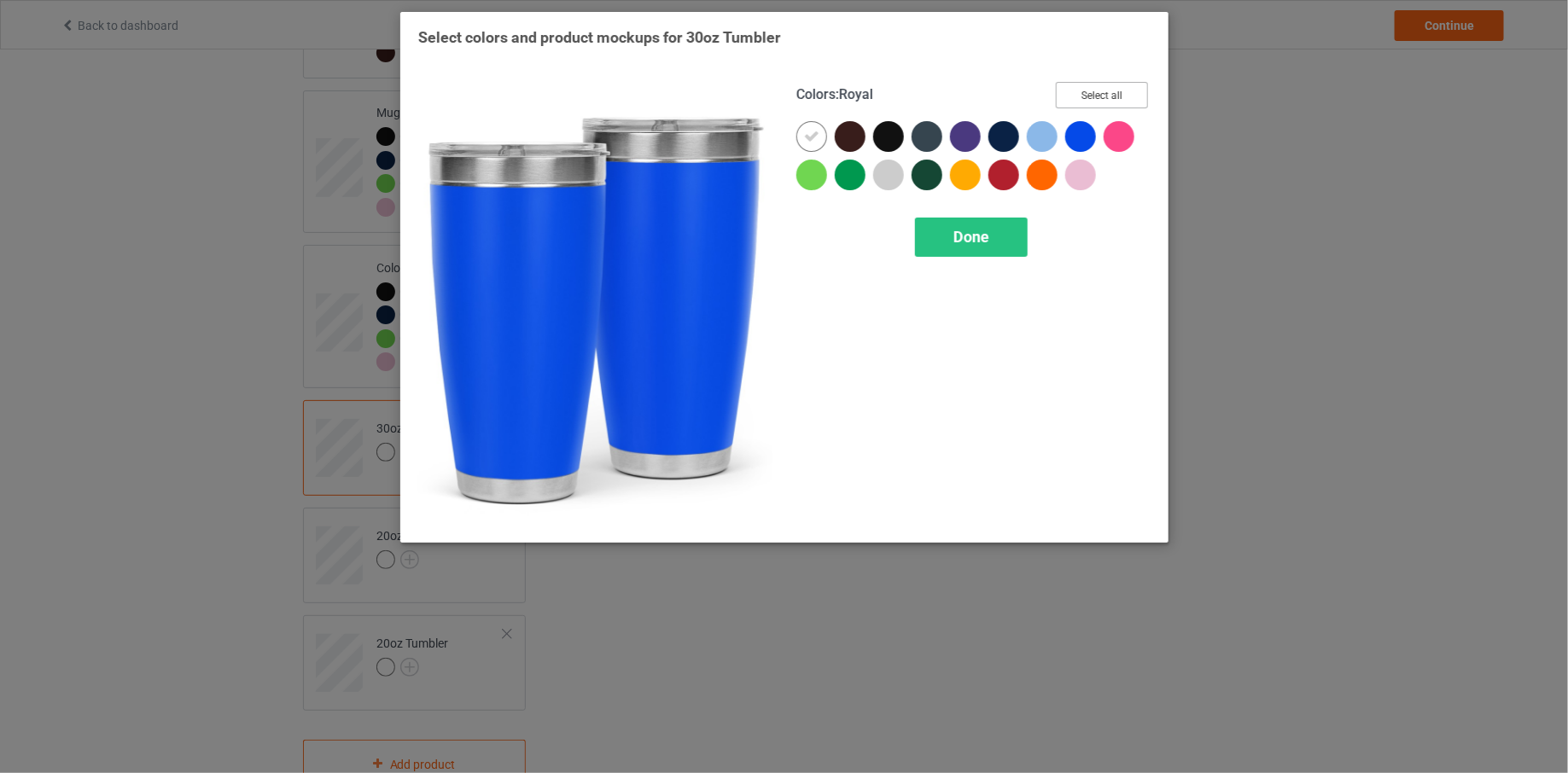
click at [1124, 94] on button "Select all" at bounding box center [1102, 95] width 92 height 26
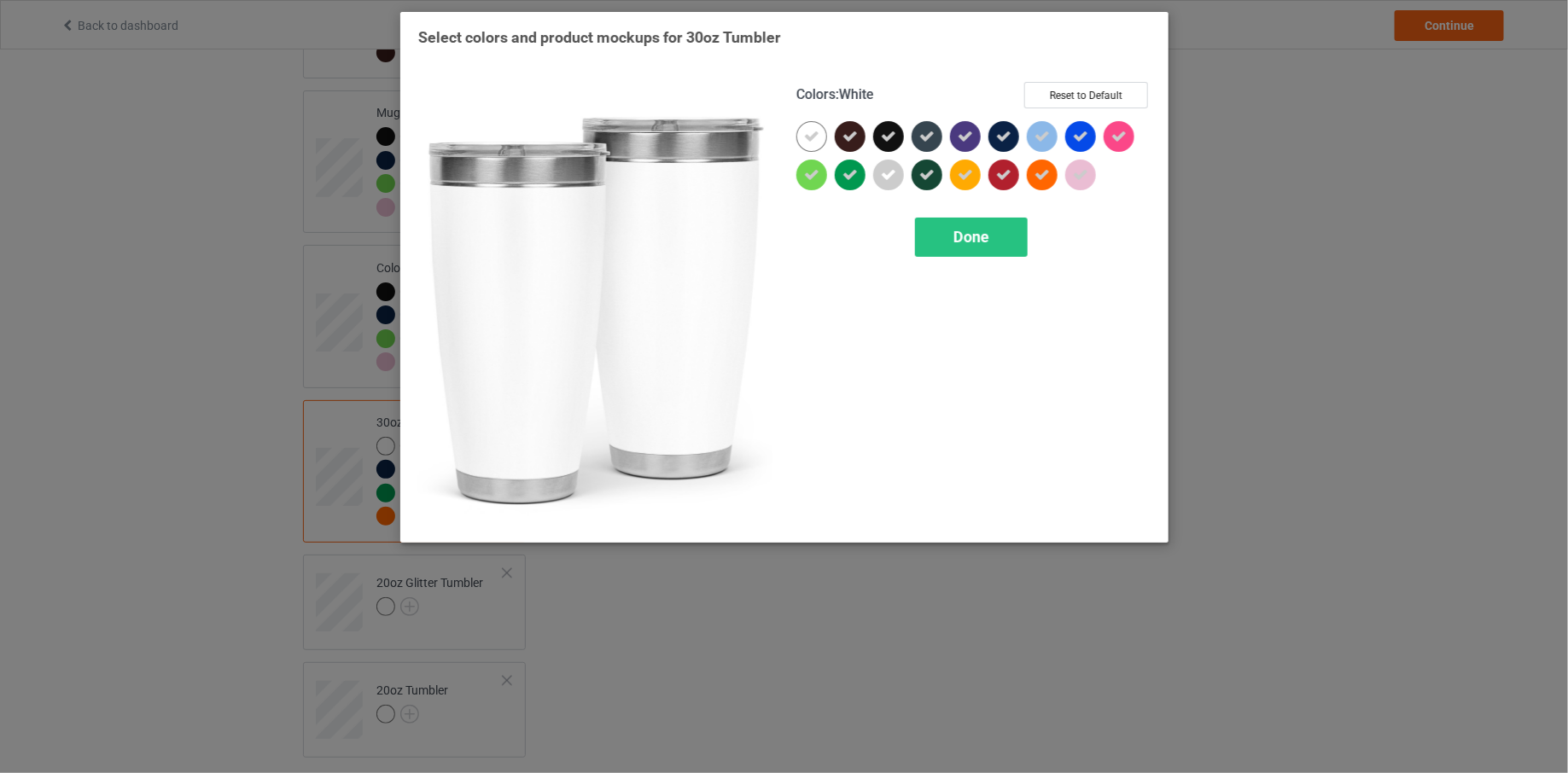
click at [812, 140] on icon at bounding box center [812, 136] width 15 height 15
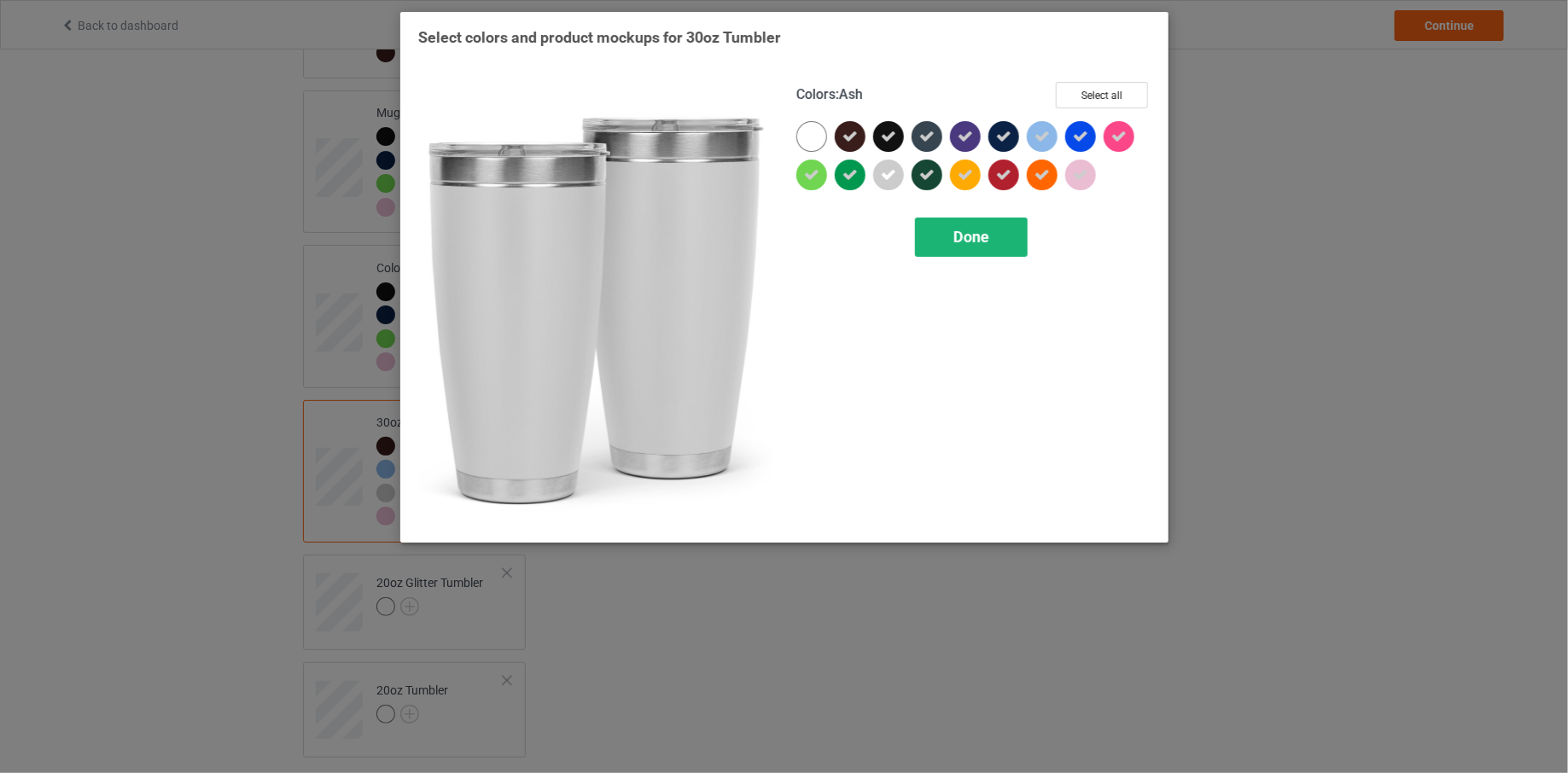
click at [958, 223] on div "Done" at bounding box center [971, 237] width 113 height 39
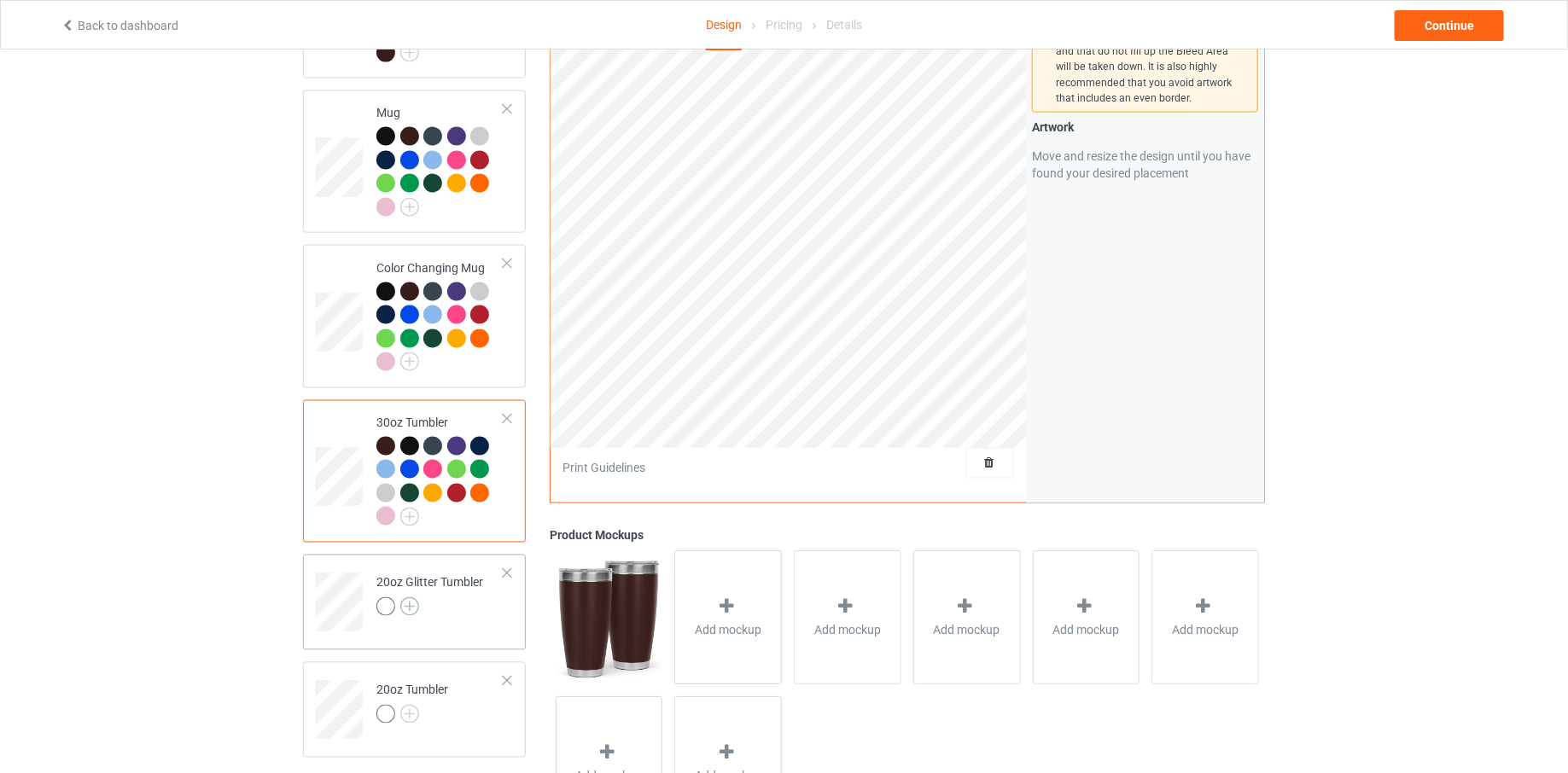
click at [410, 598] on img at bounding box center [410, 607] width 19 height 19
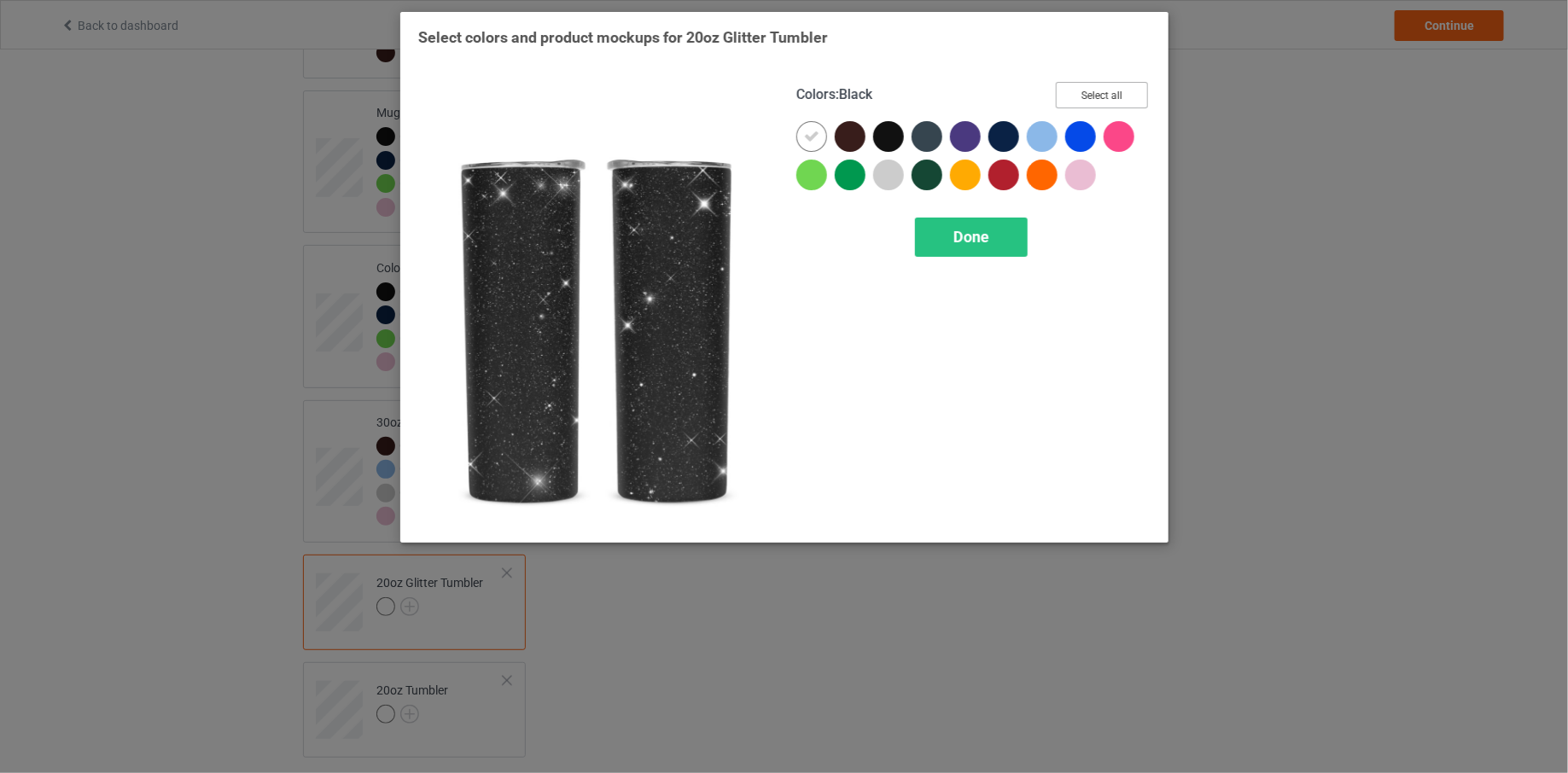
click at [1108, 89] on button "Select all" at bounding box center [1102, 95] width 92 height 26
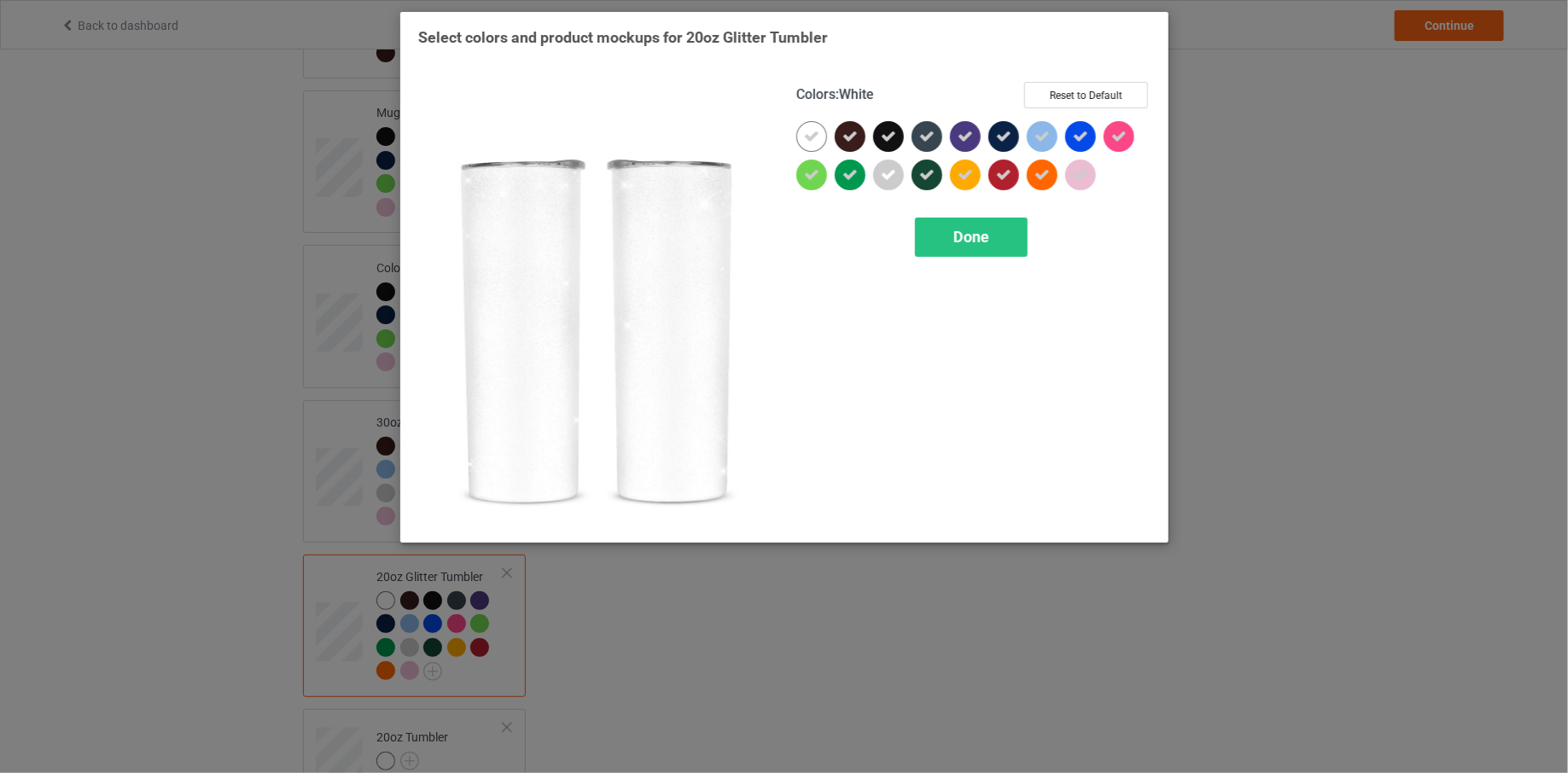
click at [812, 146] on div at bounding box center [812, 136] width 31 height 31
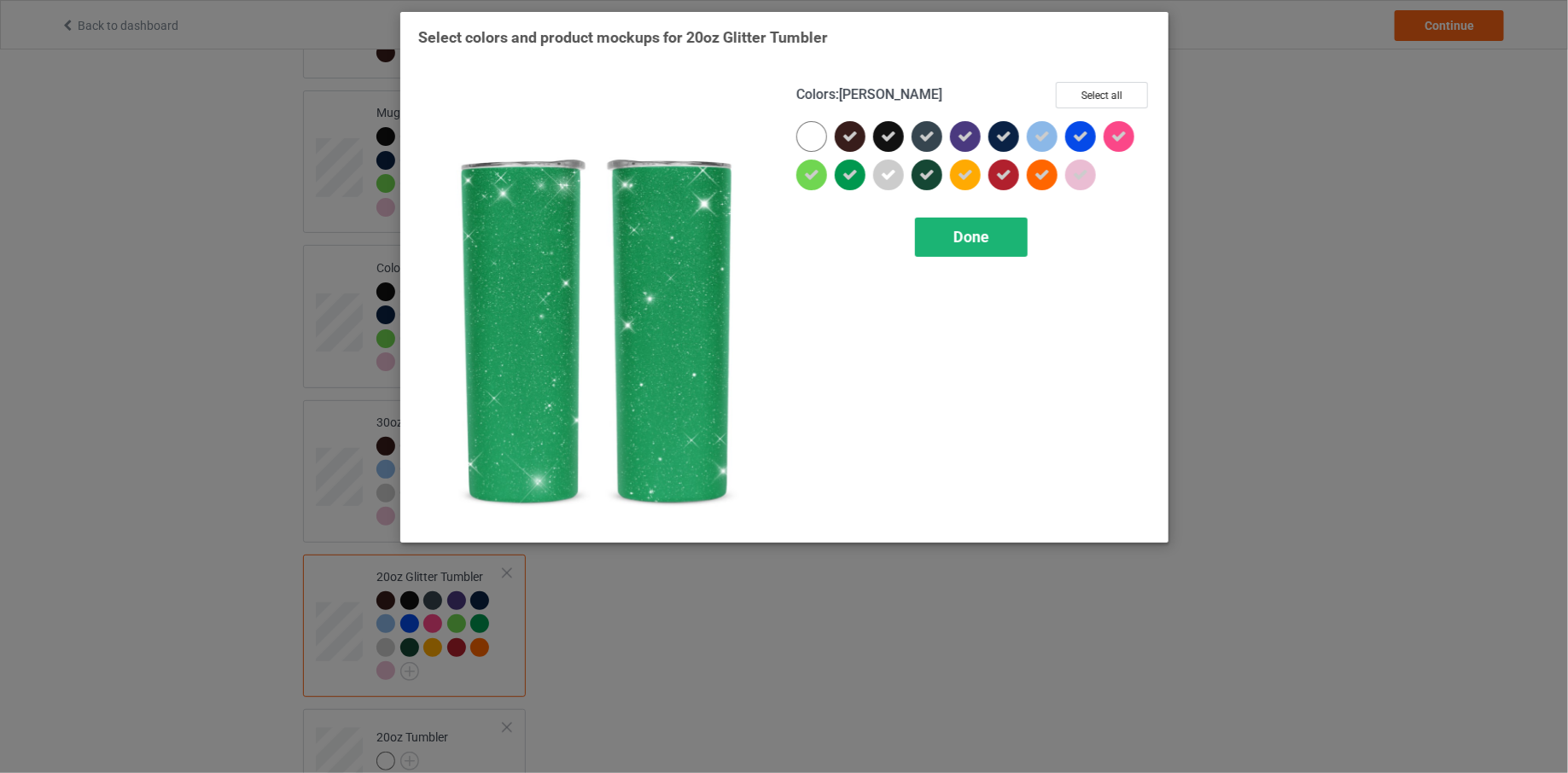
click at [948, 239] on div "Done" at bounding box center [971, 237] width 113 height 39
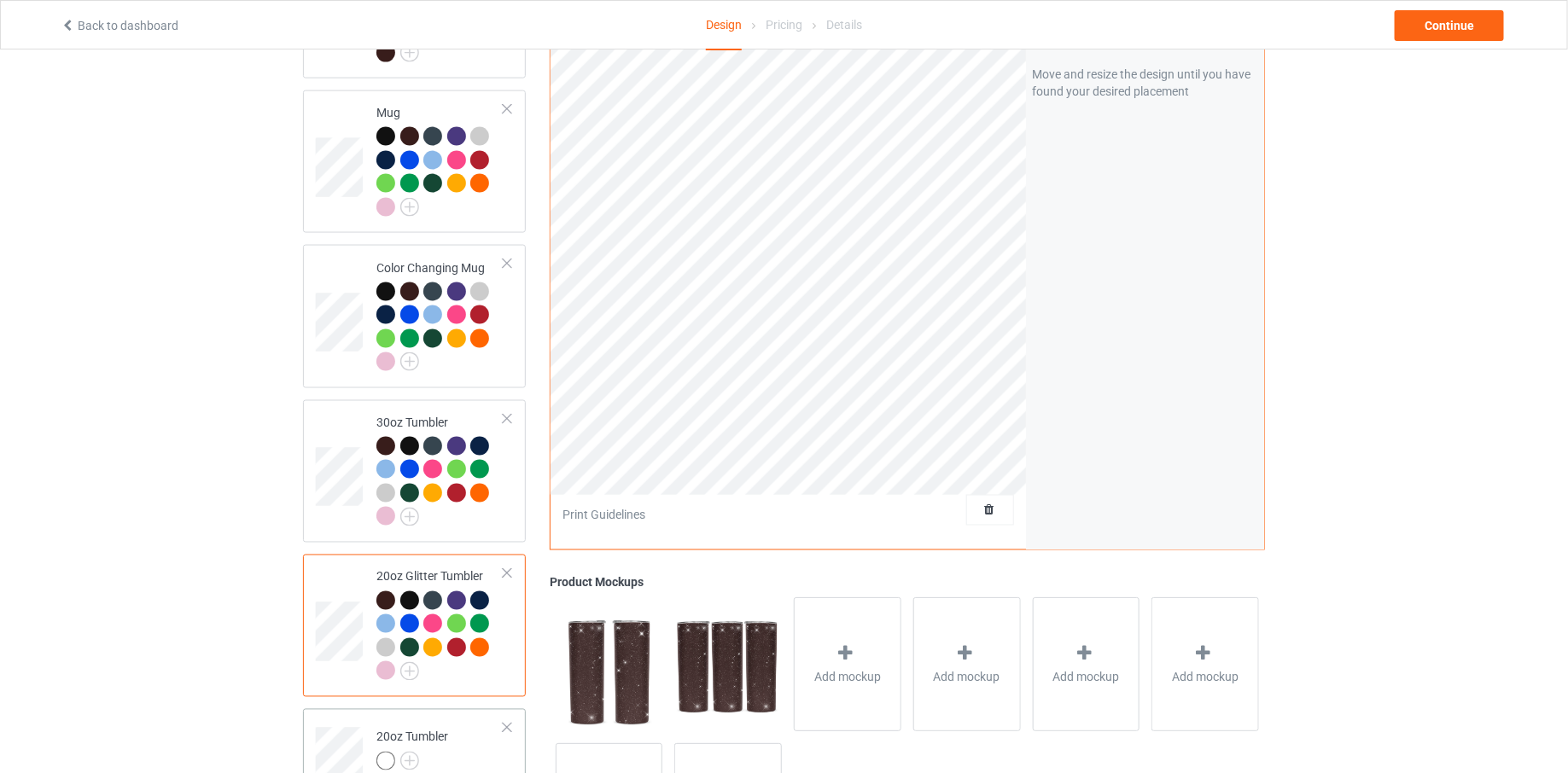
scroll to position [1256, 0]
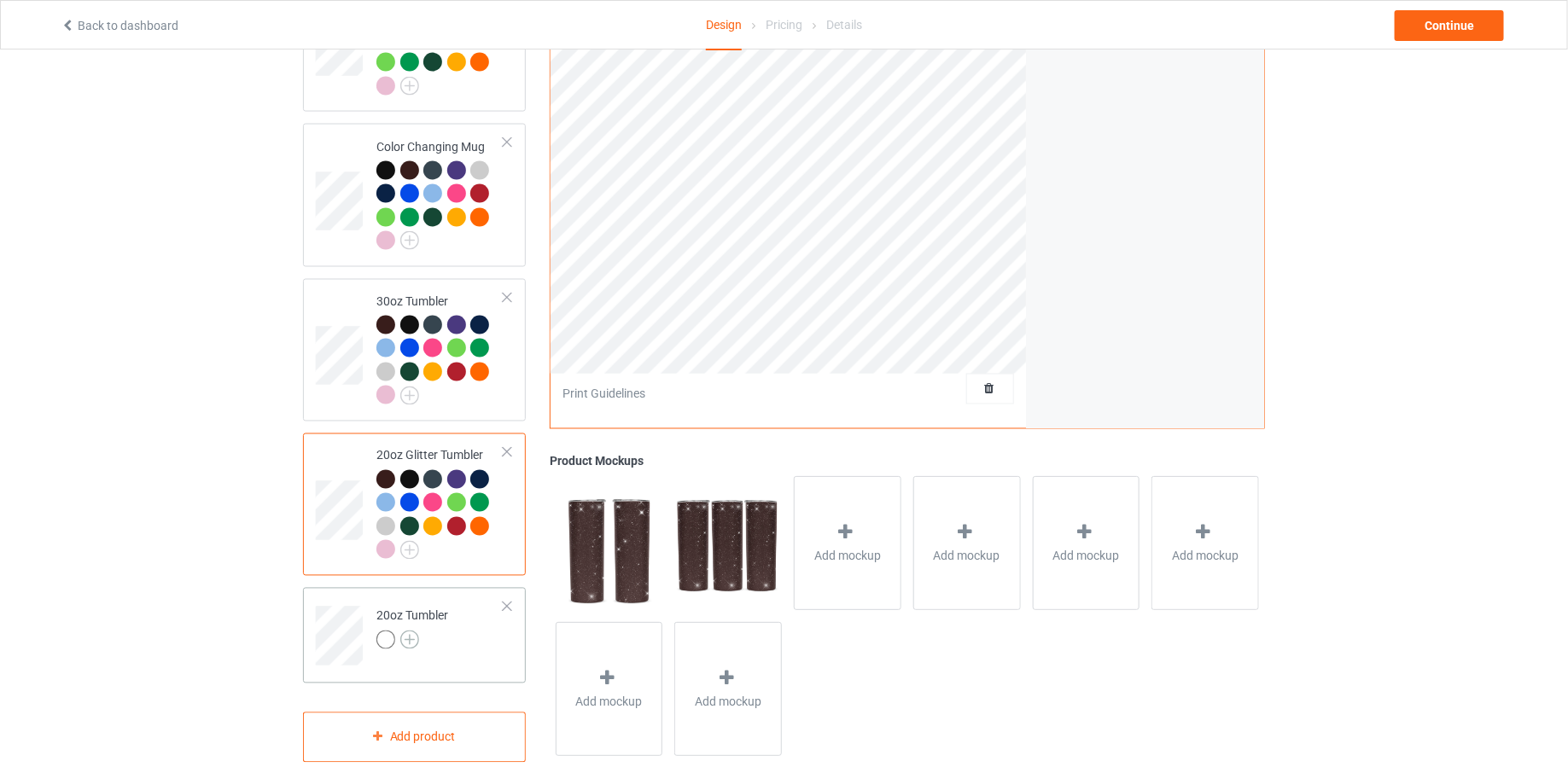
click at [401, 630] on img at bounding box center [410, 640] width 19 height 19
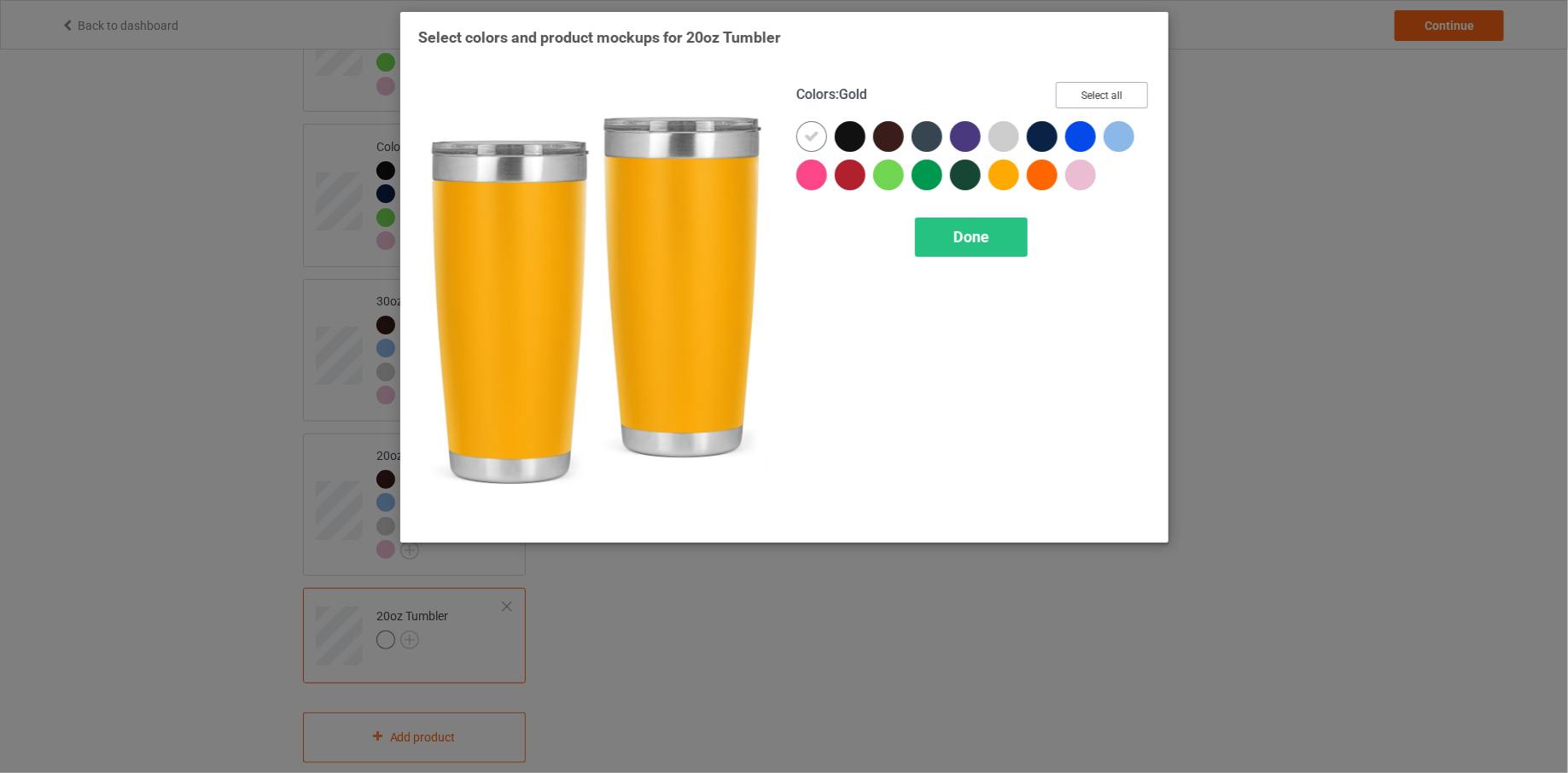
click at [1098, 83] on button "Select all" at bounding box center [1102, 95] width 92 height 26
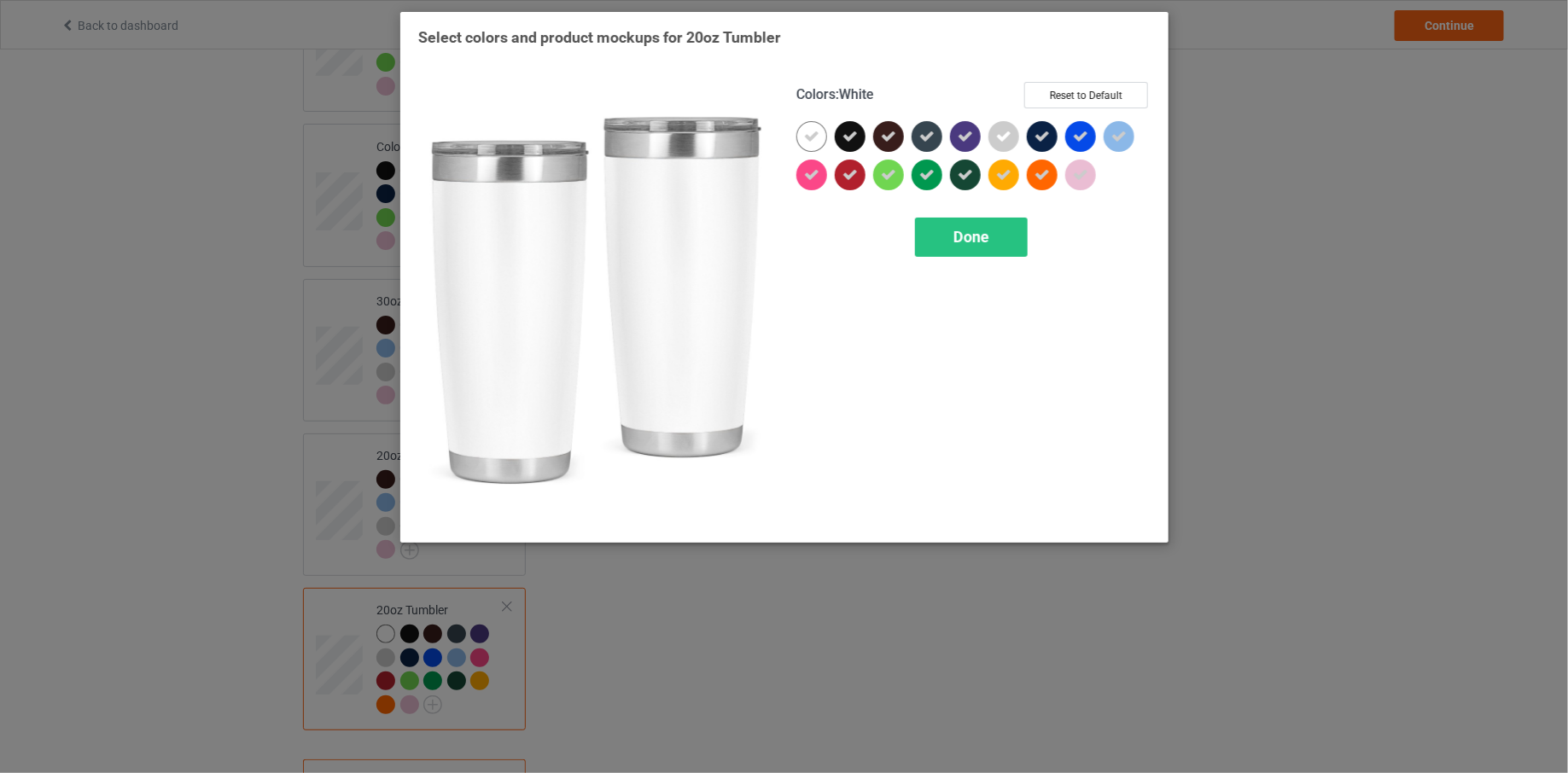
click at [813, 139] on icon at bounding box center [812, 136] width 15 height 15
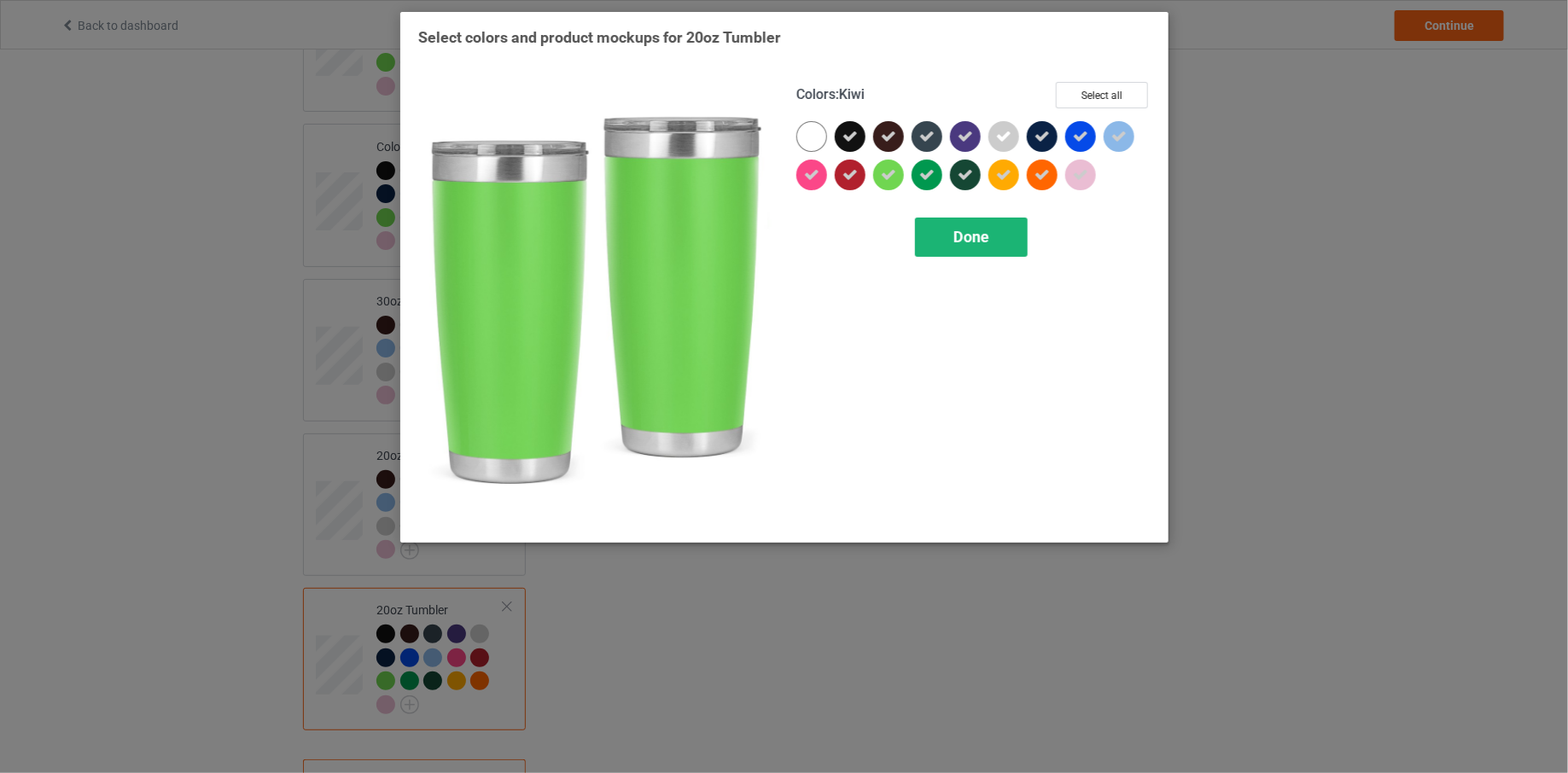
click at [966, 246] on div "Done" at bounding box center [971, 237] width 113 height 39
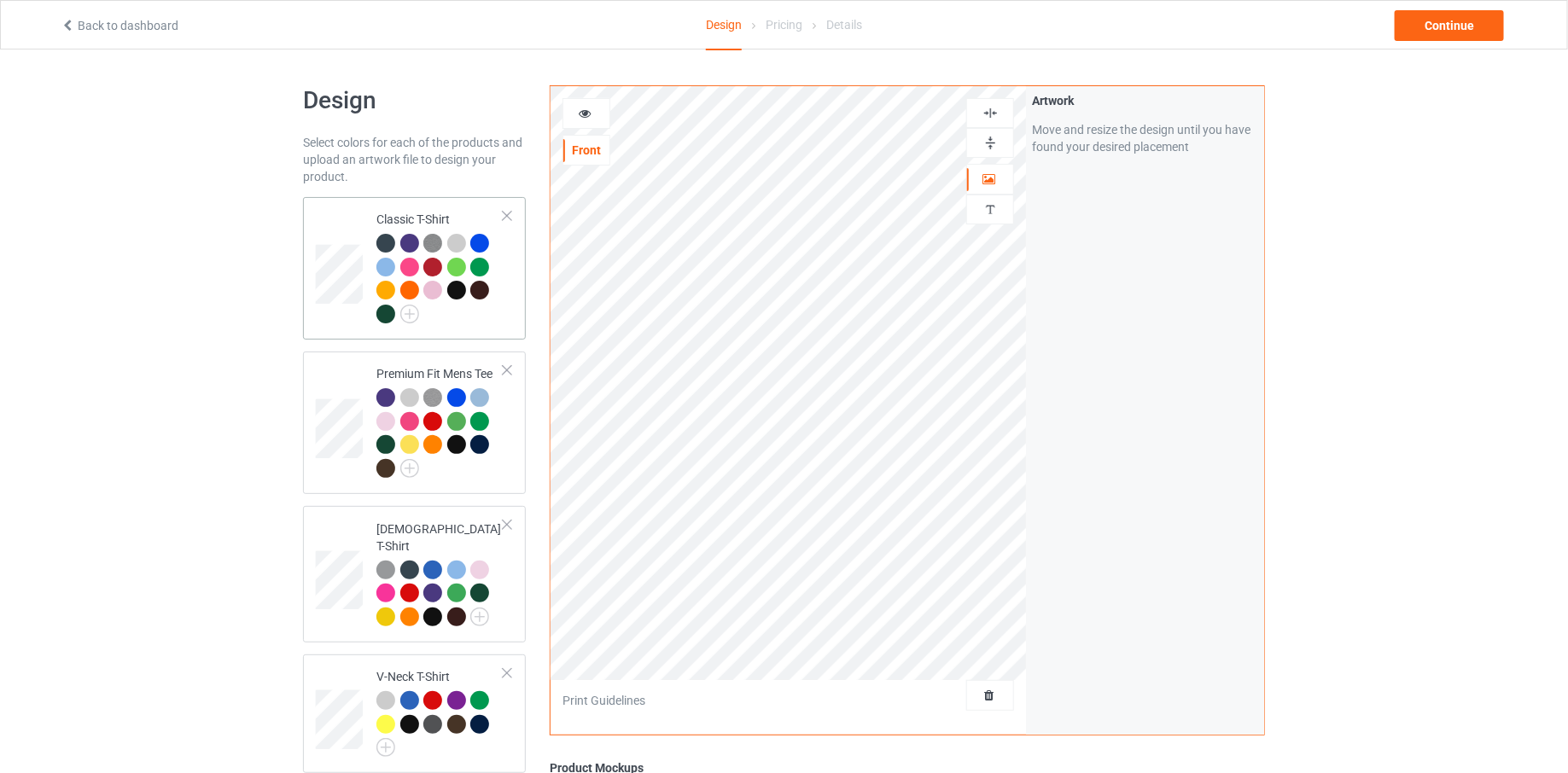
click at [344, 217] on td at bounding box center [342, 267] width 52 height 129
click at [434, 236] on img at bounding box center [433, 243] width 19 height 19
click at [1455, 5] on div "Back to dashboard Design Pricing Details Continue" at bounding box center [784, 24] width 1470 height 48
click at [1448, 32] on div "Continue" at bounding box center [1449, 25] width 109 height 31
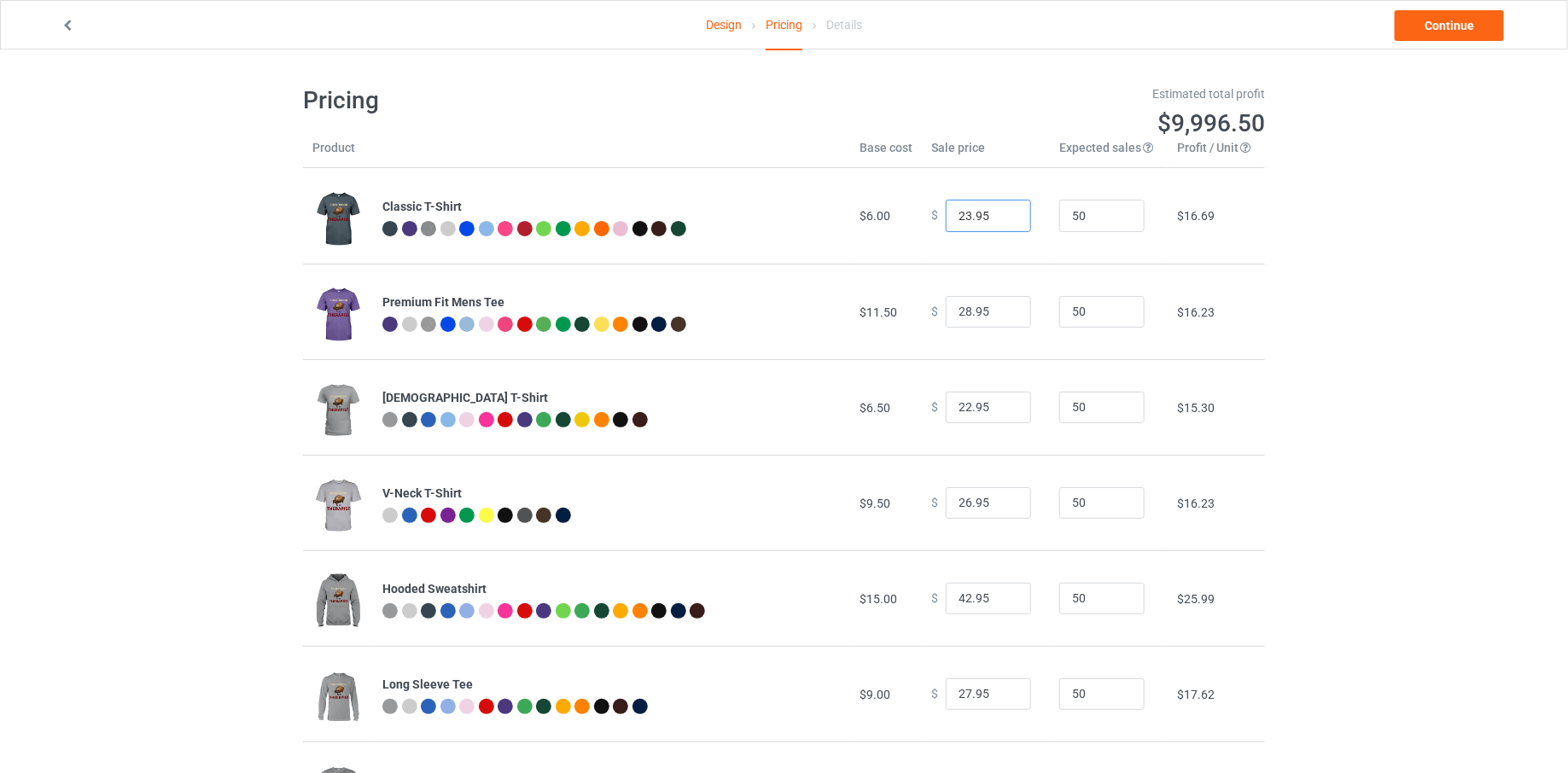
click at [1003, 212] on input "23.95" at bounding box center [988, 216] width 85 height 33
type input "24.95"
click at [1003, 212] on input "24.95" at bounding box center [988, 216] width 85 height 33
type input "29.95"
click at [1003, 307] on input "29.95" at bounding box center [988, 312] width 85 height 33
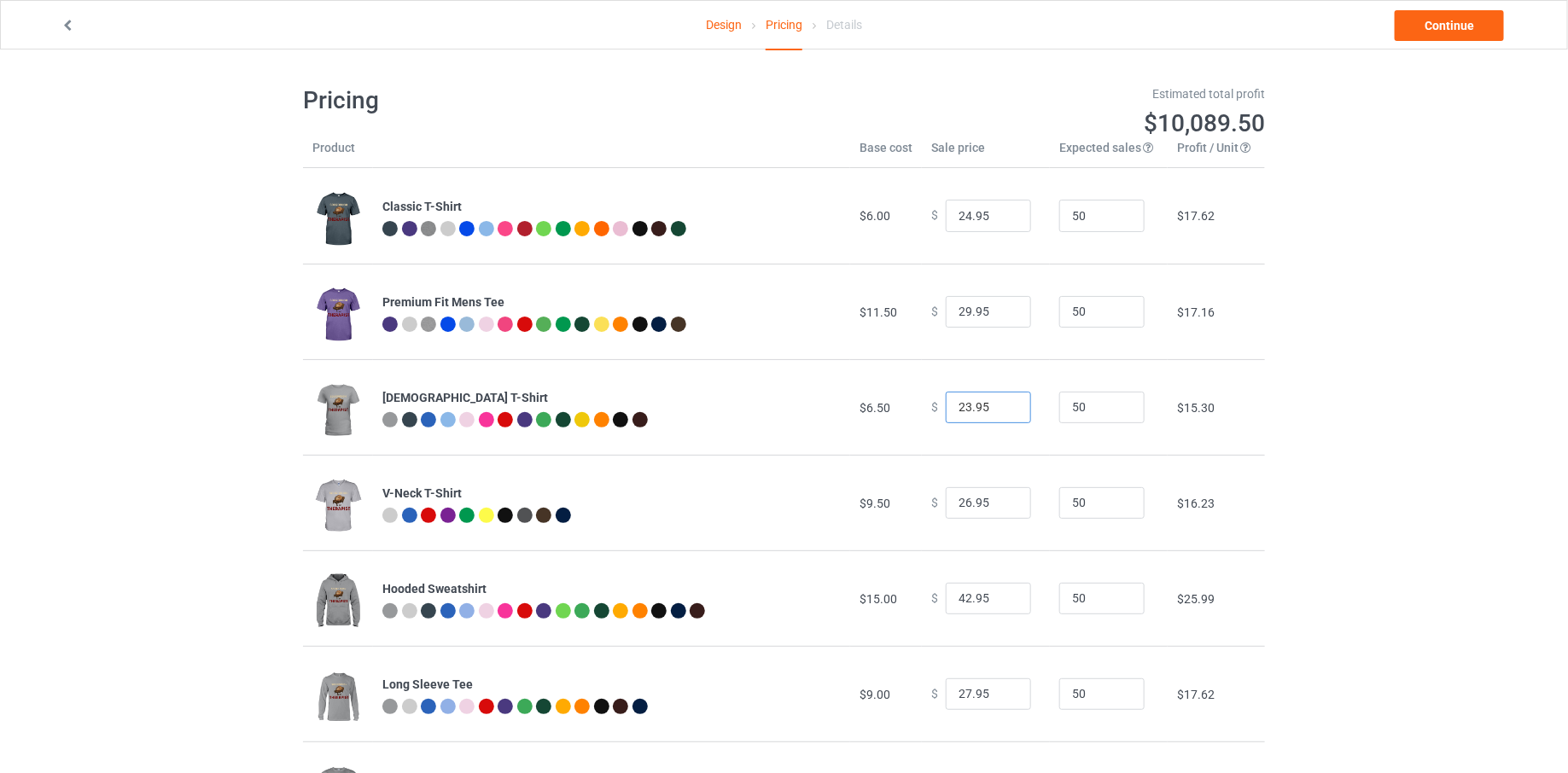
click at [1004, 402] on input "23.95" at bounding box center [988, 408] width 85 height 33
click at [1004, 402] on input "24.95" at bounding box center [988, 408] width 85 height 33
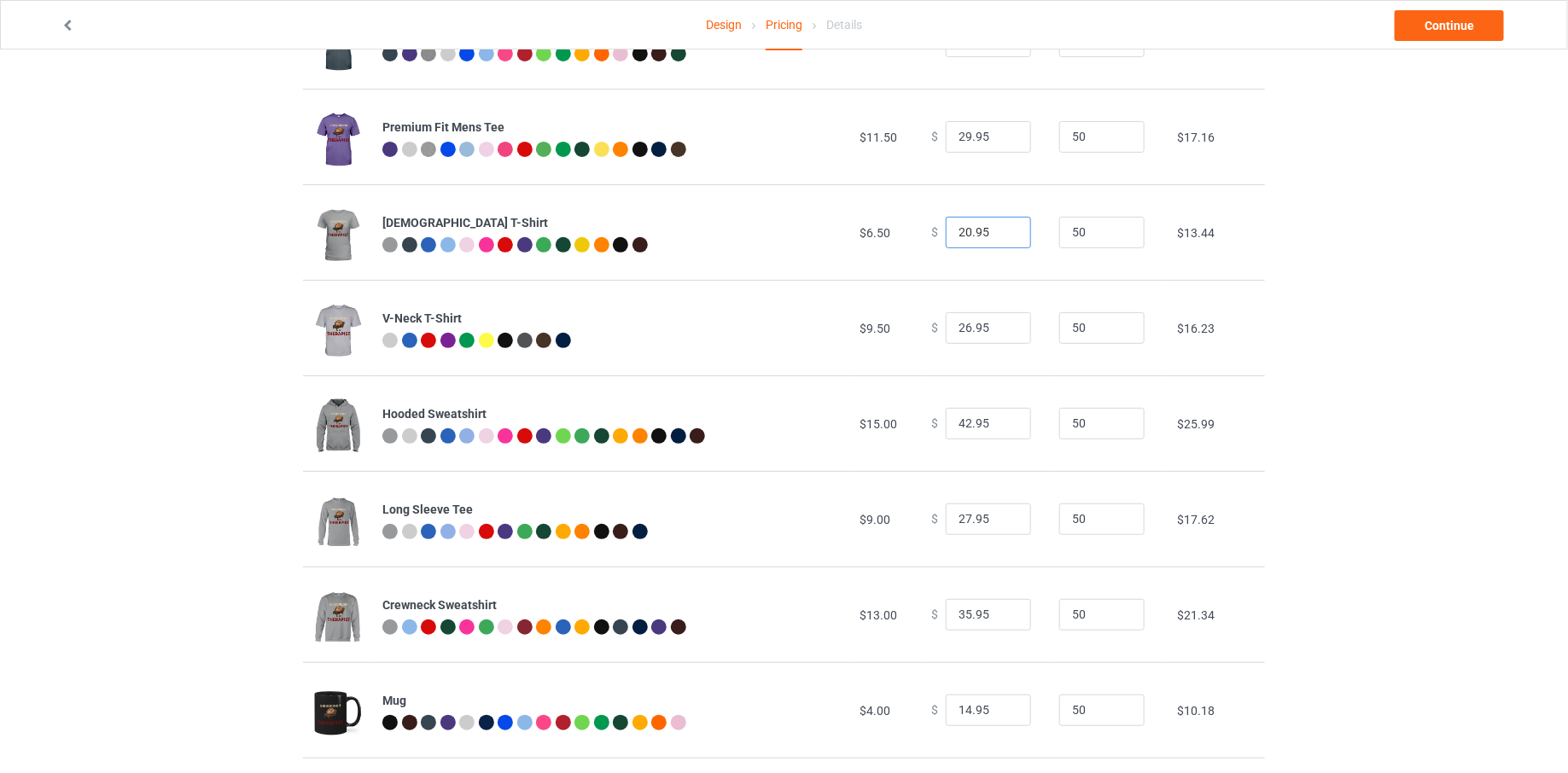
scroll to position [189, 0]
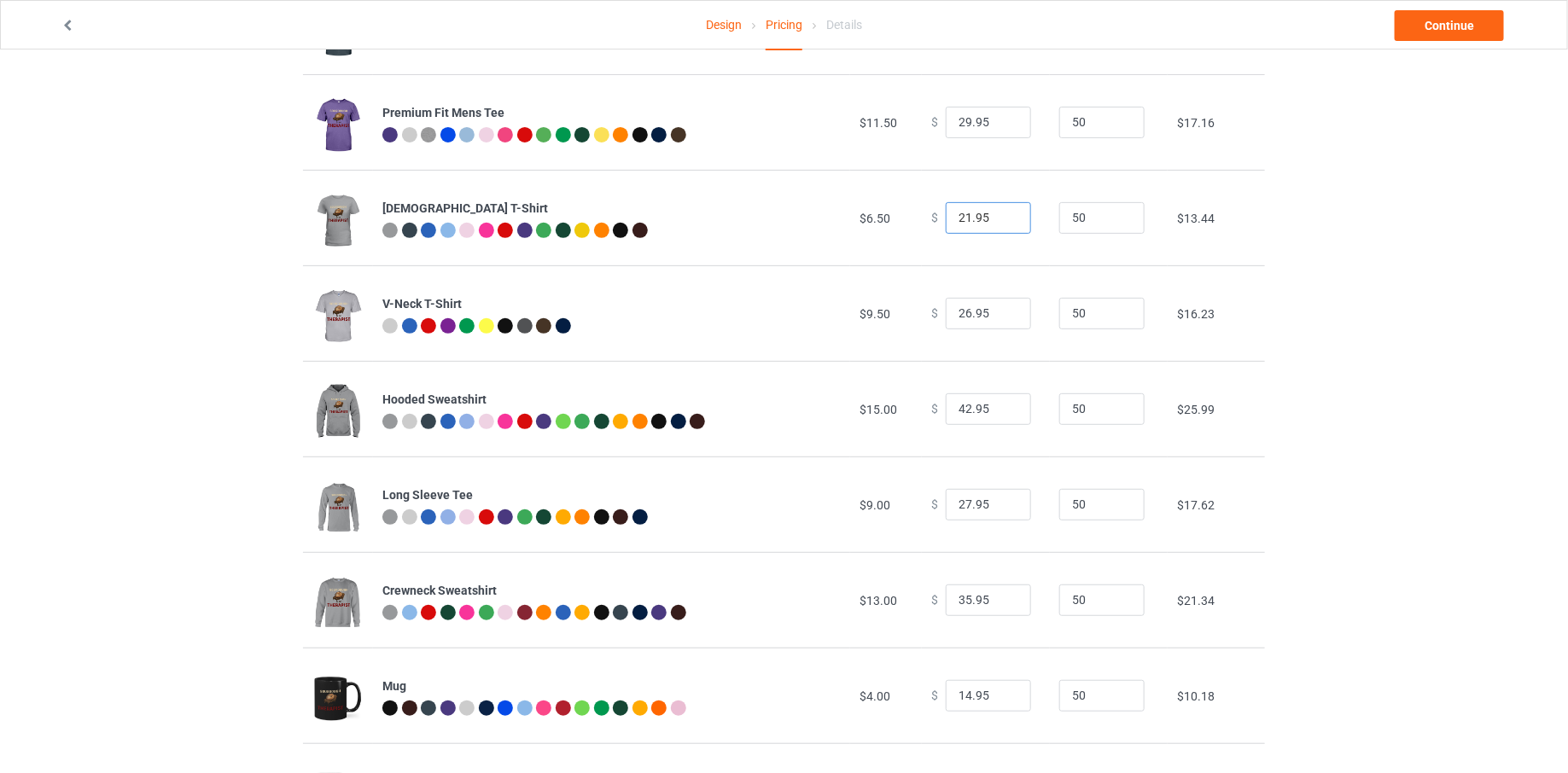
click at [999, 216] on input "21.95" at bounding box center [988, 219] width 85 height 33
click at [999, 216] on input "22.95" at bounding box center [988, 219] width 85 height 33
click at [999, 216] on input "23.95" at bounding box center [988, 219] width 85 height 33
type input "24.95"
click at [999, 216] on input "24.95" at bounding box center [988, 219] width 85 height 33
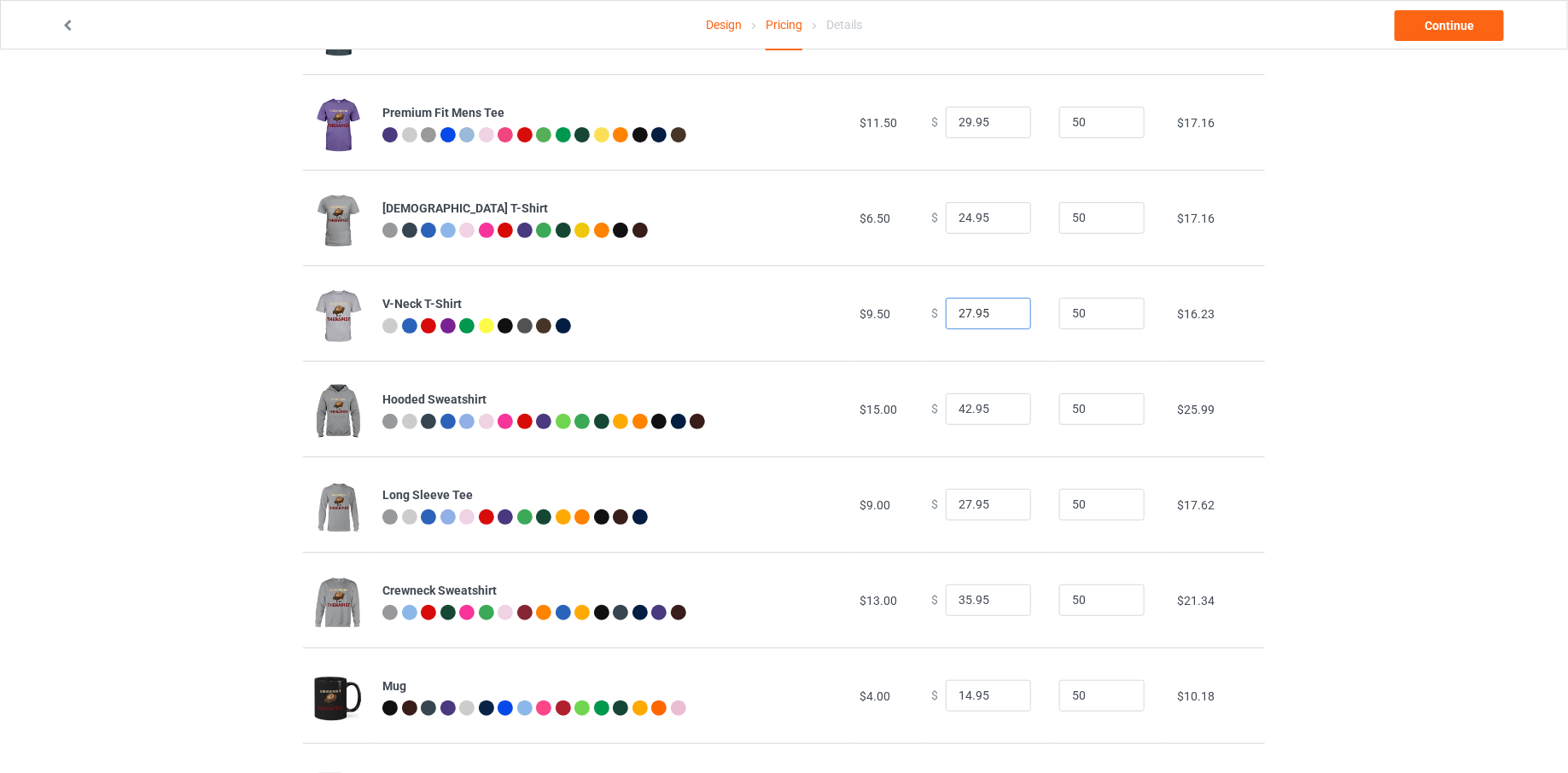
type input "27.95"
click at [1002, 310] on input "27.95" at bounding box center [988, 313] width 85 height 33
click at [1005, 413] on input "41.95" at bounding box center [988, 409] width 85 height 33
click at [1005, 413] on input "40.95" at bounding box center [988, 409] width 85 height 33
click at [1005, 413] on input "39.95" at bounding box center [988, 409] width 85 height 33
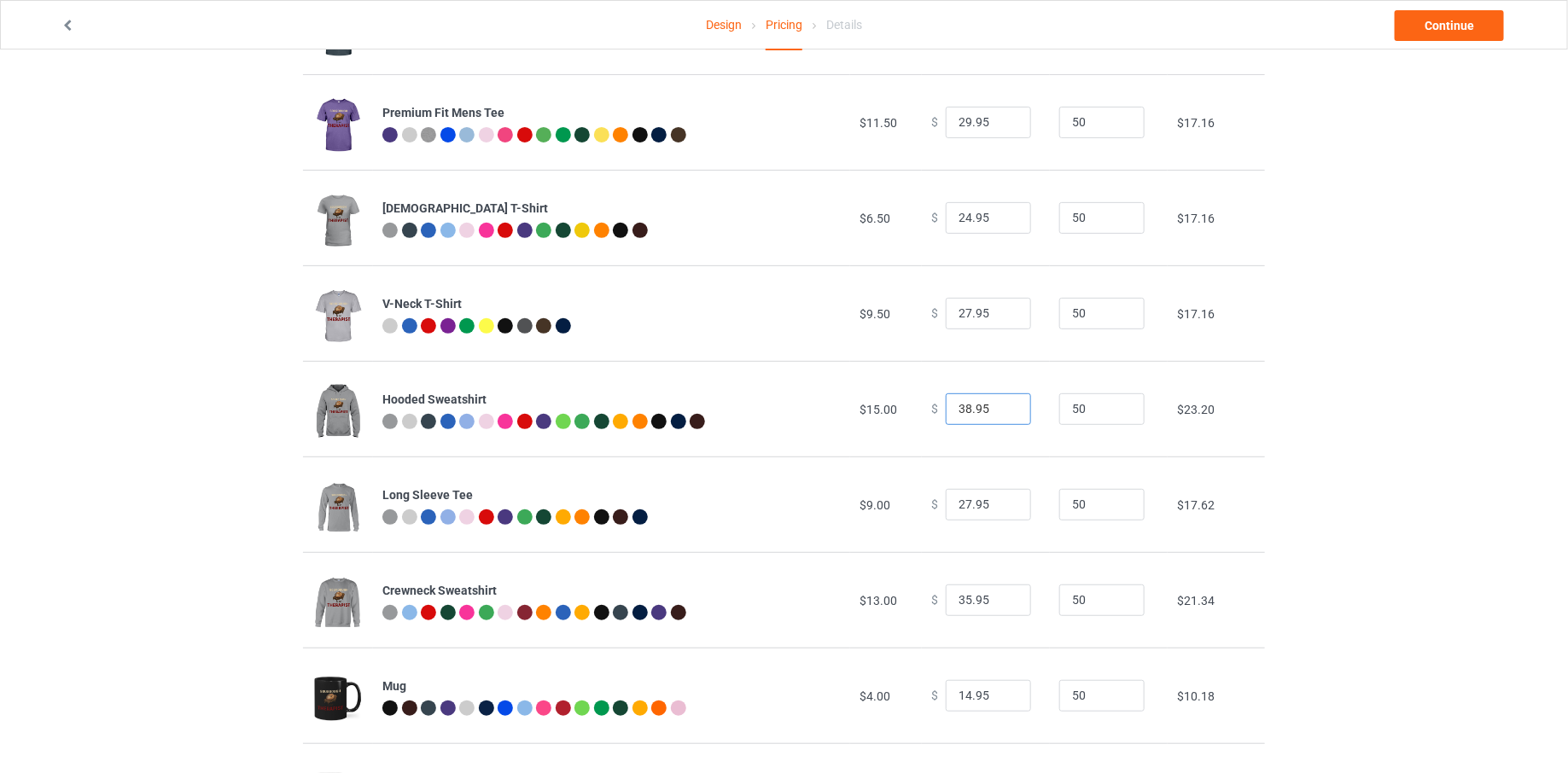
click at [1004, 413] on input "38.95" at bounding box center [988, 409] width 85 height 33
click at [1004, 413] on input "37.95" at bounding box center [988, 409] width 85 height 33
click at [1004, 413] on input "36.95" at bounding box center [988, 409] width 85 height 33
click at [1004, 413] on input "35.95" at bounding box center [988, 409] width 85 height 33
type input "34.95"
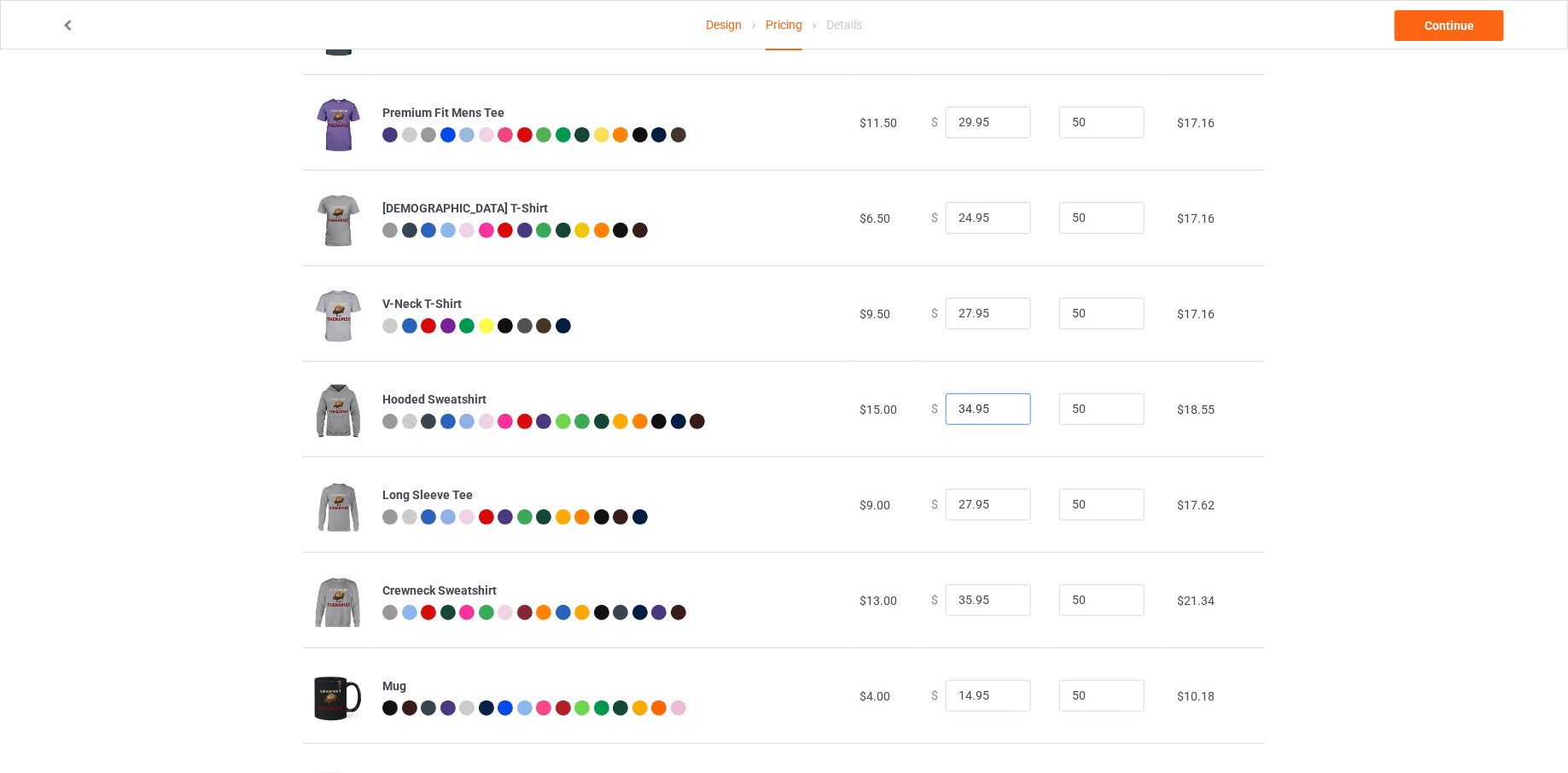
click at [1003, 413] on input "34.95" at bounding box center [988, 409] width 85 height 33
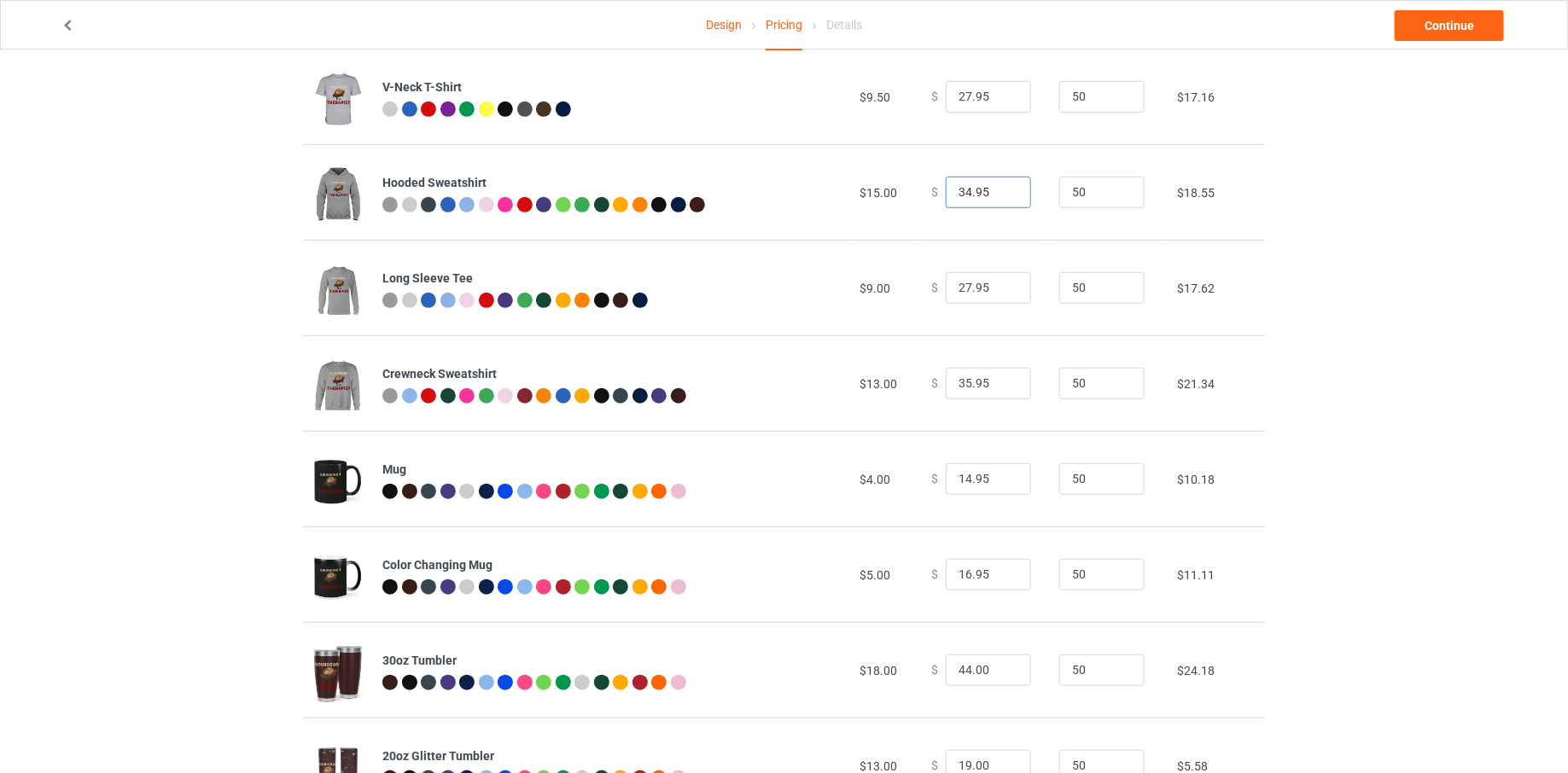
scroll to position [440, 0]
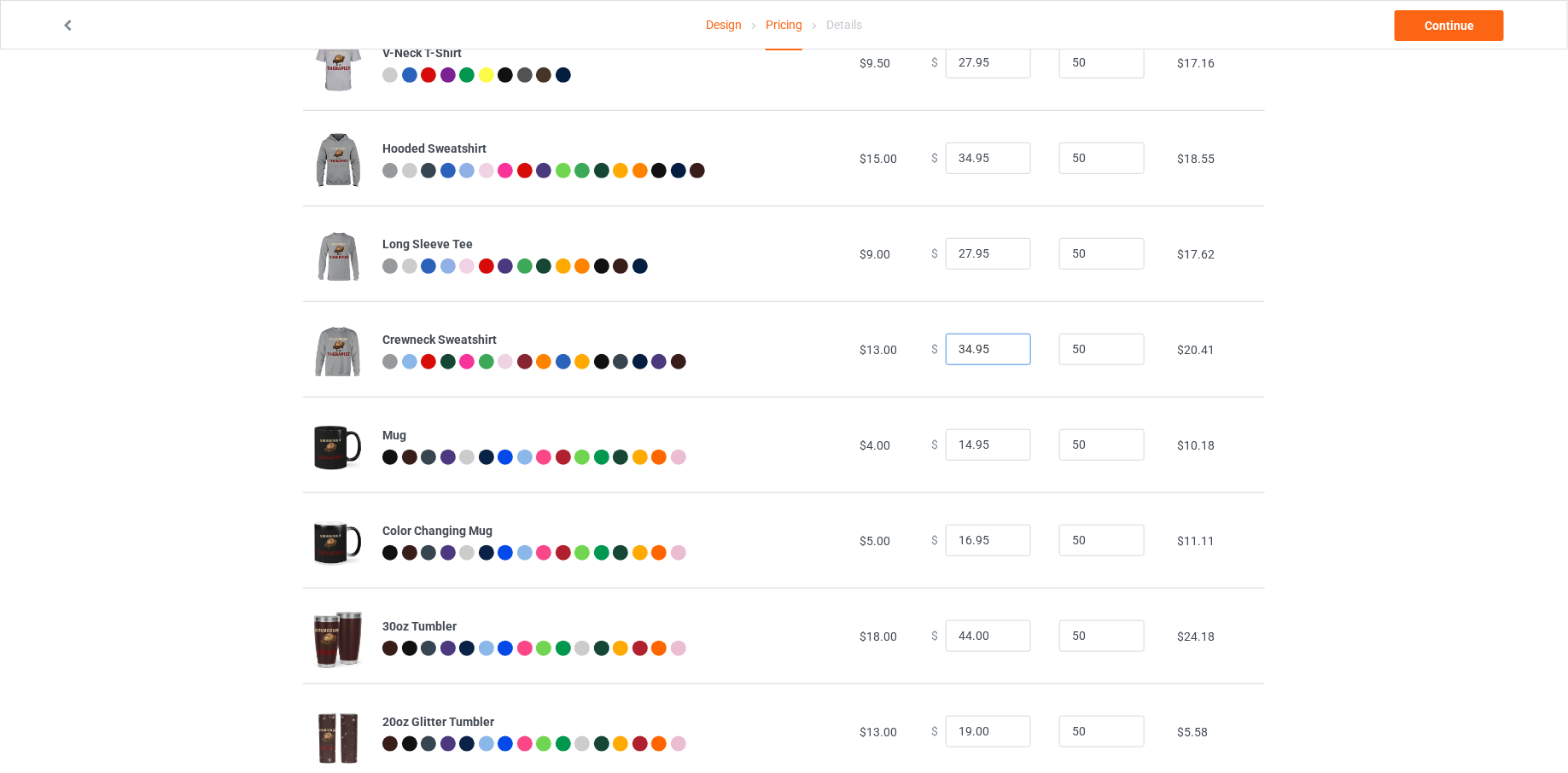
click at [1005, 354] on input "34.95" at bounding box center [988, 350] width 85 height 33
click at [1005, 354] on input "33.95" at bounding box center [988, 350] width 85 height 33
click at [1005, 354] on input "32.95" at bounding box center [988, 350] width 85 height 33
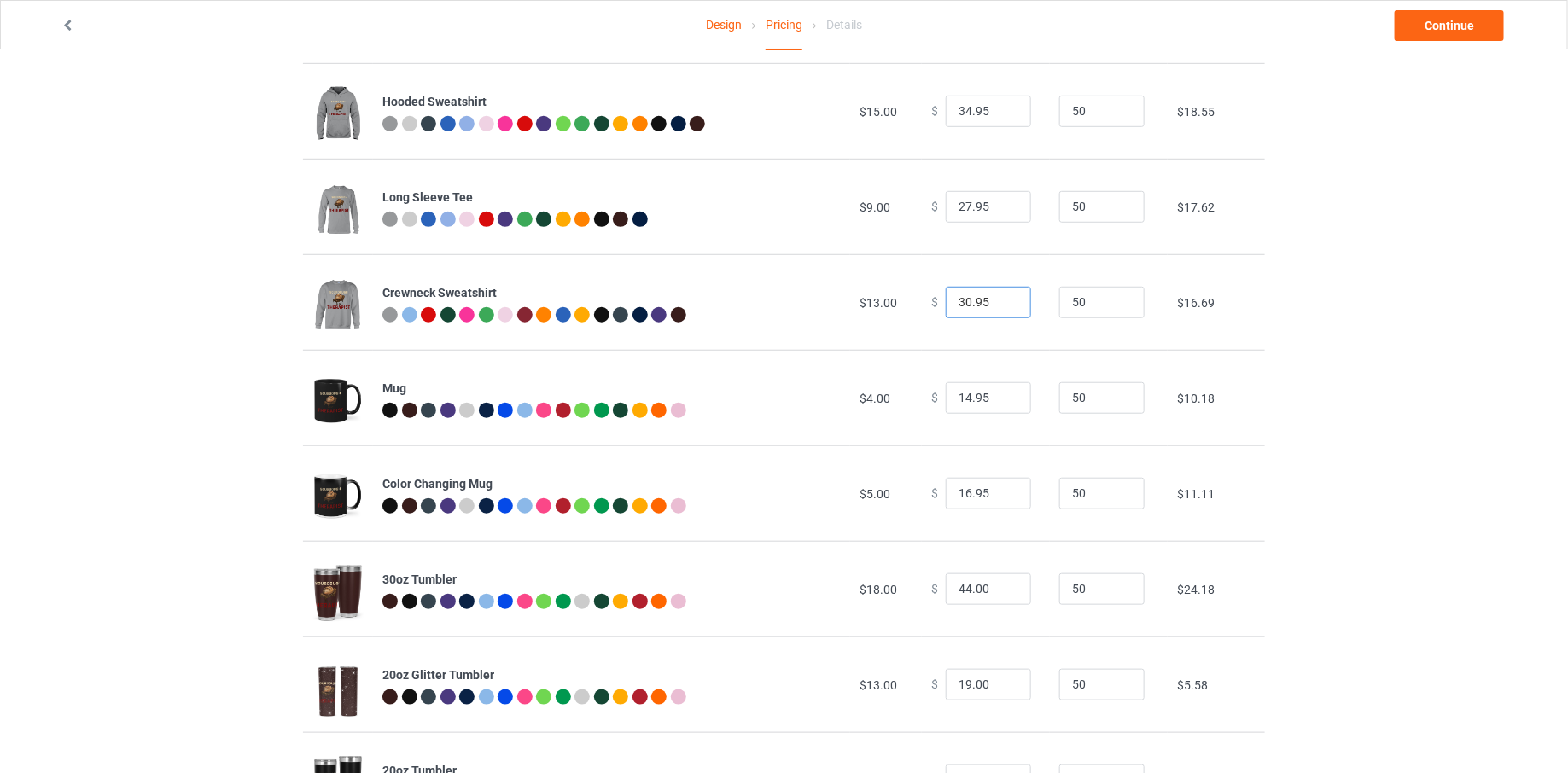
scroll to position [577, 0]
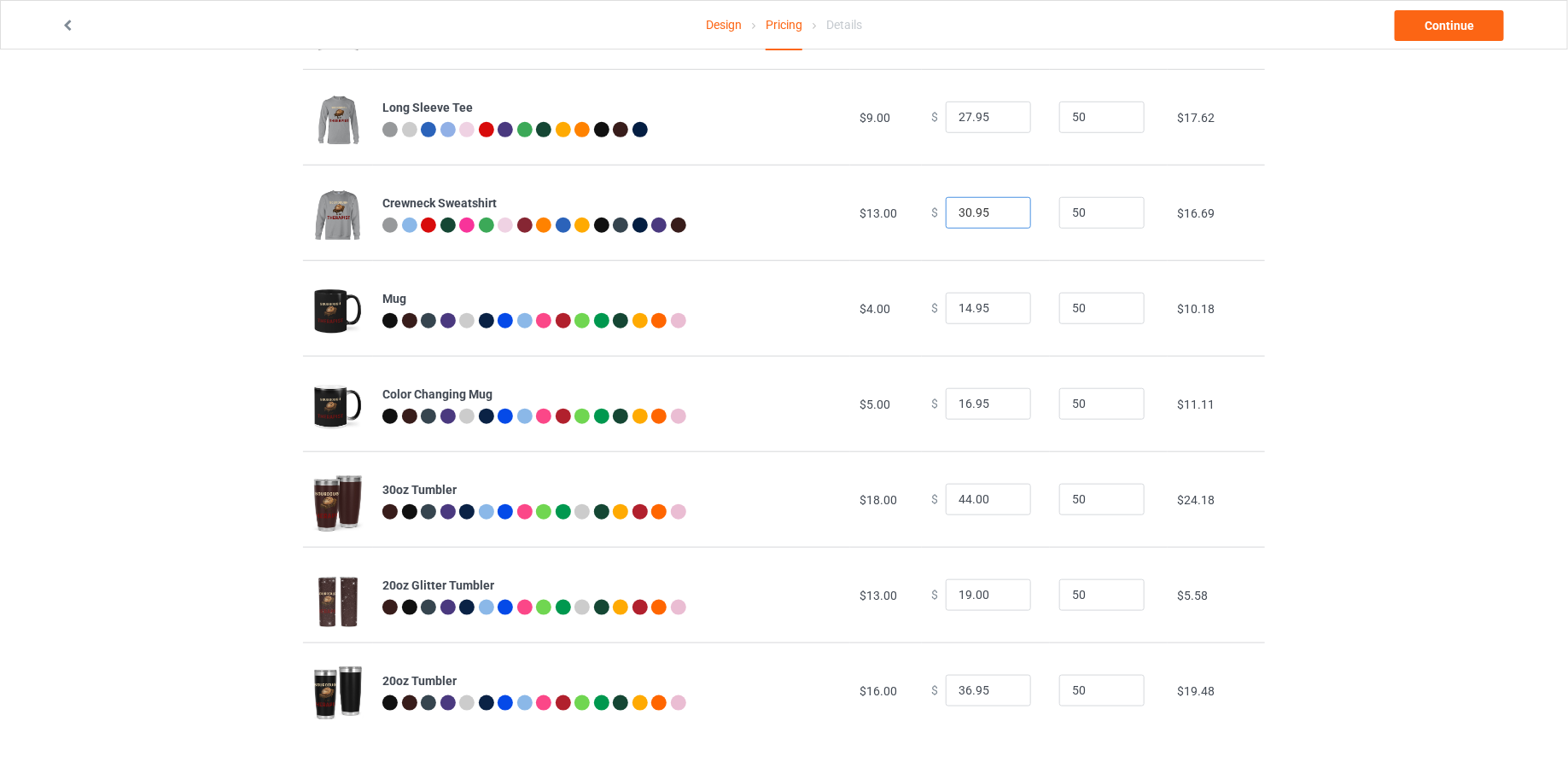
type input "30.95"
click at [1005, 303] on input "15.95" at bounding box center [988, 309] width 85 height 33
click at [1005, 303] on input "16.95" at bounding box center [988, 309] width 85 height 33
click at [1005, 303] on input "17.95" at bounding box center [988, 309] width 85 height 33
click at [1005, 303] on input "18.95" at bounding box center [988, 309] width 85 height 33
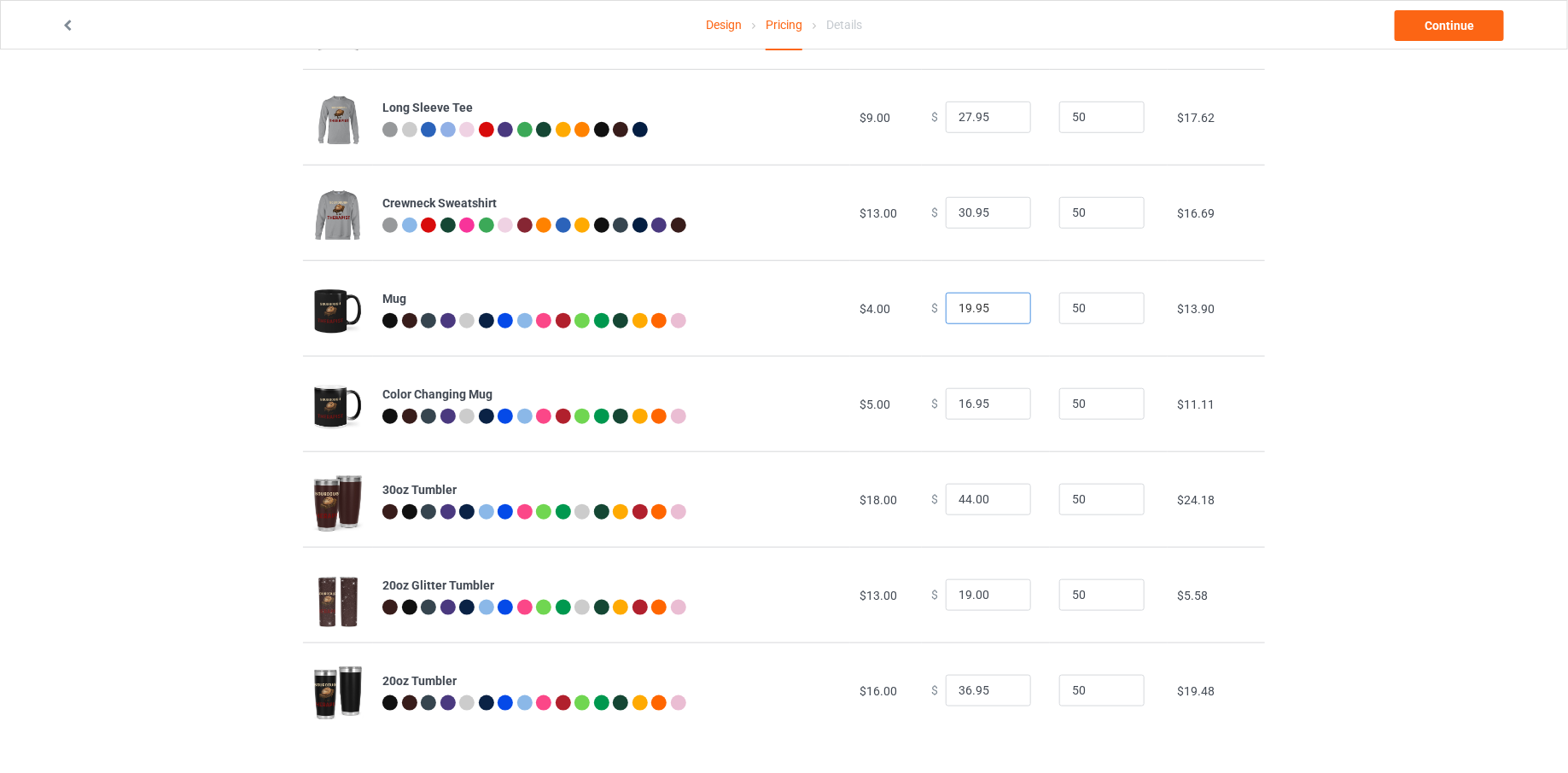
click at [1005, 303] on input "19.95" at bounding box center [988, 309] width 85 height 33
click at [1005, 303] on input "20.95" at bounding box center [988, 309] width 85 height 33
click at [1005, 303] on input "21.95" at bounding box center [988, 309] width 85 height 33
type input "22.95"
click at [1005, 303] on input "22.95" at bounding box center [988, 309] width 85 height 33
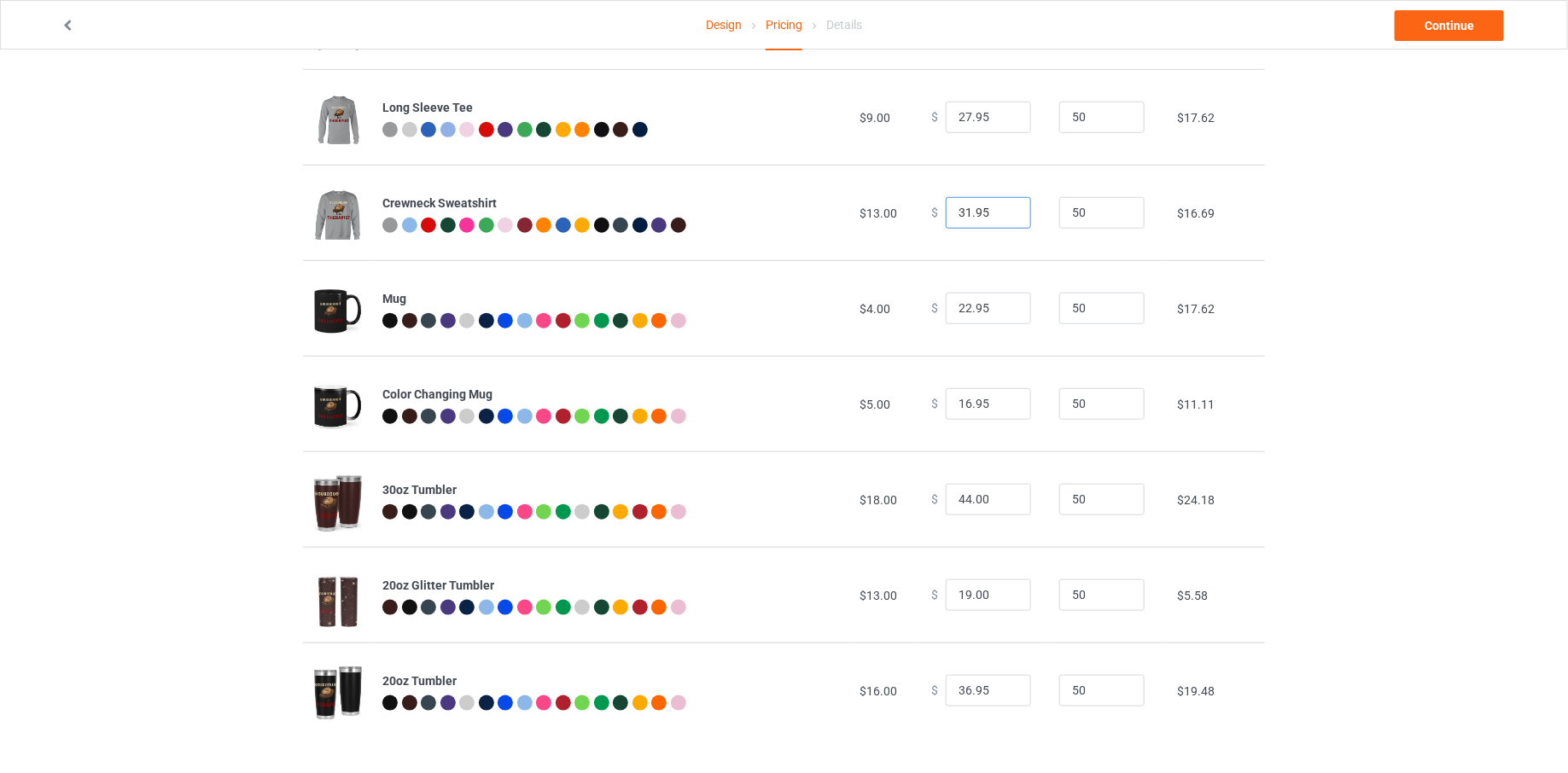
type input "31.95"
click at [1003, 205] on input "31.95" at bounding box center [988, 213] width 85 height 33
click at [1005, 400] on input "17.95" at bounding box center [988, 404] width 85 height 33
click at [1005, 400] on input "18.95" at bounding box center [988, 404] width 85 height 33
click at [1005, 400] on input "19.95" at bounding box center [988, 404] width 85 height 33
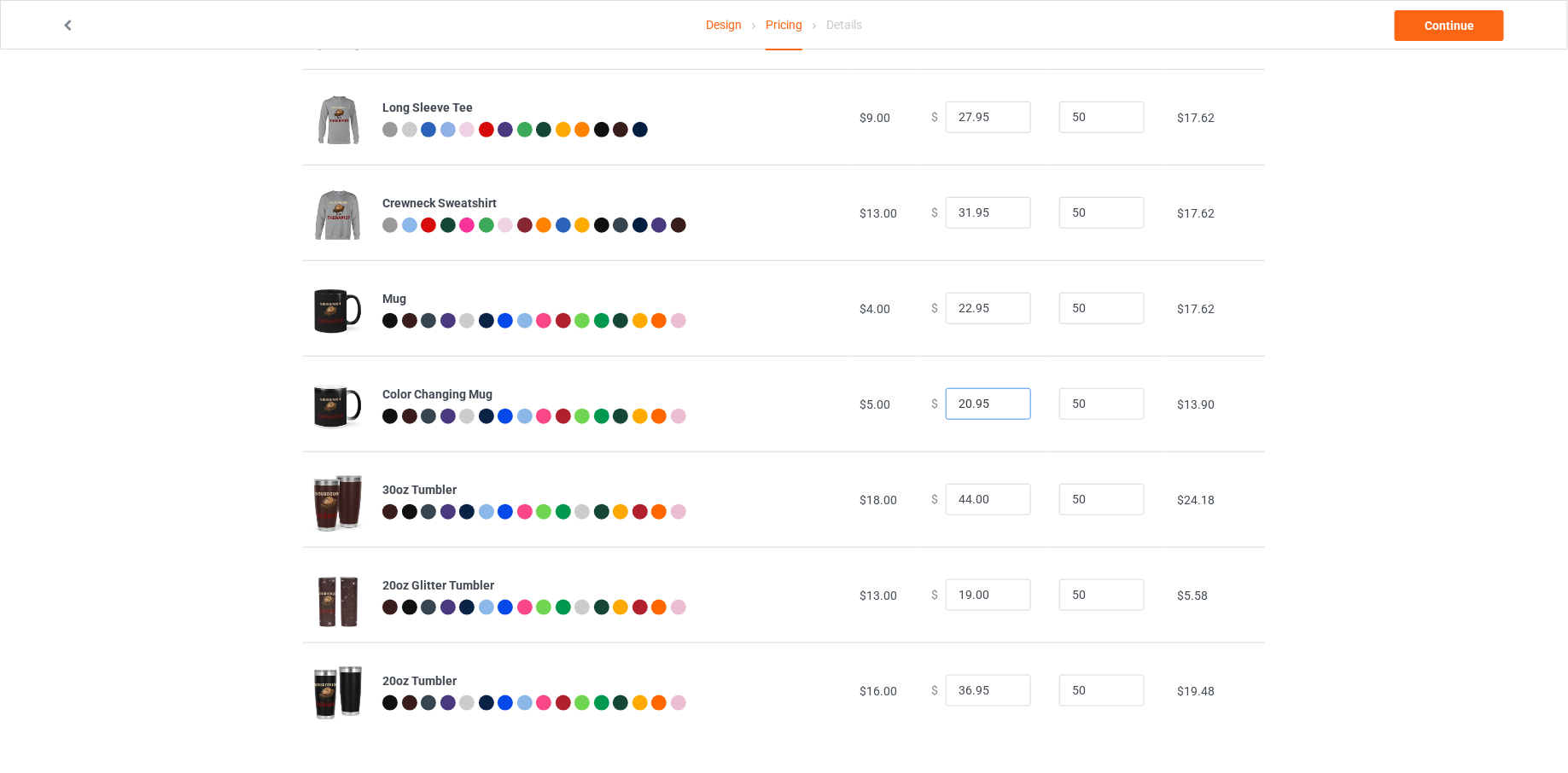
click at [1005, 400] on input "20.95" at bounding box center [988, 404] width 85 height 33
click at [1005, 400] on input "21.95" at bounding box center [988, 404] width 85 height 33
click at [1005, 400] on input "22.95" at bounding box center [988, 404] width 85 height 33
click at [1005, 400] on input "23.95" at bounding box center [988, 404] width 85 height 33
click at [1005, 400] on input "24.95" at bounding box center [988, 404] width 85 height 33
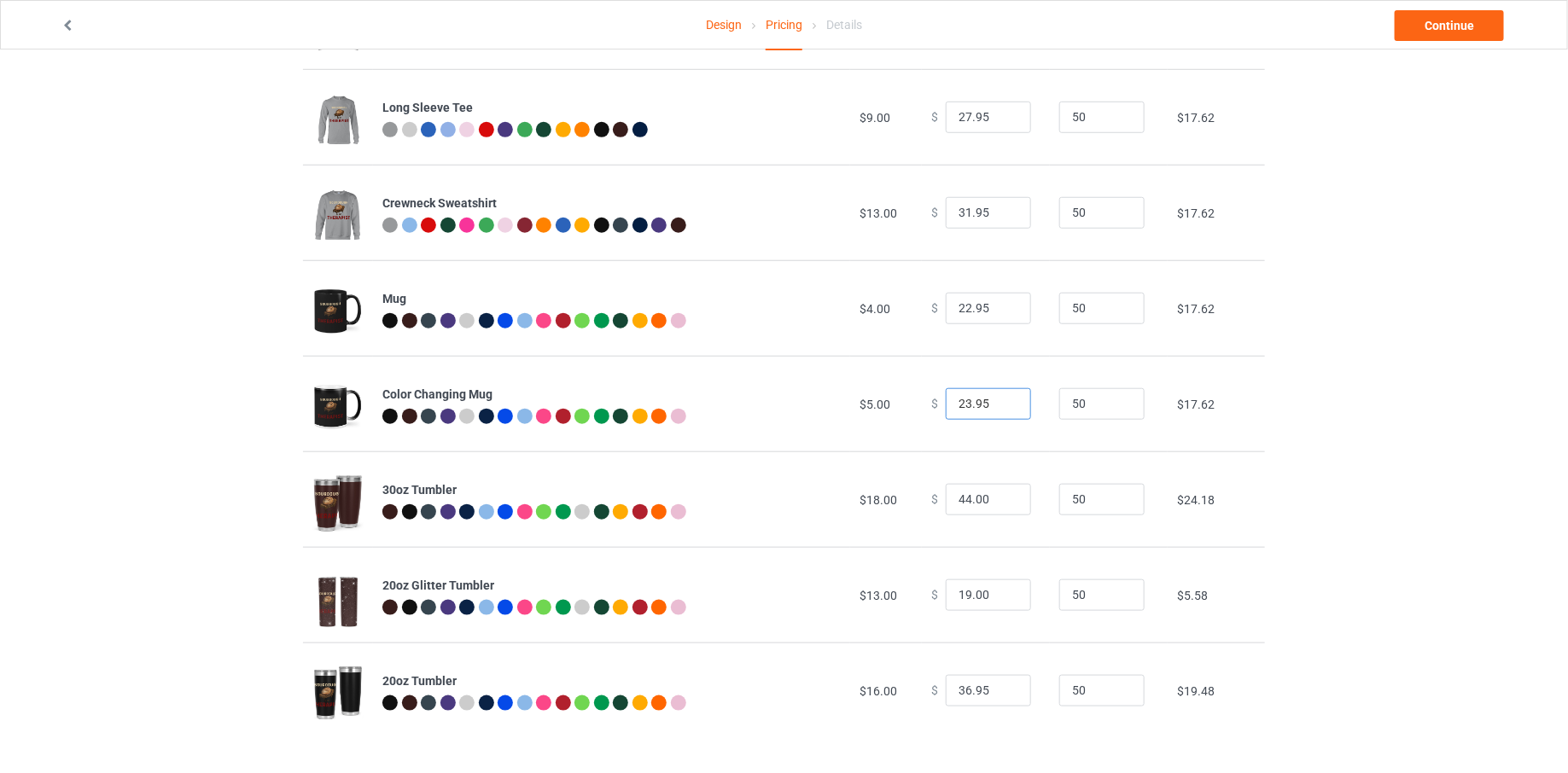
click at [1005, 408] on input "23.95" at bounding box center [988, 404] width 85 height 33
type input "24.95"
click at [1000, 398] on input "24.95" at bounding box center [988, 404] width 85 height 33
click at [1006, 503] on input "43" at bounding box center [988, 500] width 85 height 33
click at [1006, 503] on input "42" at bounding box center [988, 500] width 85 height 33
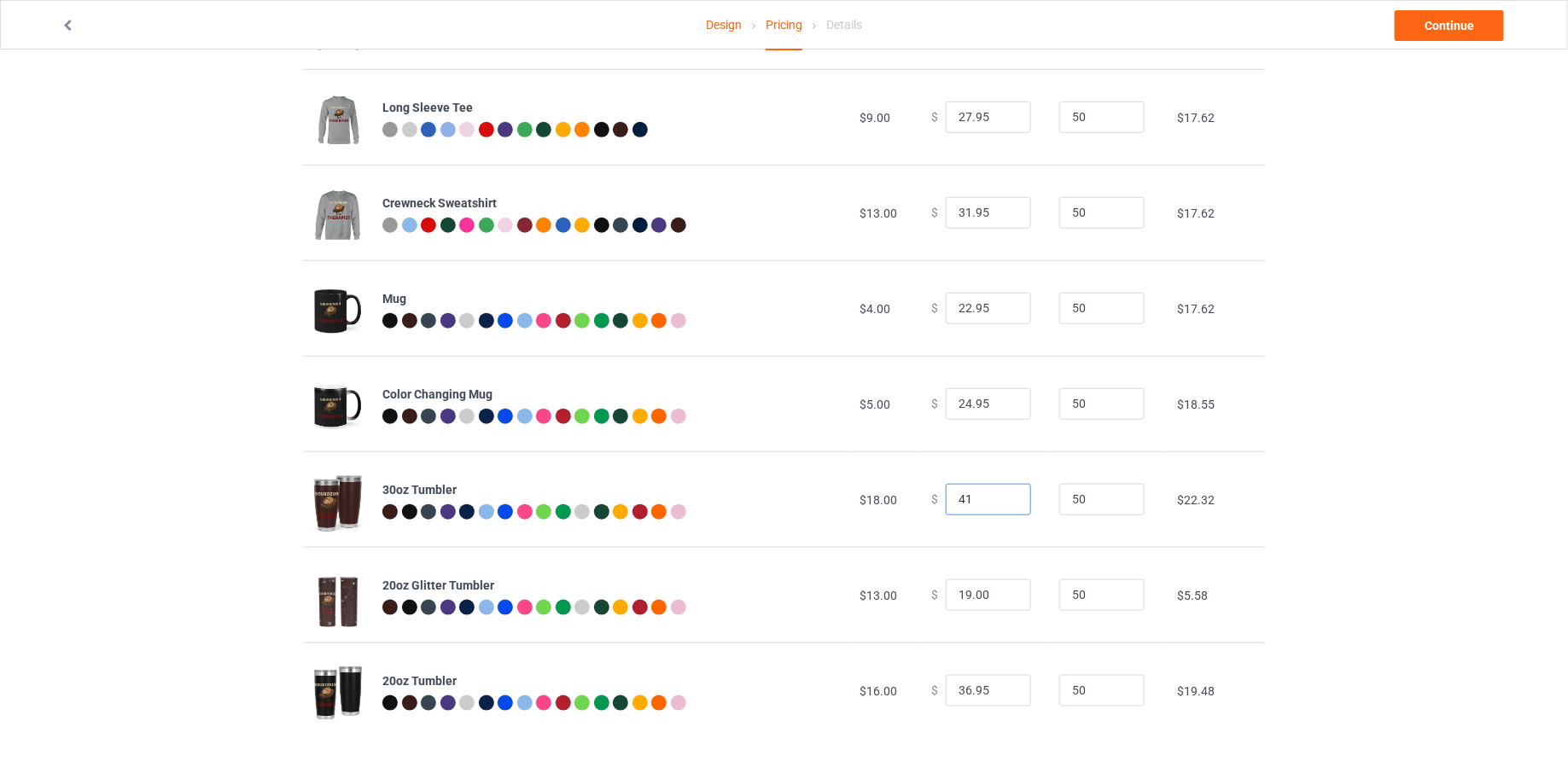
click at [1006, 503] on input "41" at bounding box center [988, 500] width 85 height 33
click at [1006, 503] on input "40" at bounding box center [988, 500] width 85 height 33
click at [1006, 503] on input "39" at bounding box center [988, 500] width 85 height 33
click at [1006, 503] on input "38" at bounding box center [988, 500] width 85 height 33
click at [1006, 503] on input "37" at bounding box center [988, 500] width 85 height 33
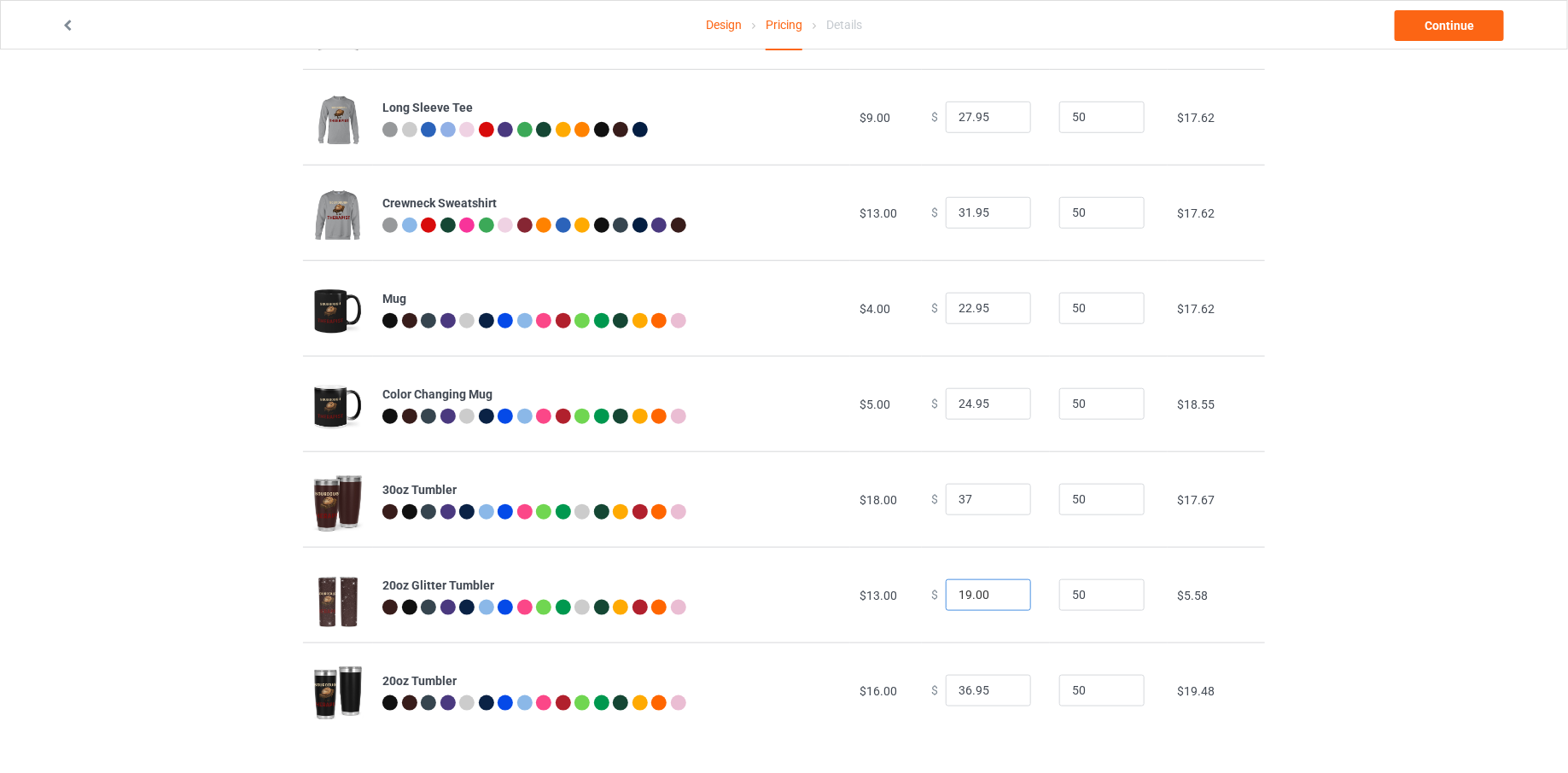
type input "37.00"
click at [1004, 593] on input "20" at bounding box center [988, 596] width 85 height 33
click at [1004, 593] on input "21" at bounding box center [988, 596] width 85 height 33
click at [1005, 593] on input "22" at bounding box center [988, 596] width 85 height 33
click at [1005, 593] on input "23" at bounding box center [988, 596] width 85 height 33
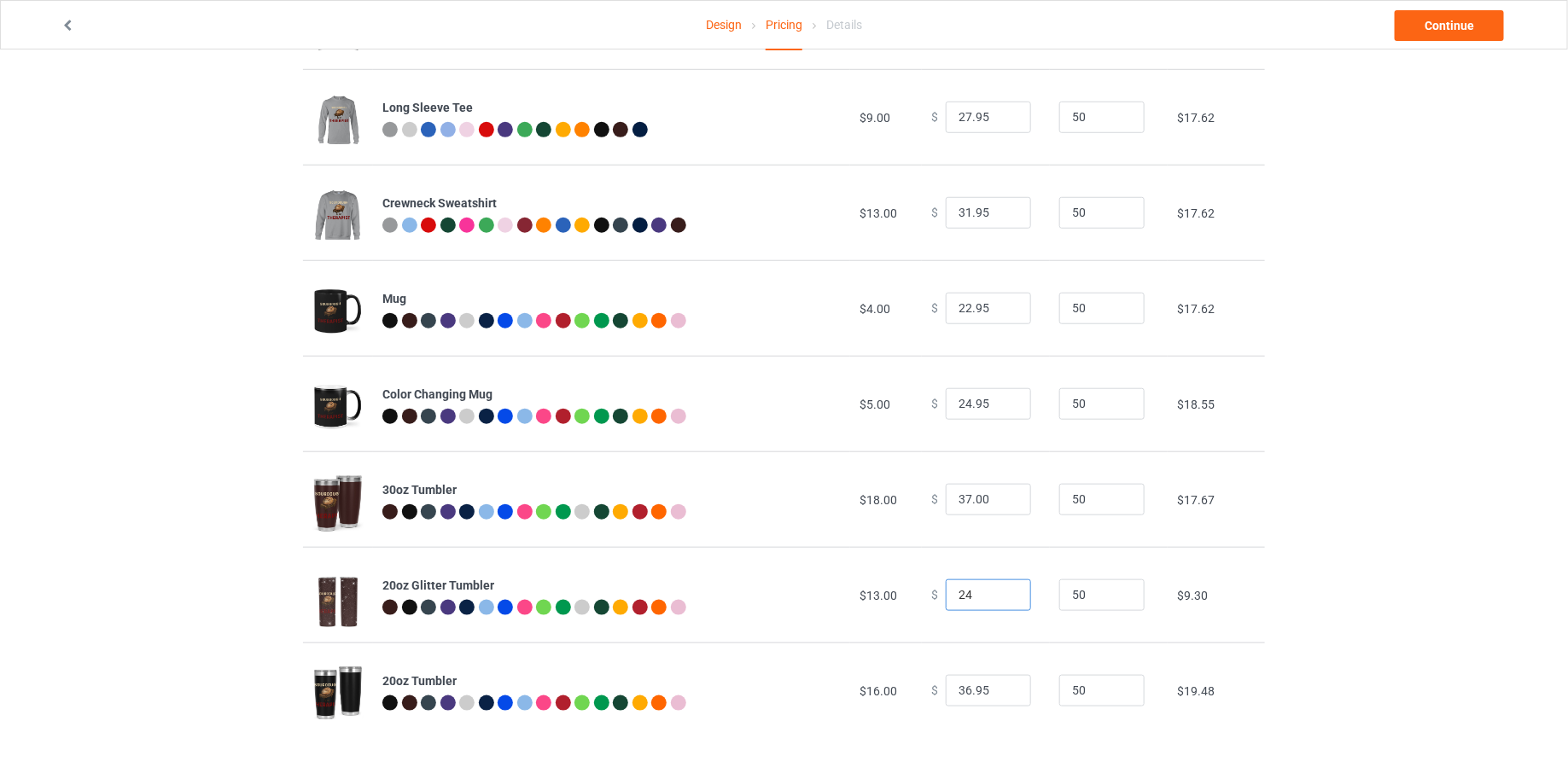
click at [1005, 593] on input "24" at bounding box center [988, 596] width 85 height 33
click at [1005, 593] on input "25" at bounding box center [988, 596] width 85 height 33
click at [1005, 593] on input "26" at bounding box center [988, 596] width 85 height 33
click at [1005, 593] on input "27" at bounding box center [988, 596] width 85 height 33
click at [1005, 593] on input "28" at bounding box center [988, 596] width 85 height 33
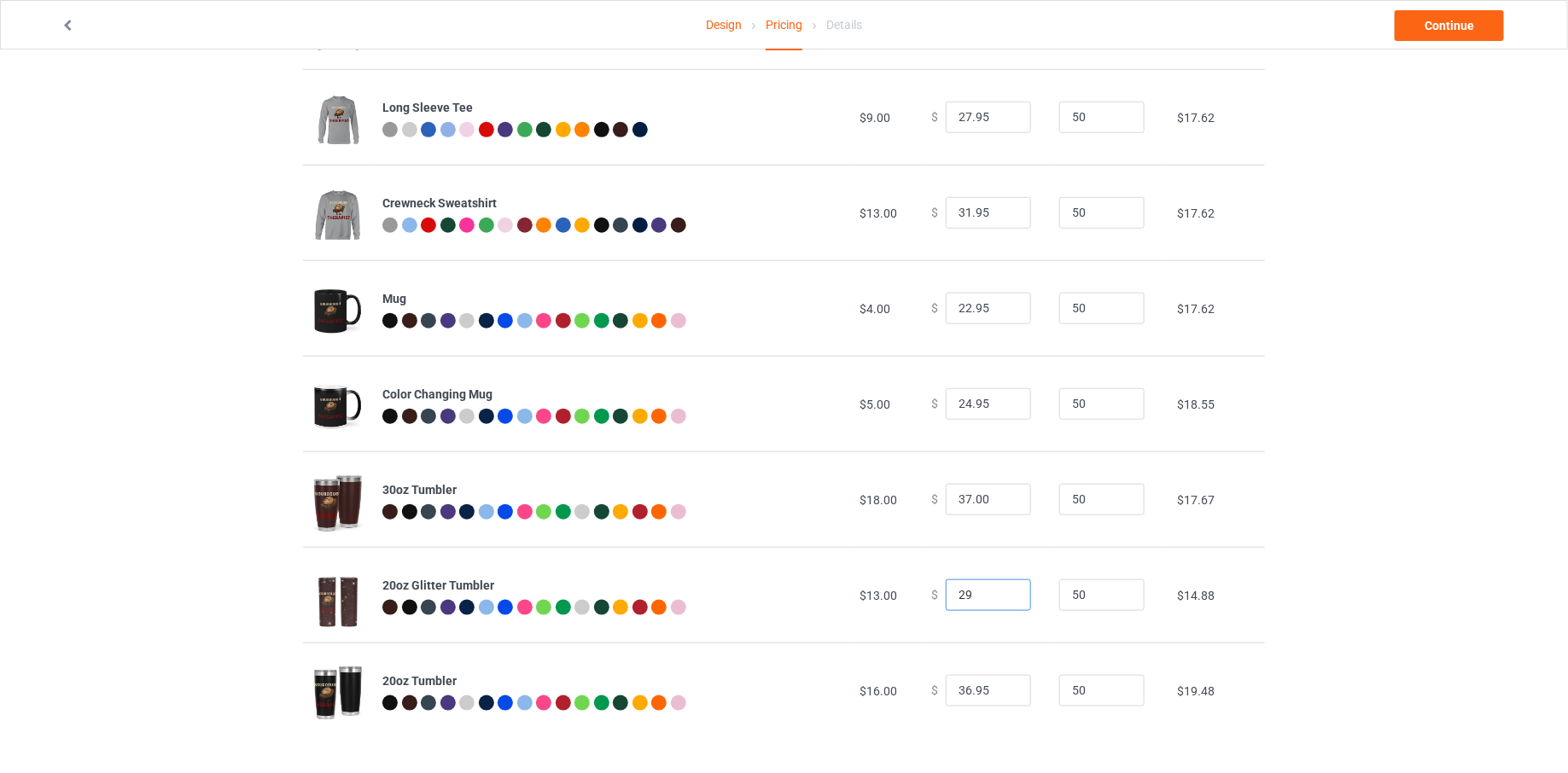
click at [1005, 593] on input "29" at bounding box center [988, 596] width 85 height 33
click at [1005, 593] on input "30" at bounding box center [988, 596] width 85 height 33
click at [1005, 593] on input "31" at bounding box center [988, 596] width 85 height 33
click at [1005, 593] on input "32" at bounding box center [988, 596] width 85 height 33
type input "32.00"
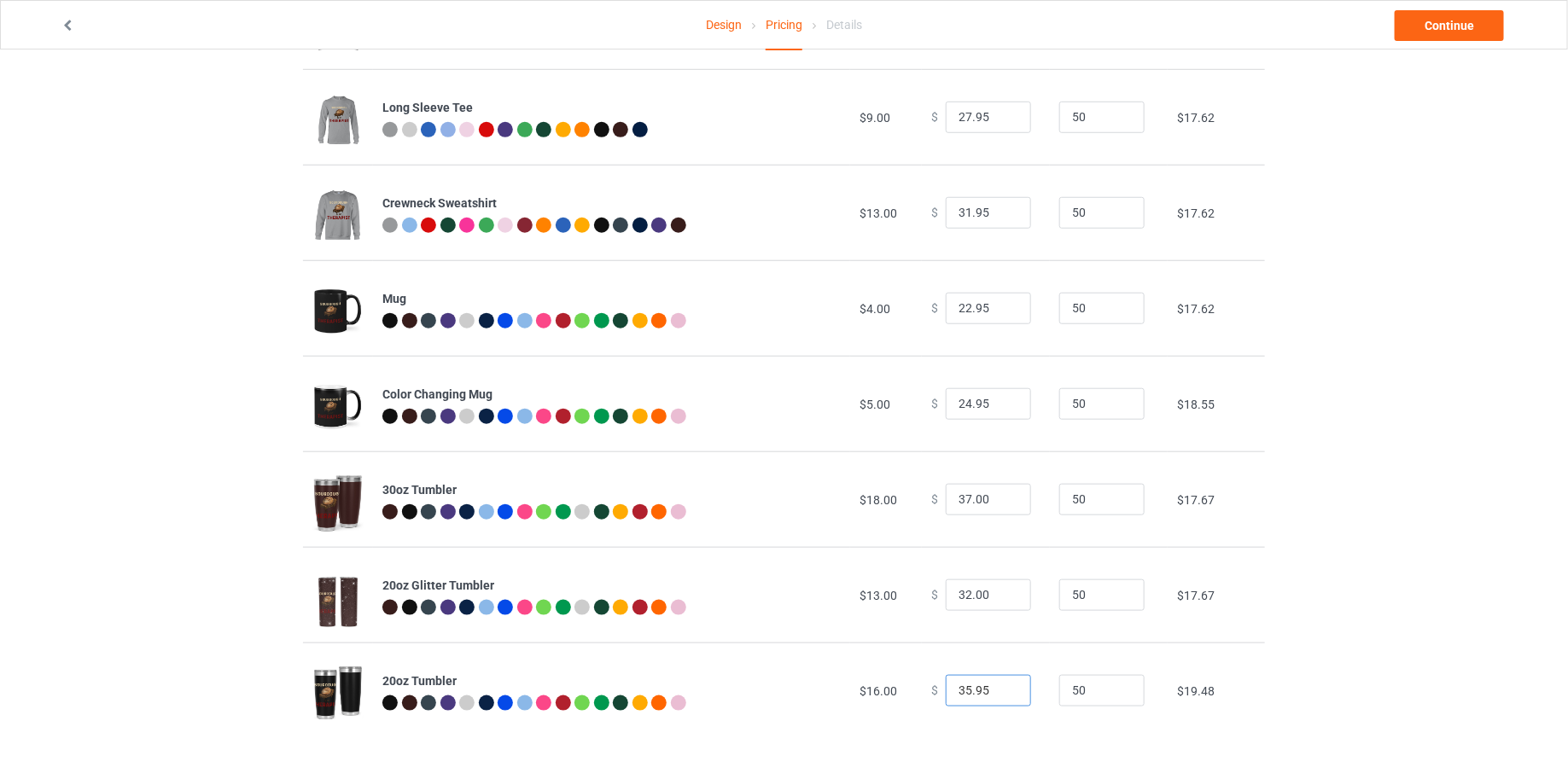
click at [1006, 695] on input "35.95" at bounding box center [988, 690] width 85 height 33
type input "34.95"
click at [1006, 695] on input "34.95" at bounding box center [988, 690] width 85 height 33
click at [1522, 491] on div "Design Pricing Details Continue Pricing Estimated total profit $10,601.00 Produ…" at bounding box center [784, 123] width 1568 height 1301
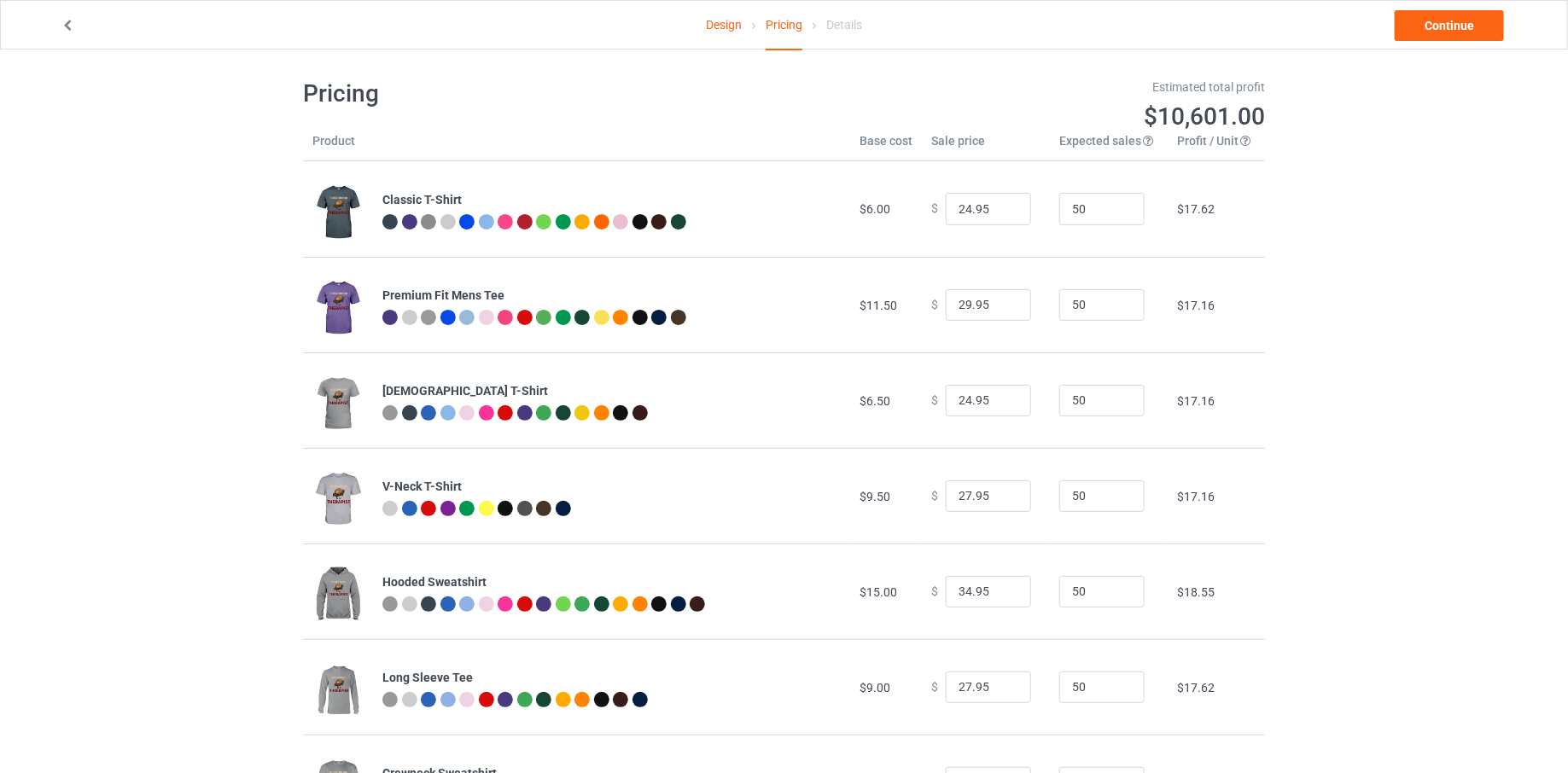
scroll to position [0, 0]
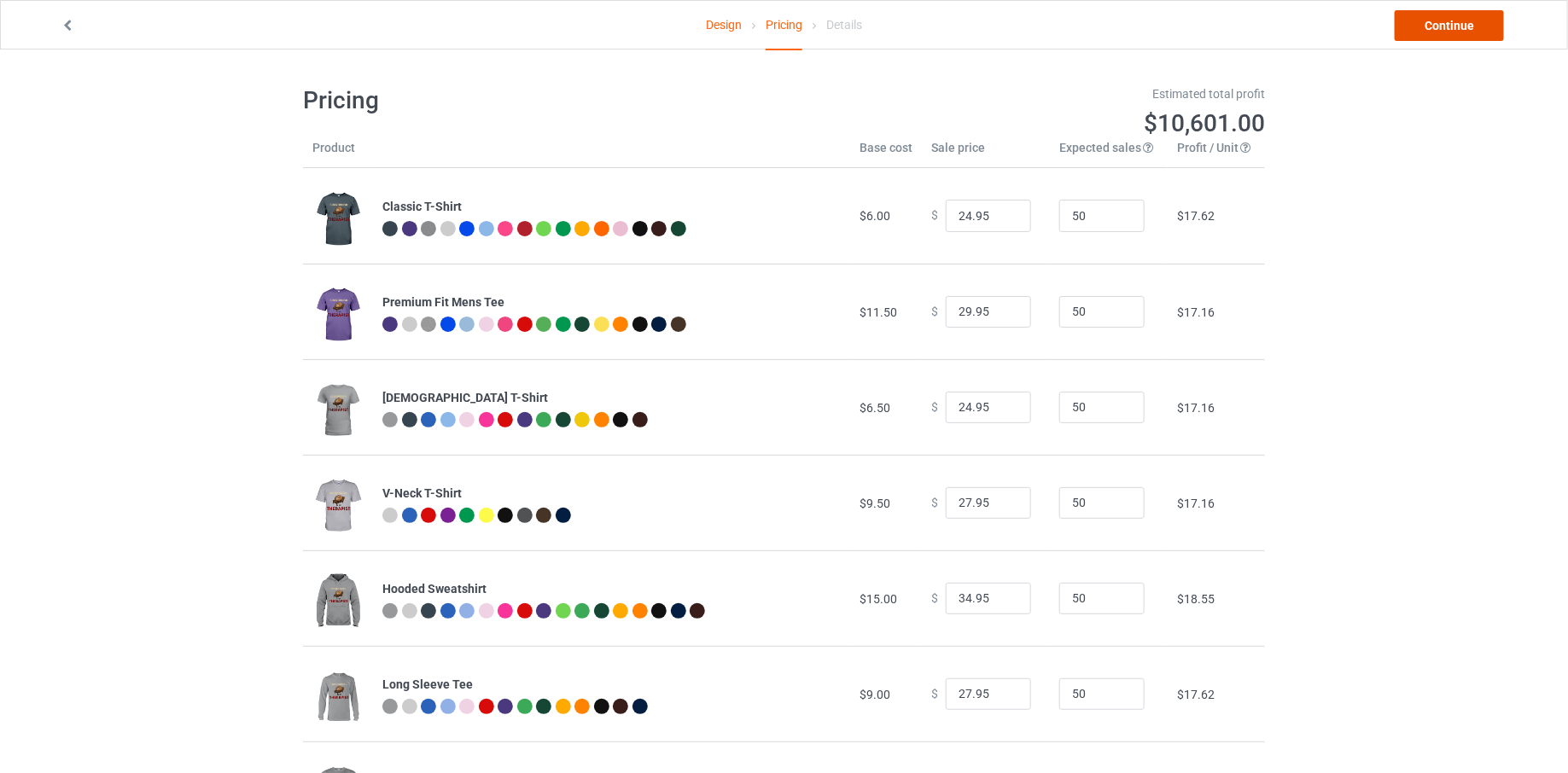
click at [1443, 15] on link "Continue" at bounding box center [1449, 25] width 109 height 31
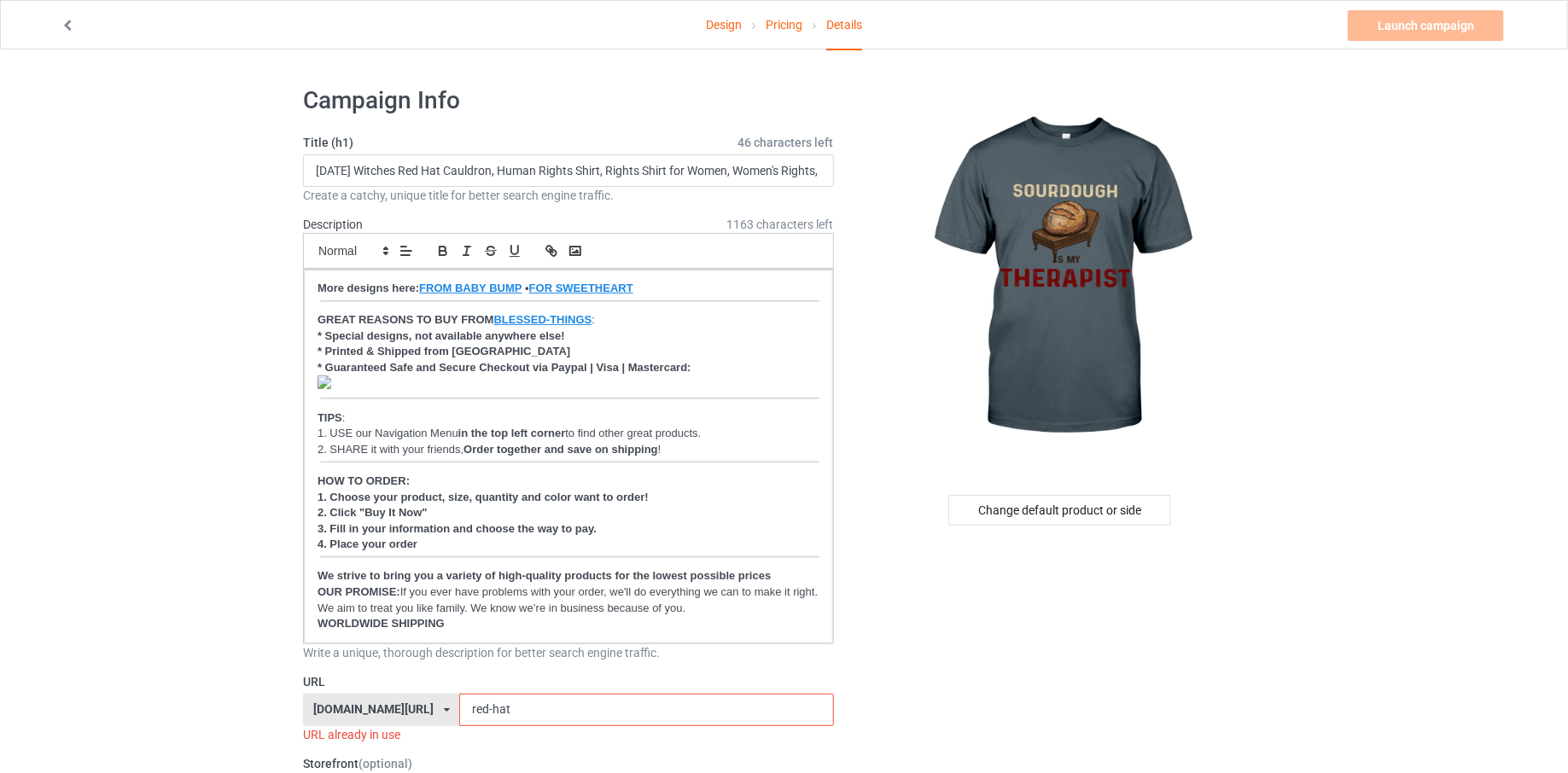
click at [1027, 503] on div "Change default product or side" at bounding box center [1059, 510] width 222 height 31
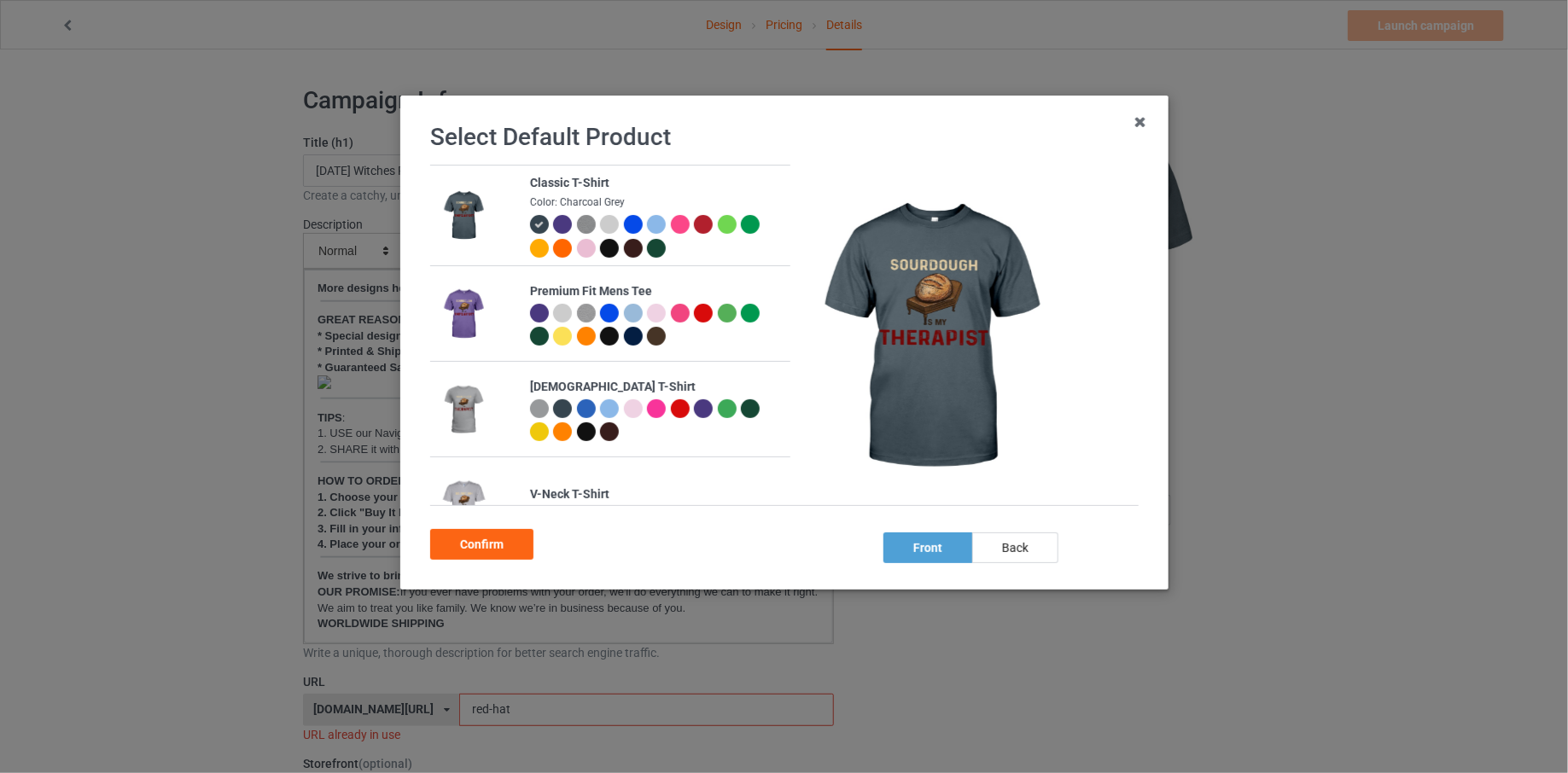
click at [585, 221] on img at bounding box center [586, 224] width 19 height 19
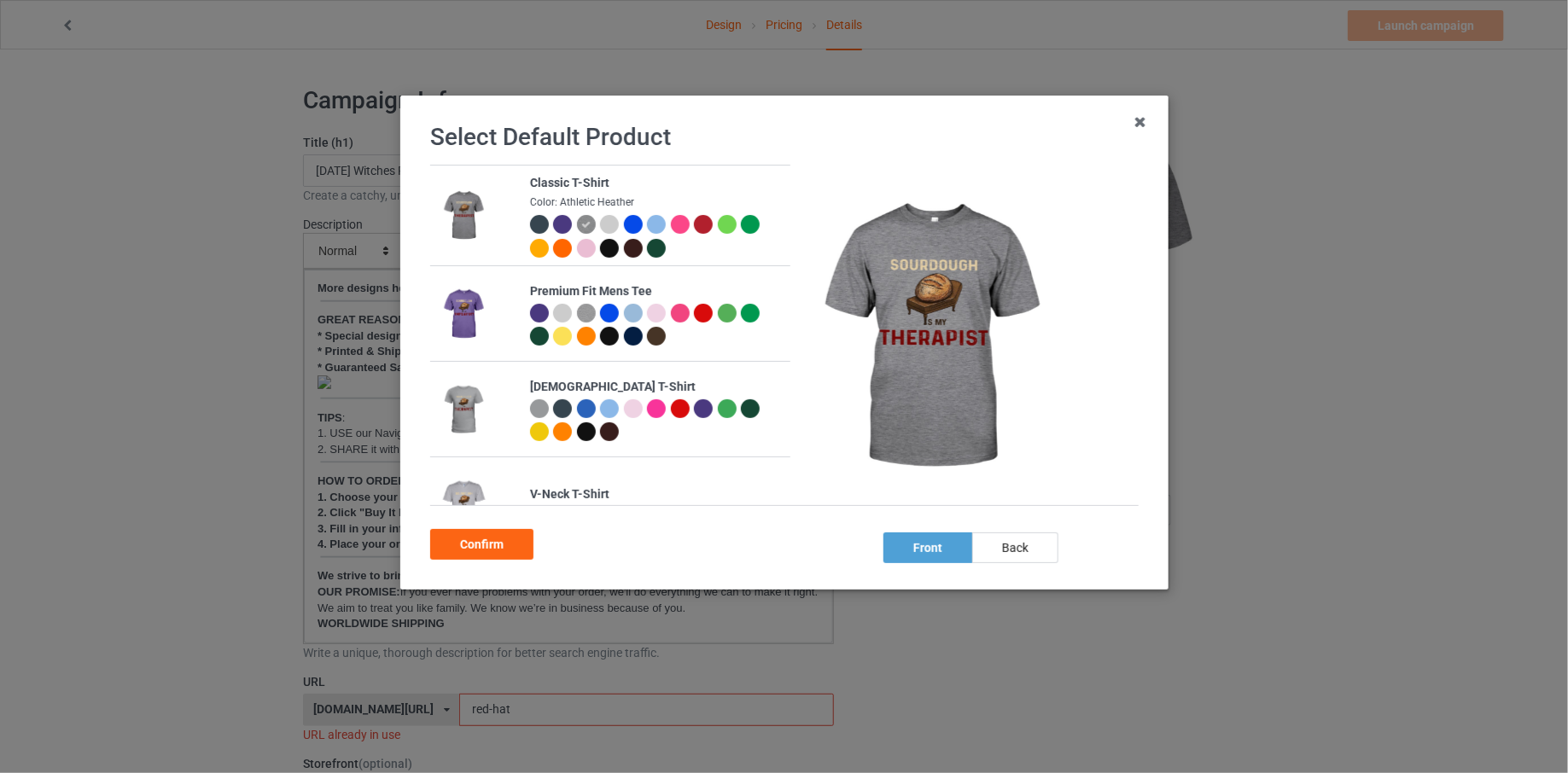
click at [558, 221] on div at bounding box center [562, 224] width 19 height 19
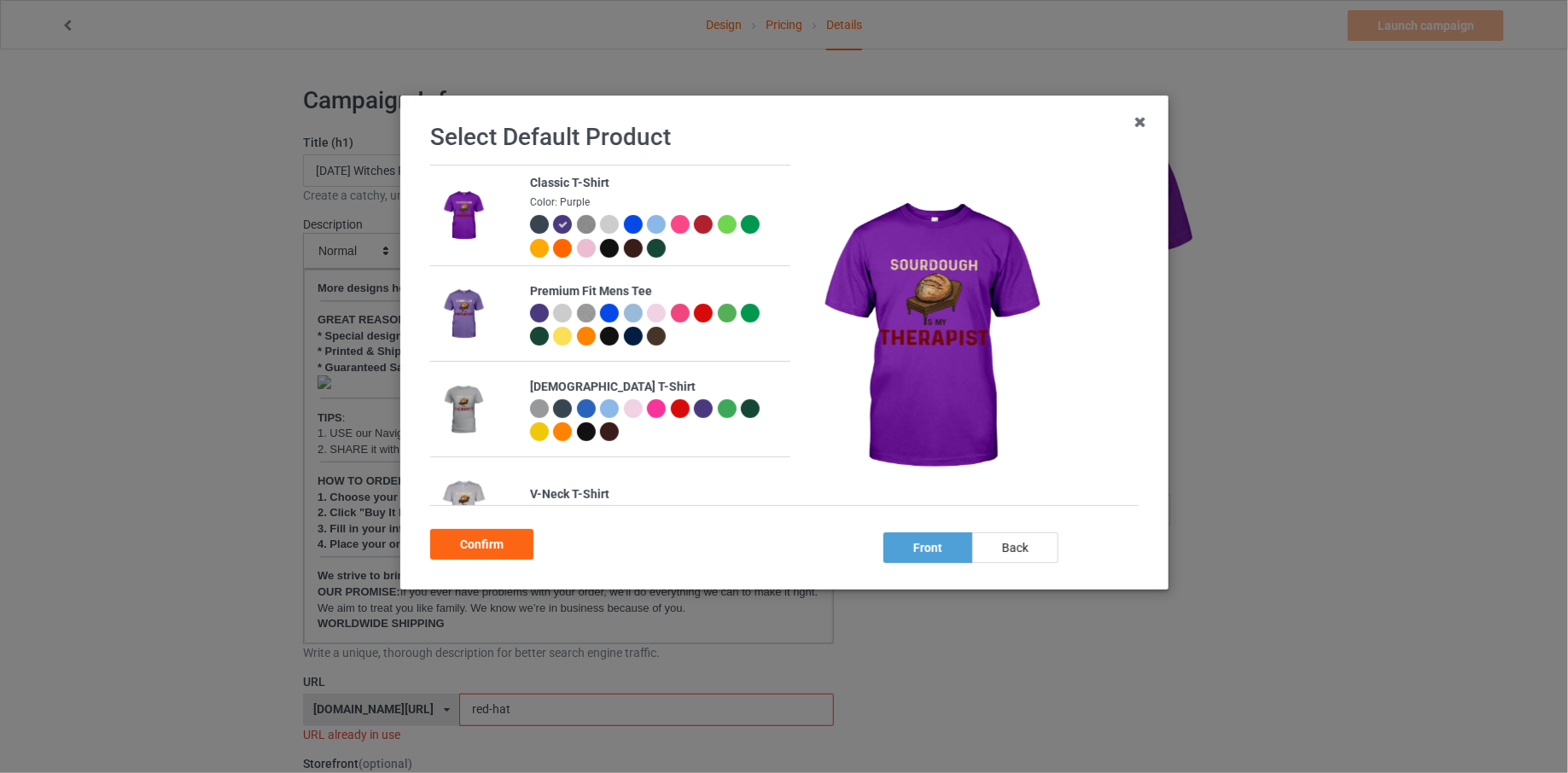
click at [613, 225] on div at bounding box center [609, 224] width 19 height 19
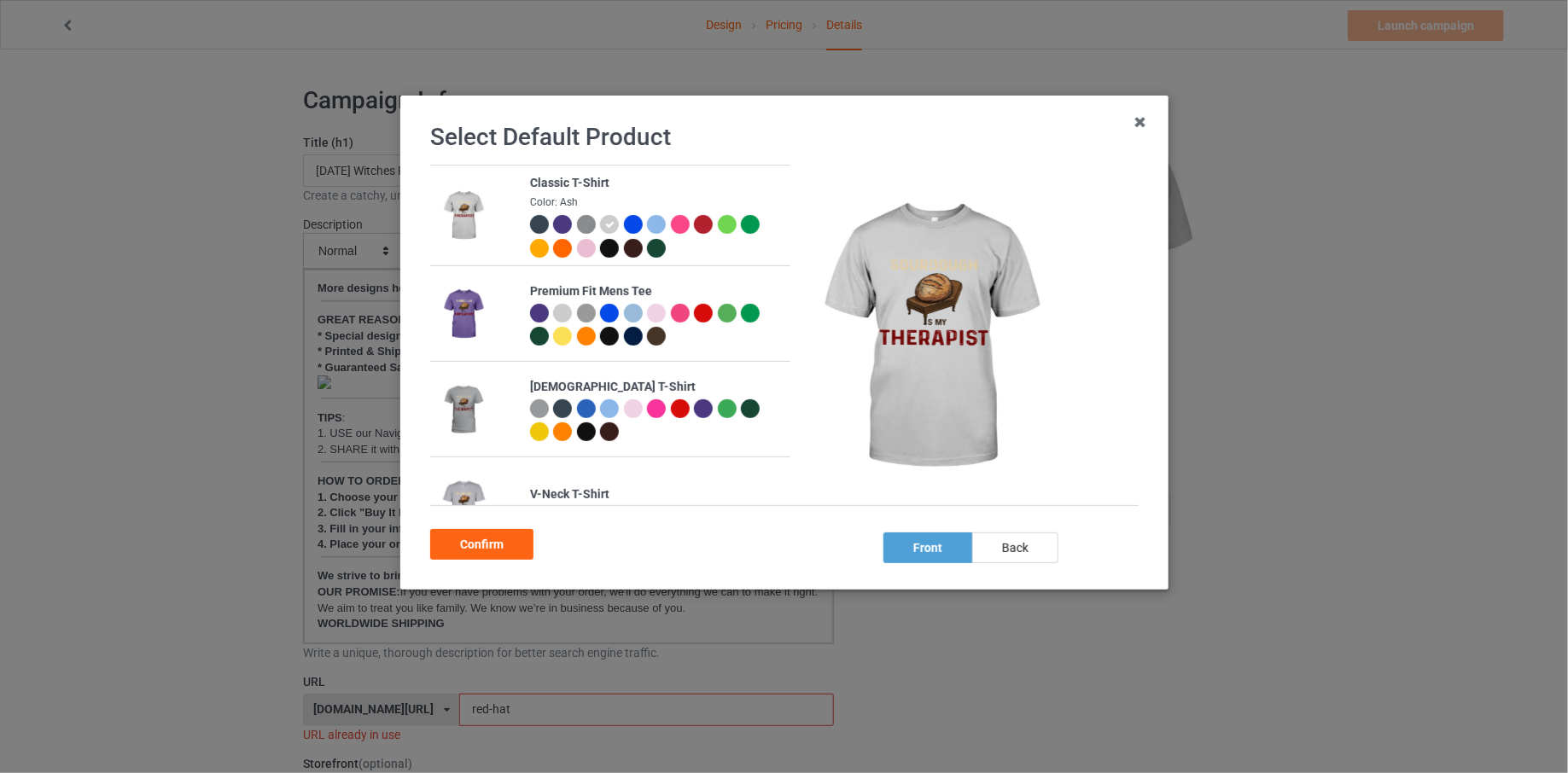
click at [630, 225] on div at bounding box center [632, 224] width 19 height 19
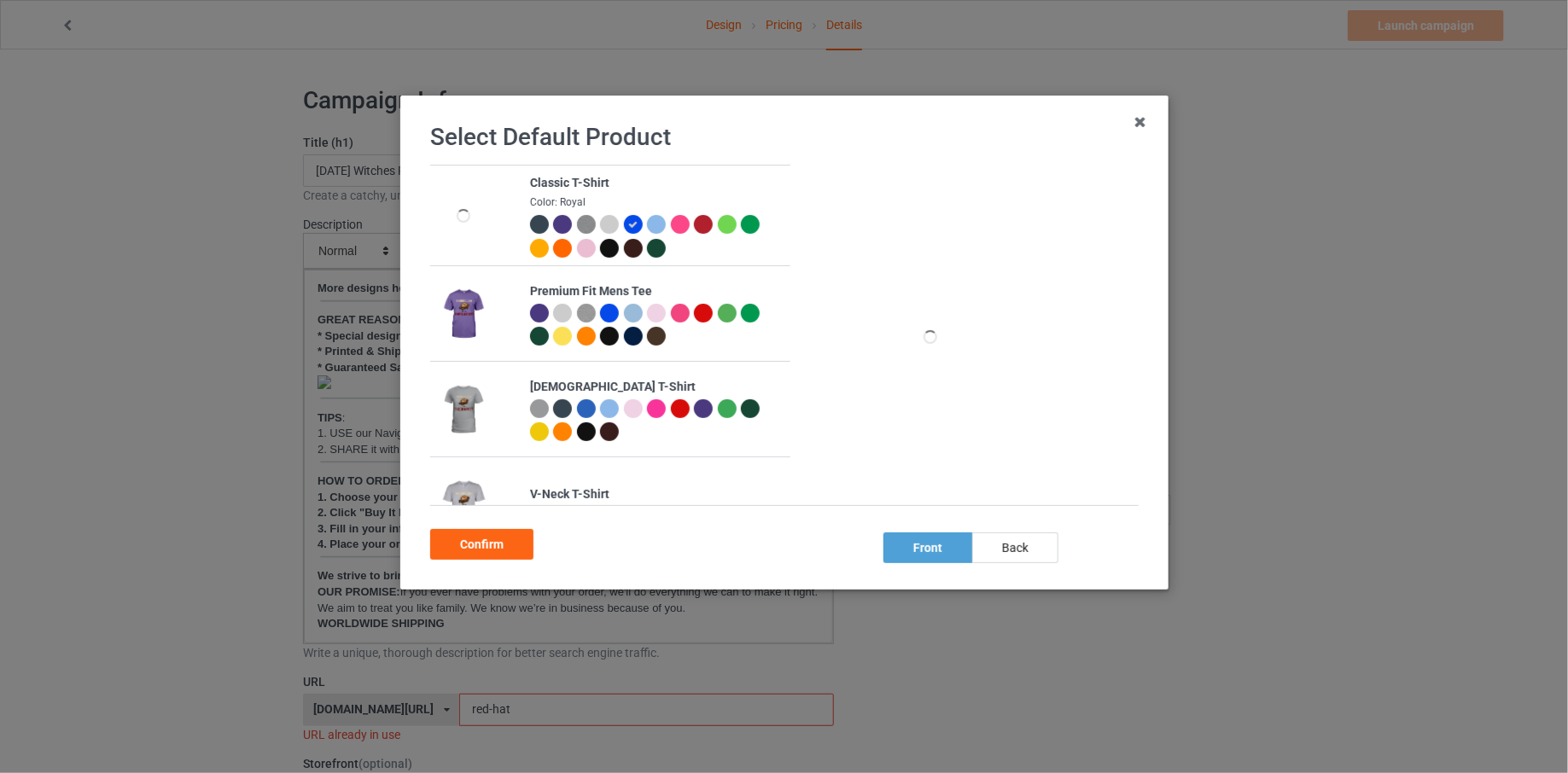
click at [656, 224] on div at bounding box center [656, 224] width 19 height 19
click at [575, 227] on div at bounding box center [564, 226] width 23 height 23
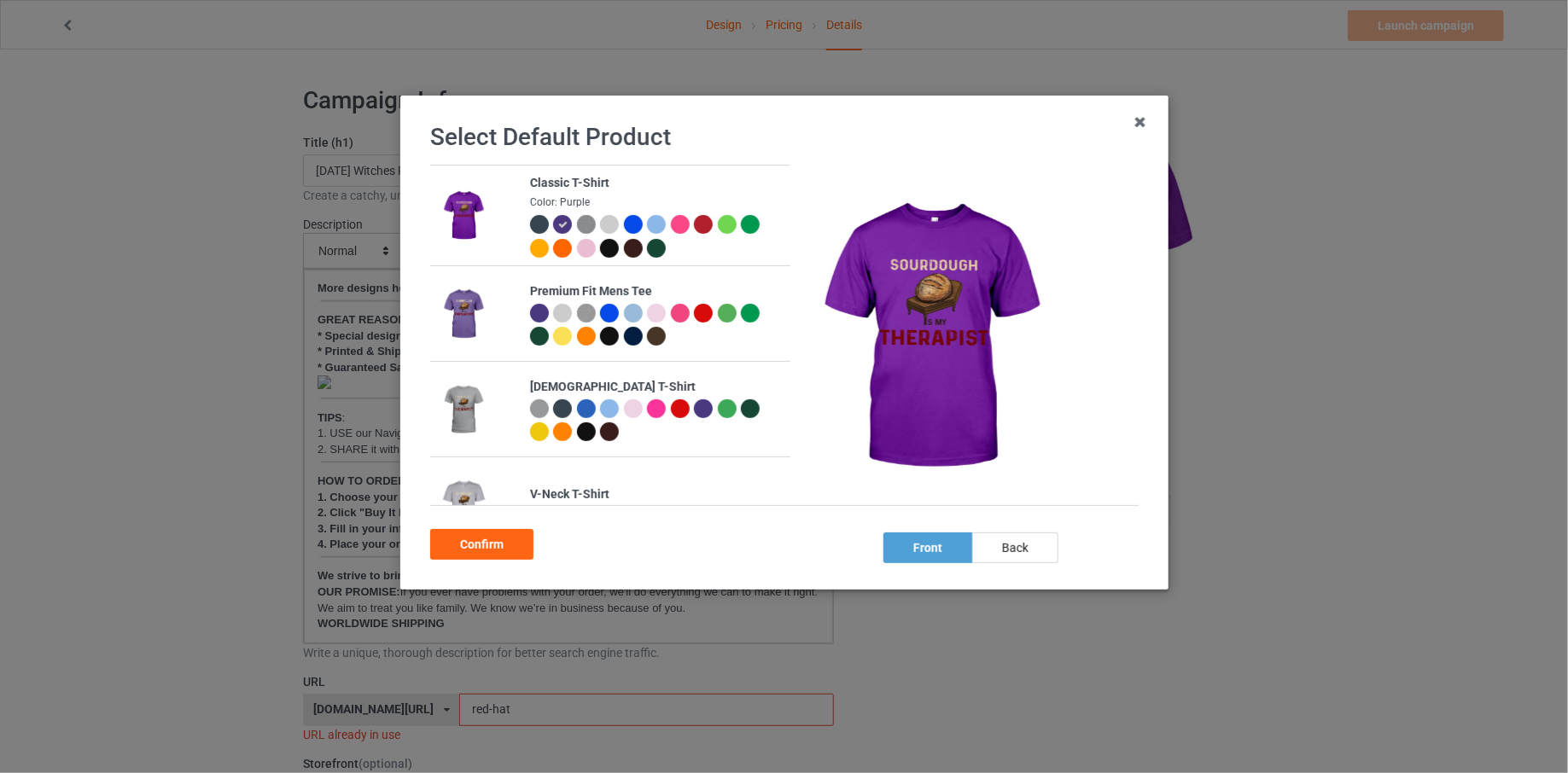
click at [581, 227] on img at bounding box center [586, 224] width 19 height 19
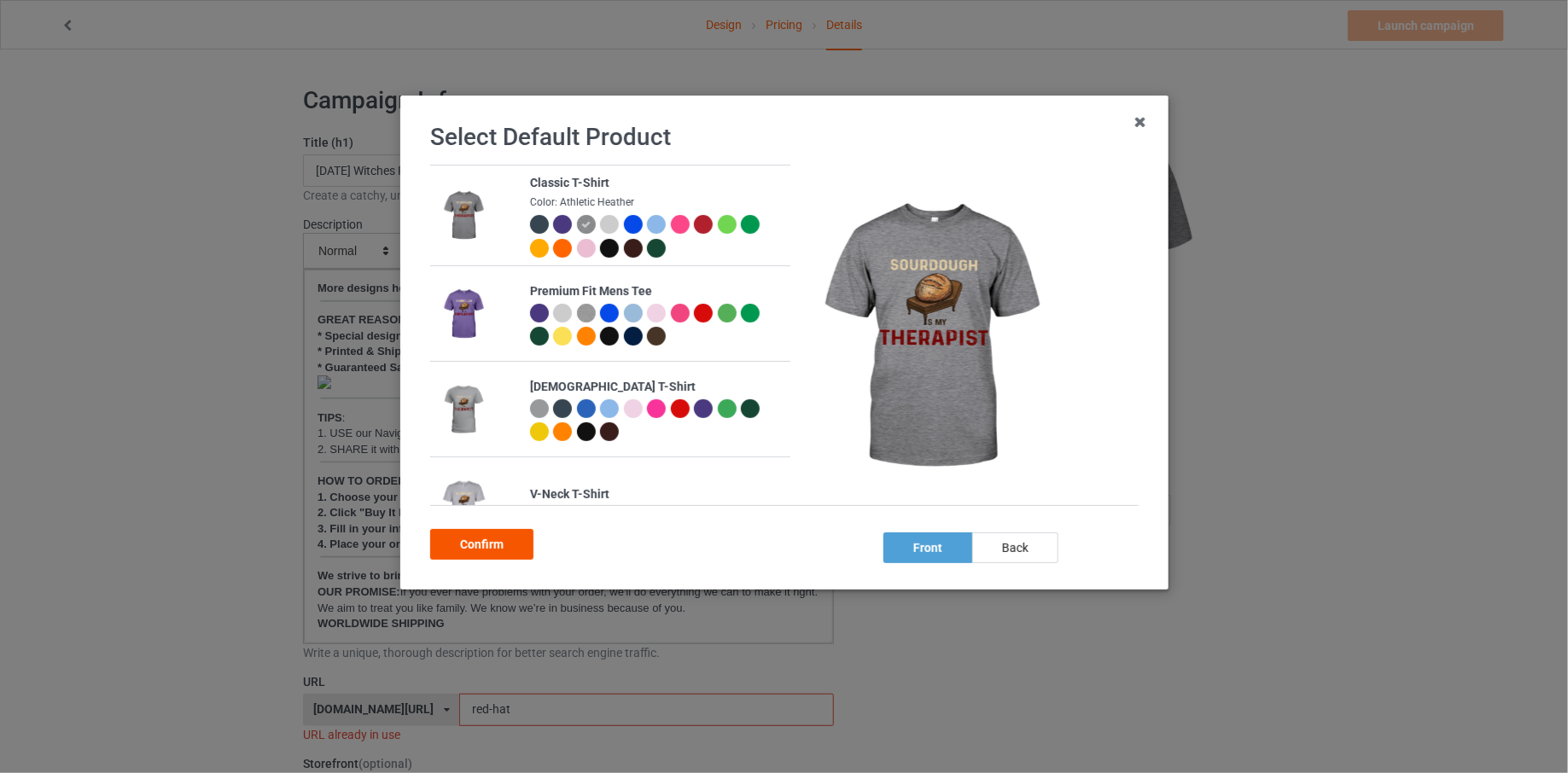
click at [513, 541] on div "Confirm" at bounding box center [481, 544] width 103 height 31
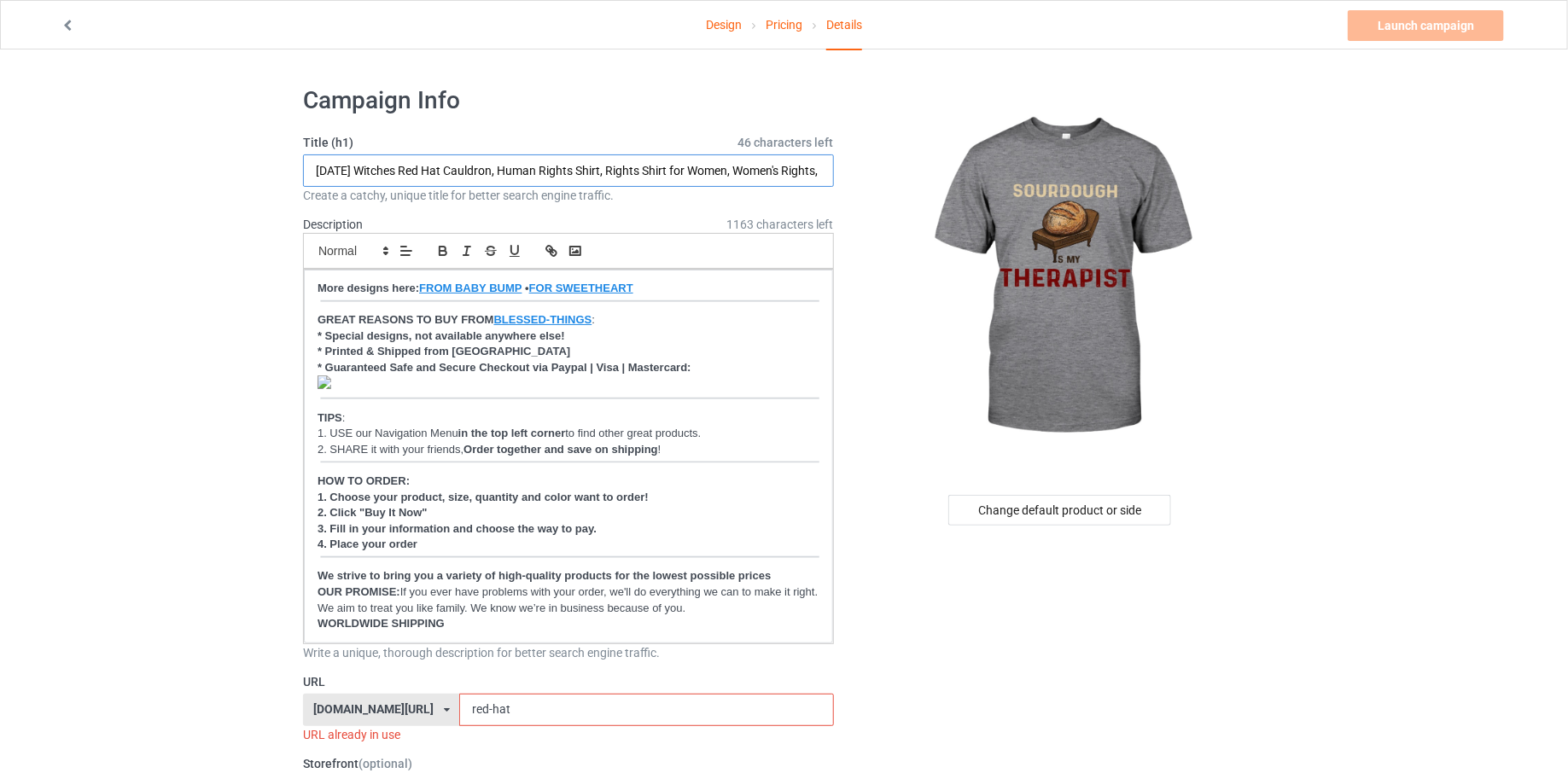
click at [514, 170] on input "[DATE] Witches Red Hat Cauldron, Human Rights Shirt, Rights Shirt for Women, Wo…" at bounding box center [569, 171] width 531 height 33
click at [1022, 506] on div "Change default product or side" at bounding box center [1059, 510] width 222 height 31
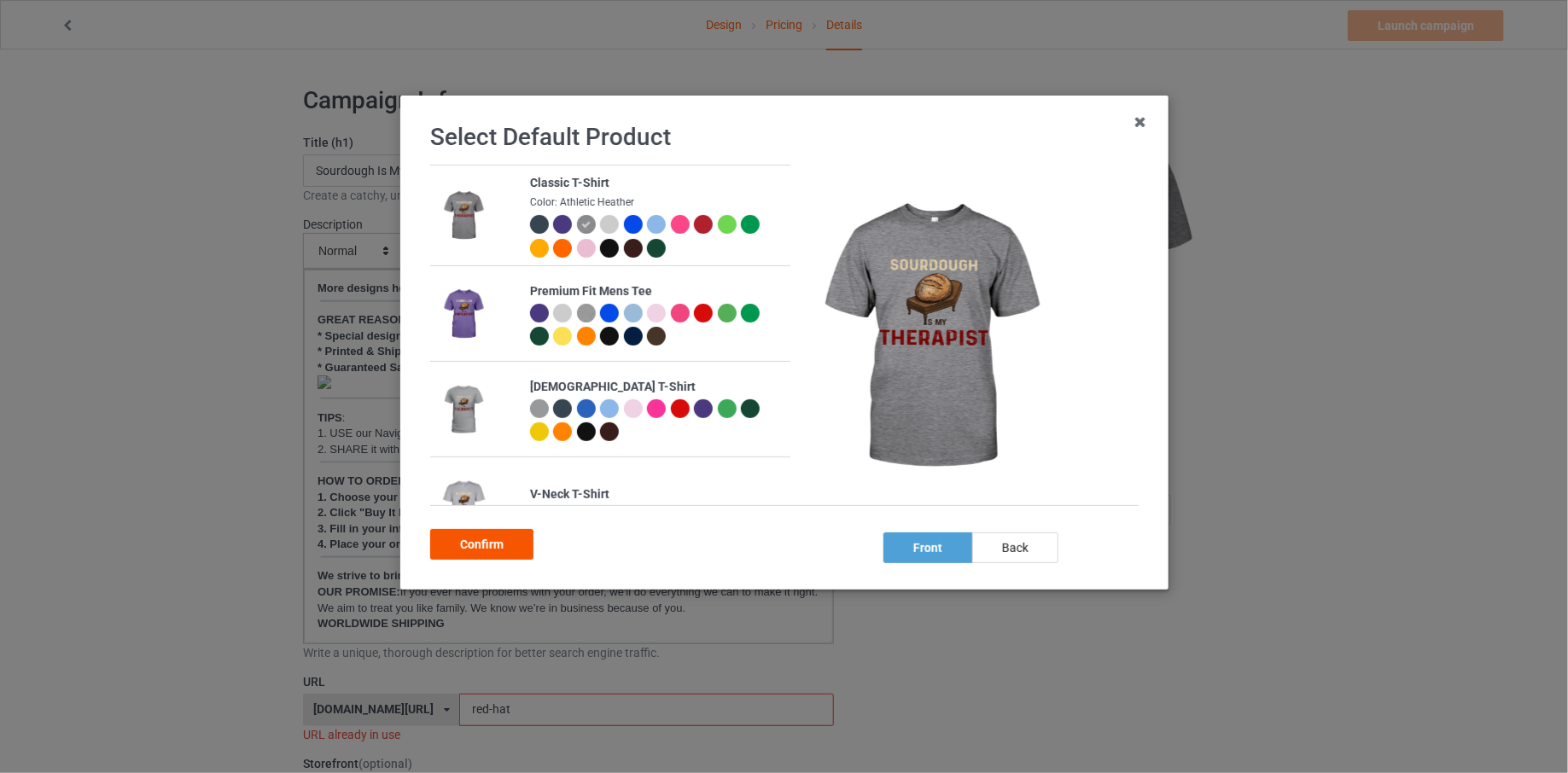
click at [515, 547] on div "Confirm" at bounding box center [481, 544] width 103 height 31
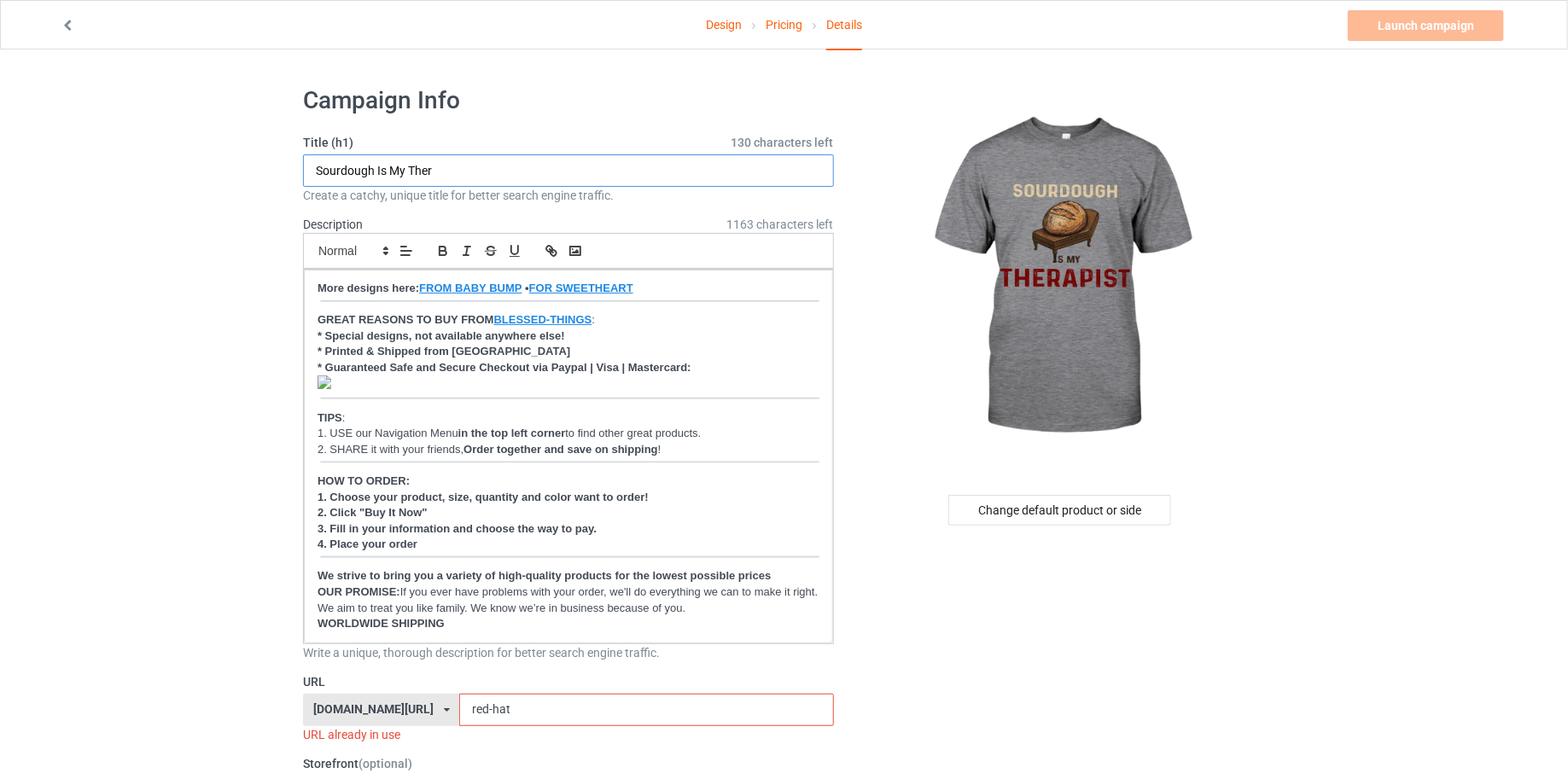
click at [480, 173] on input "Sourdough Is My Ther" at bounding box center [569, 171] width 531 height 33
click at [631, 243] on div "Small Normal Large Big Huge" at bounding box center [569, 250] width 531 height 36
click at [643, 169] on input "Sourdough Is My Therapist - Sourdough Lover Gift" at bounding box center [569, 171] width 531 height 33
type input "Sourdough Is My Therapist - Sourdough Lover Gifts"
click at [704, 196] on div "Create a catchy, unique title for better search engine traffic." at bounding box center [569, 195] width 531 height 17
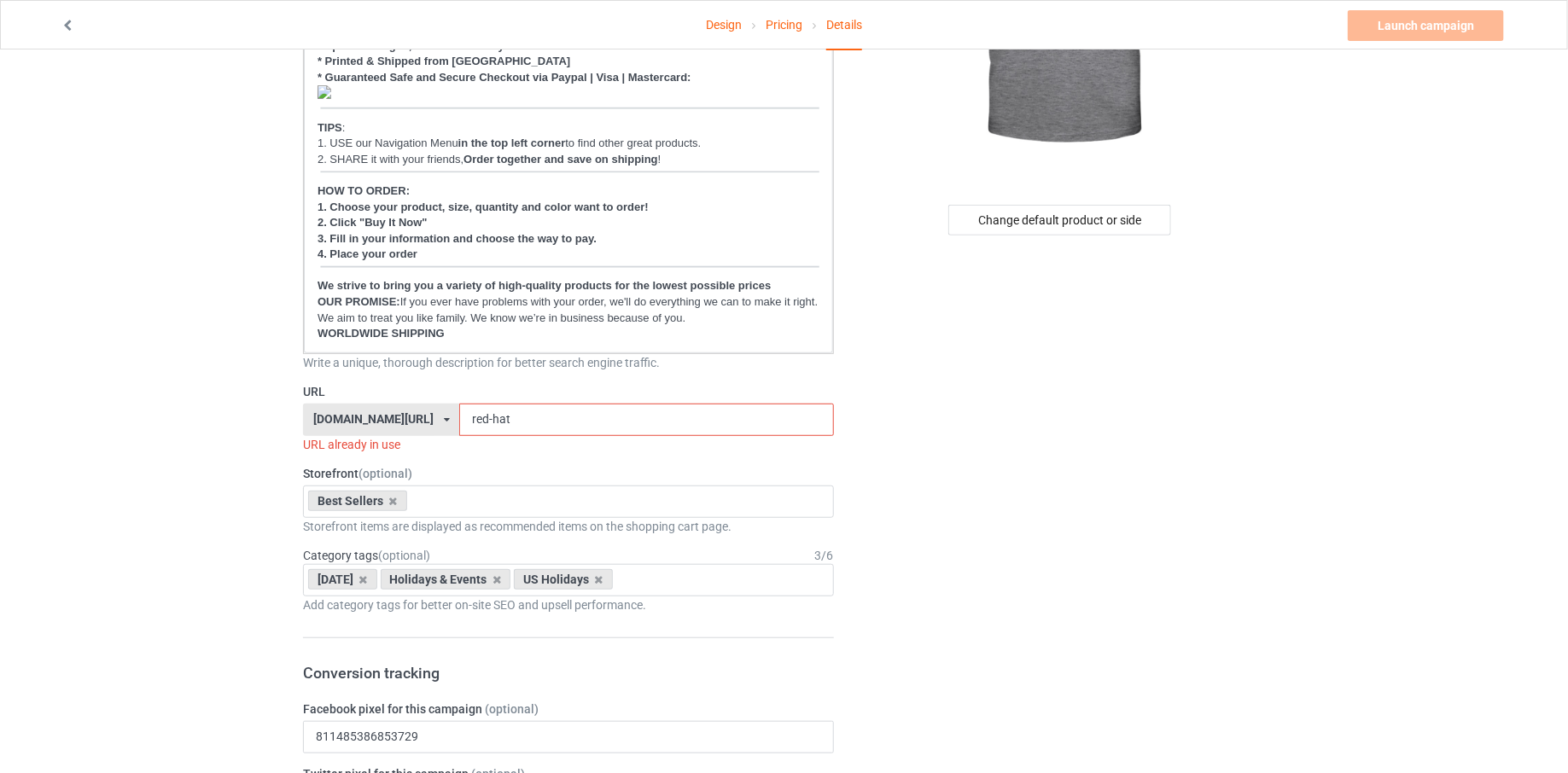
scroll to position [326, 0]
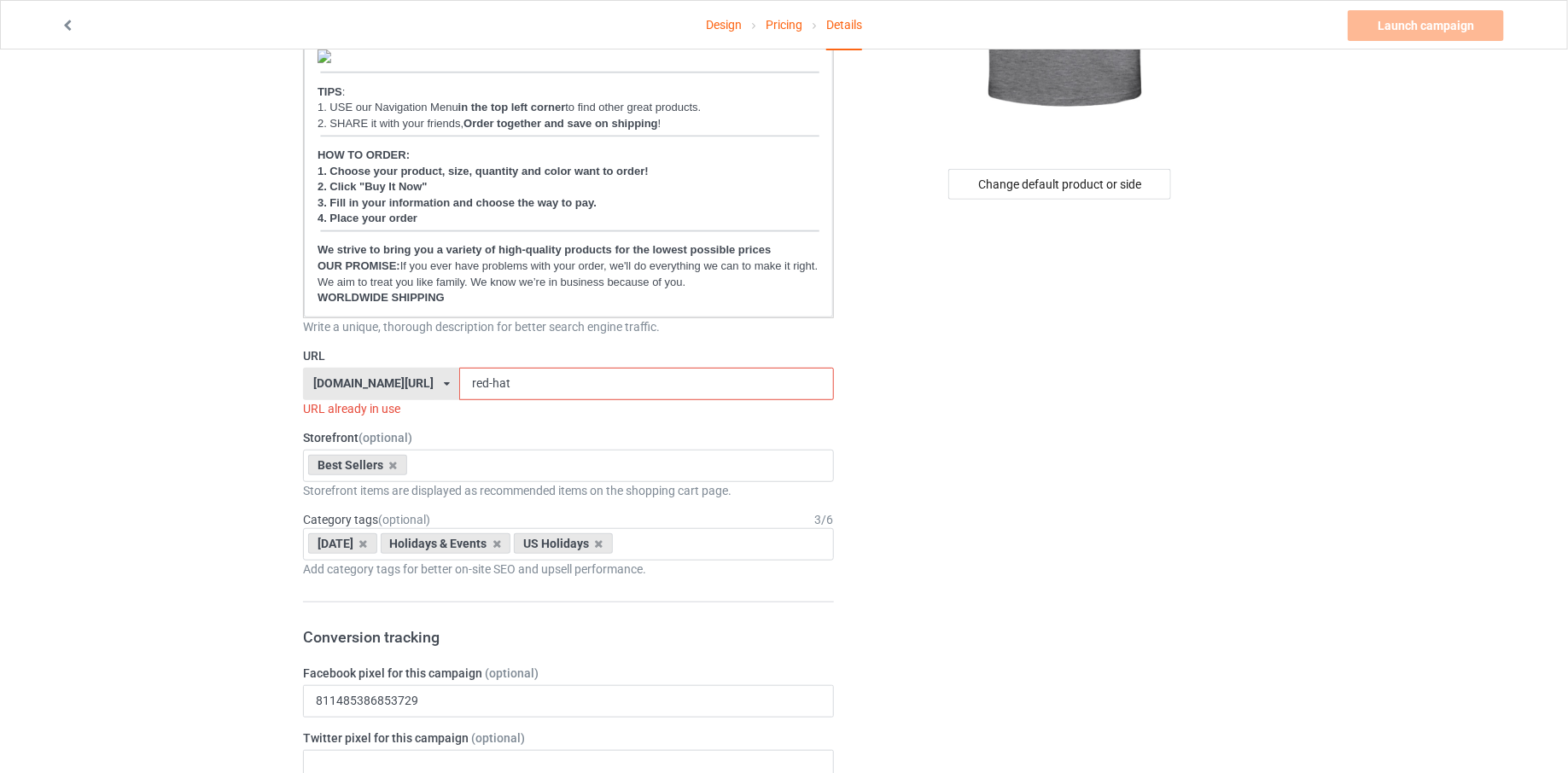
click at [571, 387] on input "red-hat" at bounding box center [646, 384] width 373 height 33
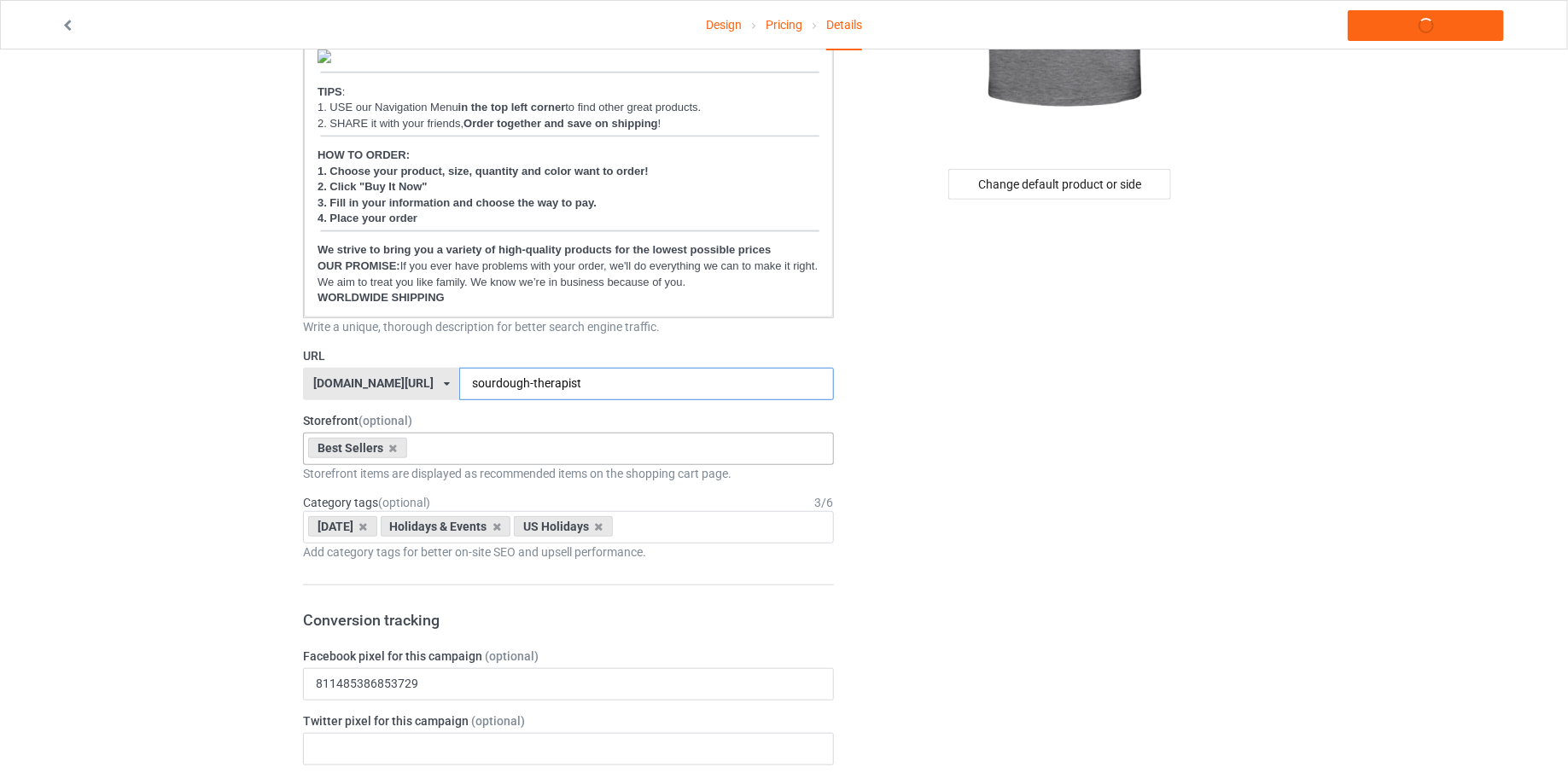
type input "sourdough-therapist"
click at [573, 432] on div "Best Sellers [DATE] From Mom & Dad Collection Bridal Party Shirts Christmas - F…" at bounding box center [569, 448] width 531 height 33
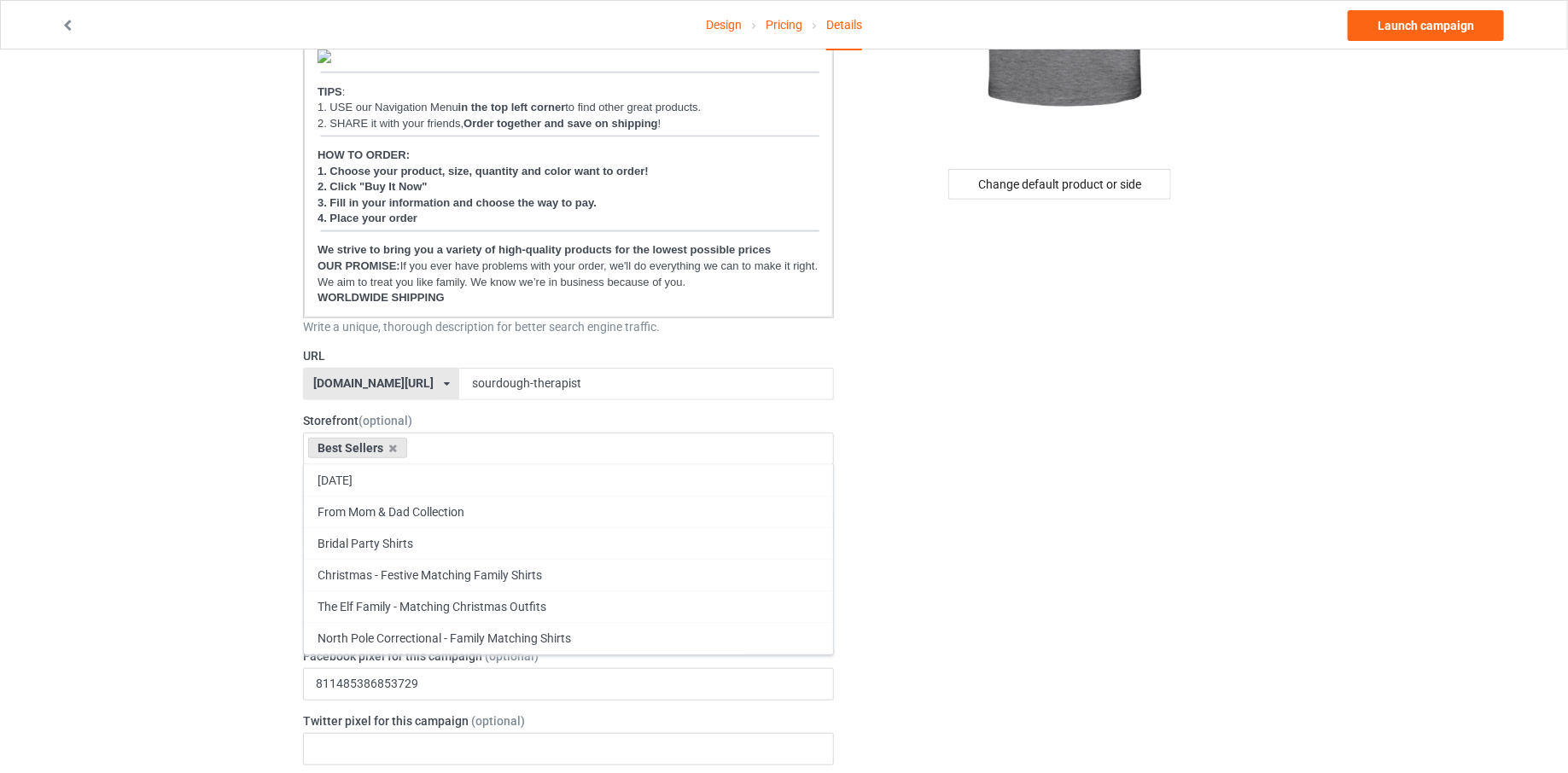
click at [220, 464] on div "Design Pricing Details Launch campaign Campaign Info Title (h1) 101 characters …" at bounding box center [784, 759] width 1568 height 2071
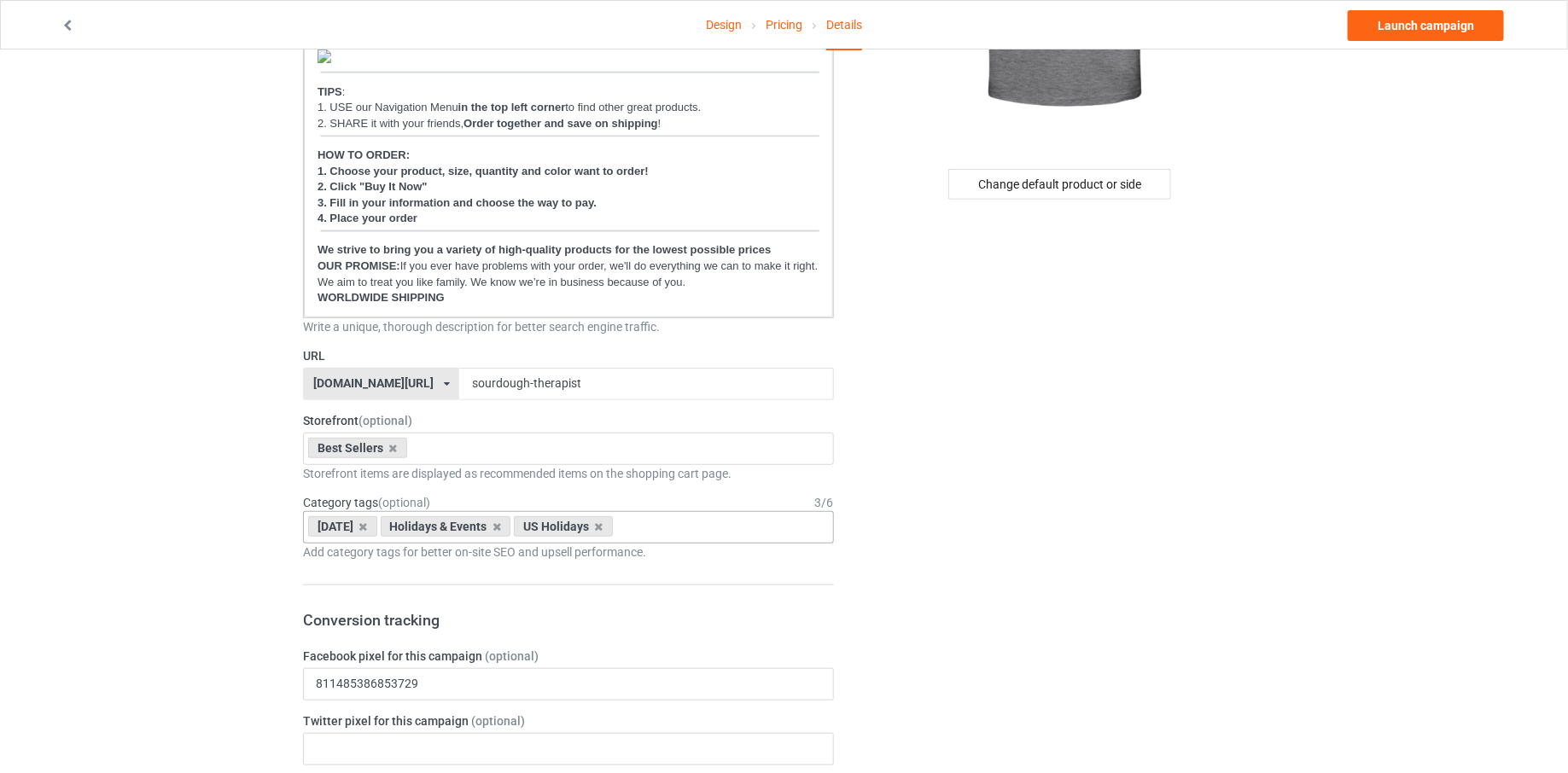
click at [377, 528] on div "[DATE]" at bounding box center [343, 526] width 69 height 21
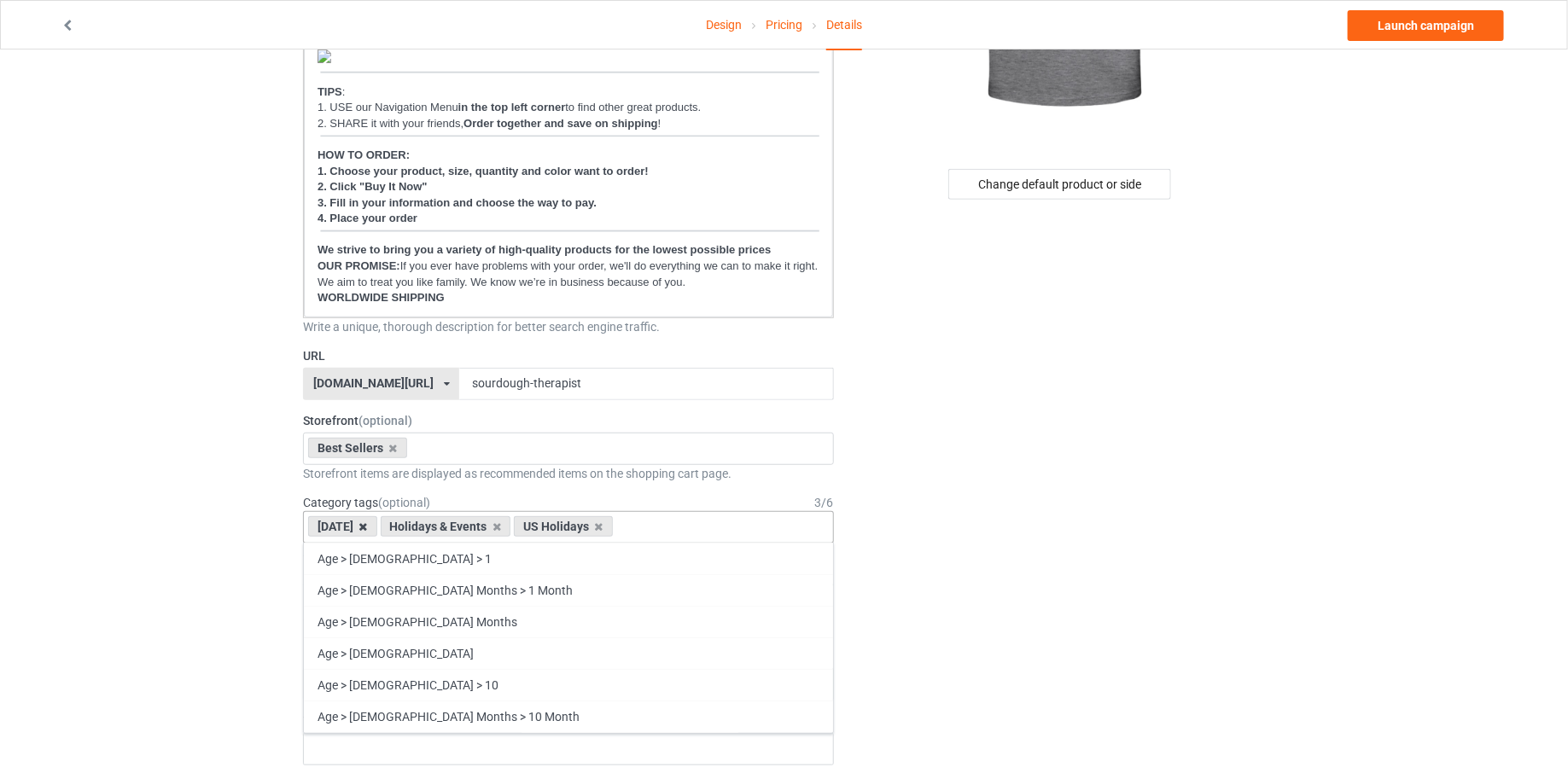
click at [368, 523] on icon at bounding box center [363, 527] width 8 height 11
click at [384, 523] on div "Holidays & Events" at bounding box center [373, 526] width 130 height 21
click at [420, 523] on icon at bounding box center [424, 527] width 8 height 11
type input "s"
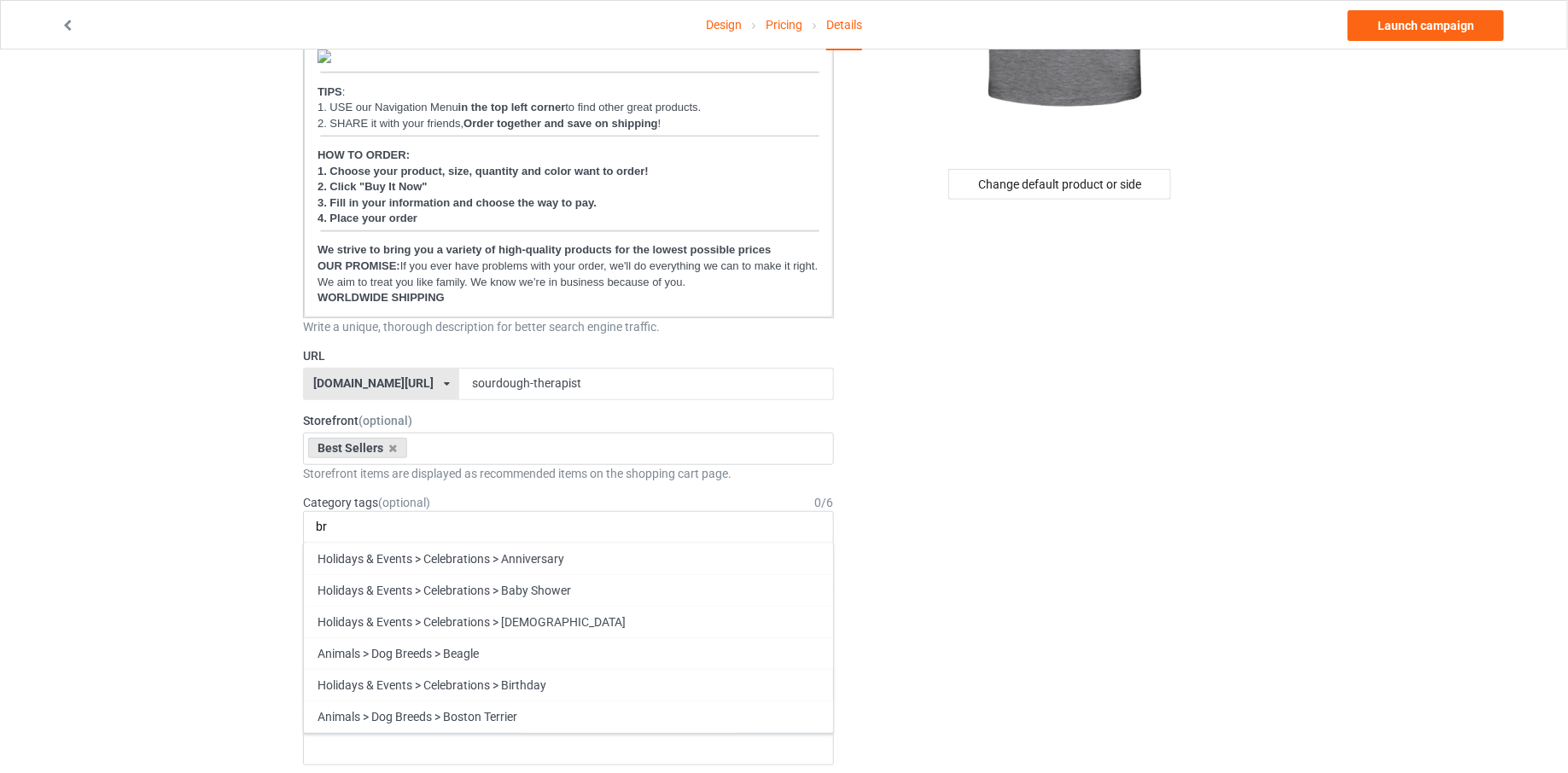
type input "b"
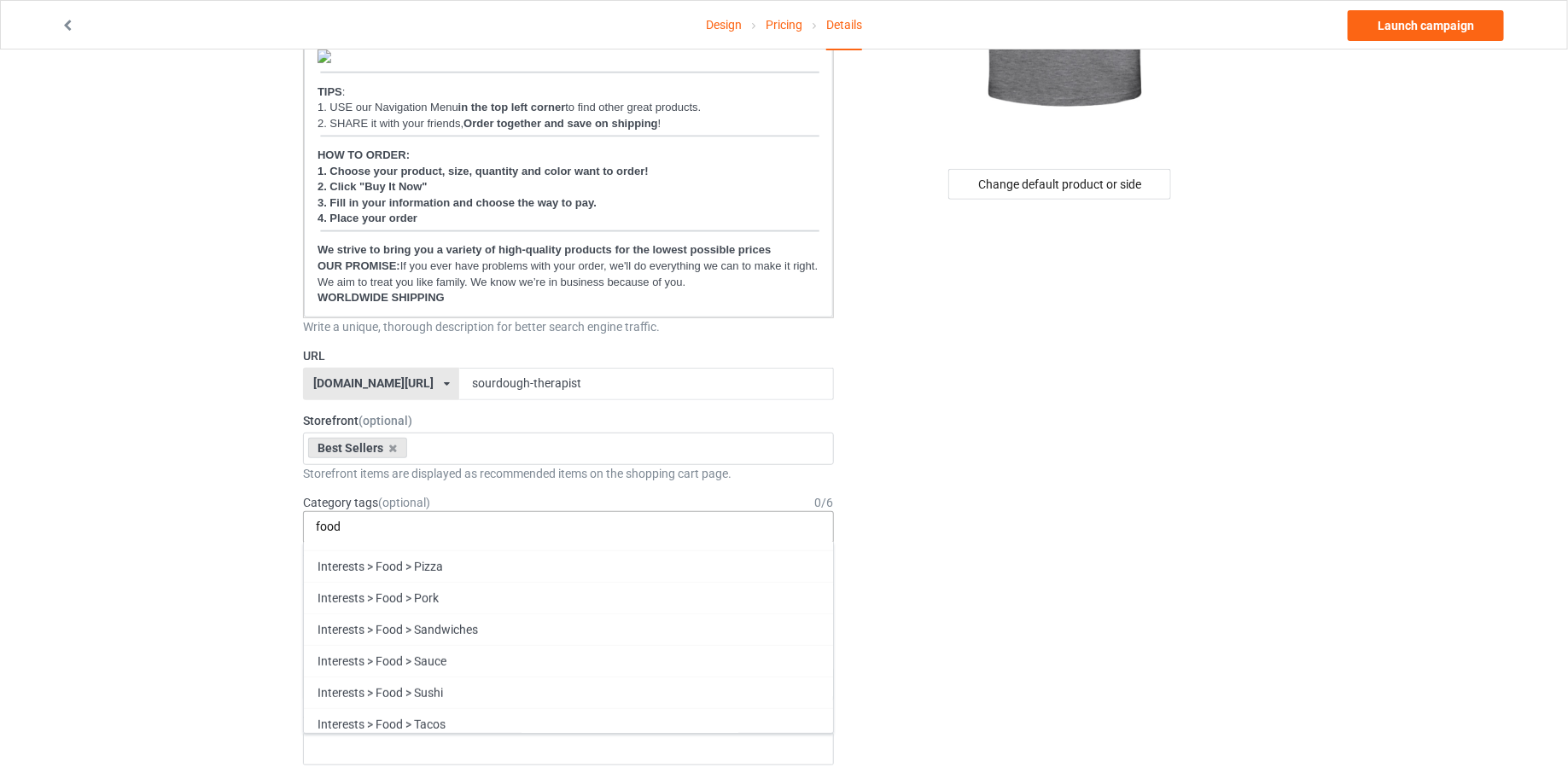
scroll to position [527, 0]
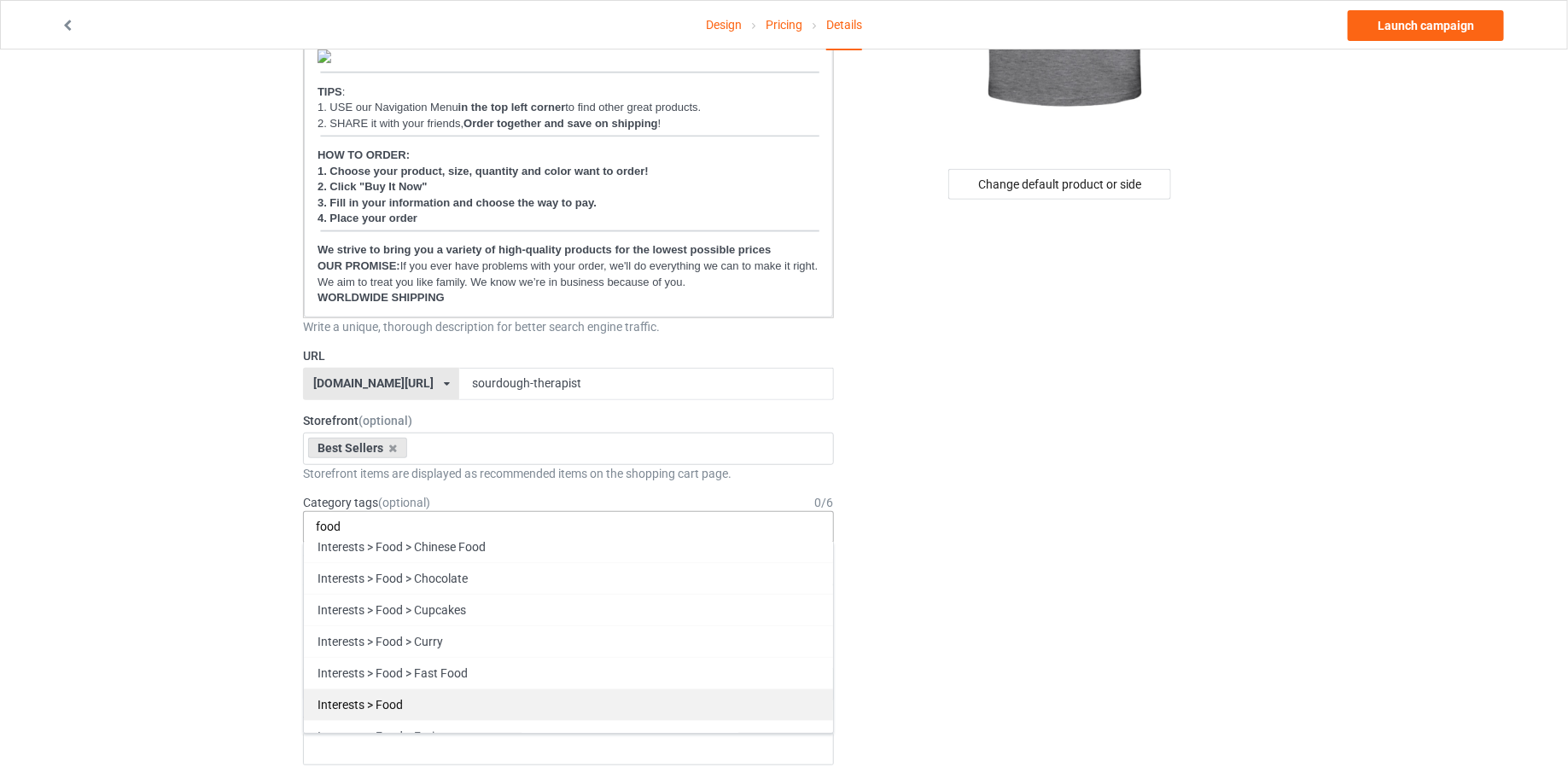
type input "food"
click at [504, 695] on div "Interests > Food" at bounding box center [569, 705] width 529 height 32
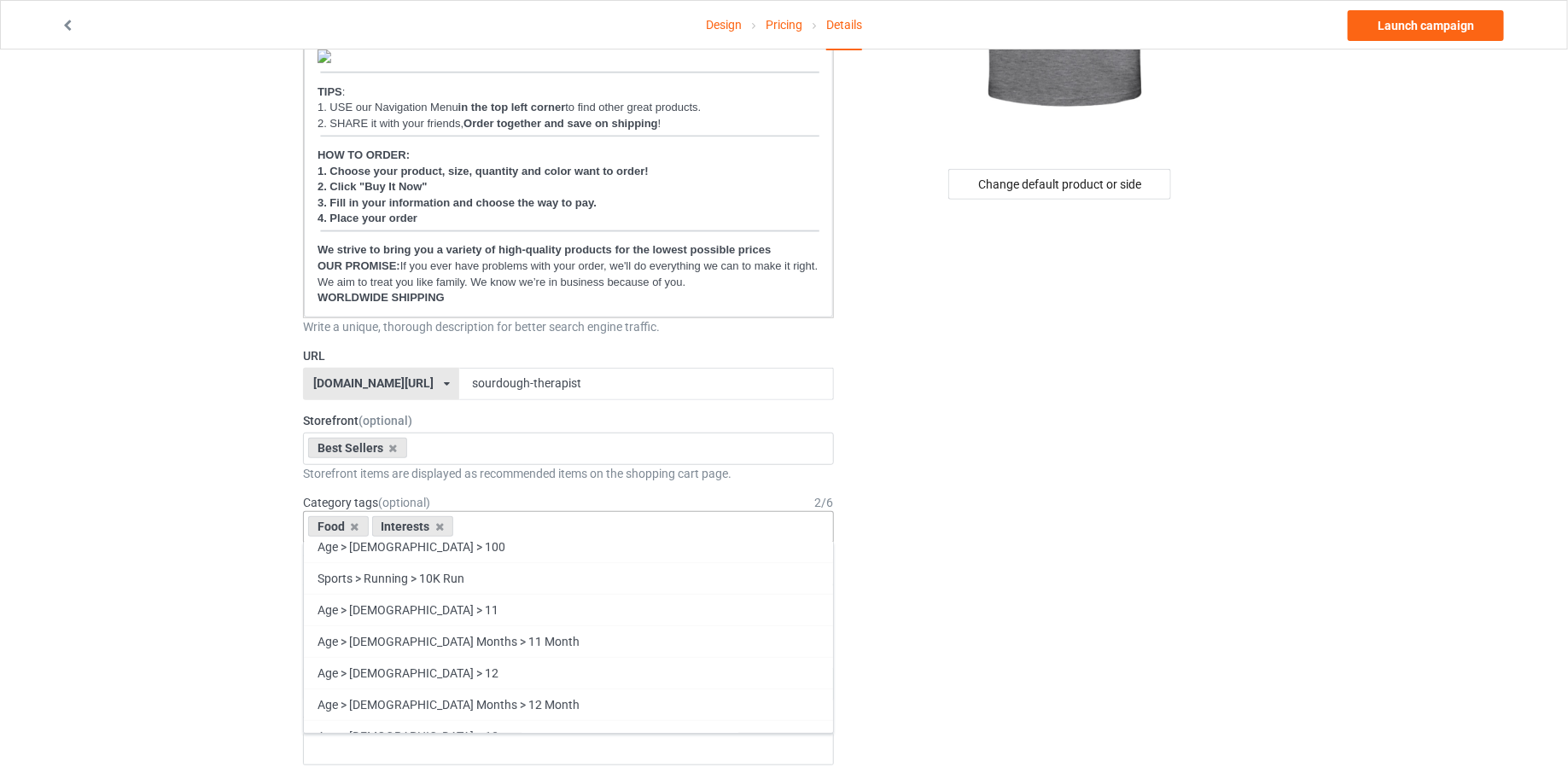
scroll to position [17201, 0]
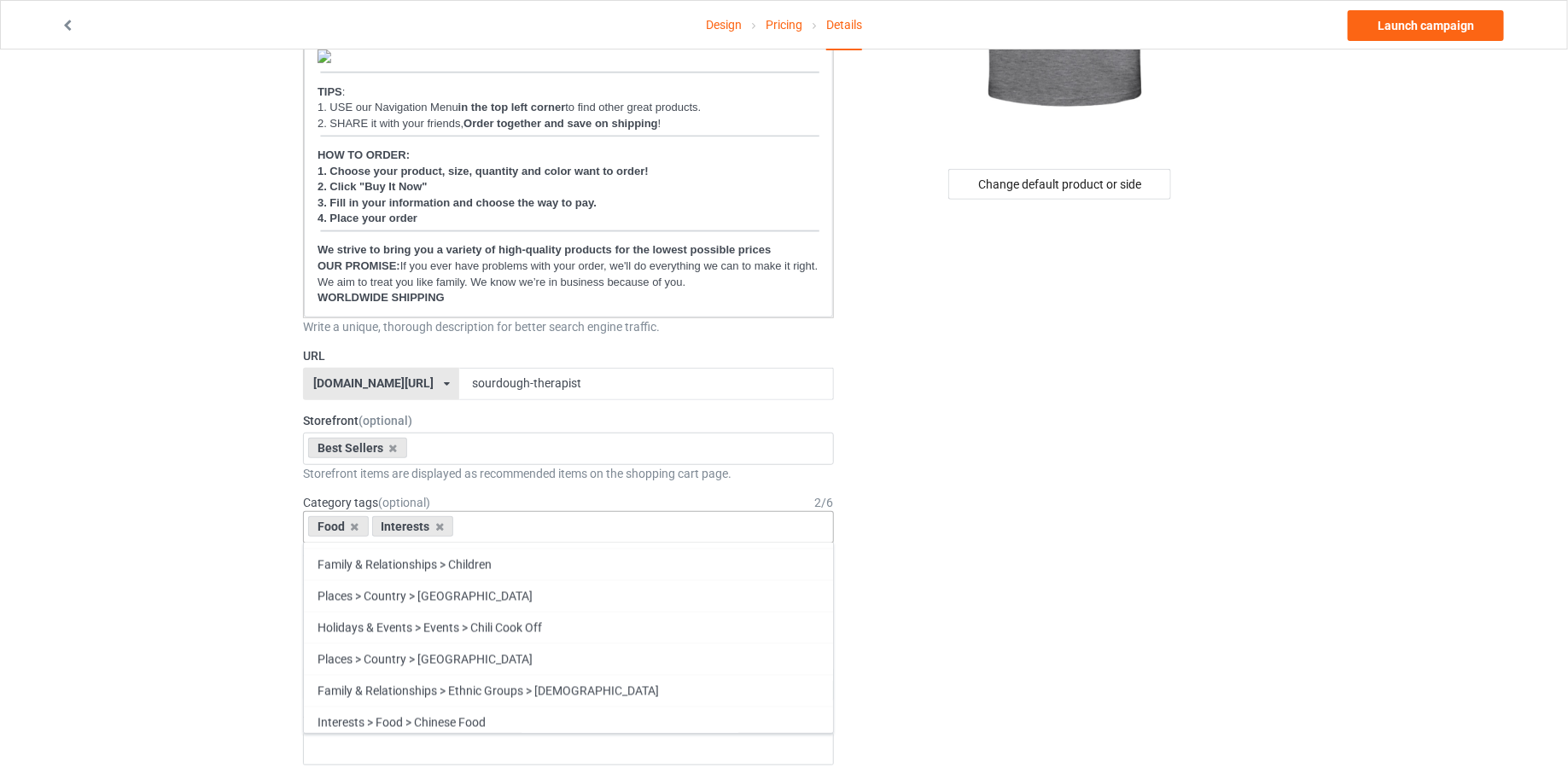
click at [261, 596] on div "Design Pricing Details Launch campaign Campaign Info Title (h1) 101 characters …" at bounding box center [784, 759] width 1568 height 2071
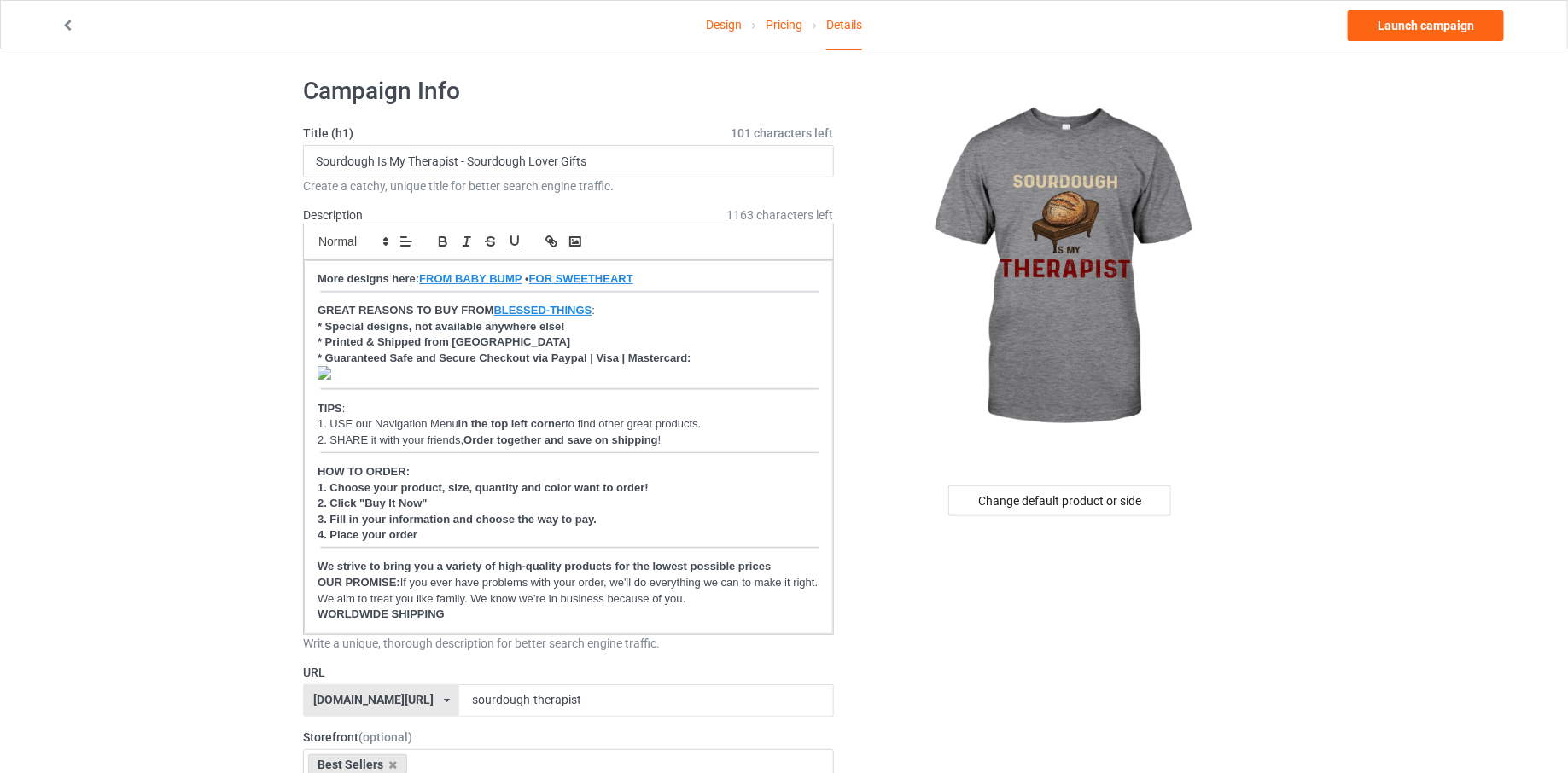
scroll to position [0, 0]
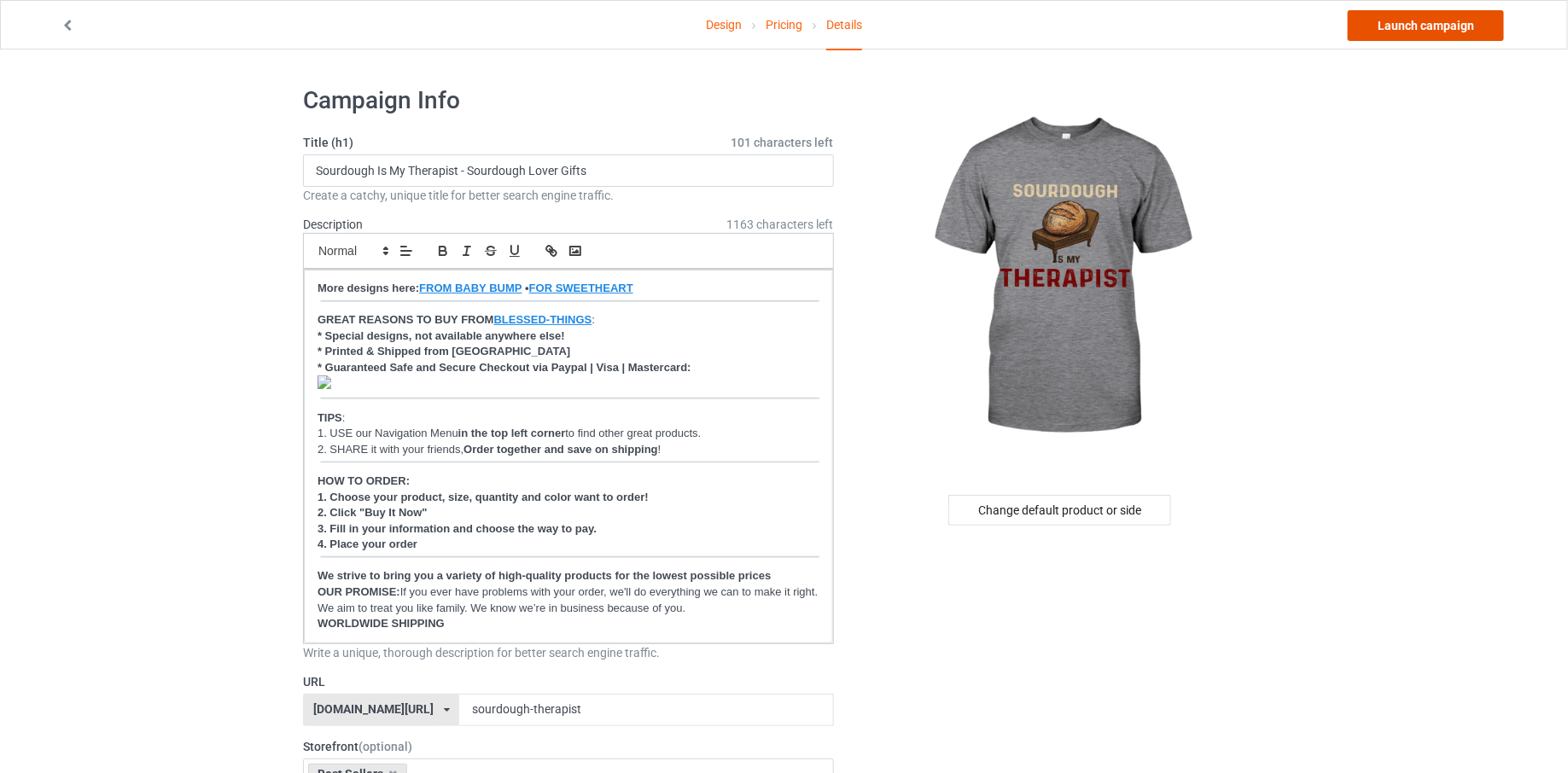
click at [1401, 21] on link "Launch campaign" at bounding box center [1425, 25] width 156 height 31
